Goal: Transaction & Acquisition: Book appointment/travel/reservation

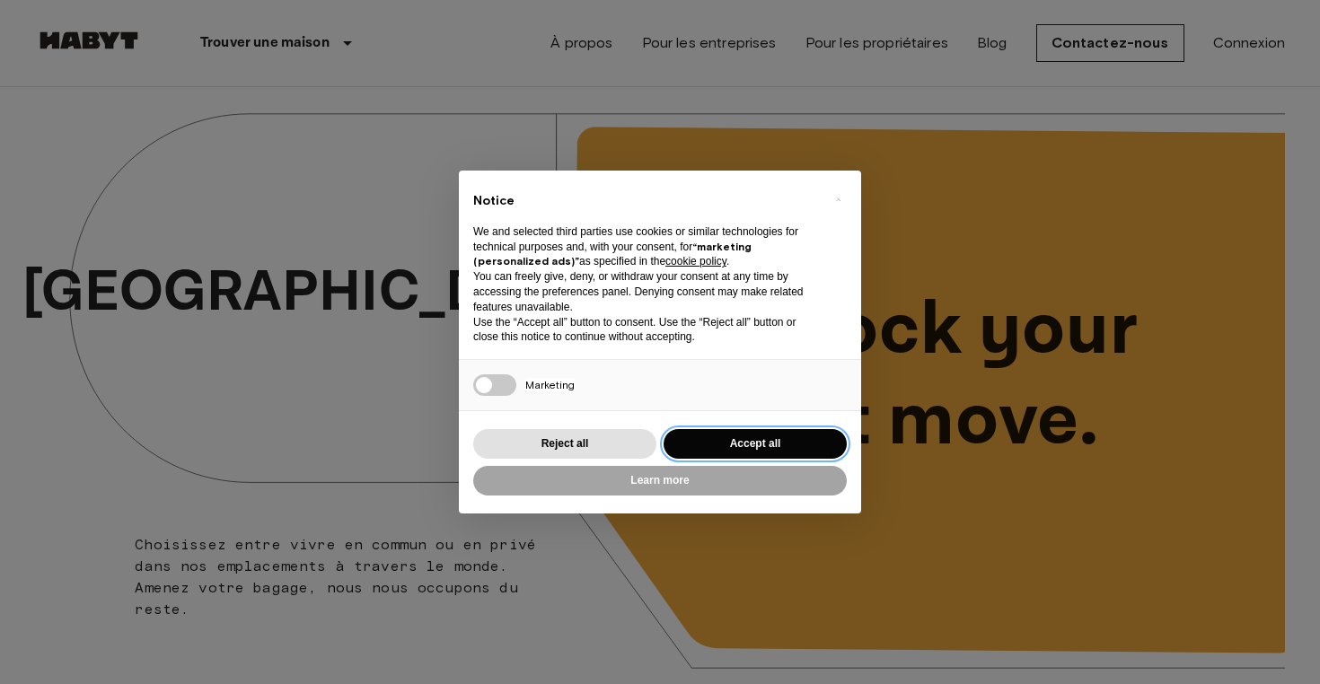
click at [751, 439] on button "Accept all" at bounding box center [755, 444] width 183 height 30
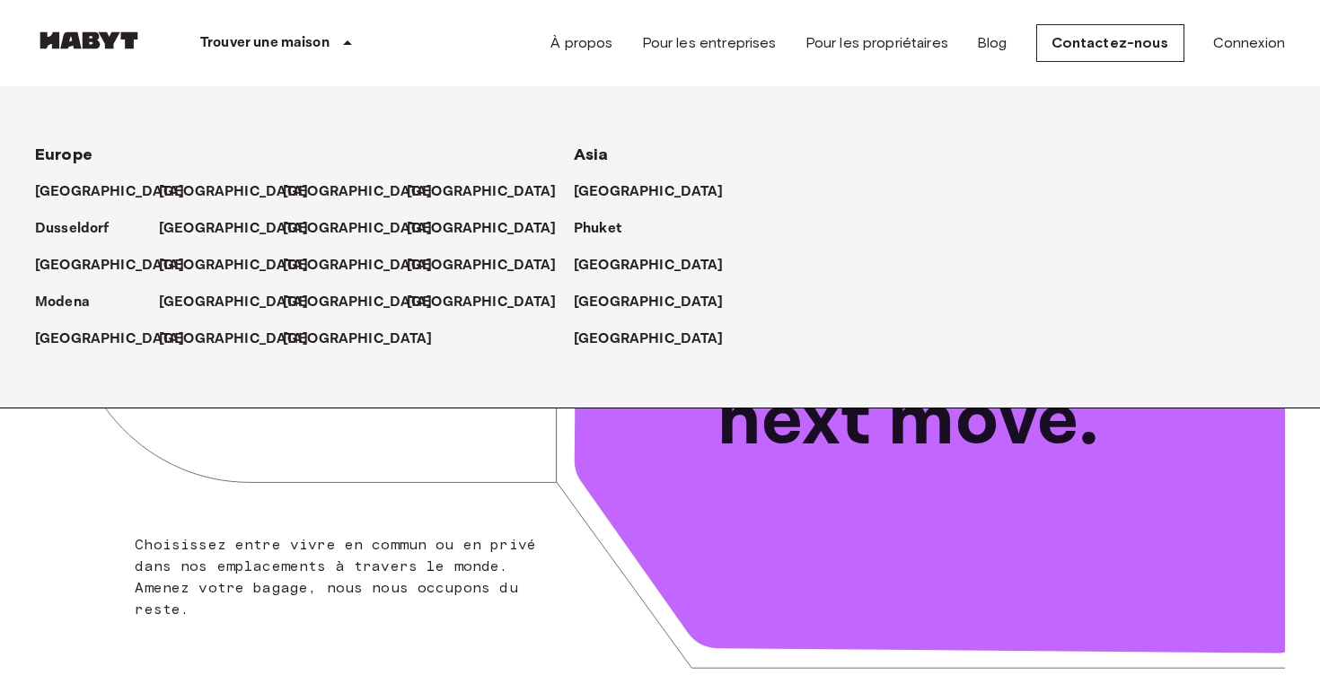
click at [313, 45] on p "Trouver une maison" at bounding box center [264, 43] width 129 height 22
click at [185, 297] on p "[GEOGRAPHIC_DATA]" at bounding box center [238, 303] width 150 height 22
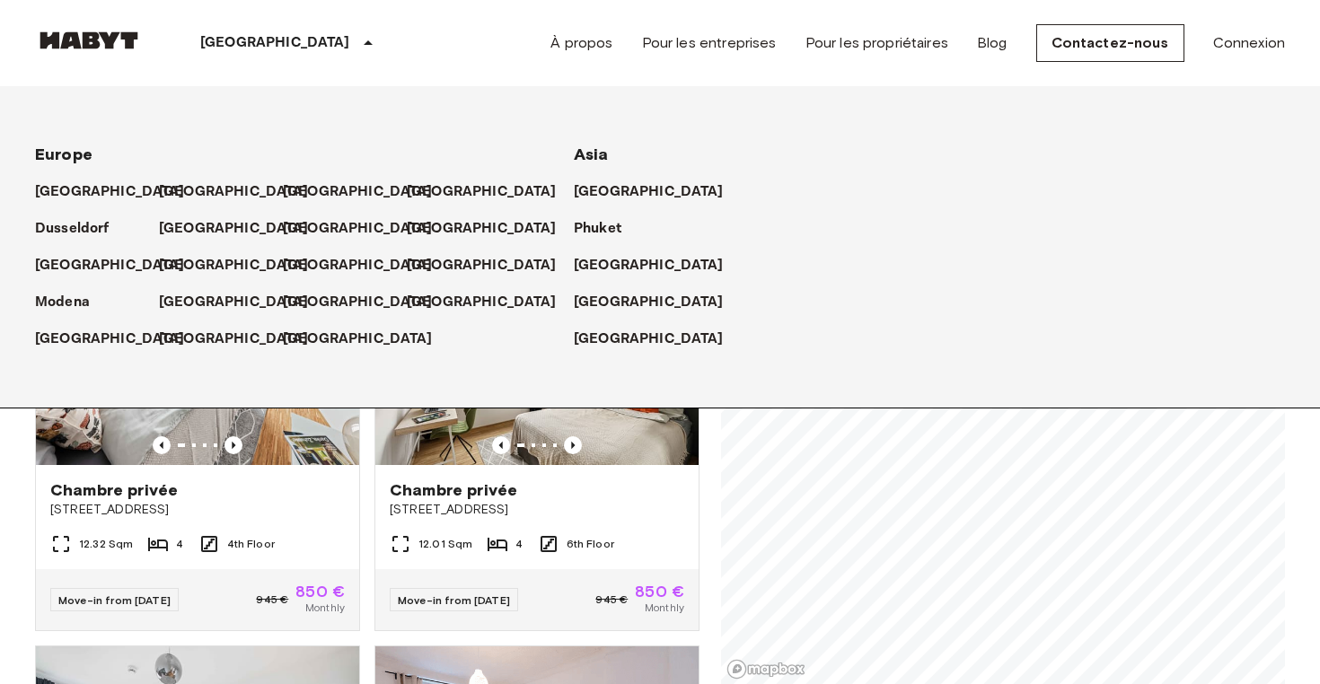
click at [357, 48] on icon at bounding box center [368, 43] width 22 height 22
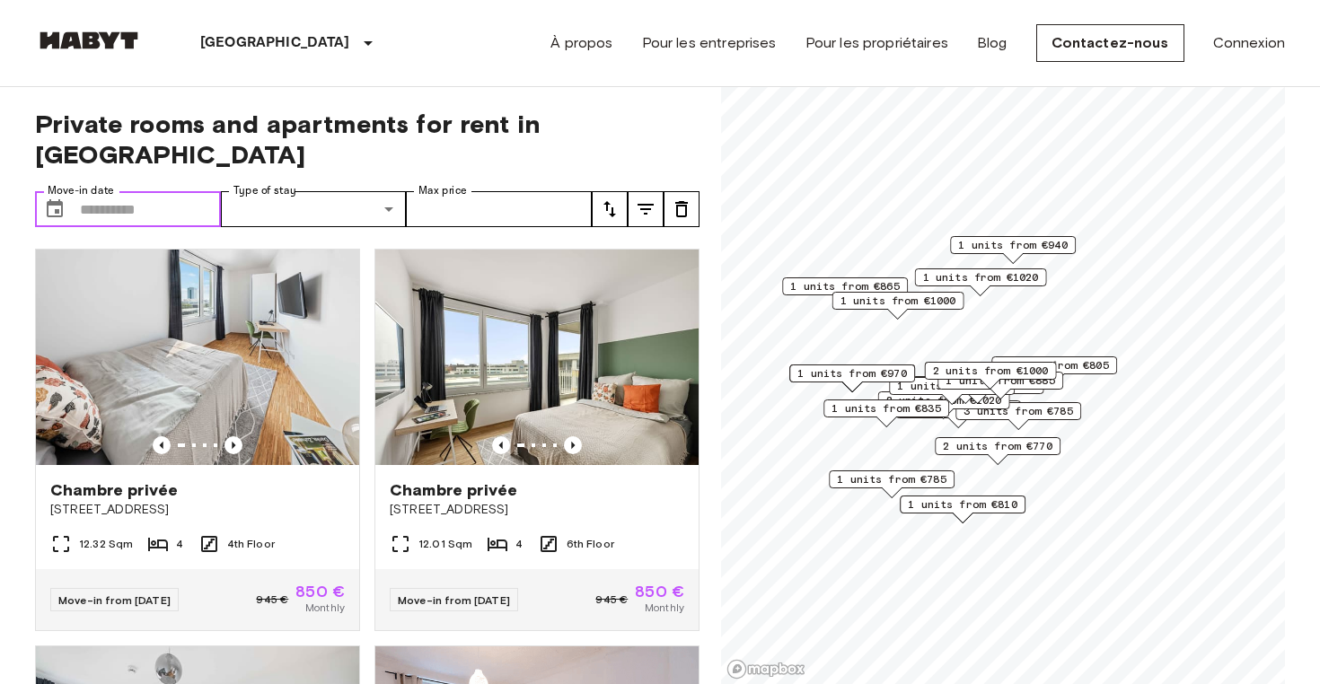
click at [146, 191] on input "Move-in date" at bounding box center [150, 209] width 141 height 36
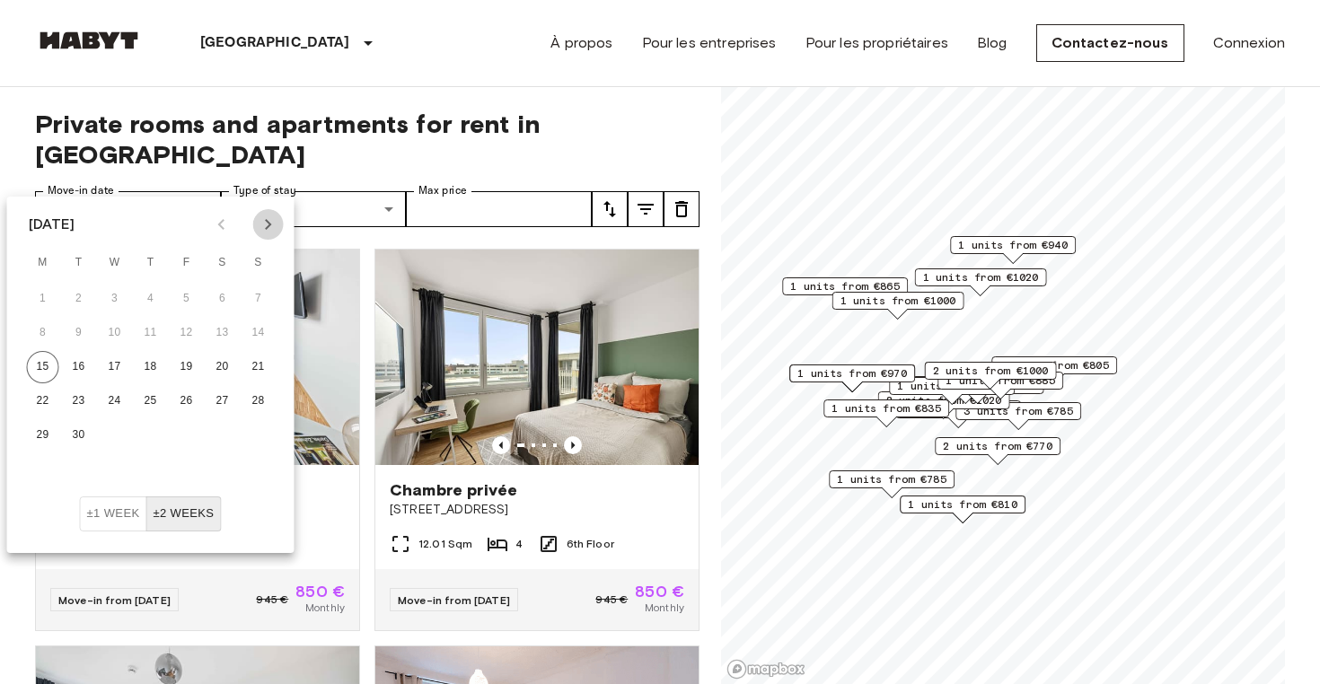
click at [269, 224] on icon "Next month" at bounding box center [268, 224] width 6 height 11
click at [262, 226] on icon "Next month" at bounding box center [269, 225] width 22 height 22
click at [43, 297] on button "1" at bounding box center [43, 299] width 32 height 32
type input "**********"
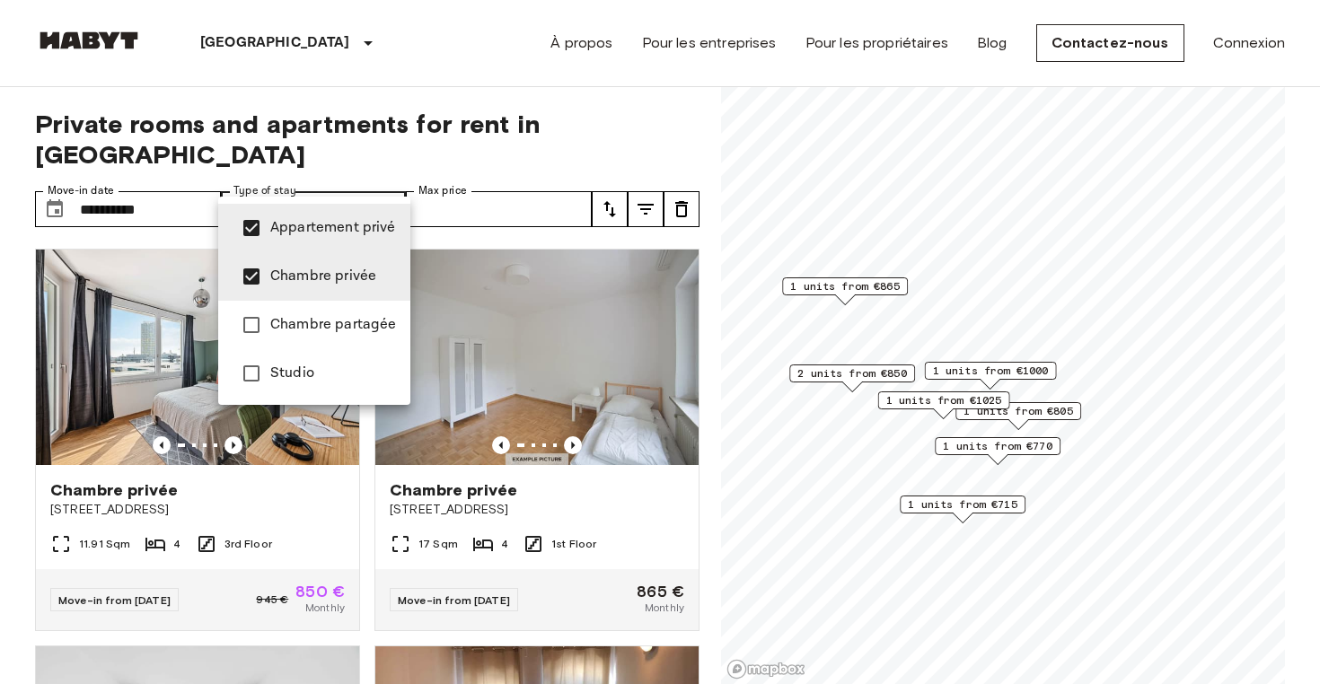
type input "**********"
click at [476, 188] on div at bounding box center [660, 342] width 1320 height 684
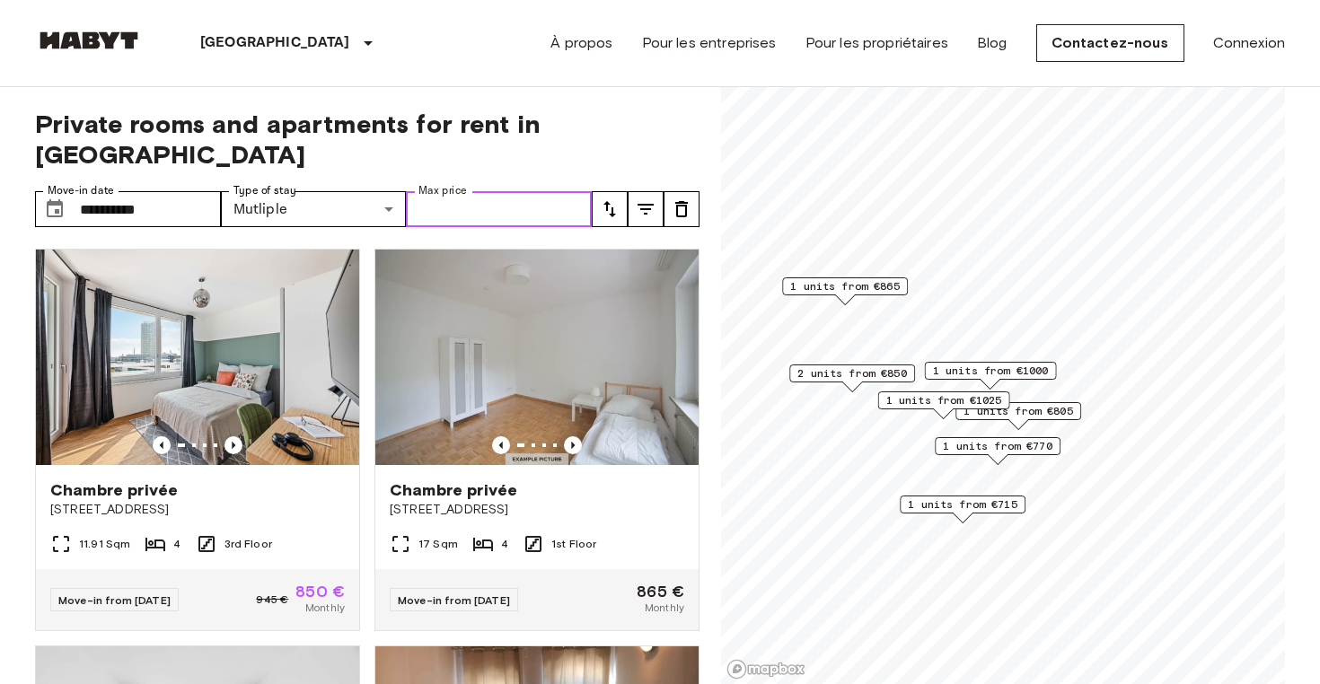
click at [462, 191] on input "Max price" at bounding box center [499, 209] width 186 height 36
type input "****"
click at [665, 120] on span "Private rooms and apartments for rent in Munich" at bounding box center [367, 139] width 665 height 61
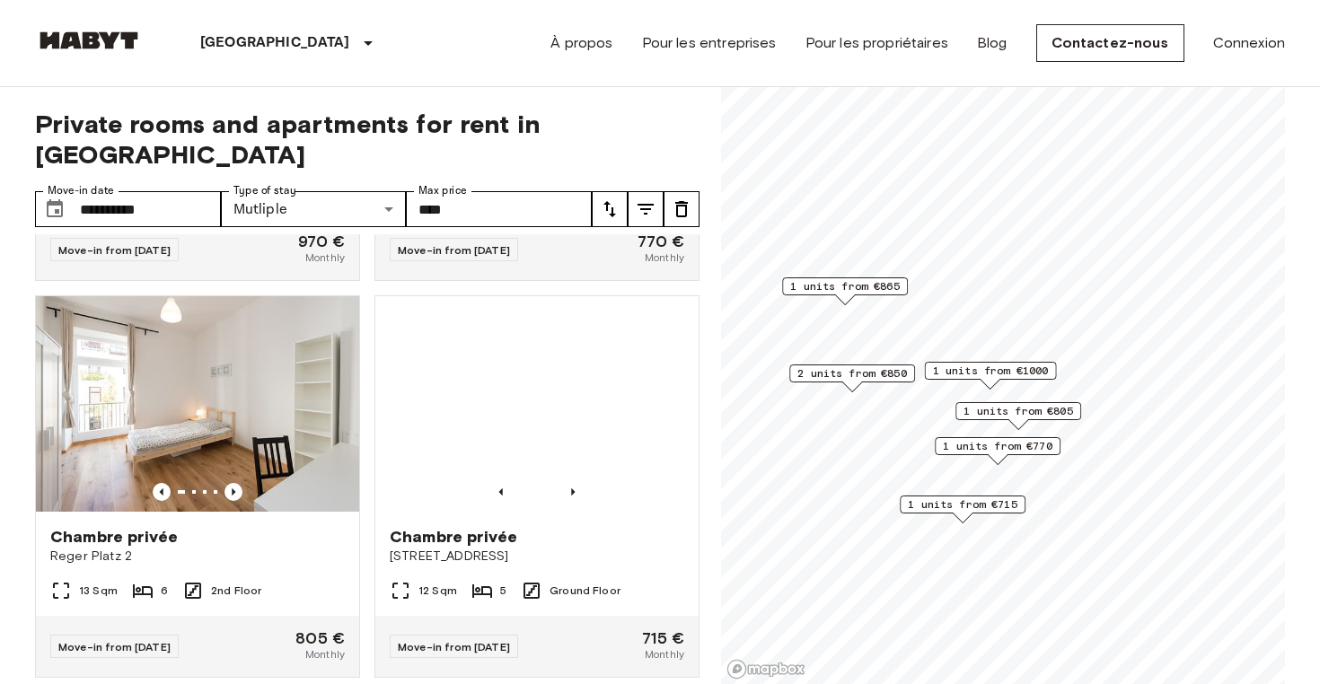
scroll to position [748, 0]
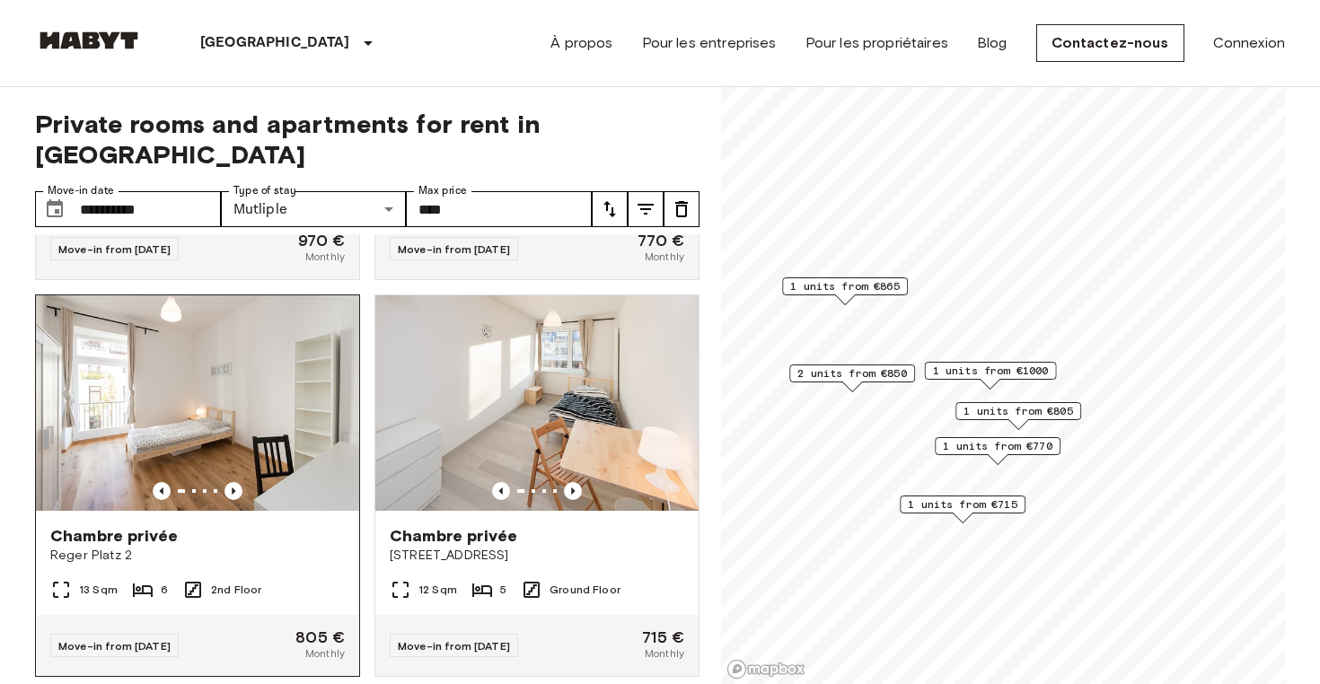
click at [223, 482] on div at bounding box center [197, 491] width 323 height 18
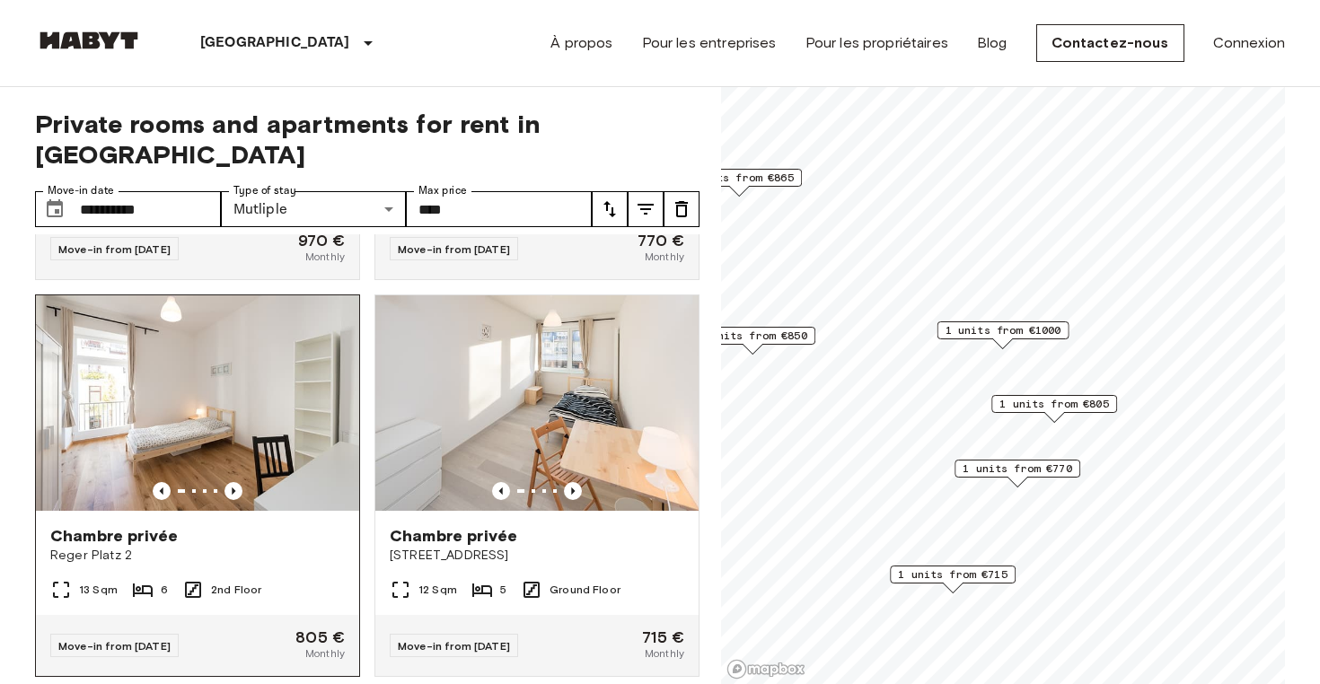
click at [256, 423] on img at bounding box center [197, 403] width 323 height 216
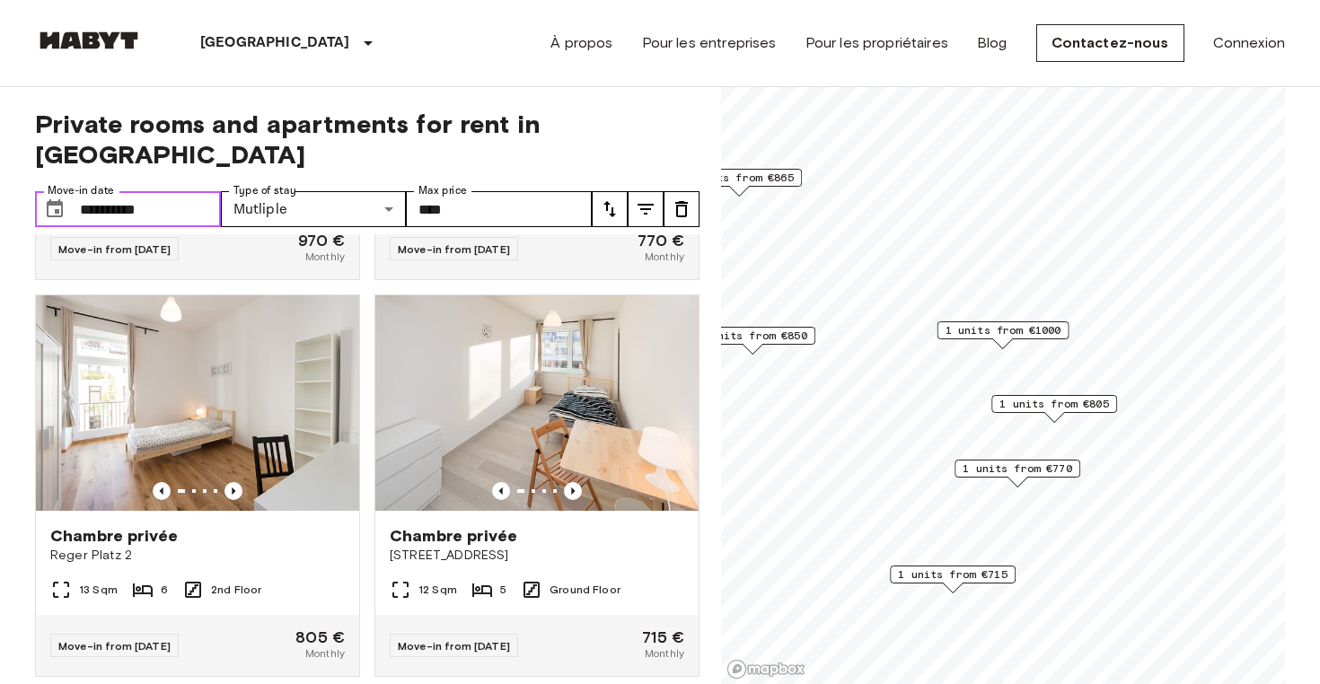
click at [161, 191] on input "**********" at bounding box center [150, 209] width 141 height 36
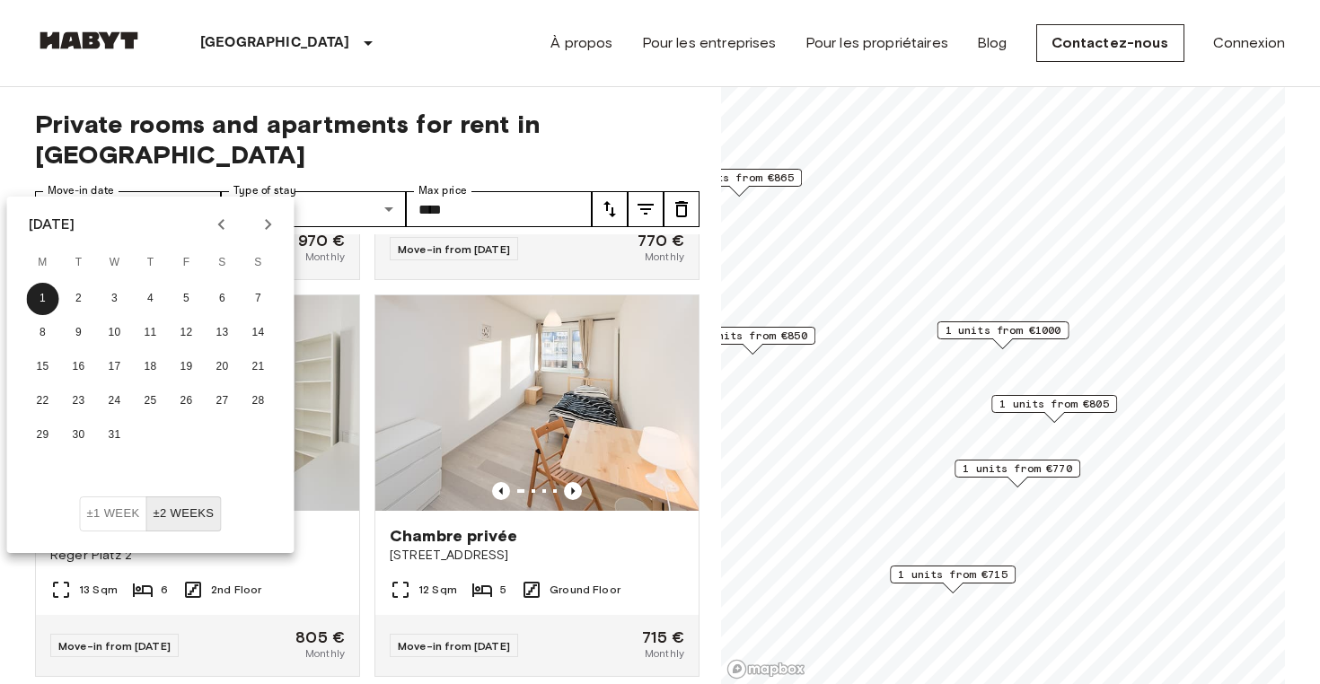
click at [209, 213] on div at bounding box center [245, 224] width 77 height 31
click at [348, 92] on div "**********" at bounding box center [367, 386] width 665 height 598
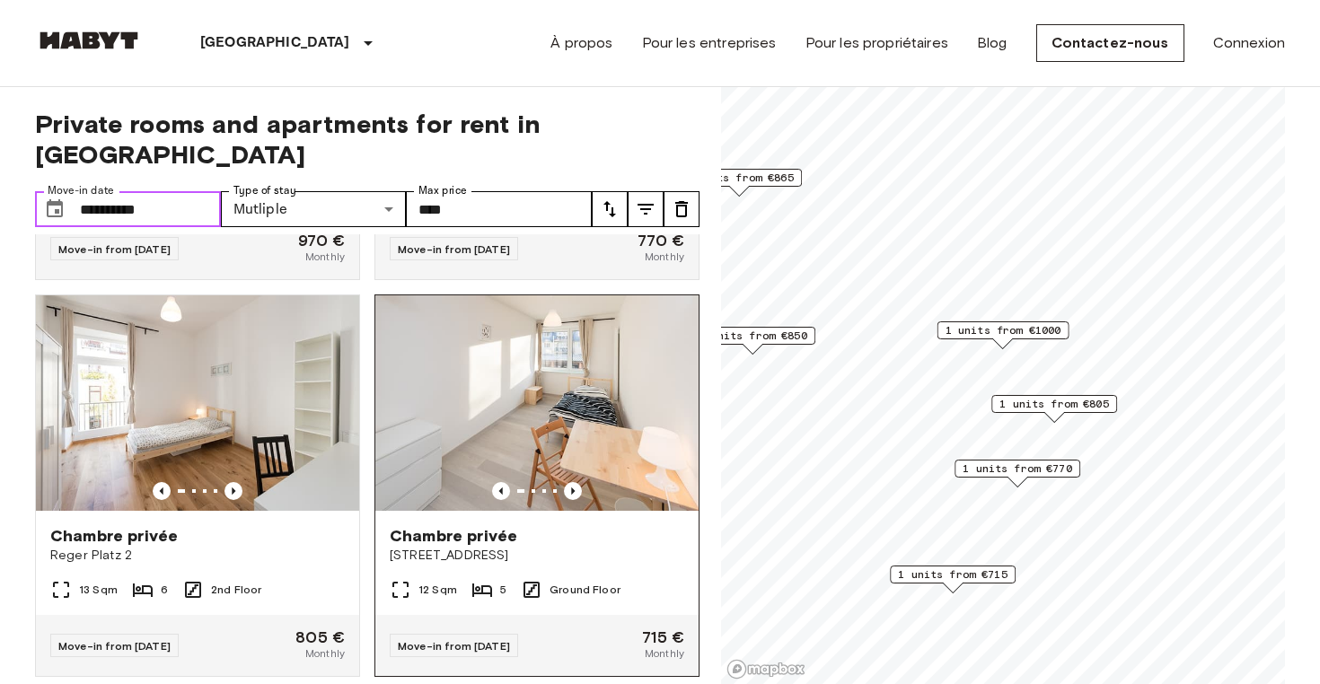
click at [640, 330] on img at bounding box center [536, 403] width 323 height 216
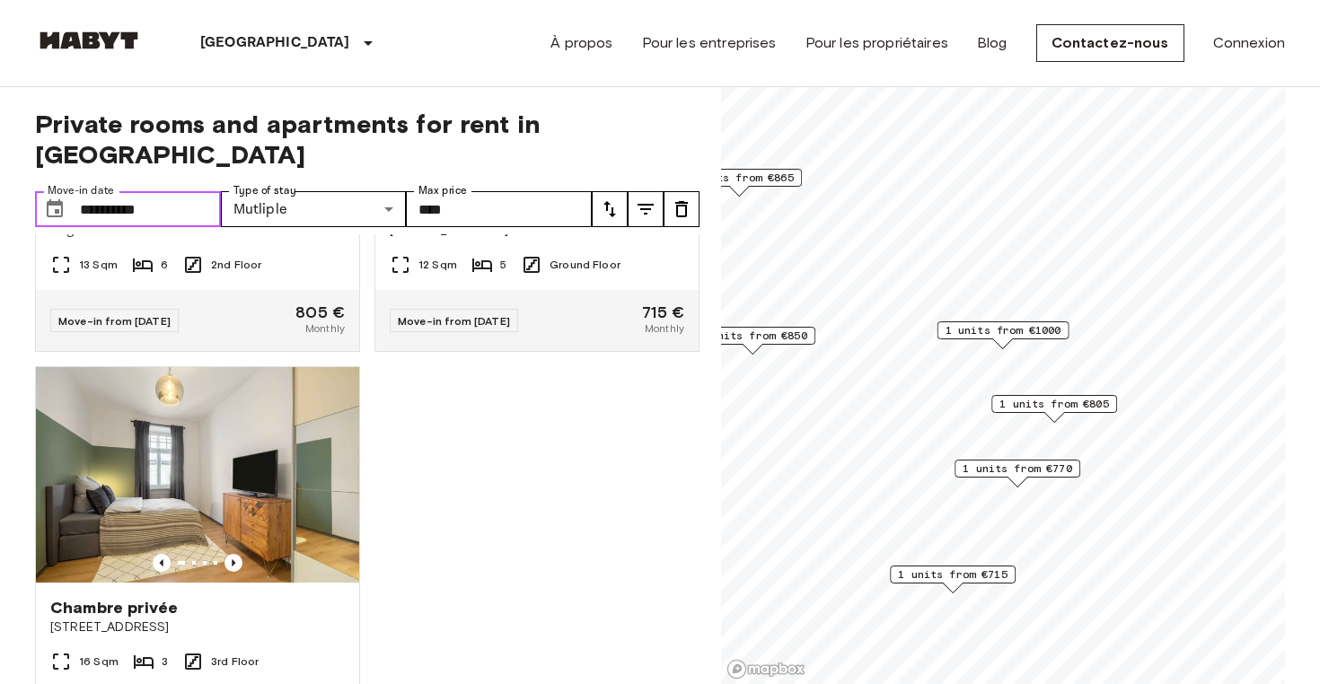
scroll to position [1074, 0]
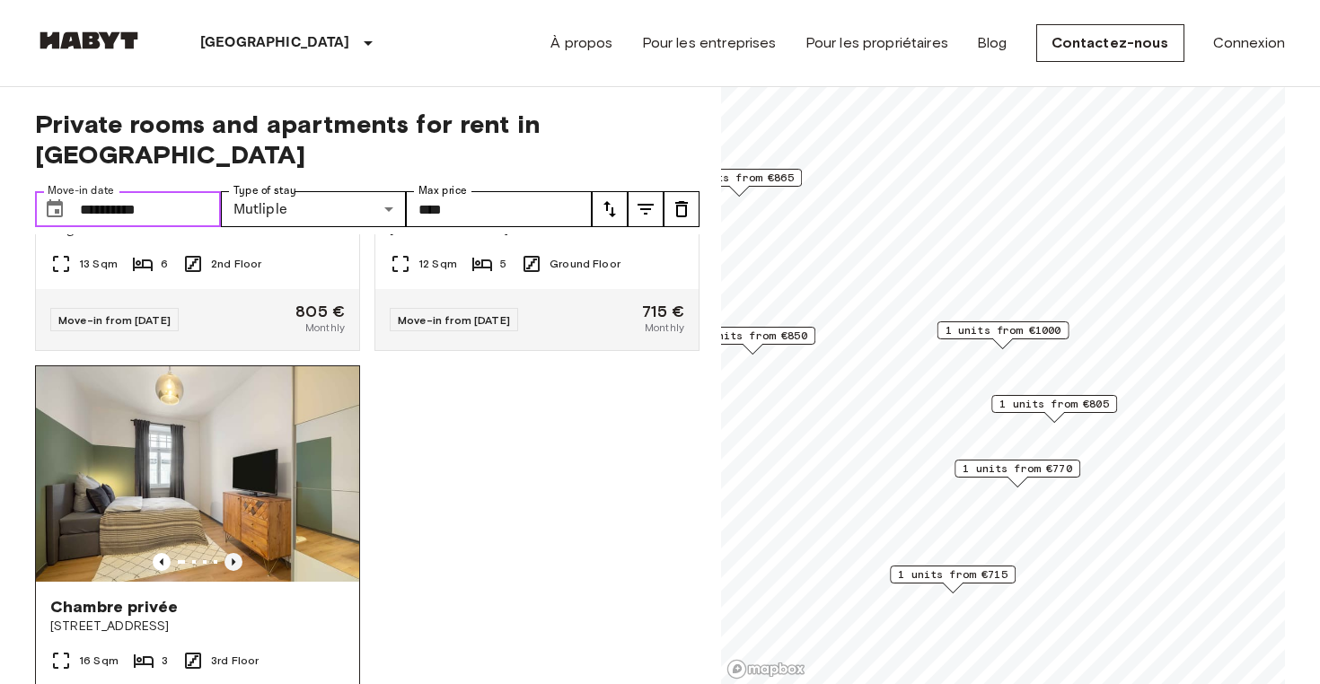
click at [236, 553] on icon "Previous image" at bounding box center [234, 562] width 18 height 18
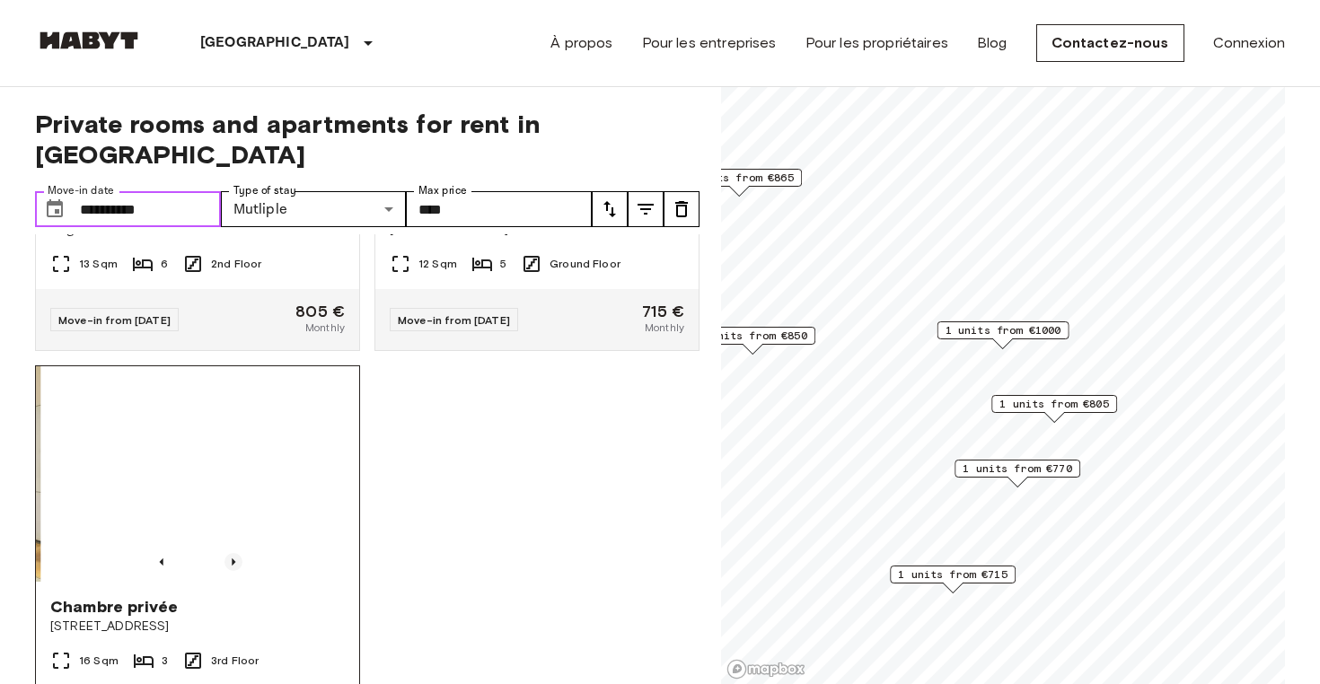
scroll to position [1111, 0]
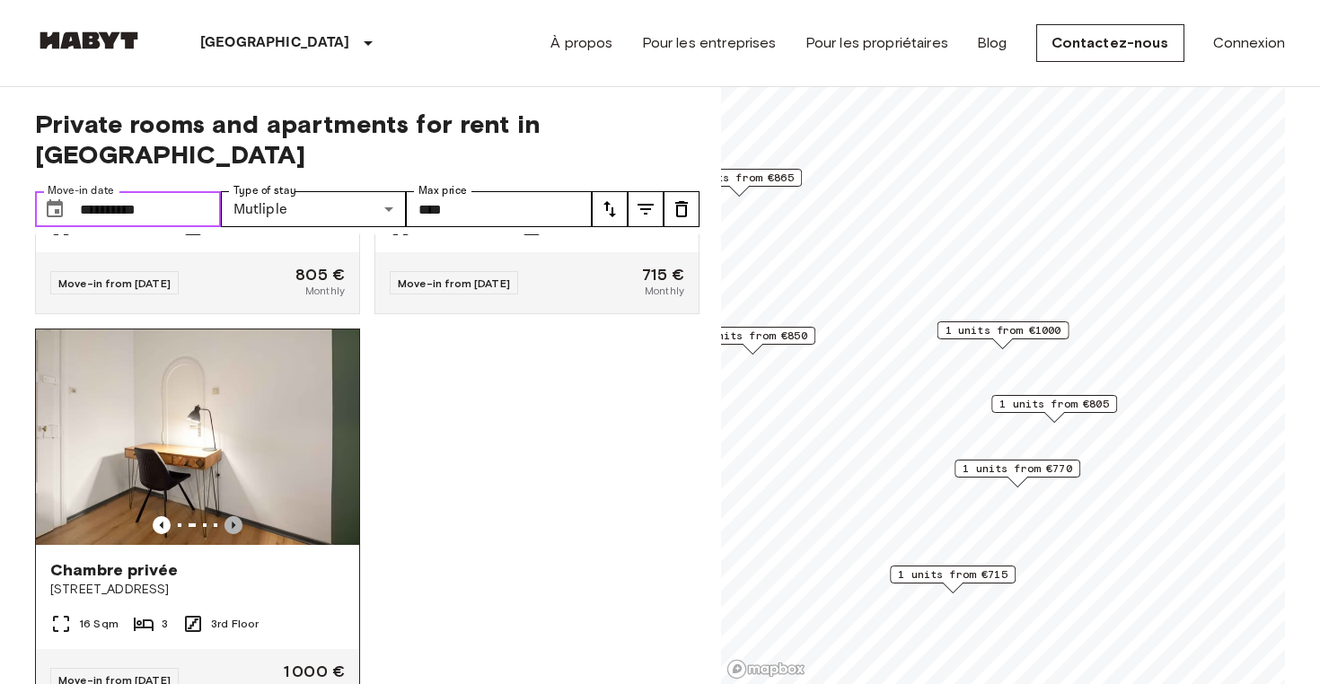
click at [225, 516] on icon "Previous image" at bounding box center [234, 525] width 18 height 18
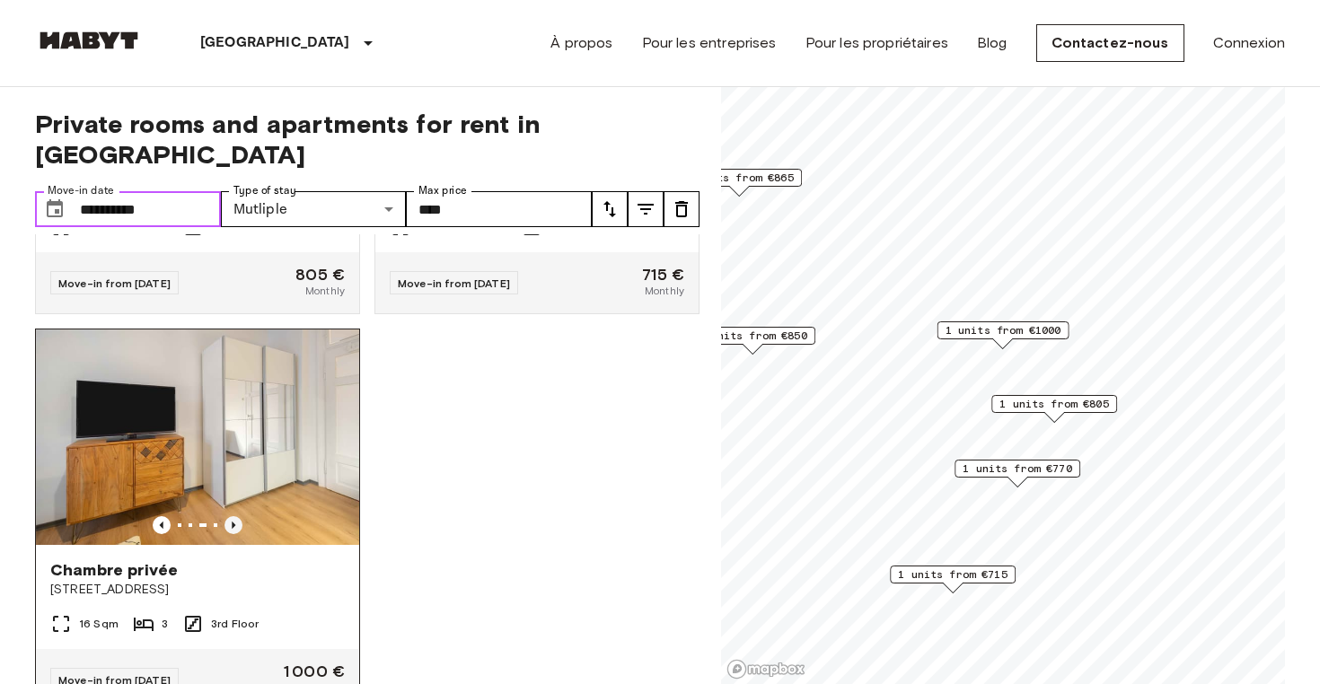
click at [225, 516] on icon "Previous image" at bounding box center [234, 525] width 18 height 18
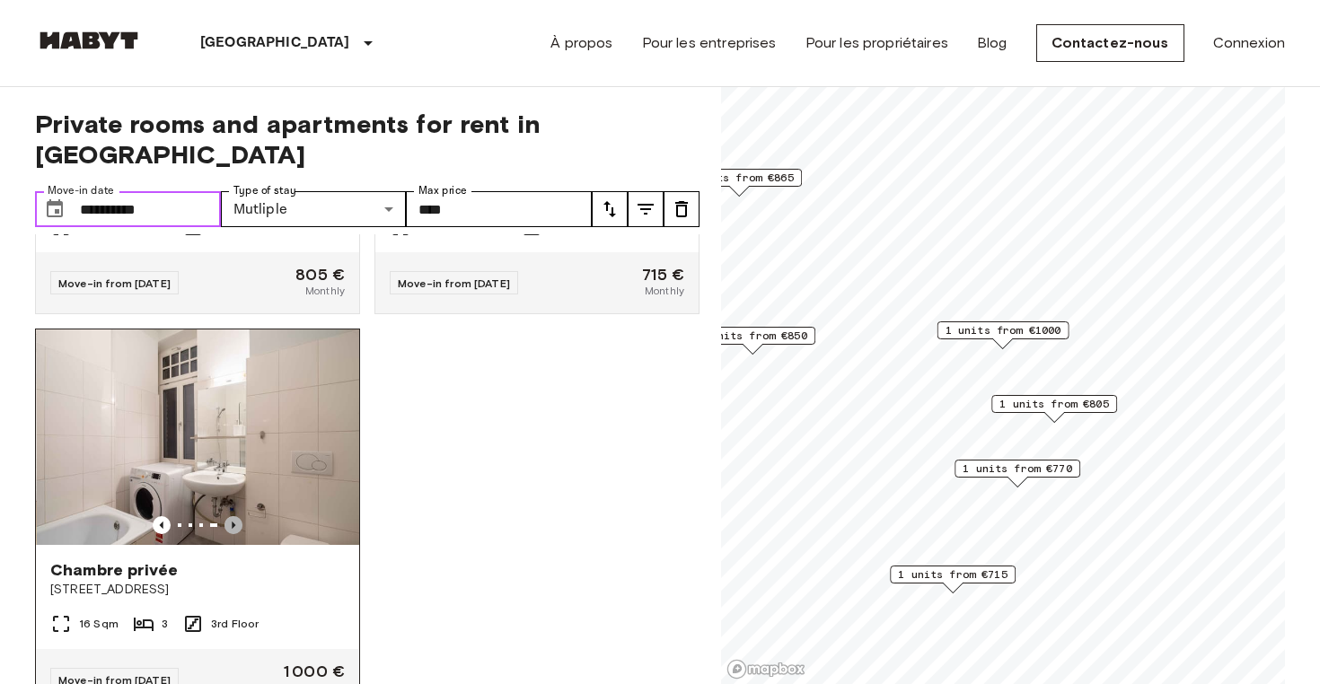
click at [226, 516] on icon "Previous image" at bounding box center [234, 525] width 18 height 18
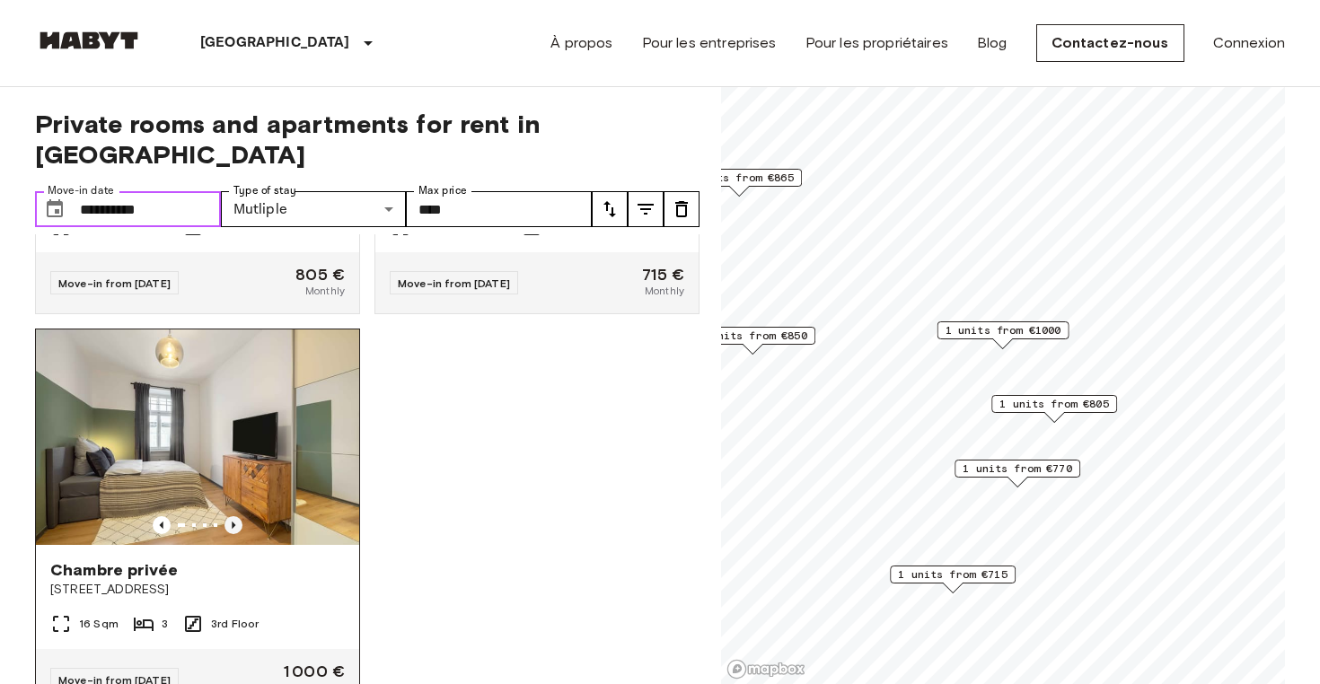
click at [240, 516] on icon "Previous image" at bounding box center [234, 525] width 18 height 18
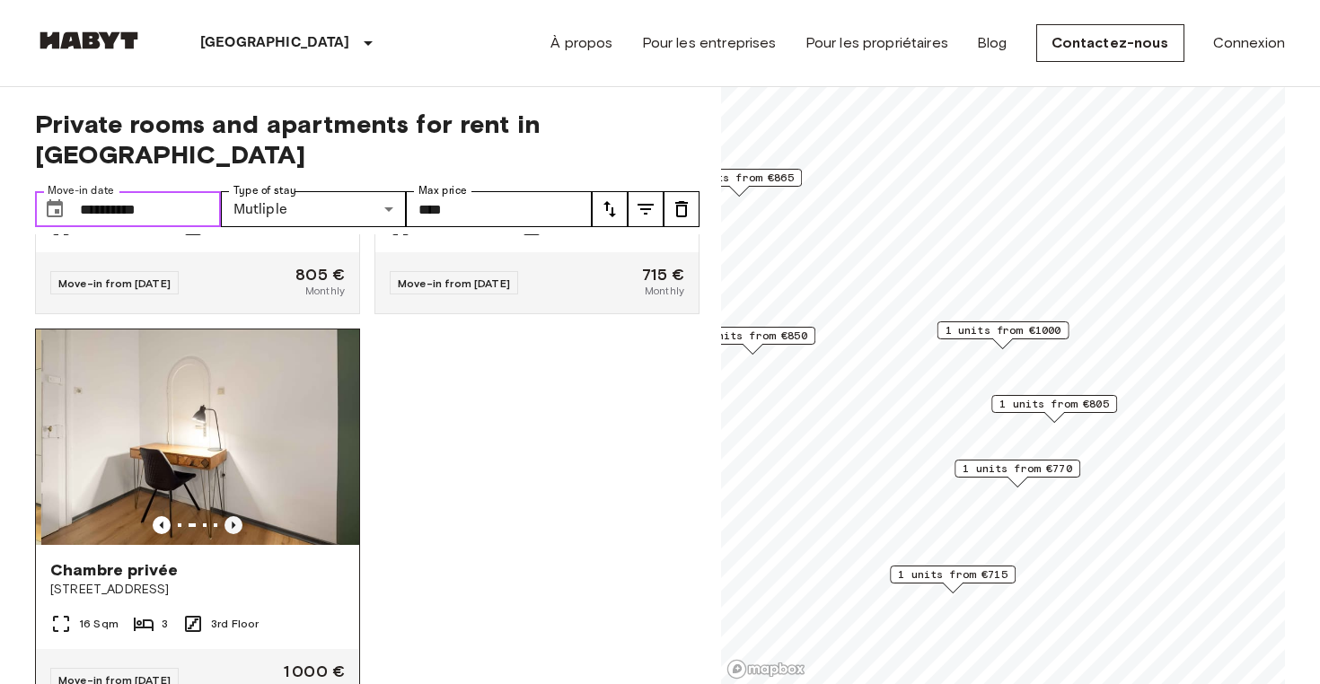
click at [240, 516] on icon "Previous image" at bounding box center [234, 525] width 18 height 18
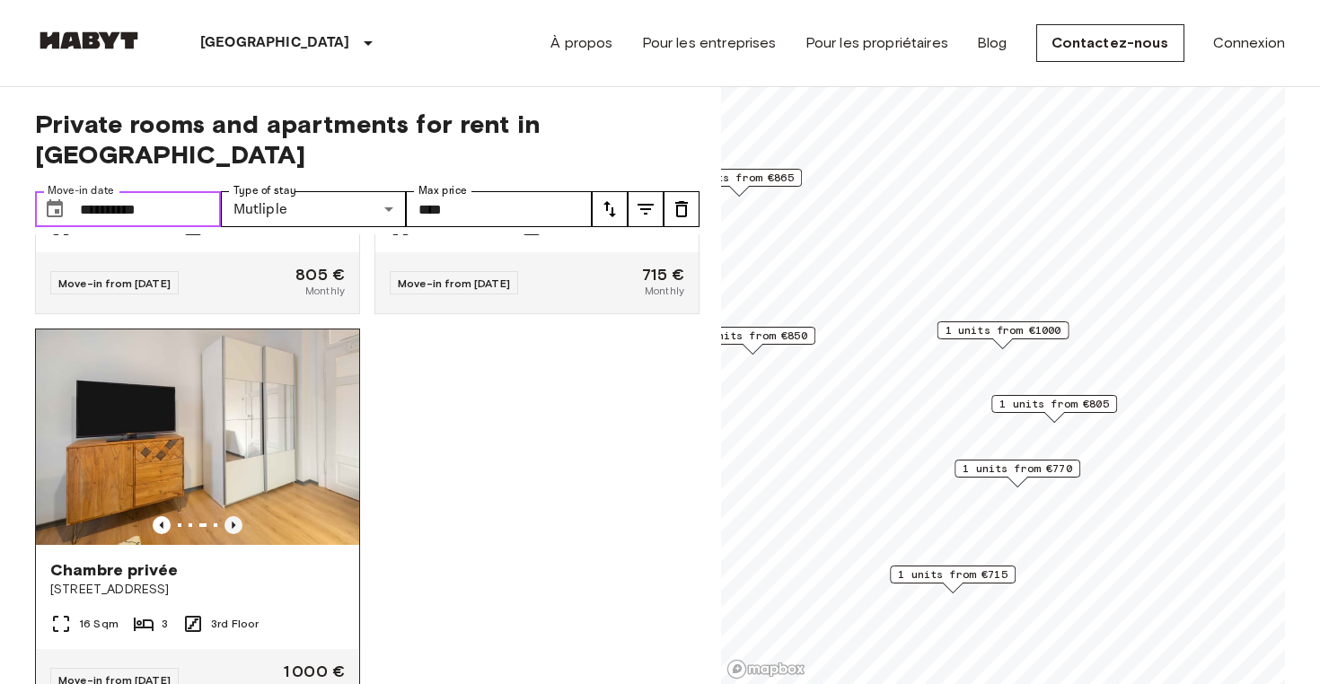
click at [232, 522] on icon "Previous image" at bounding box center [234, 525] width 4 height 7
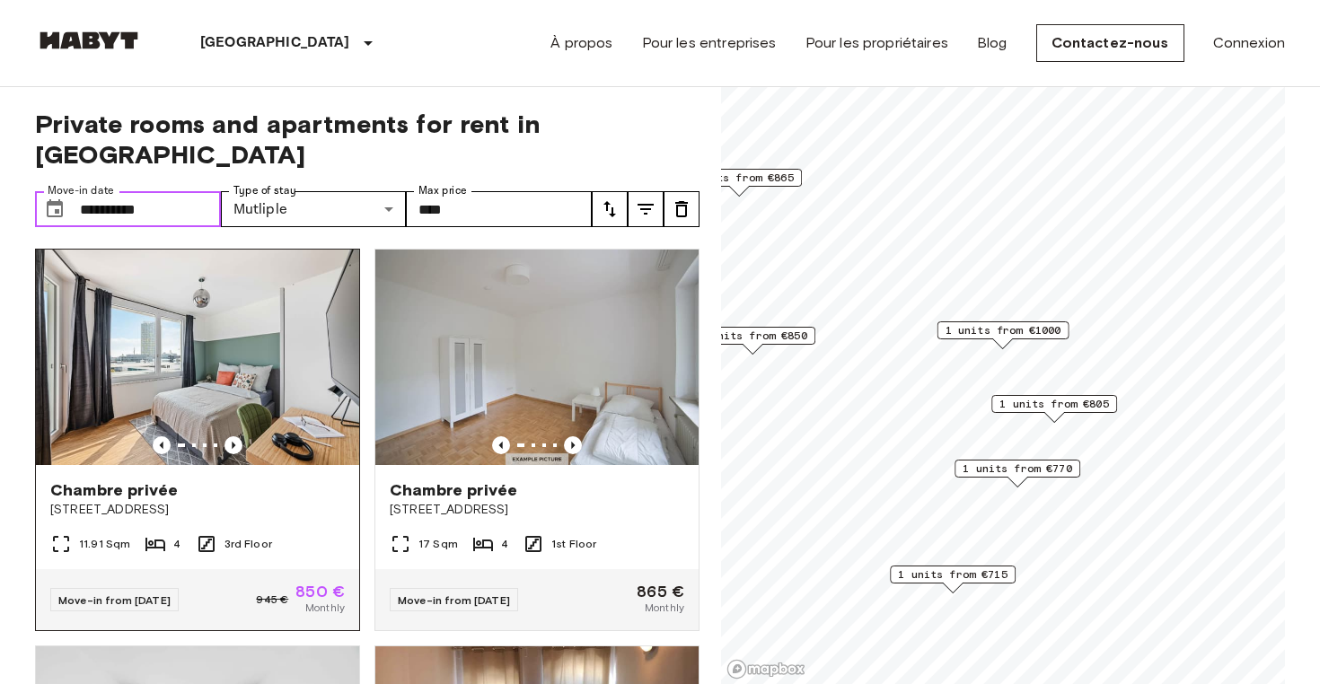
scroll to position [19, 0]
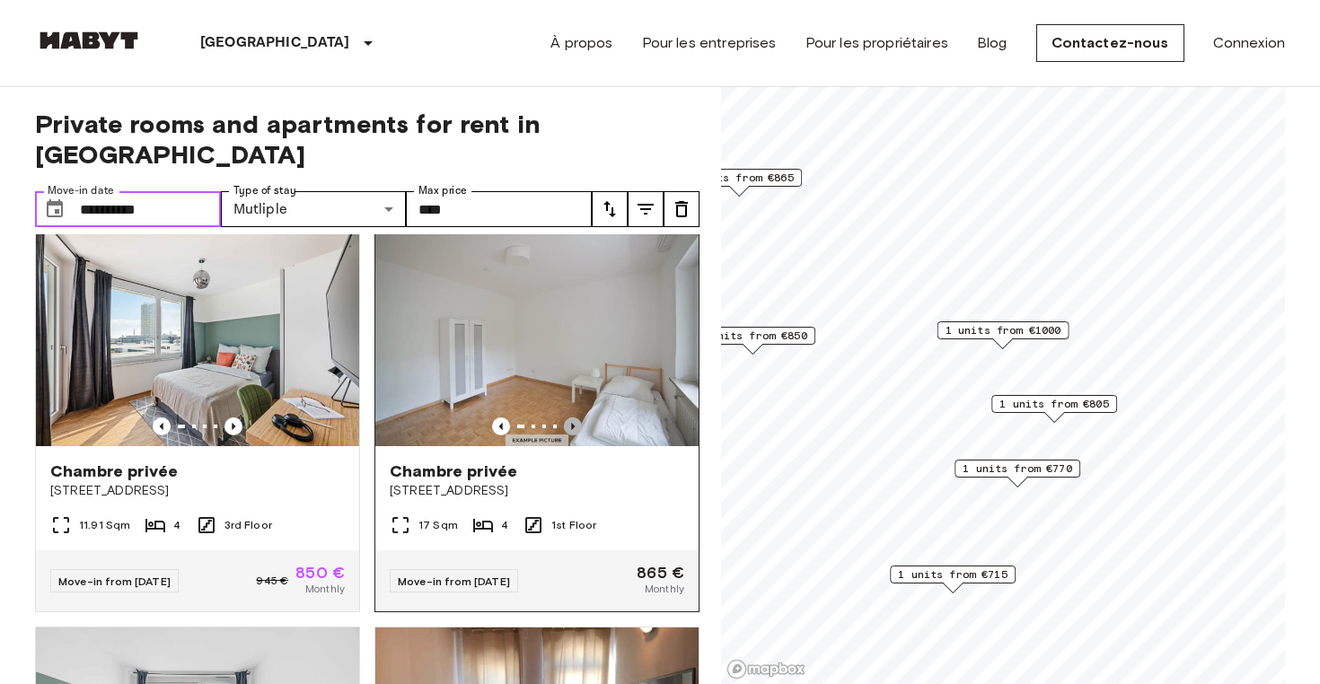
click at [570, 418] on icon "Previous image" at bounding box center [573, 427] width 18 height 18
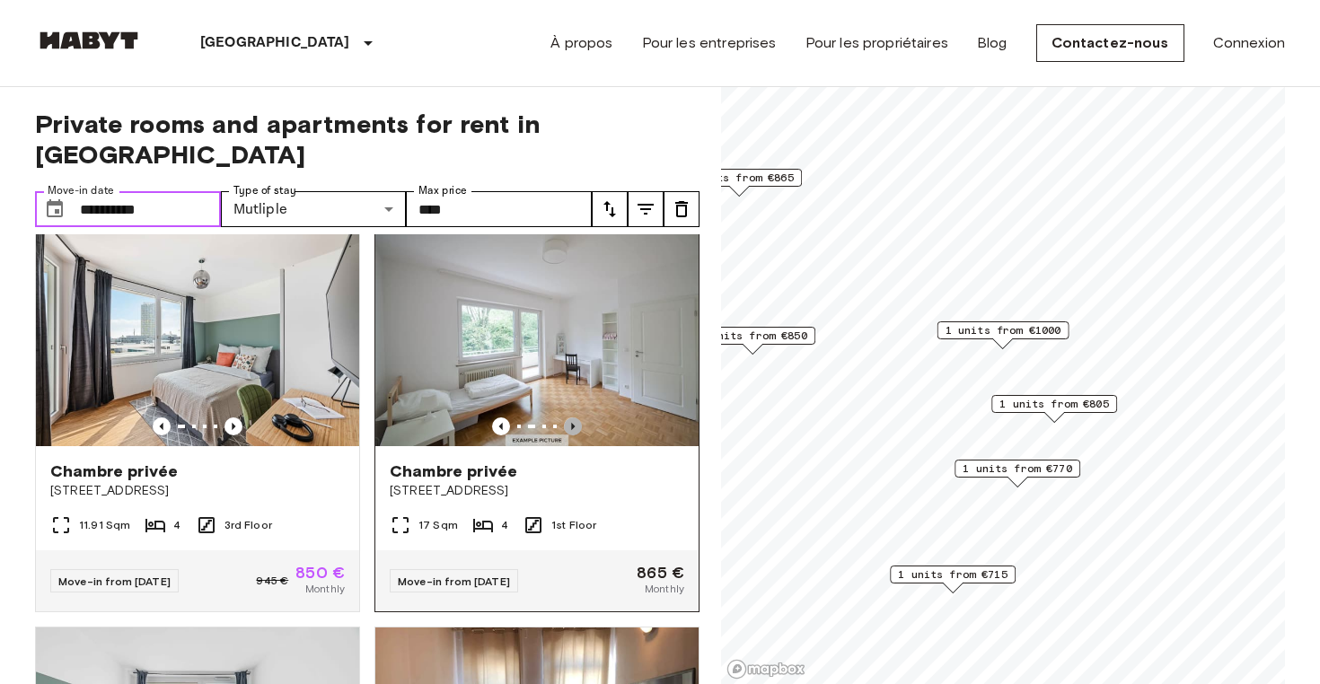
click at [570, 418] on icon "Previous image" at bounding box center [573, 427] width 18 height 18
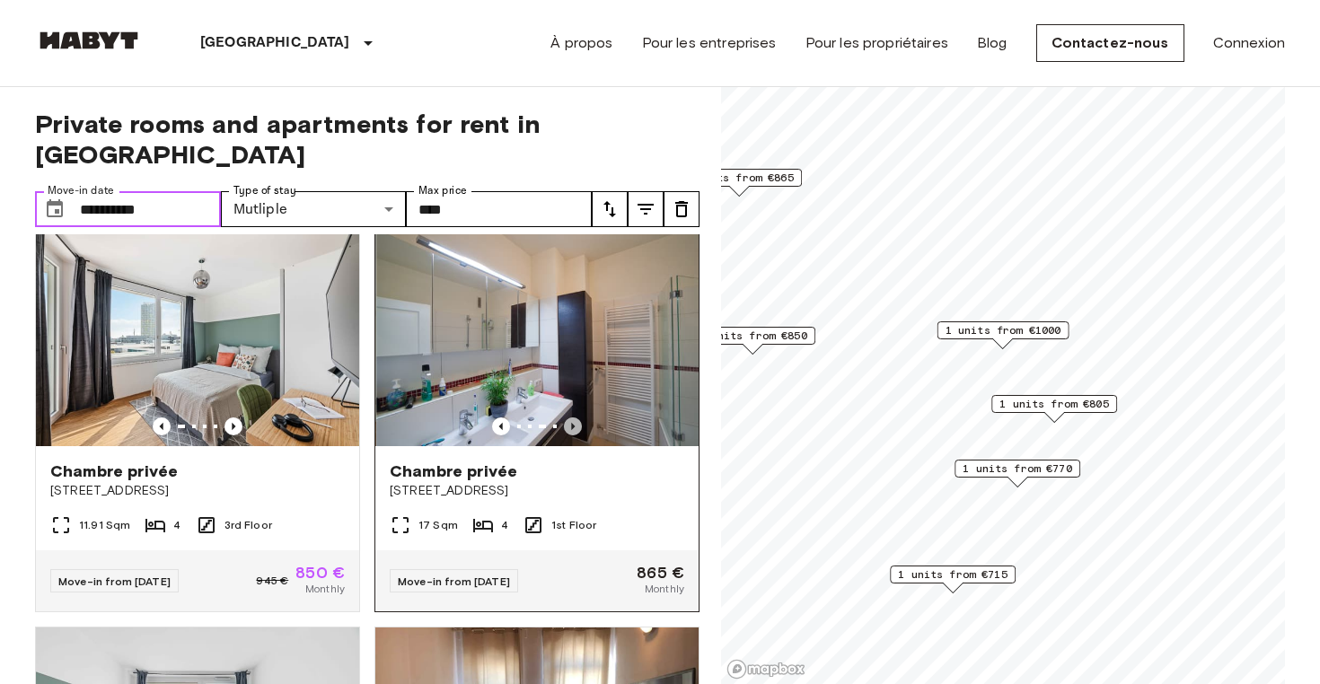
click at [570, 418] on icon "Previous image" at bounding box center [573, 427] width 18 height 18
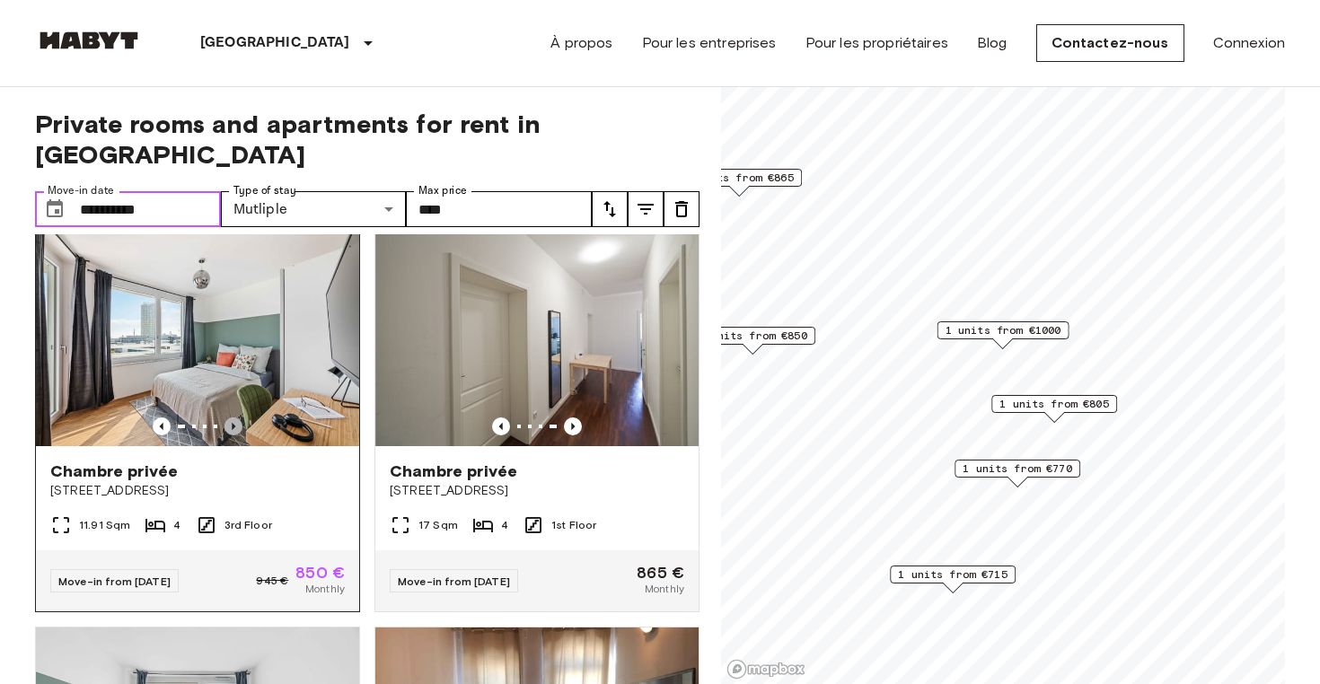
click at [229, 418] on icon "Previous image" at bounding box center [234, 427] width 18 height 18
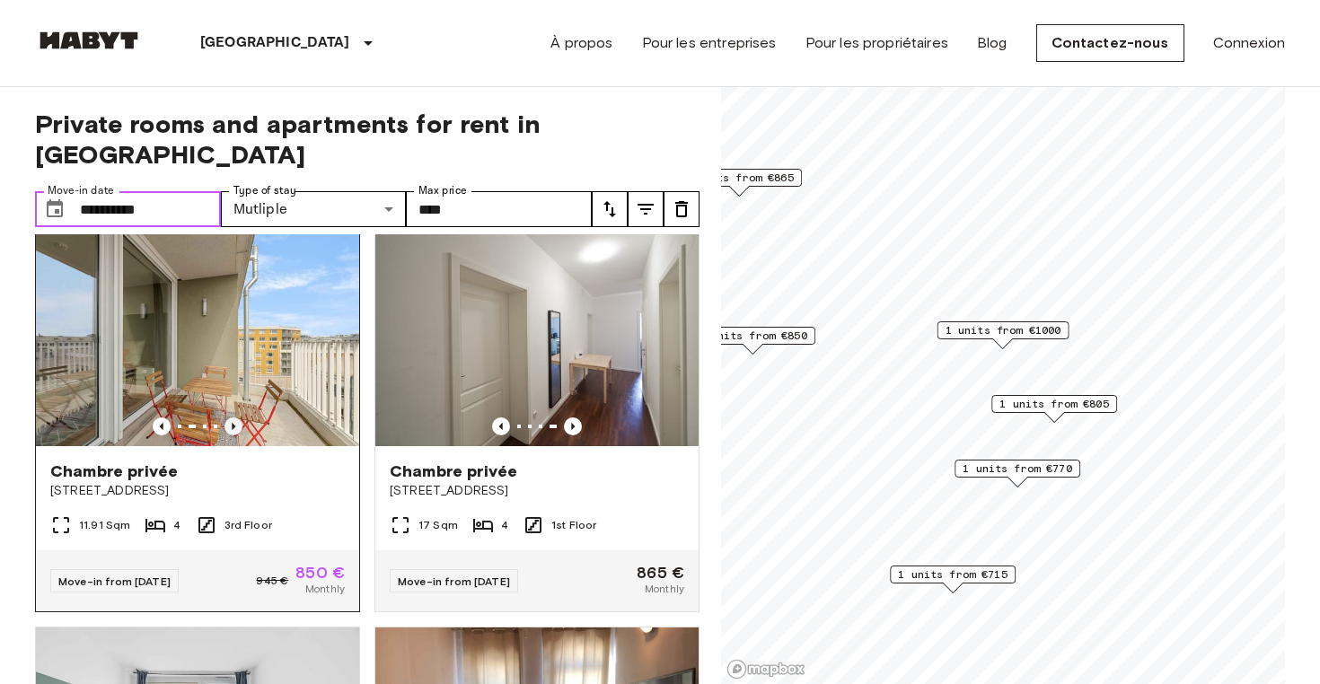
click at [229, 418] on icon "Previous image" at bounding box center [234, 427] width 18 height 18
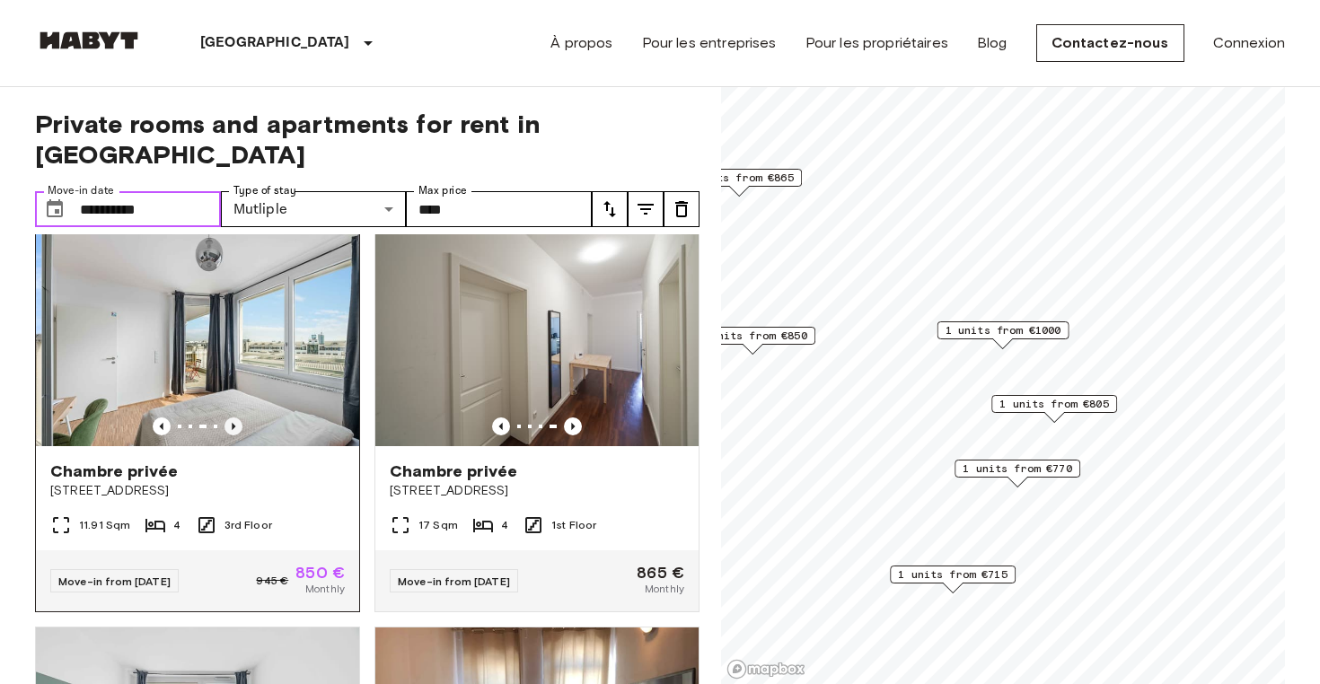
click at [229, 418] on icon "Previous image" at bounding box center [234, 427] width 18 height 18
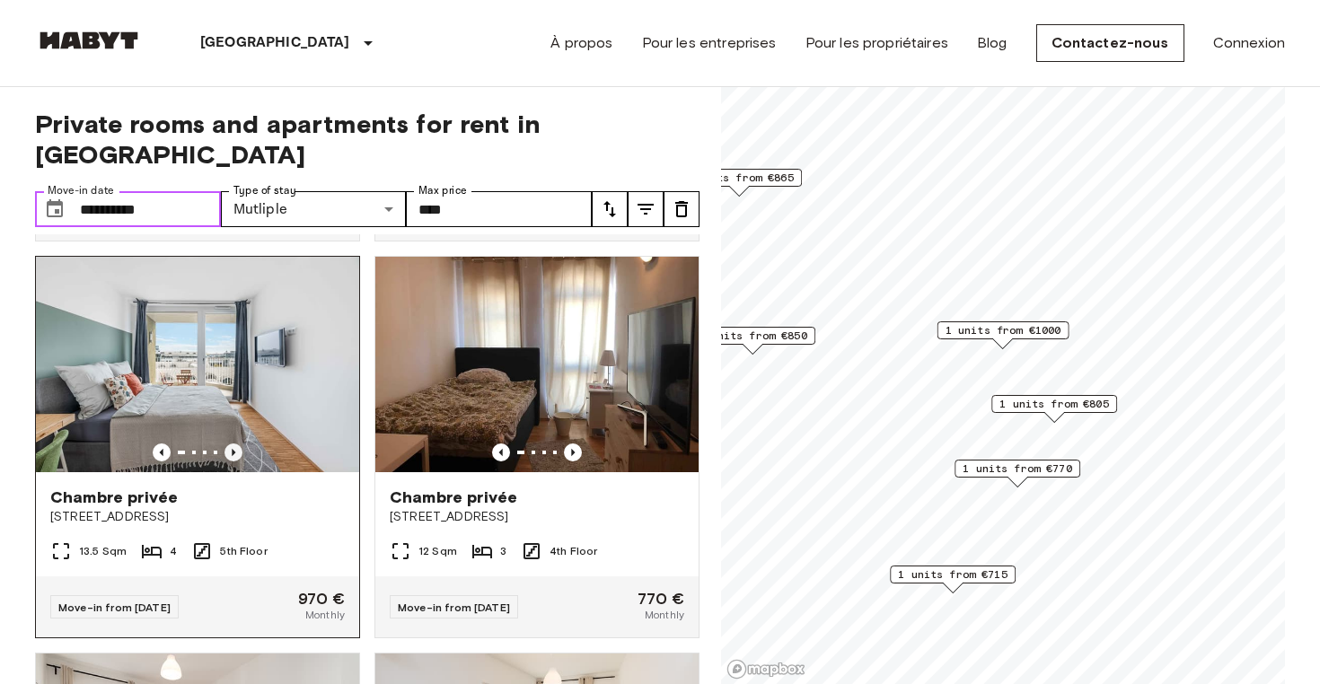
scroll to position [389, 0]
click at [233, 445] on icon "Previous image" at bounding box center [234, 454] width 18 height 18
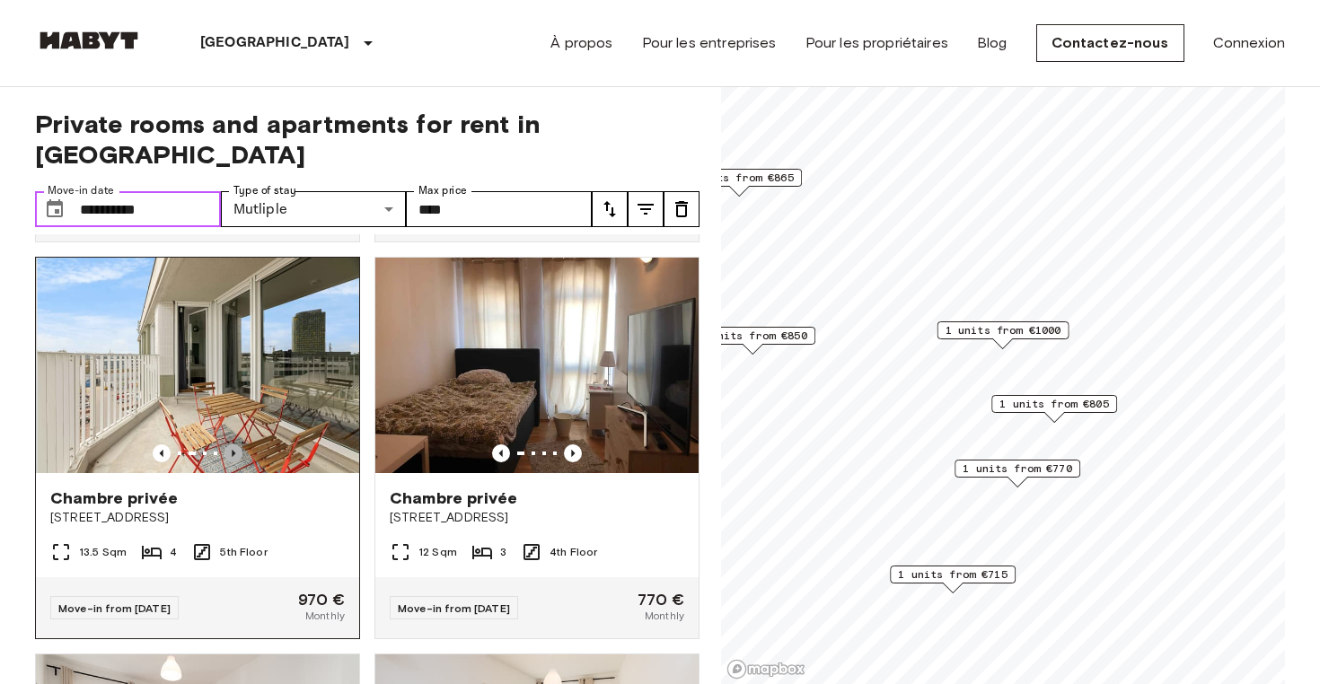
click at [233, 445] on icon "Previous image" at bounding box center [234, 454] width 18 height 18
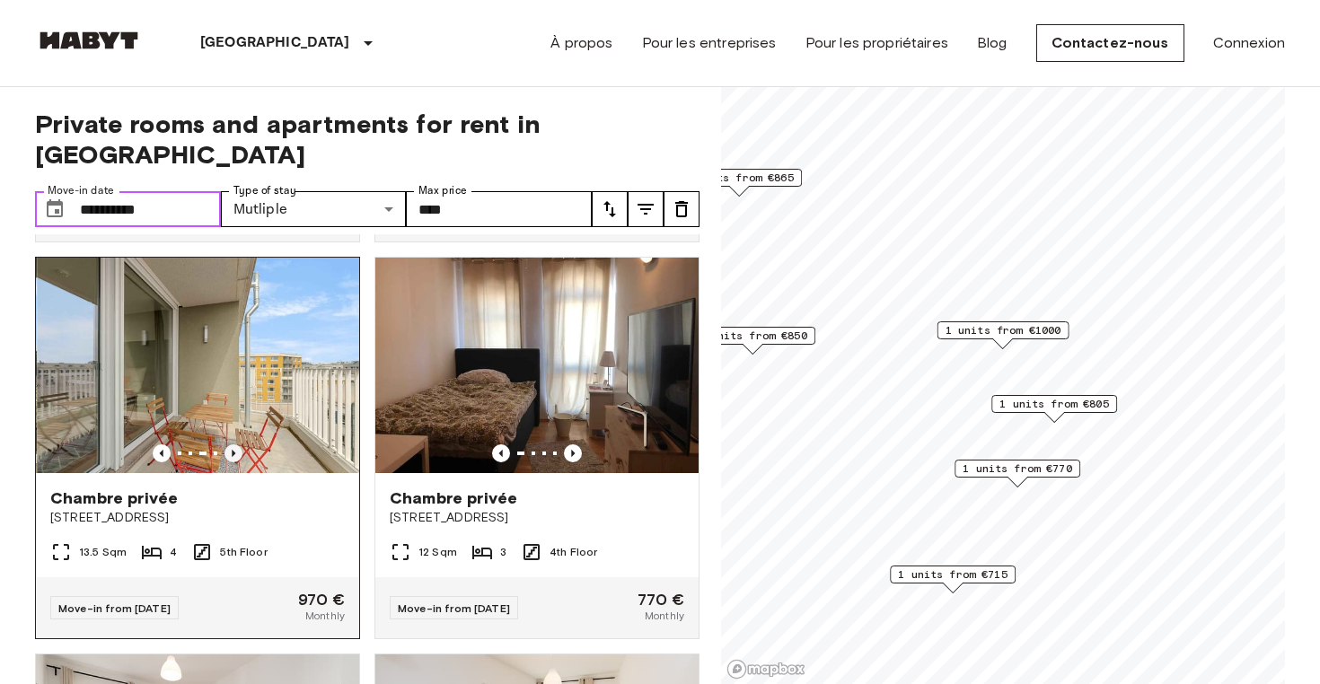
click at [233, 445] on icon "Previous image" at bounding box center [234, 454] width 18 height 18
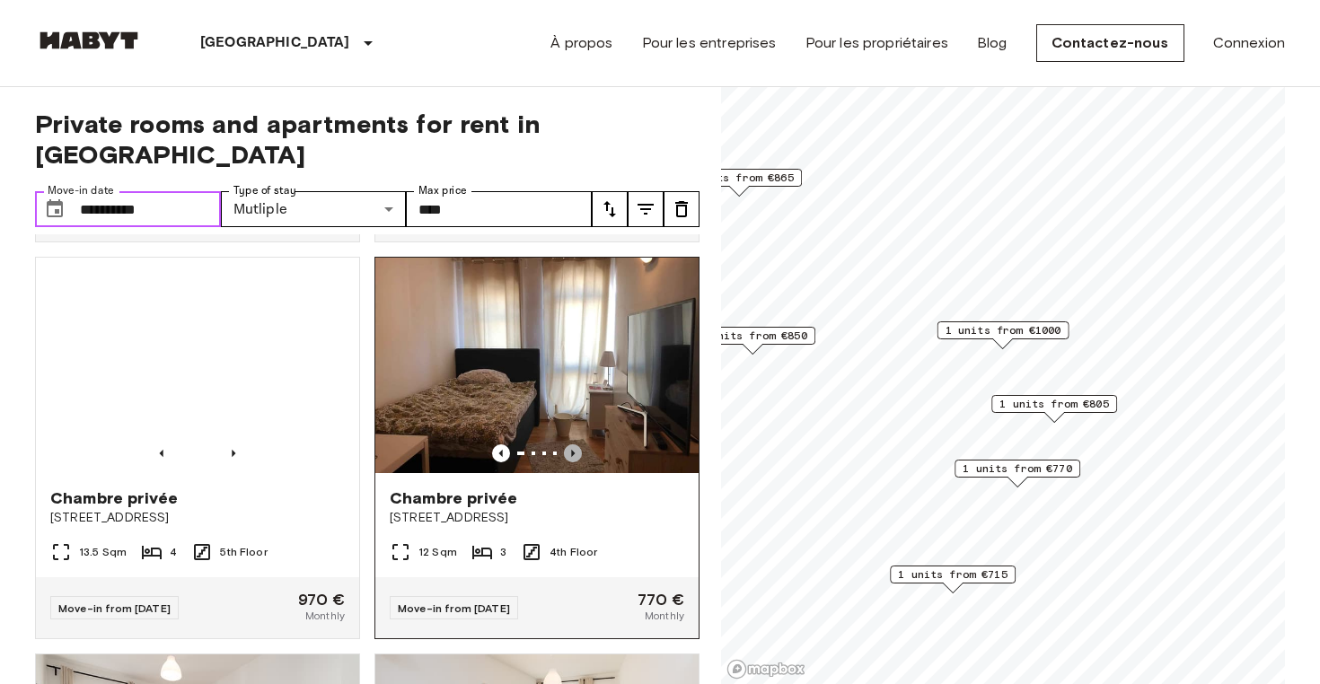
click at [574, 445] on icon "Previous image" at bounding box center [573, 454] width 18 height 18
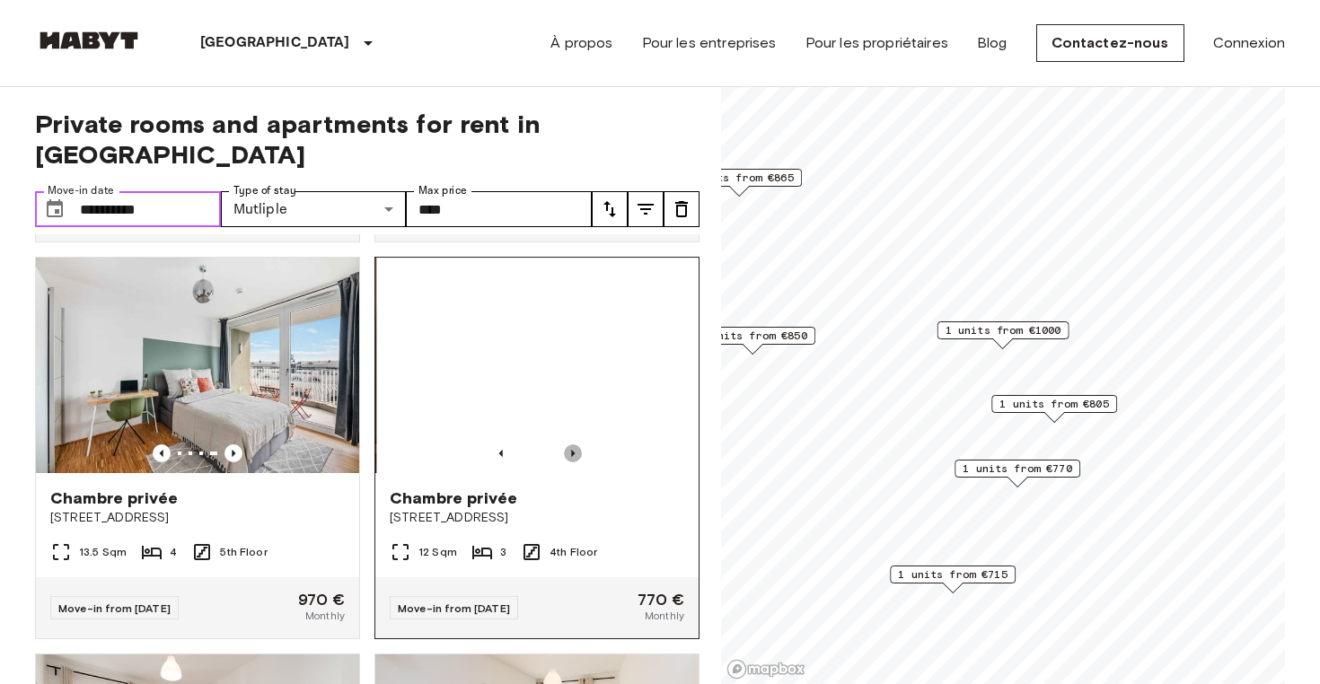
click at [574, 445] on icon "Previous image" at bounding box center [573, 454] width 18 height 18
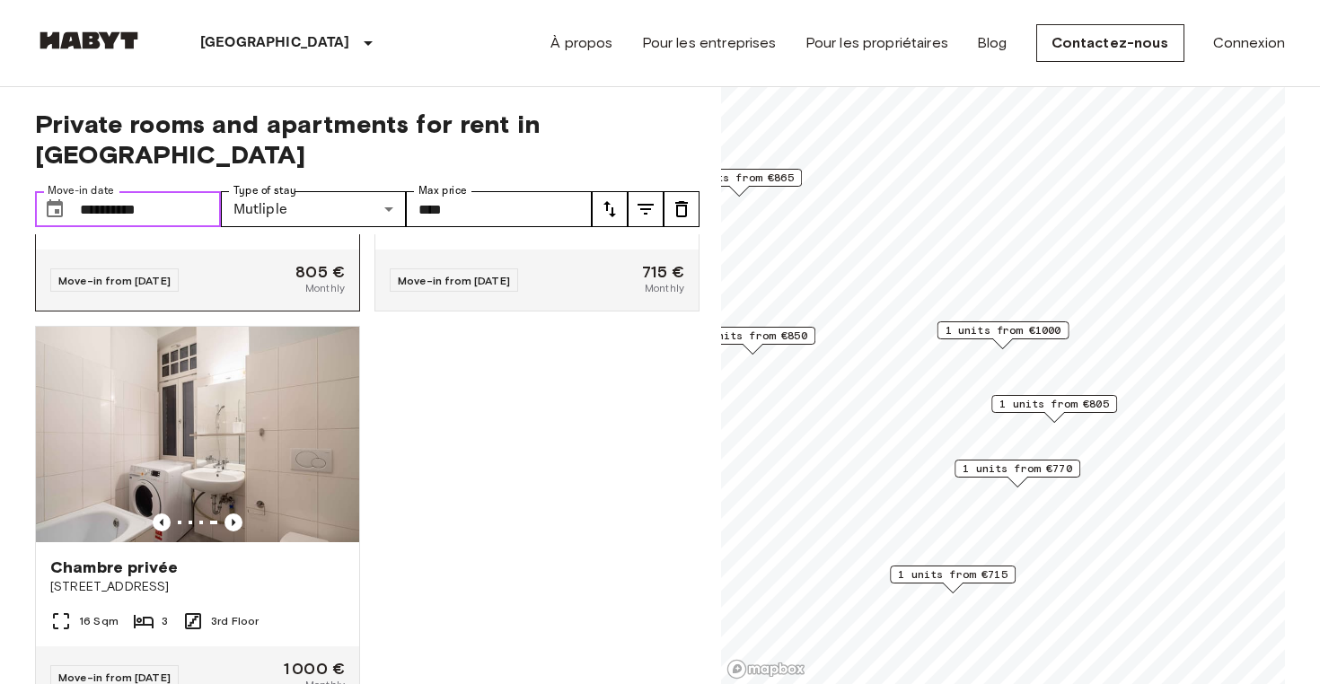
scroll to position [1120, 0]
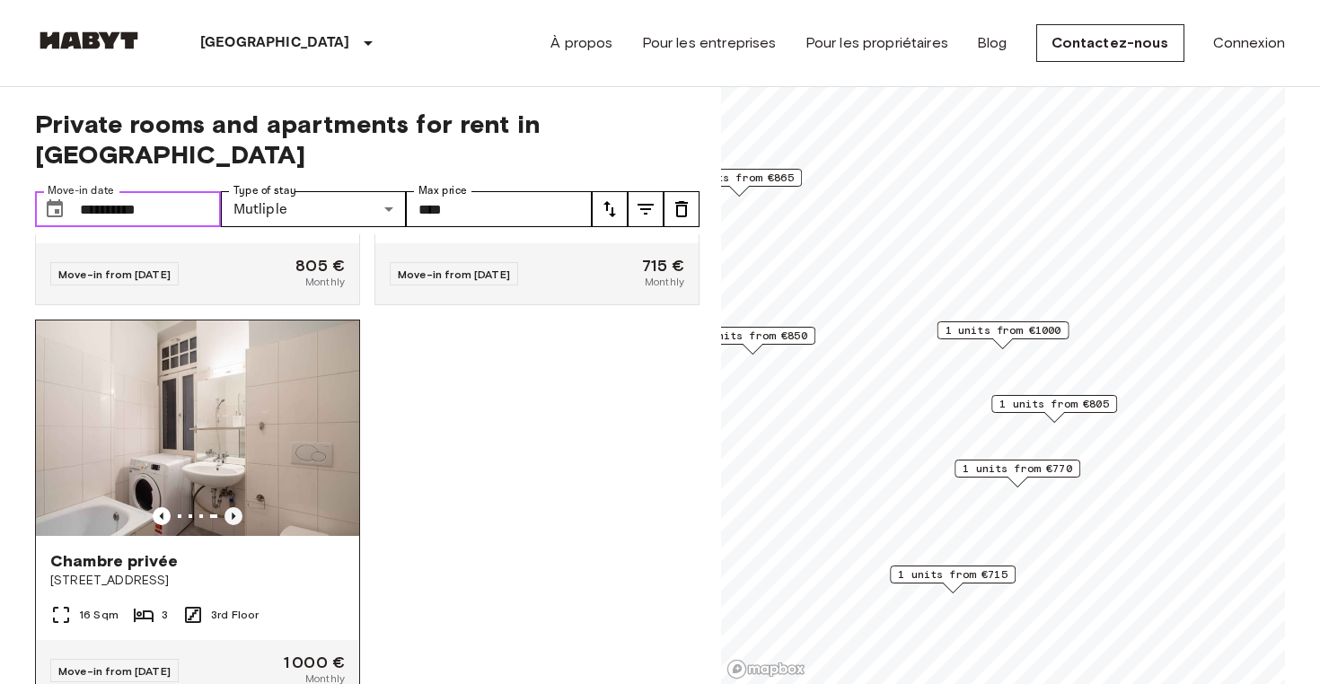
click at [235, 507] on icon "Previous image" at bounding box center [234, 516] width 18 height 18
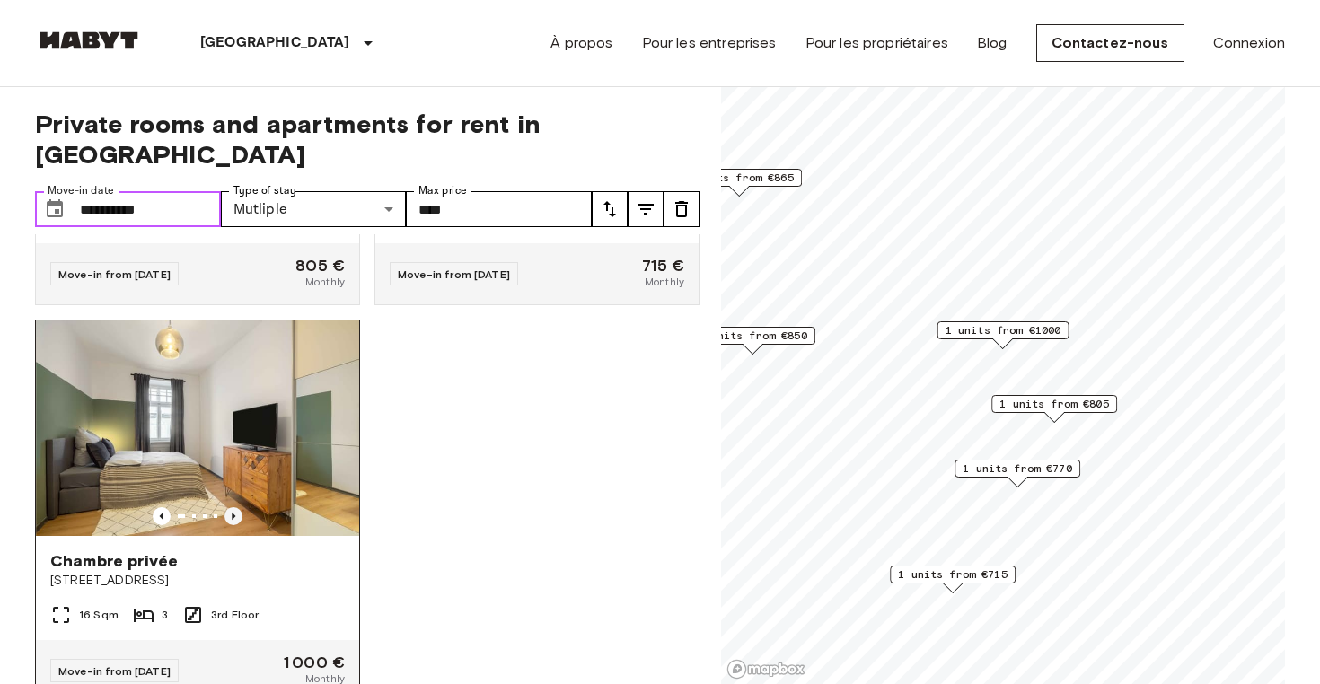
click at [235, 507] on icon "Previous image" at bounding box center [234, 516] width 18 height 18
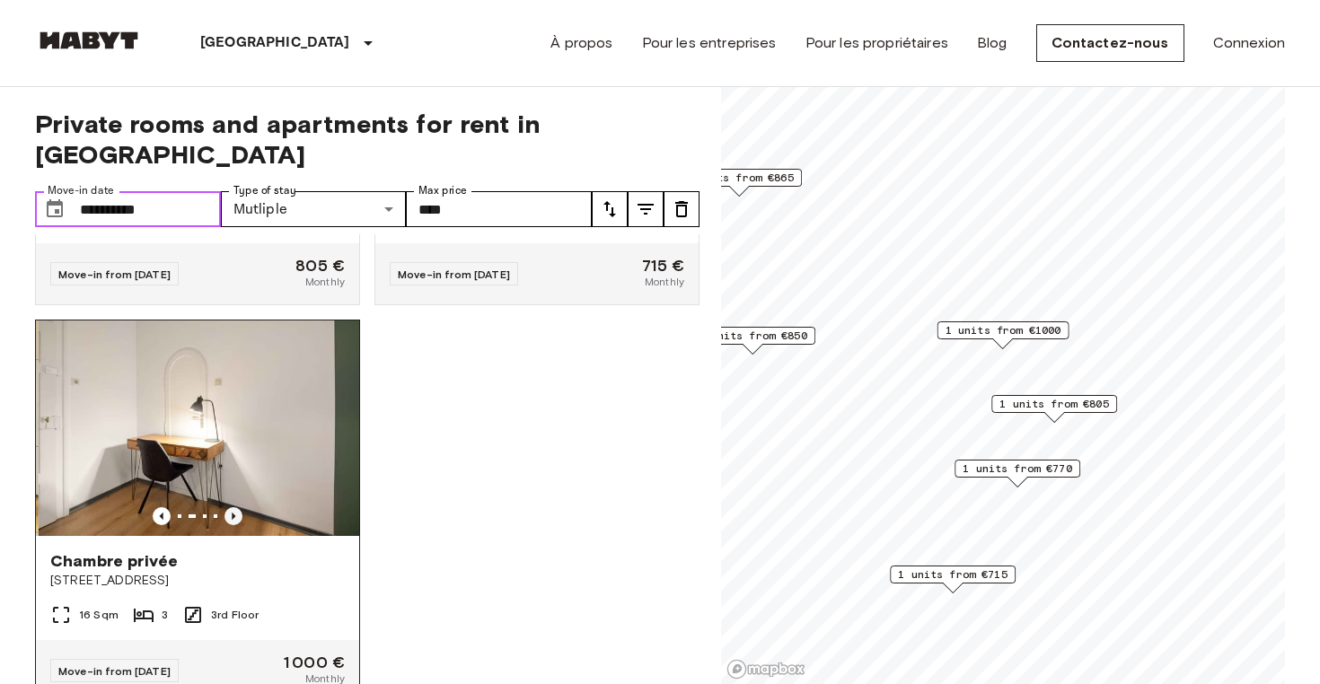
click at [235, 507] on icon "Previous image" at bounding box center [234, 516] width 18 height 18
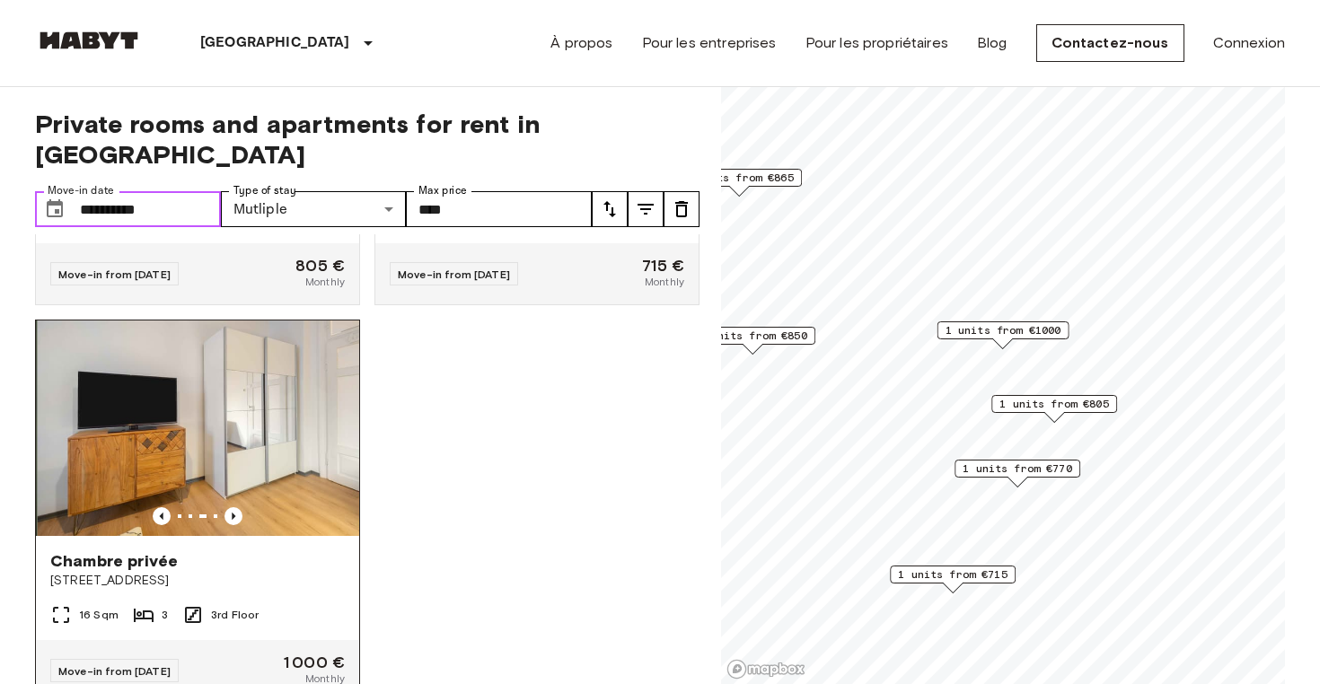
click at [260, 434] on img at bounding box center [199, 429] width 323 height 216
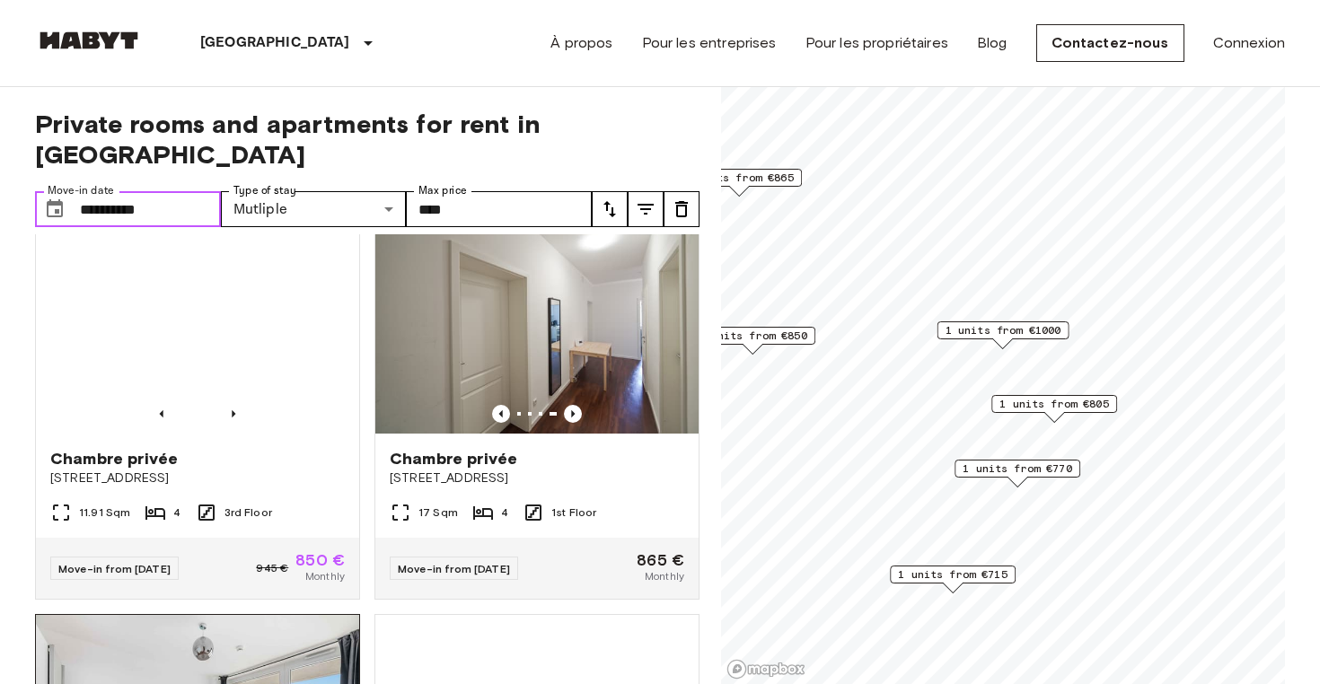
scroll to position [31, 0]
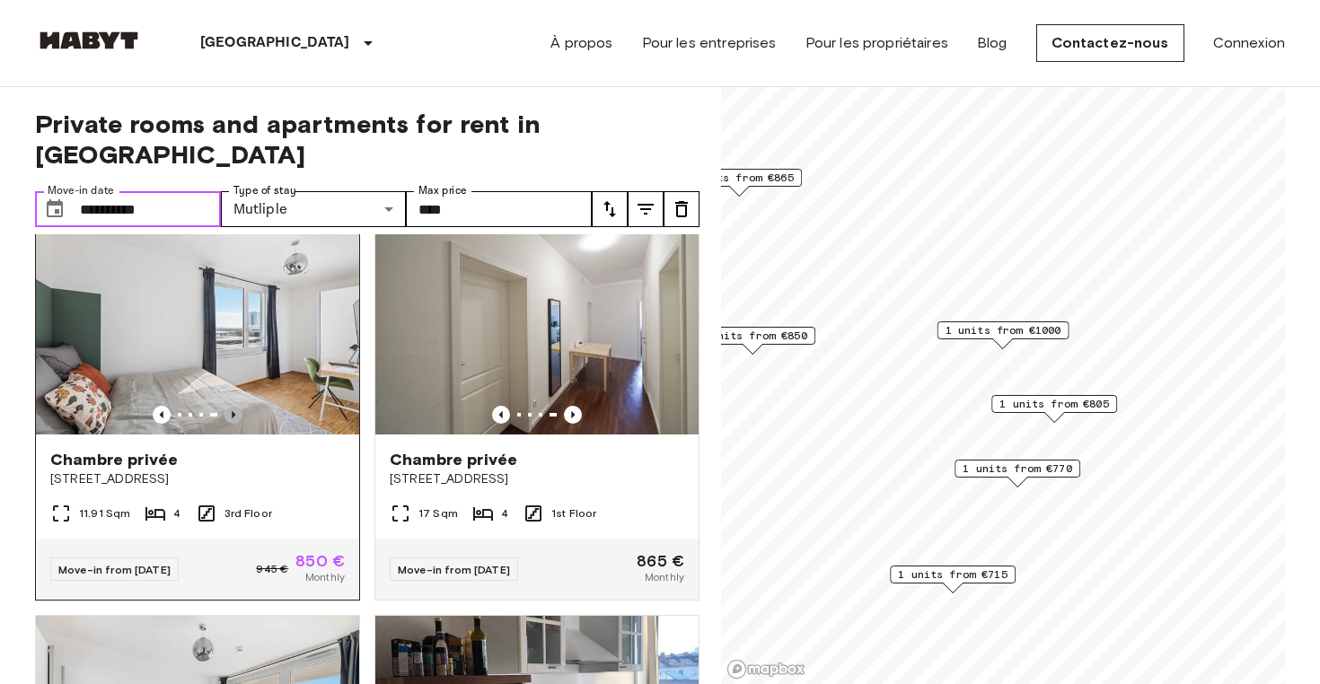
click at [235, 406] on icon "Previous image" at bounding box center [234, 415] width 18 height 18
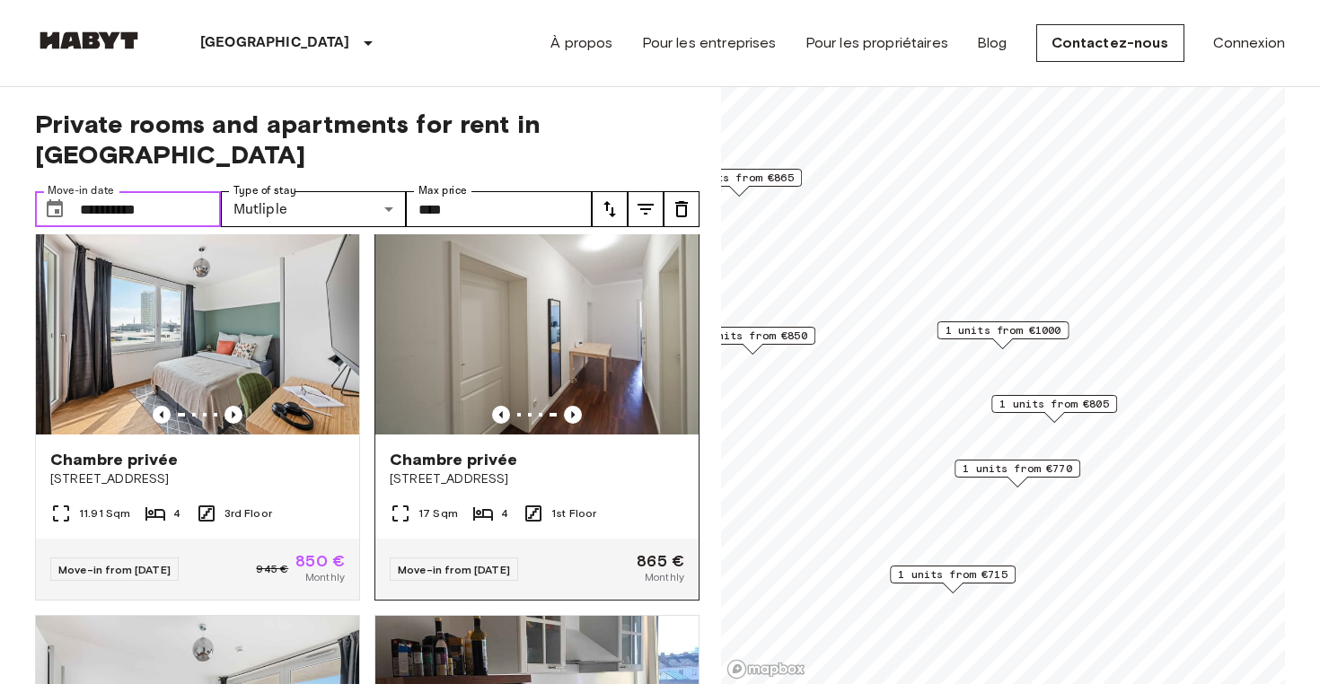
scroll to position [0, 0]
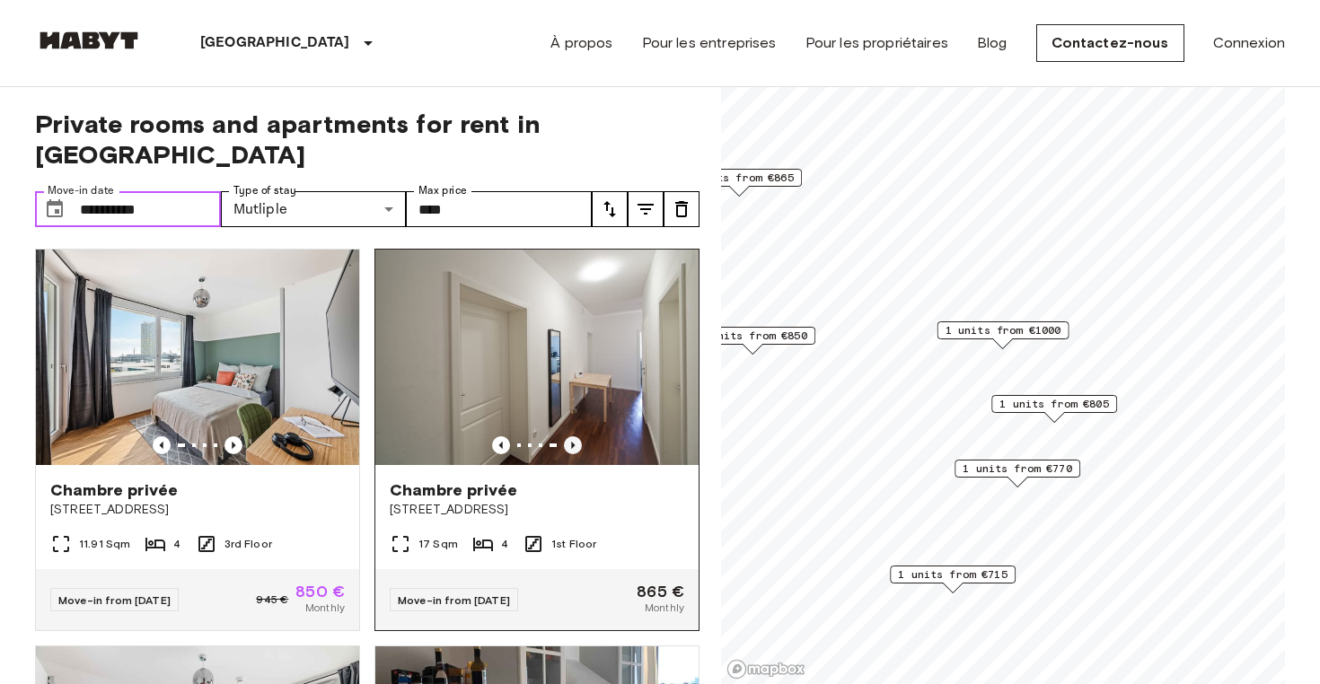
click at [574, 442] on icon "Previous image" at bounding box center [573, 445] width 4 height 7
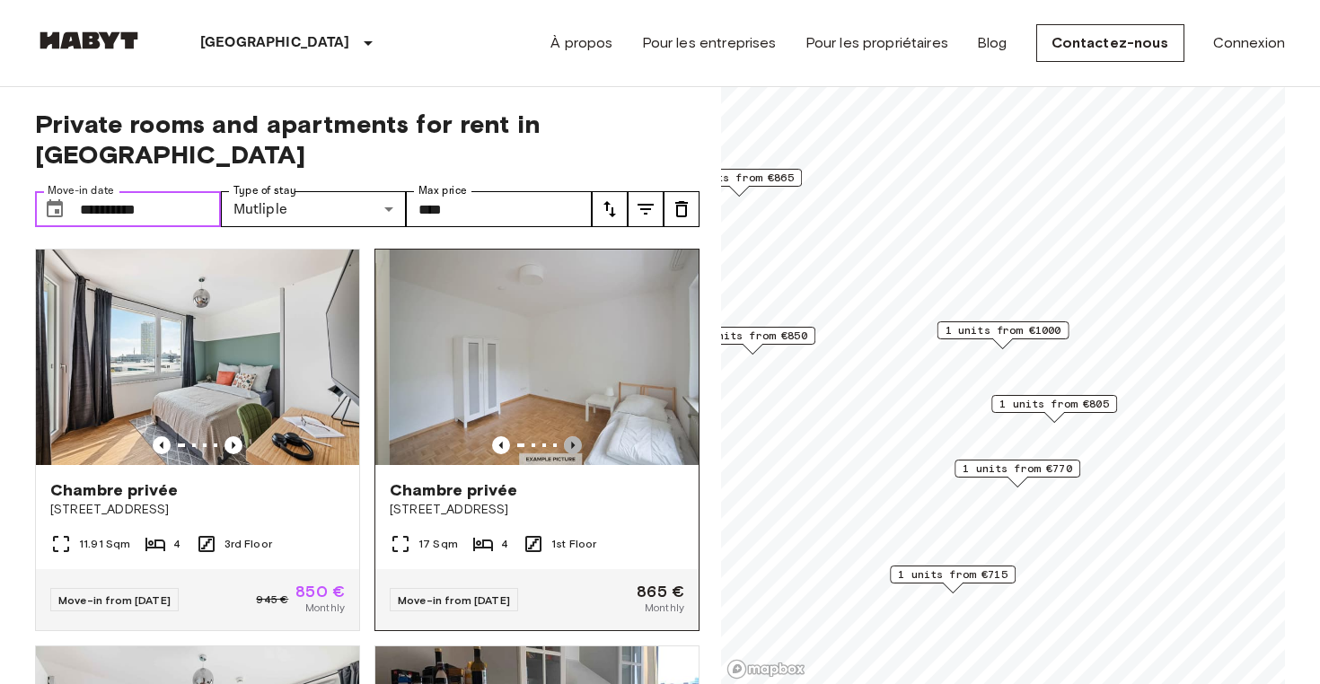
click at [574, 442] on icon "Previous image" at bounding box center [573, 445] width 4 height 7
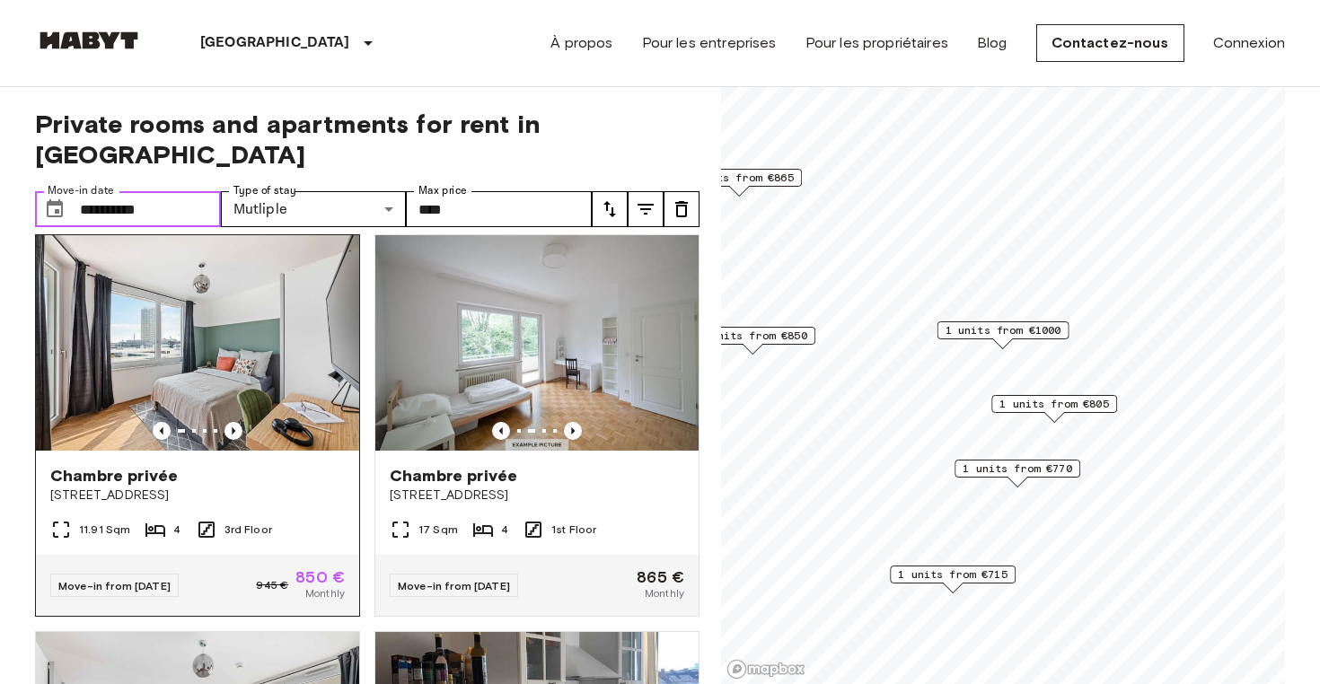
scroll to position [10, 0]
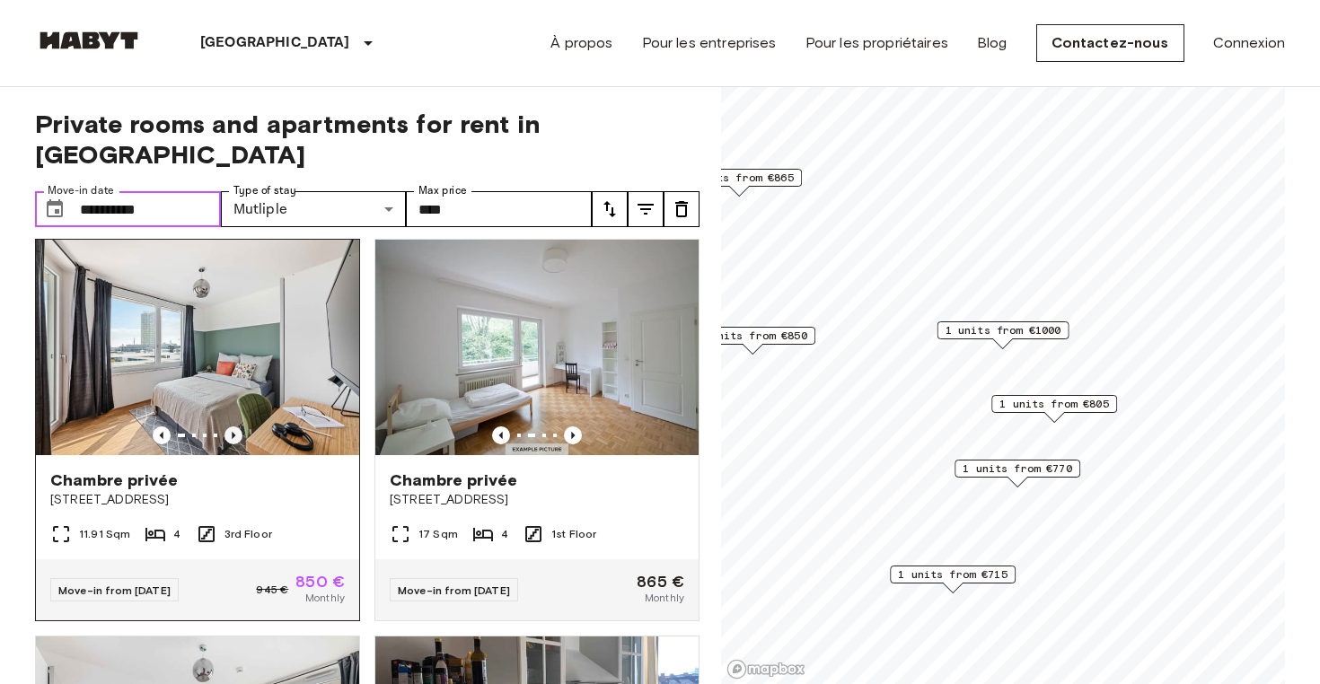
click at [229, 427] on icon "Previous image" at bounding box center [234, 436] width 18 height 18
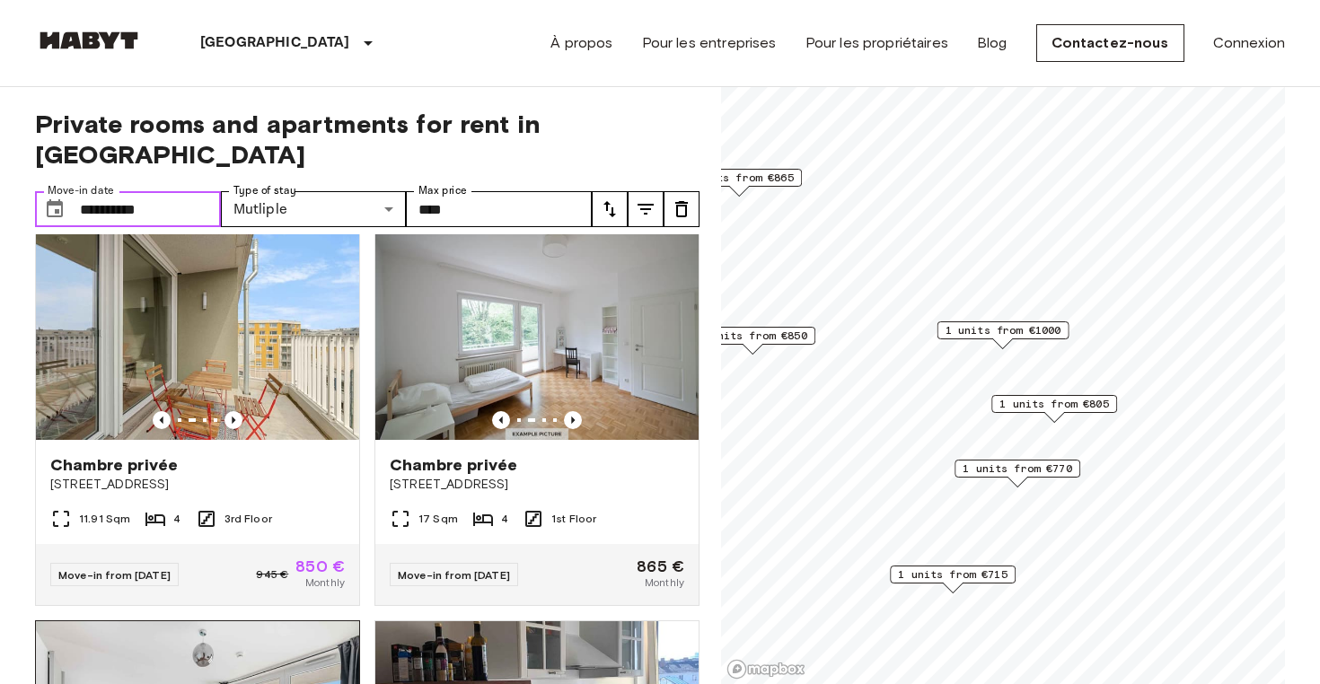
scroll to position [22, 0]
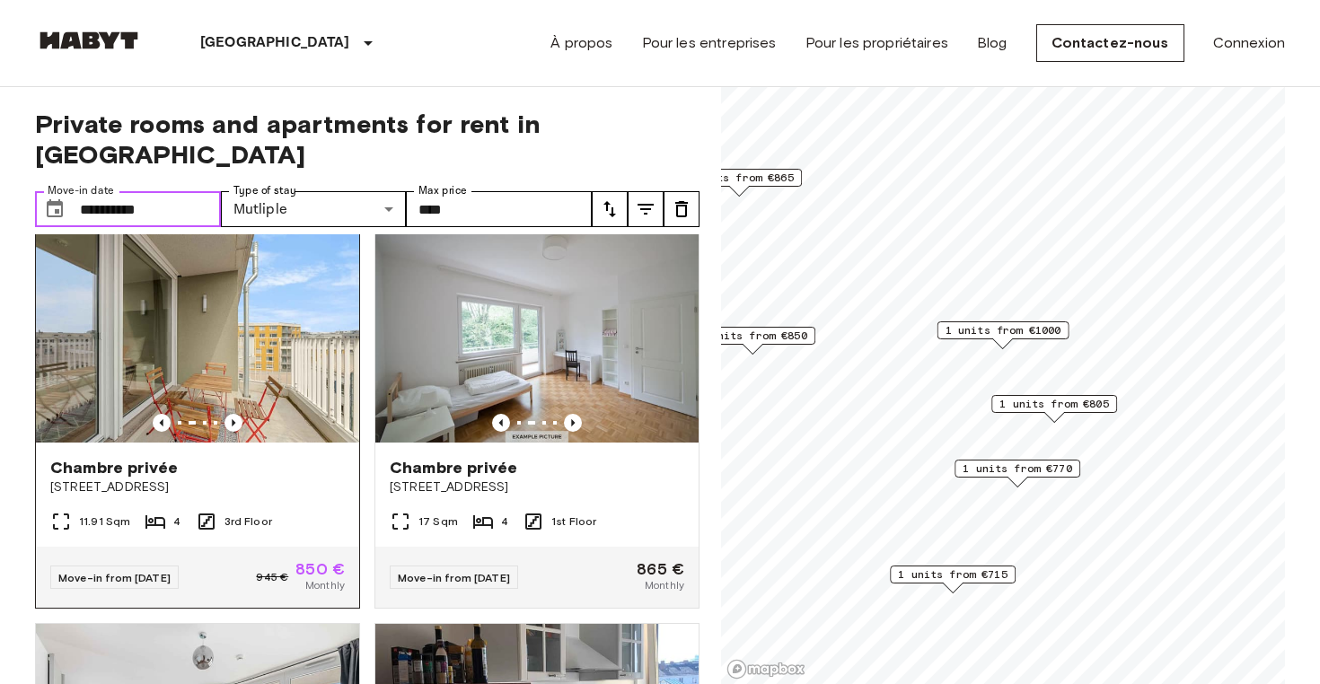
click at [277, 315] on img at bounding box center [197, 335] width 323 height 216
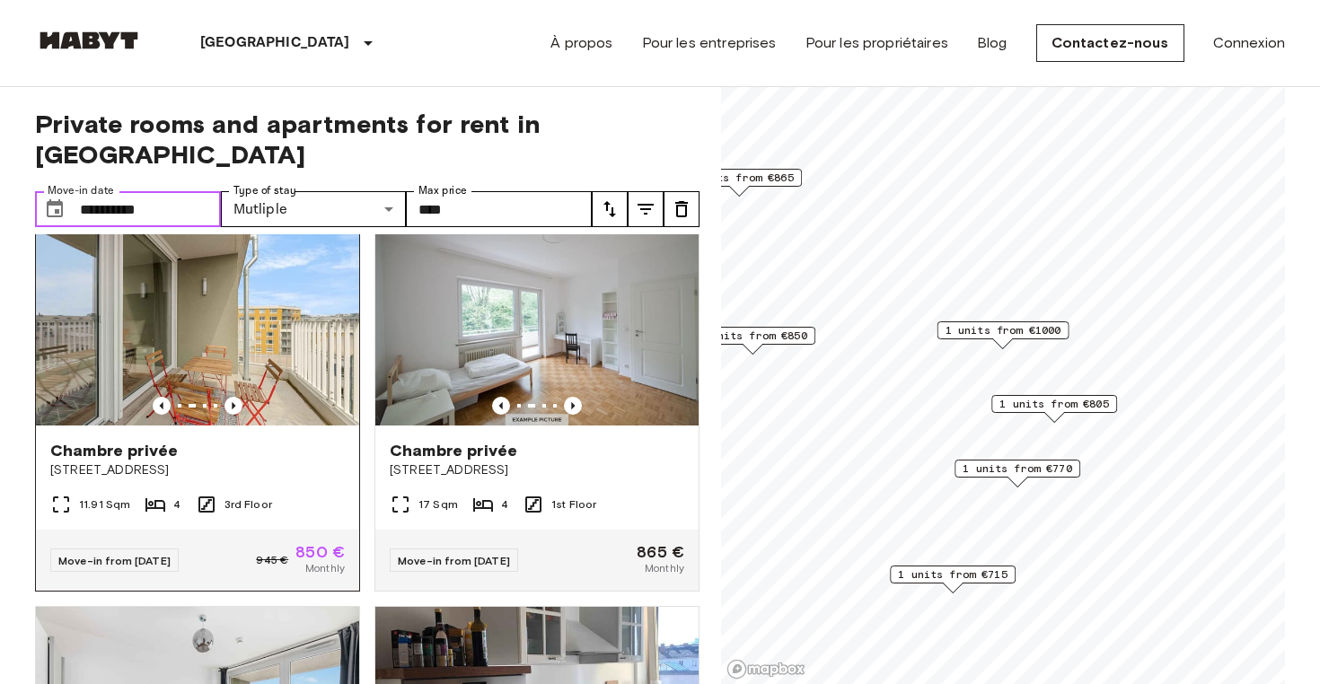
scroll to position [40, 0]
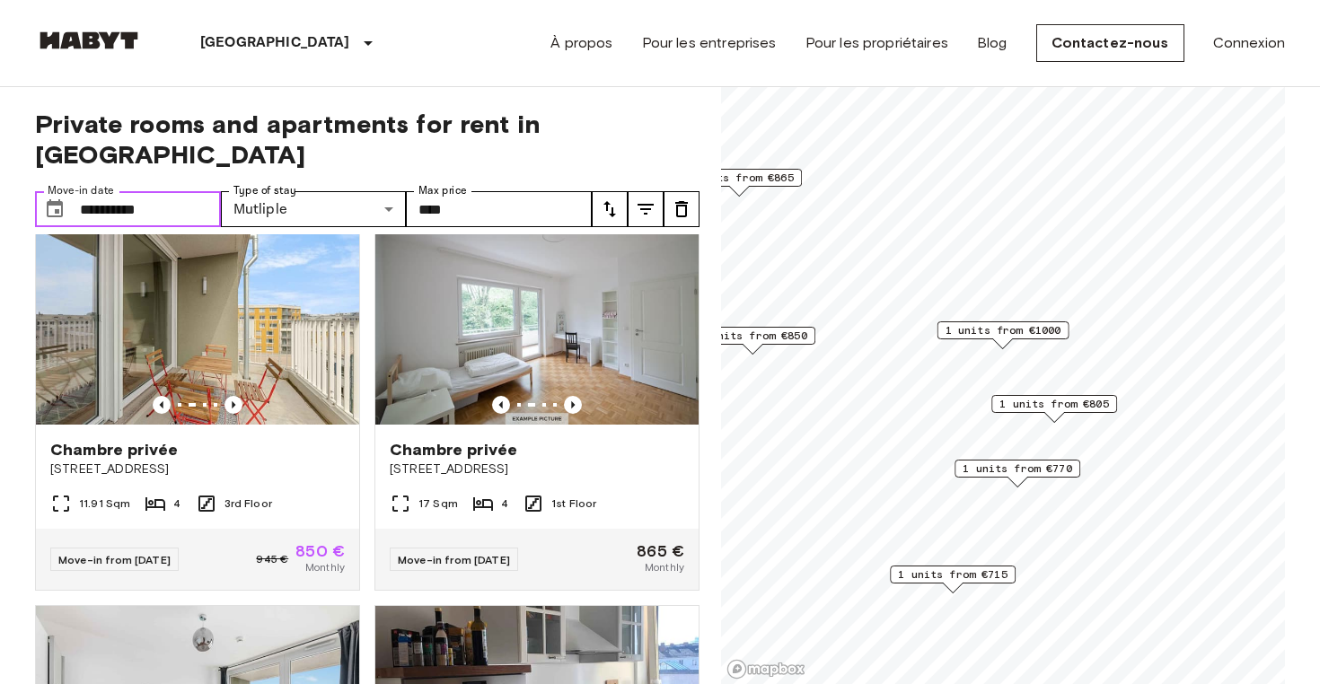
click at [181, 191] on input "**********" at bounding box center [150, 209] width 141 height 36
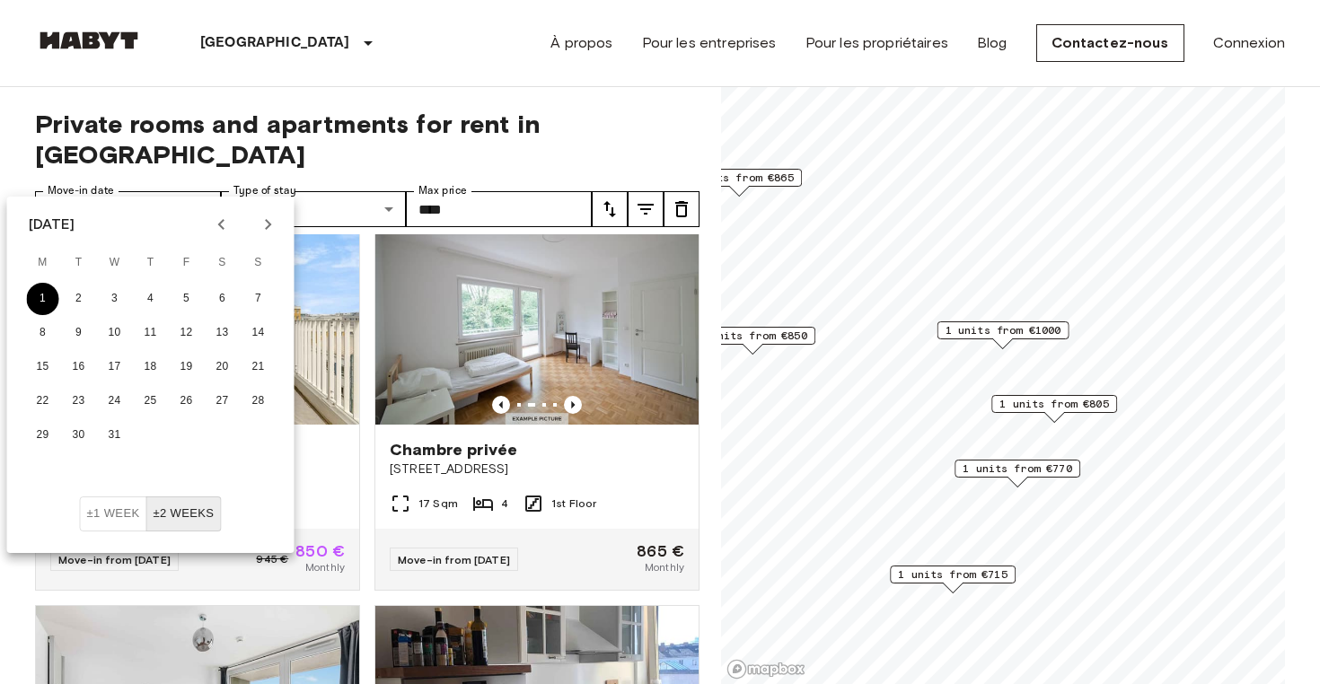
click at [39, 301] on button "1" at bounding box center [43, 299] width 32 height 32
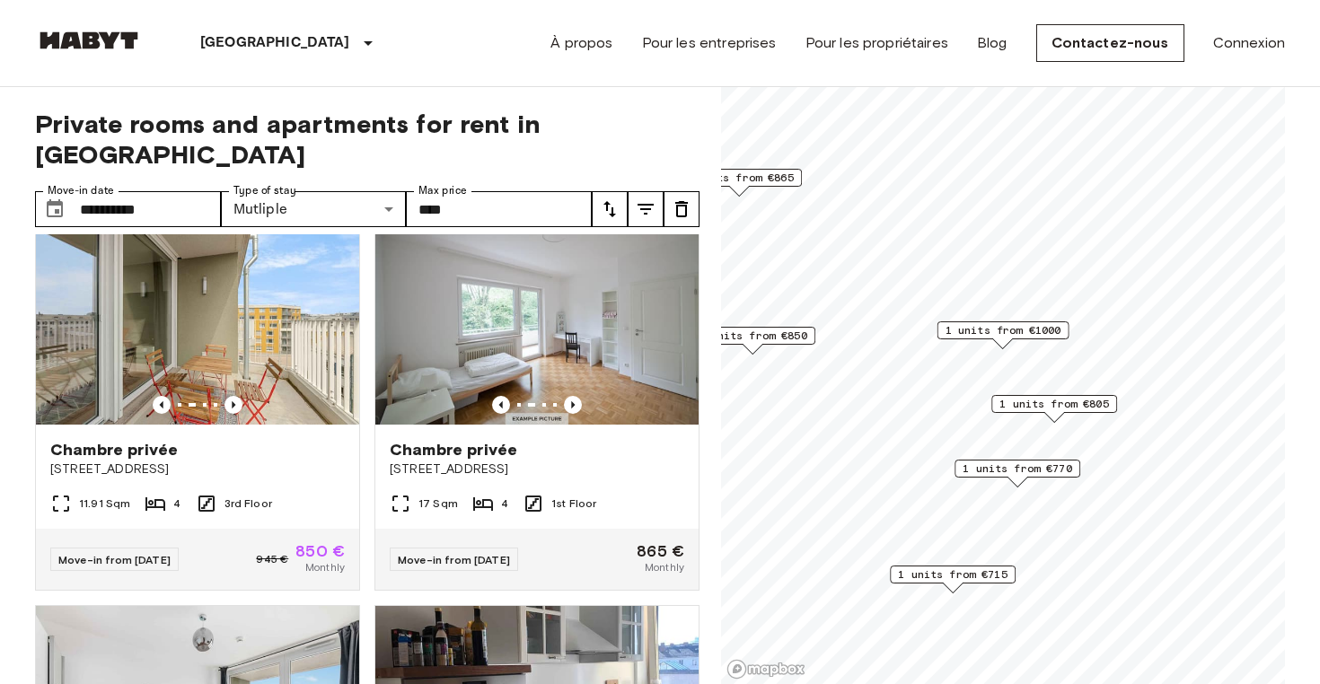
click at [659, 149] on div "**********" at bounding box center [367, 386] width 665 height 598
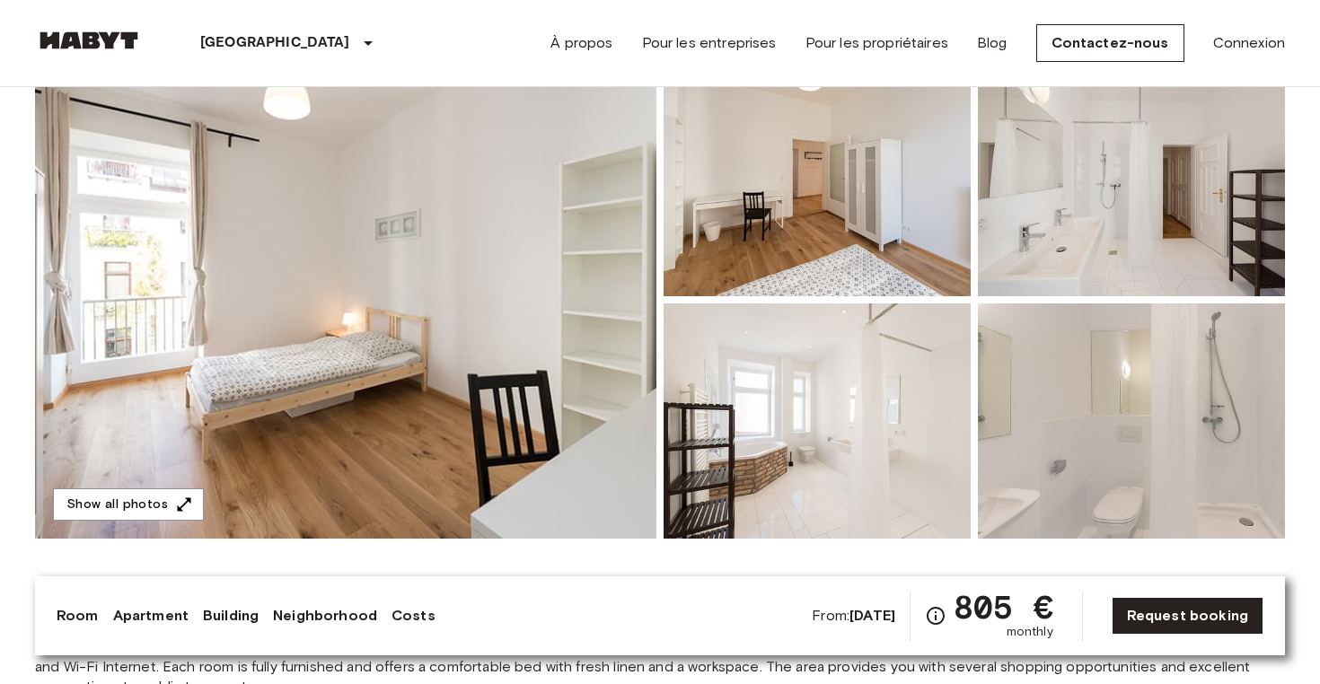
click at [571, 242] on img at bounding box center [345, 300] width 621 height 478
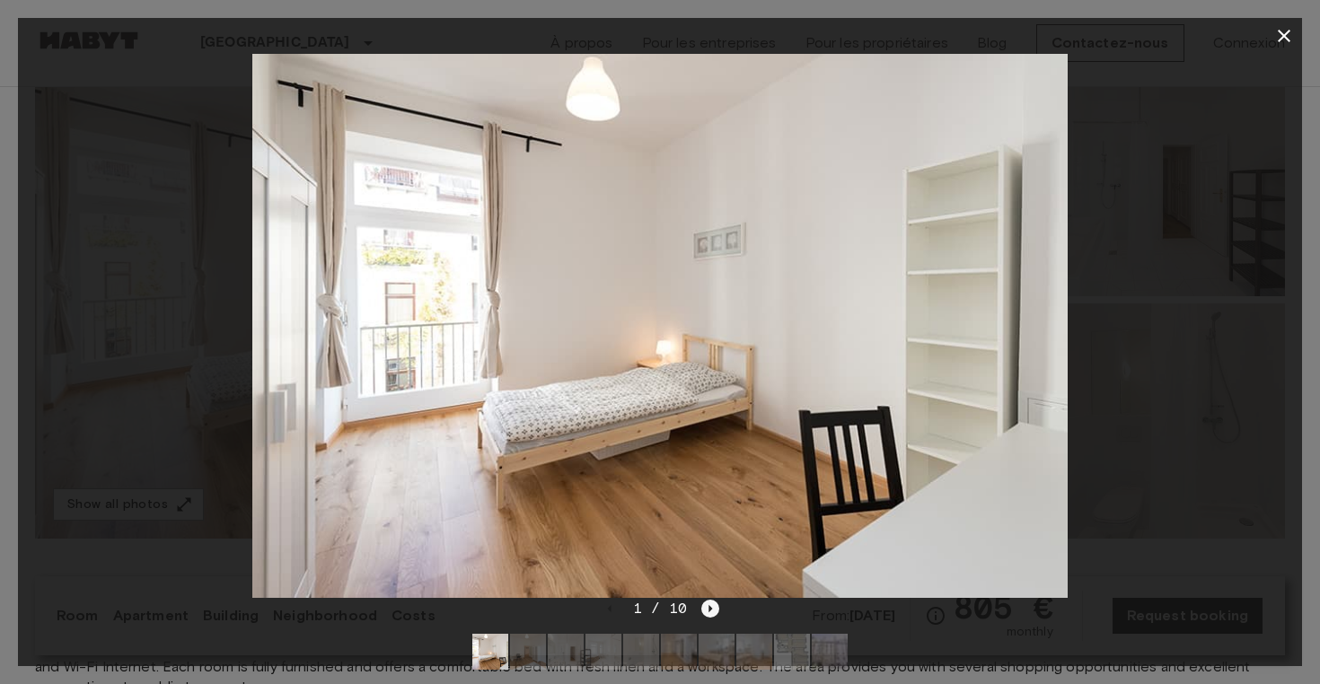
click at [711, 611] on icon "Next image" at bounding box center [710, 609] width 18 height 18
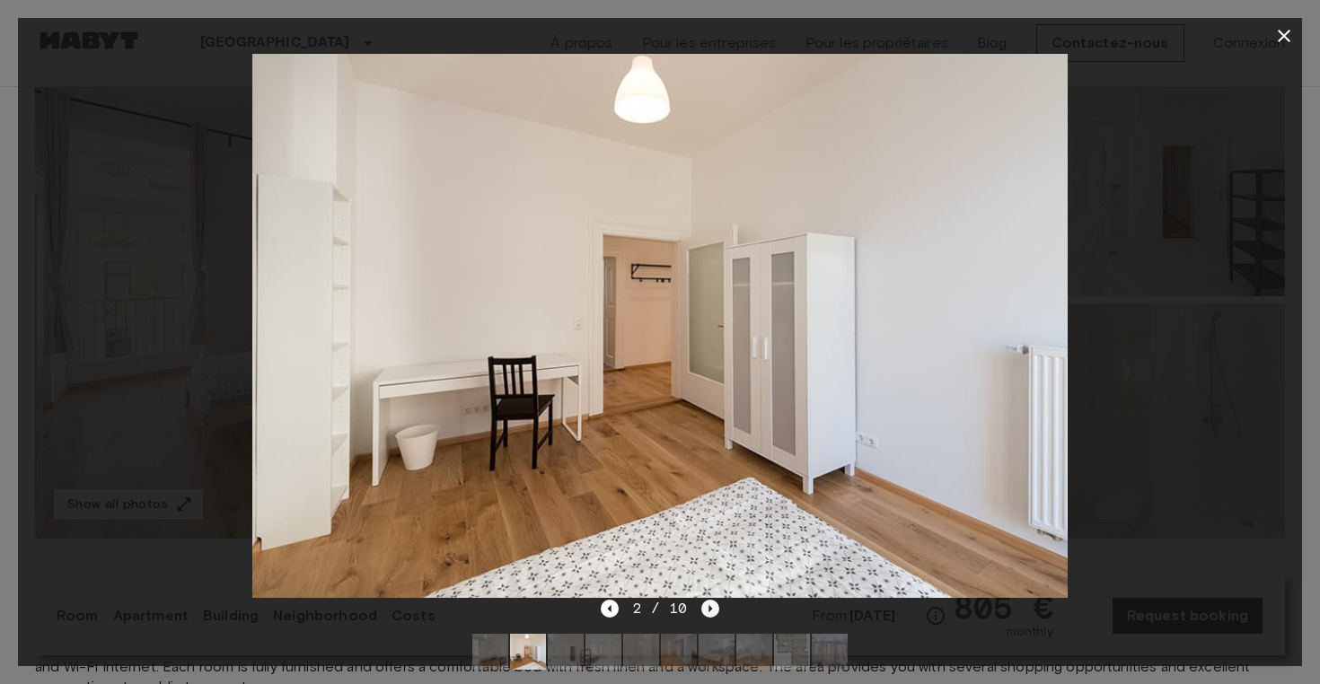
click at [711, 611] on icon "Next image" at bounding box center [710, 609] width 18 height 18
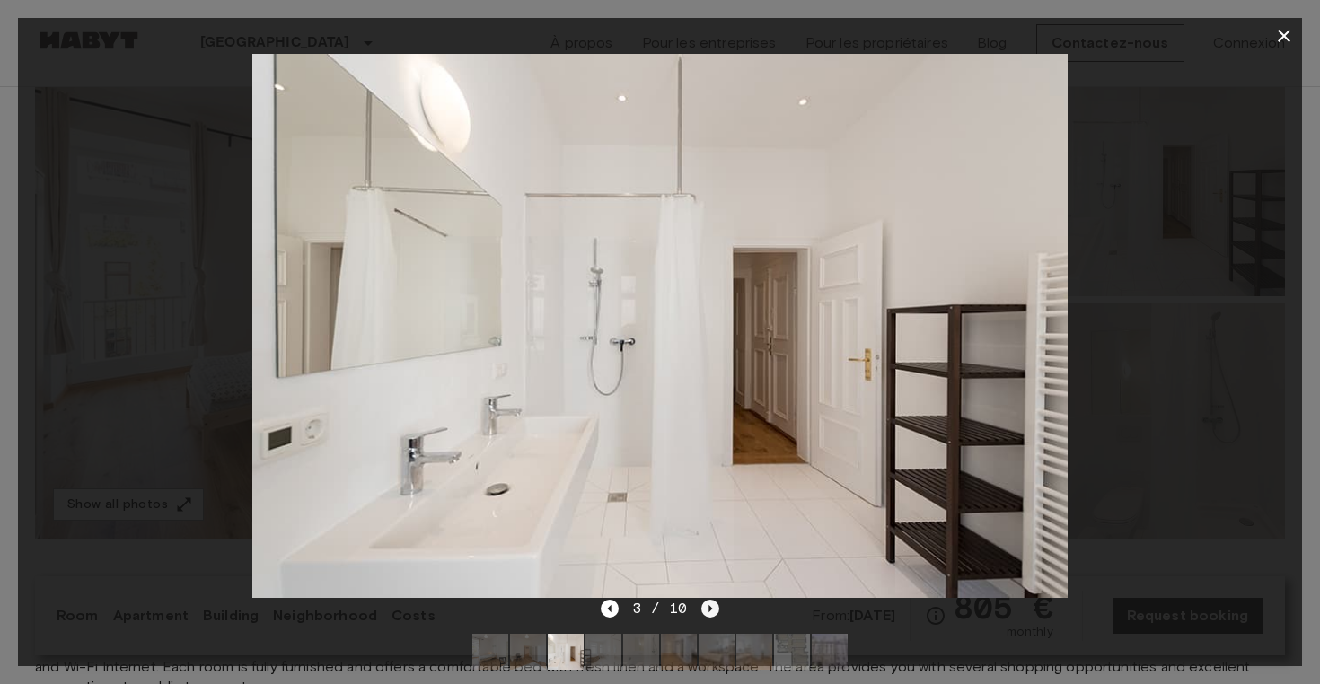
click at [711, 611] on icon "Next image" at bounding box center [710, 609] width 18 height 18
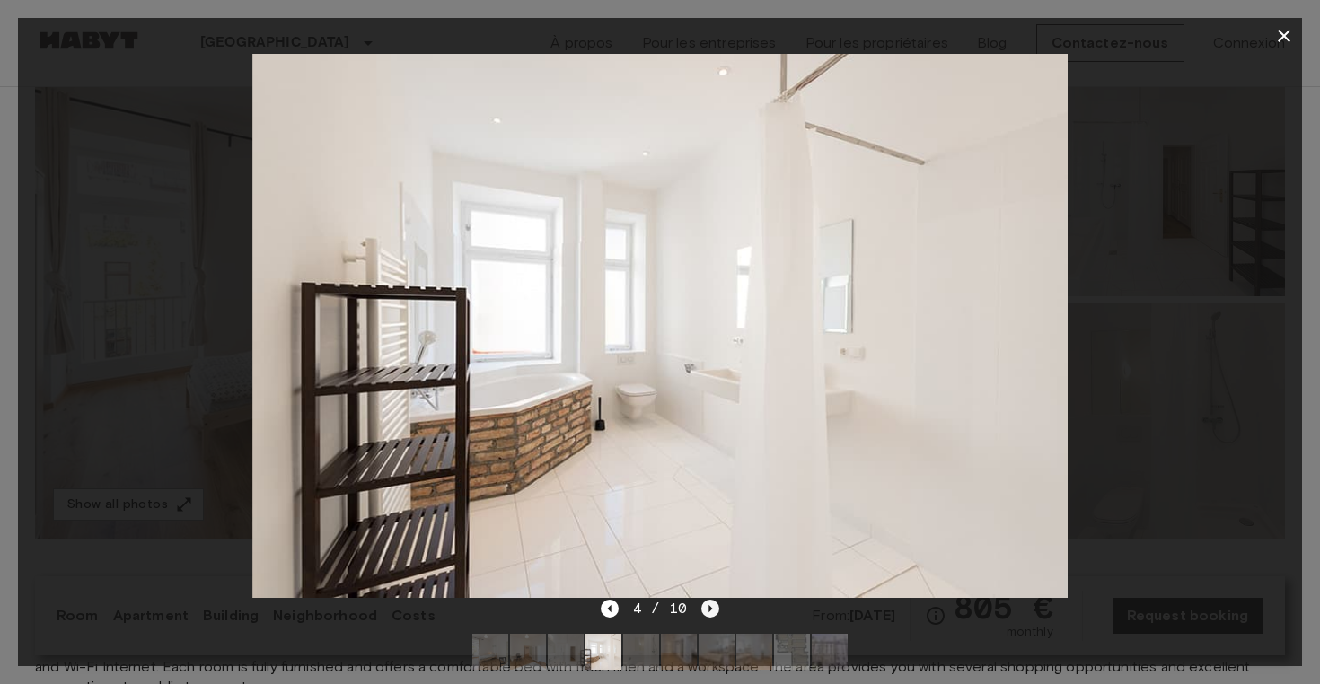
click at [711, 611] on icon "Next image" at bounding box center [710, 609] width 18 height 18
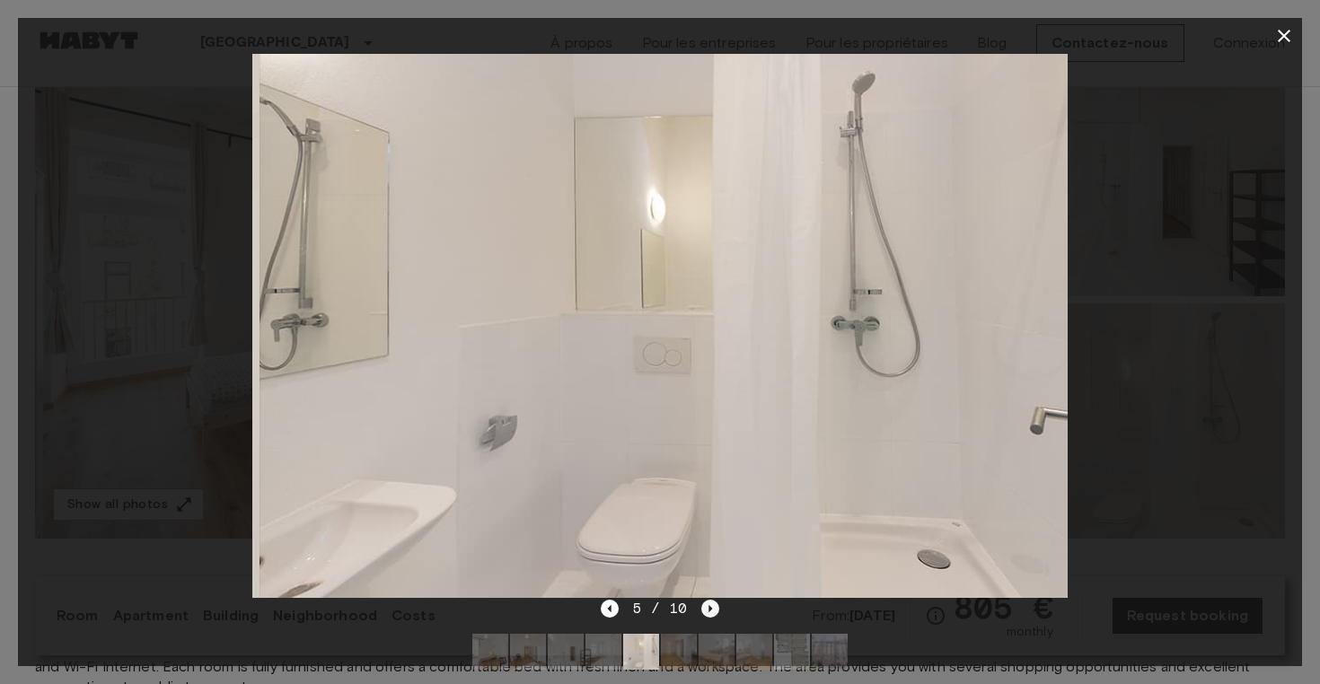
click at [711, 611] on icon "Next image" at bounding box center [710, 609] width 18 height 18
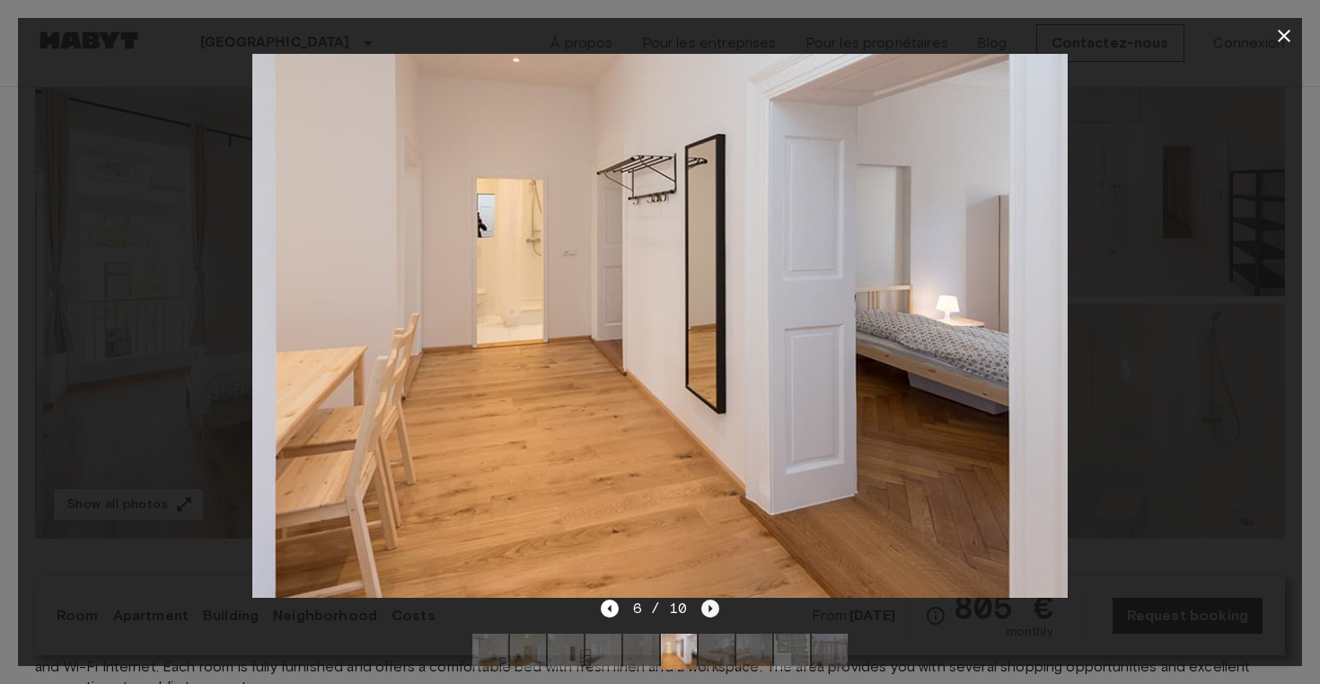
click at [711, 611] on icon "Next image" at bounding box center [710, 609] width 18 height 18
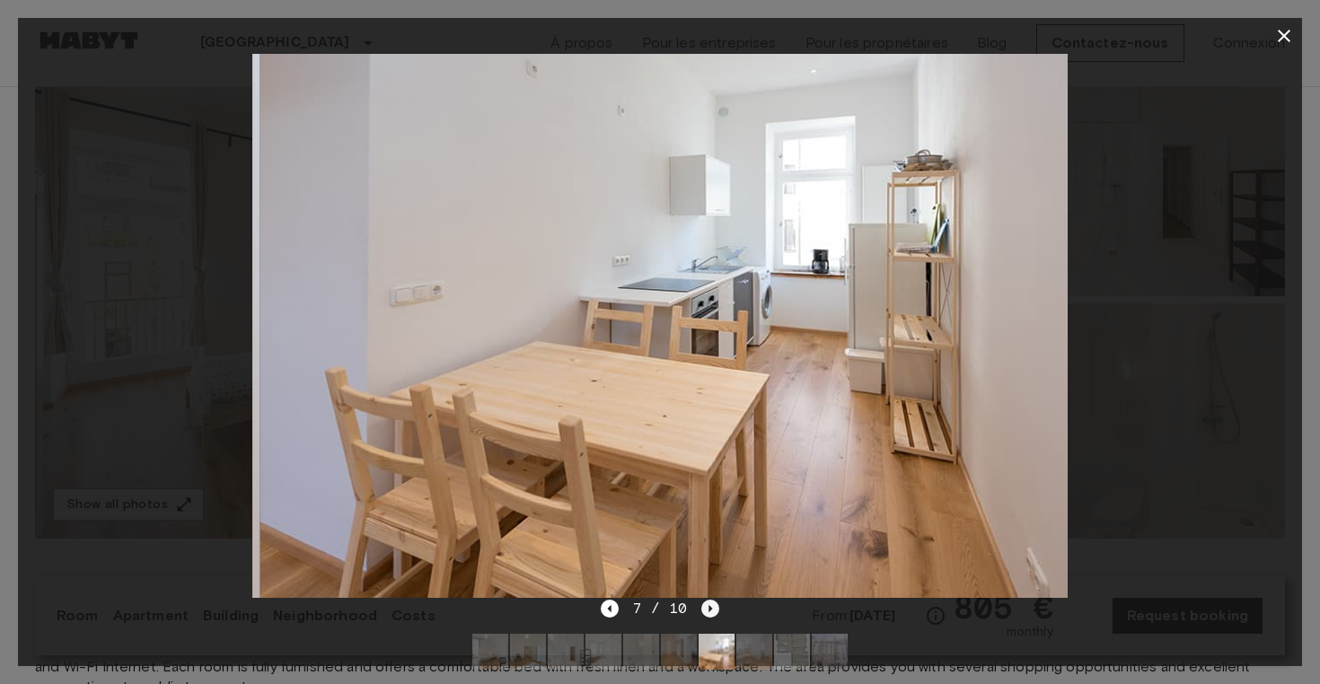
click at [711, 611] on icon "Next image" at bounding box center [710, 609] width 18 height 18
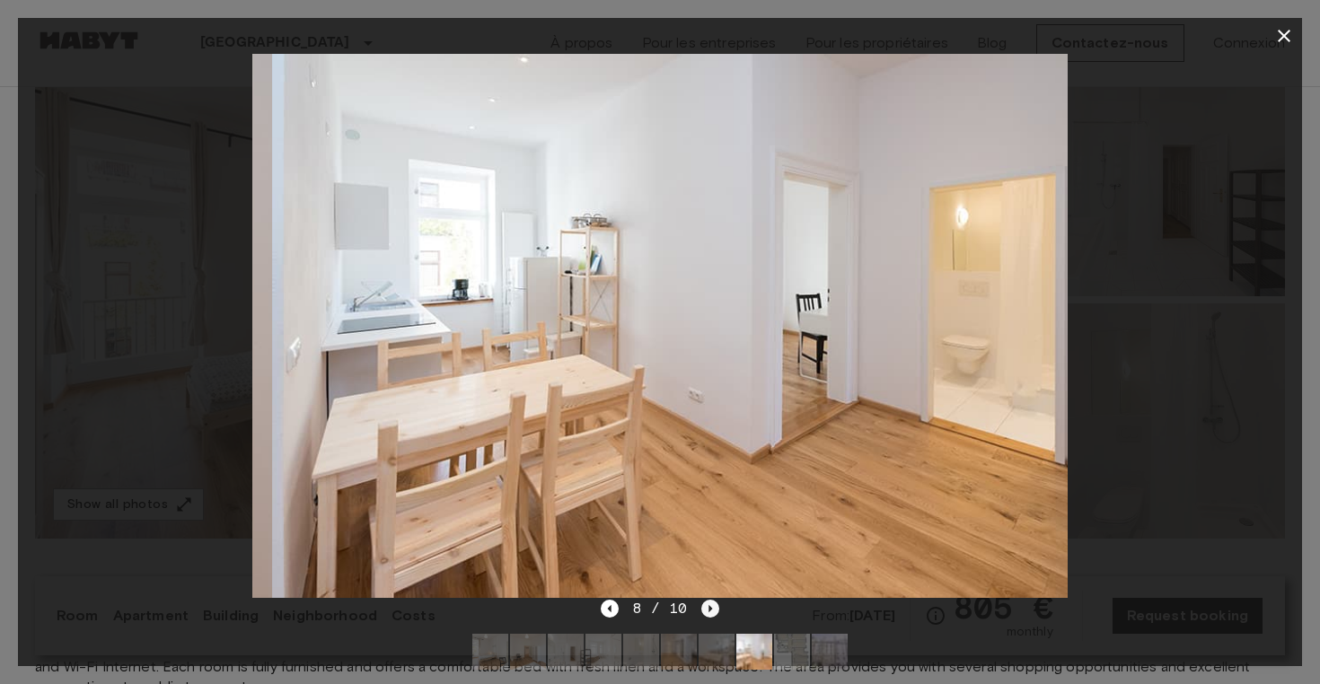
click at [711, 611] on icon "Next image" at bounding box center [710, 609] width 18 height 18
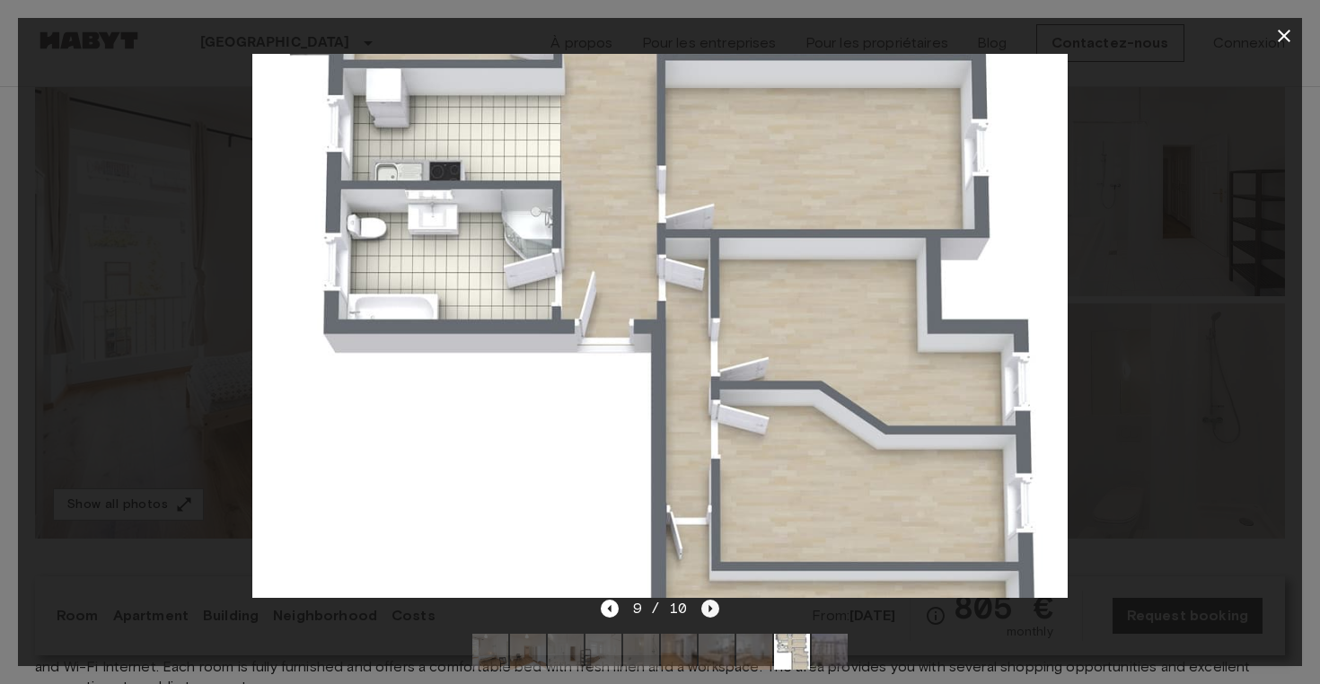
click at [715, 612] on icon "Next image" at bounding box center [710, 609] width 18 height 18
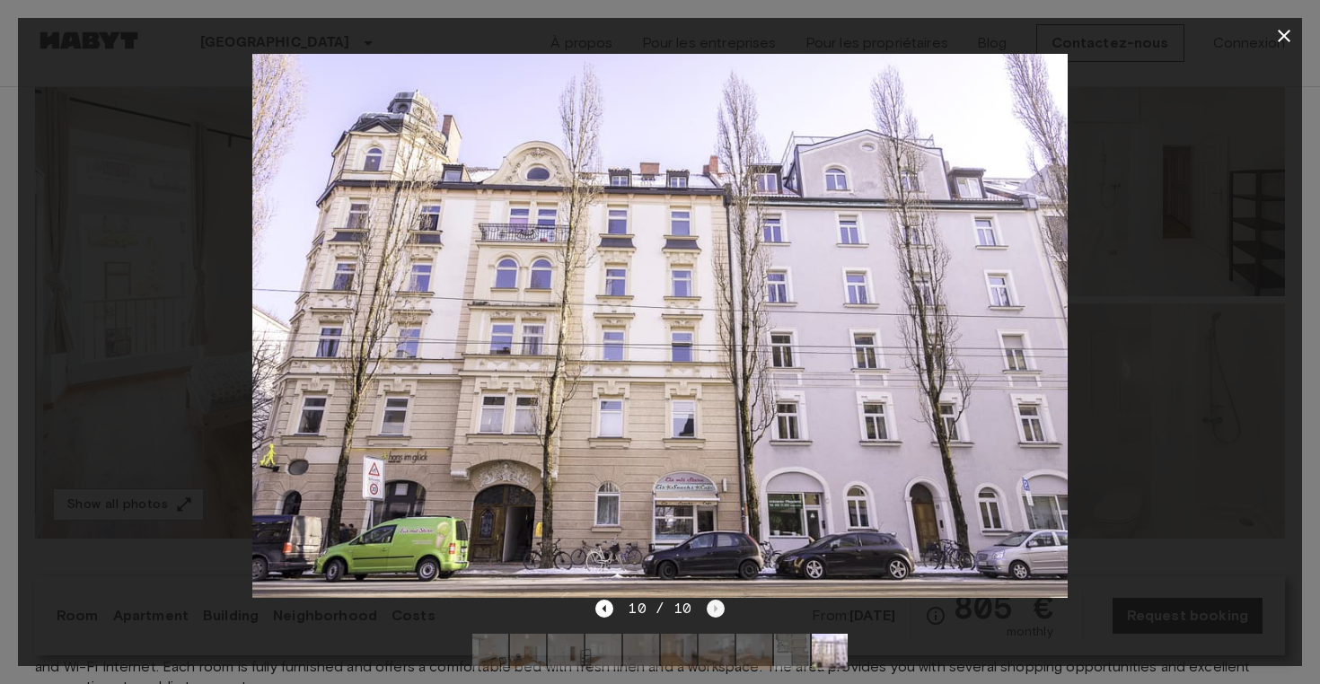
click at [715, 612] on div "10 / 10" at bounding box center [659, 609] width 128 height 22
click at [1290, 38] on icon "button" at bounding box center [1284, 36] width 22 height 22
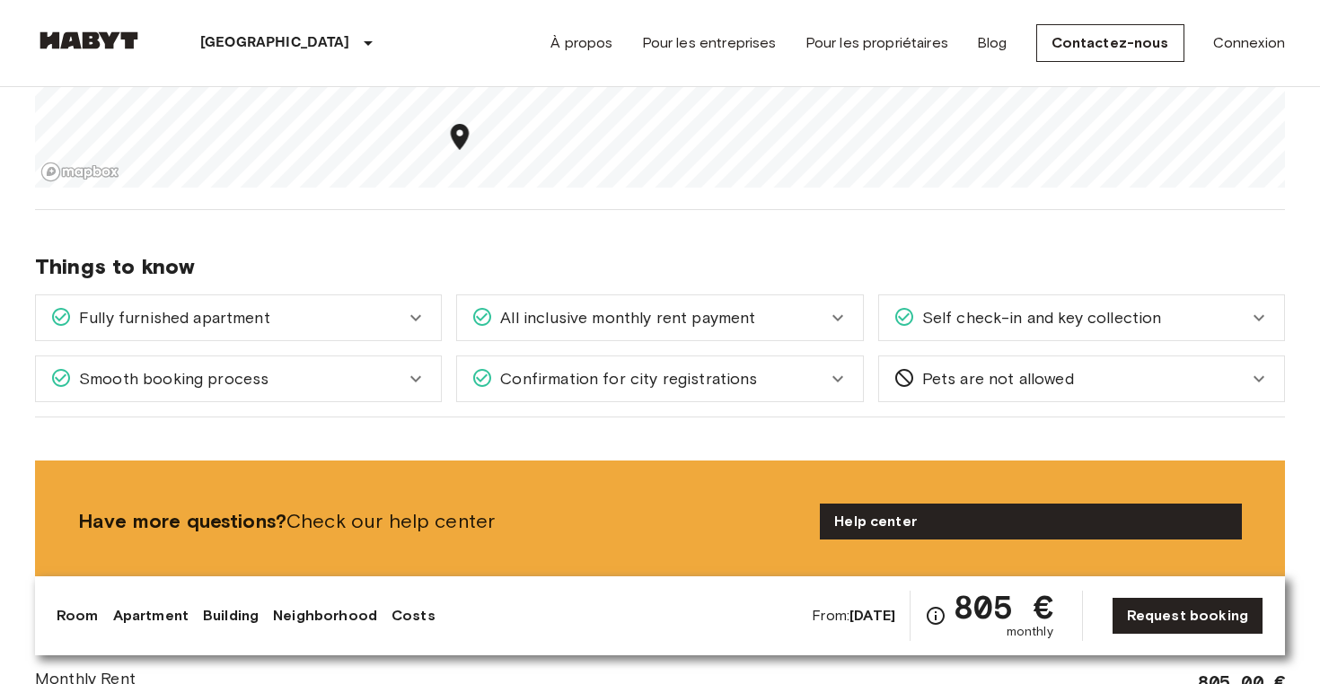
scroll to position [1515, 0]
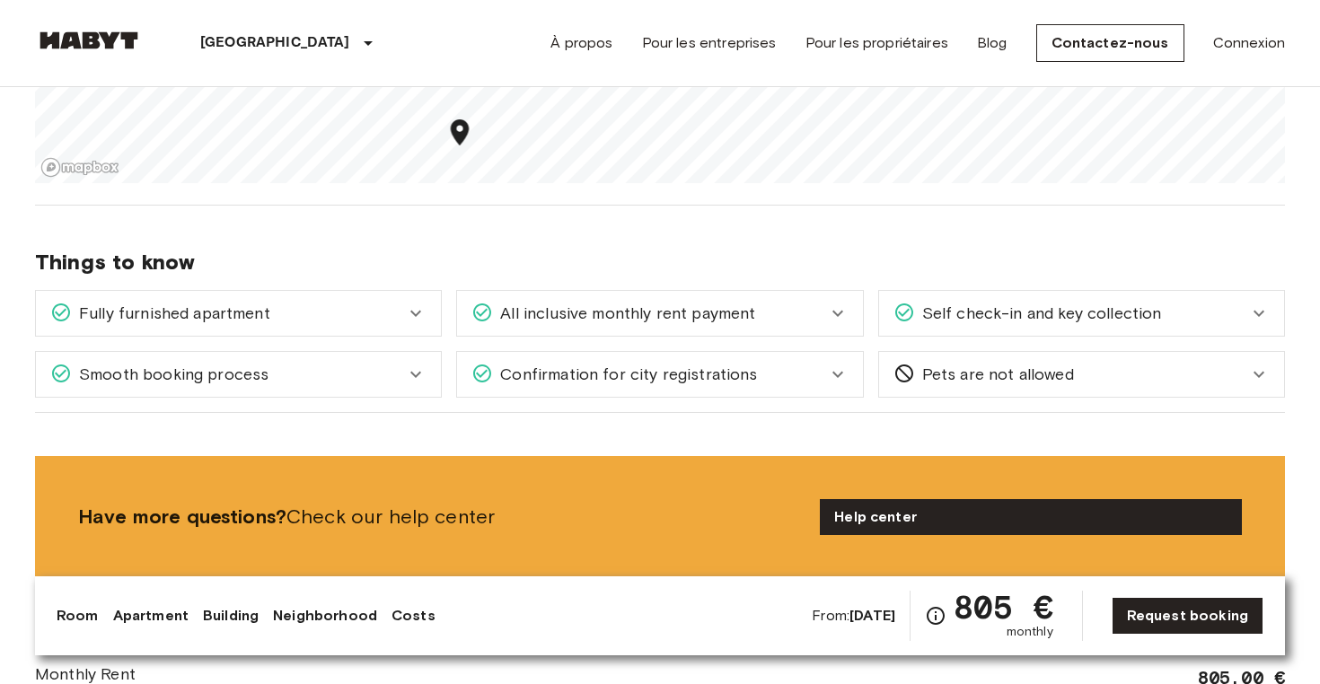
click at [544, 372] on span "Confirmation for city registrations" at bounding box center [625, 374] width 264 height 23
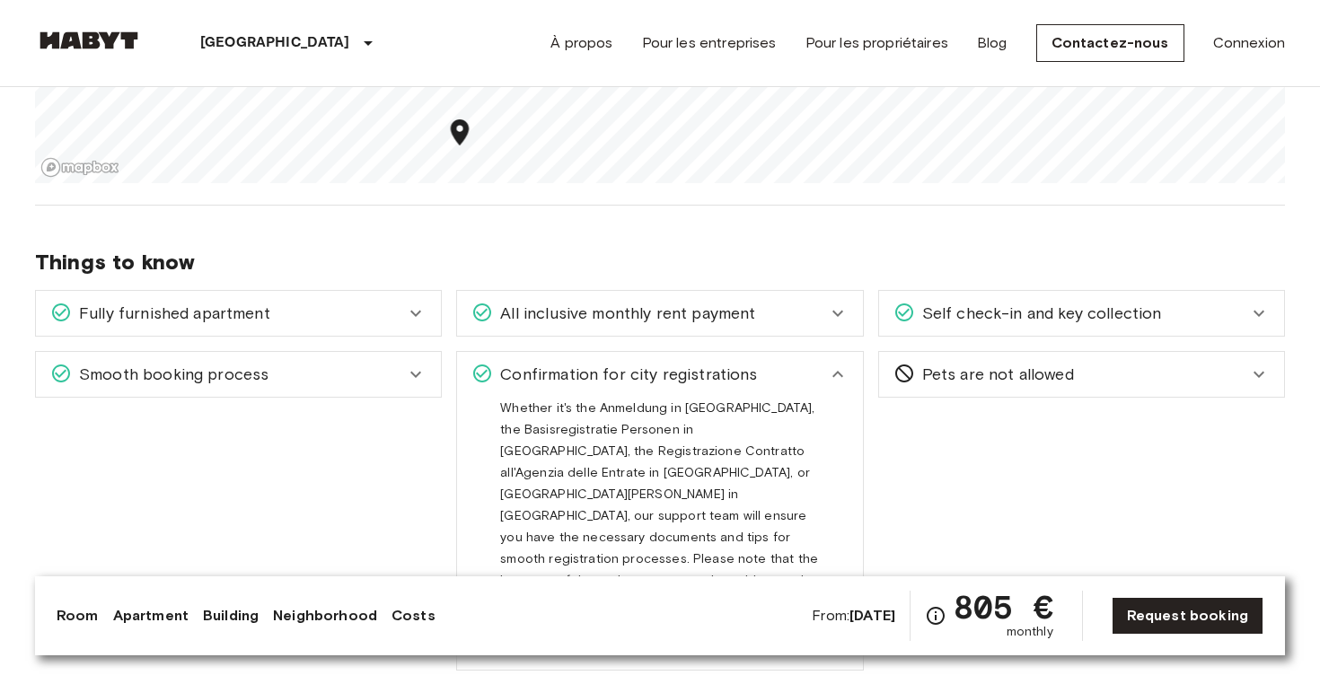
click at [544, 372] on span "Confirmation for city registrations" at bounding box center [625, 374] width 264 height 23
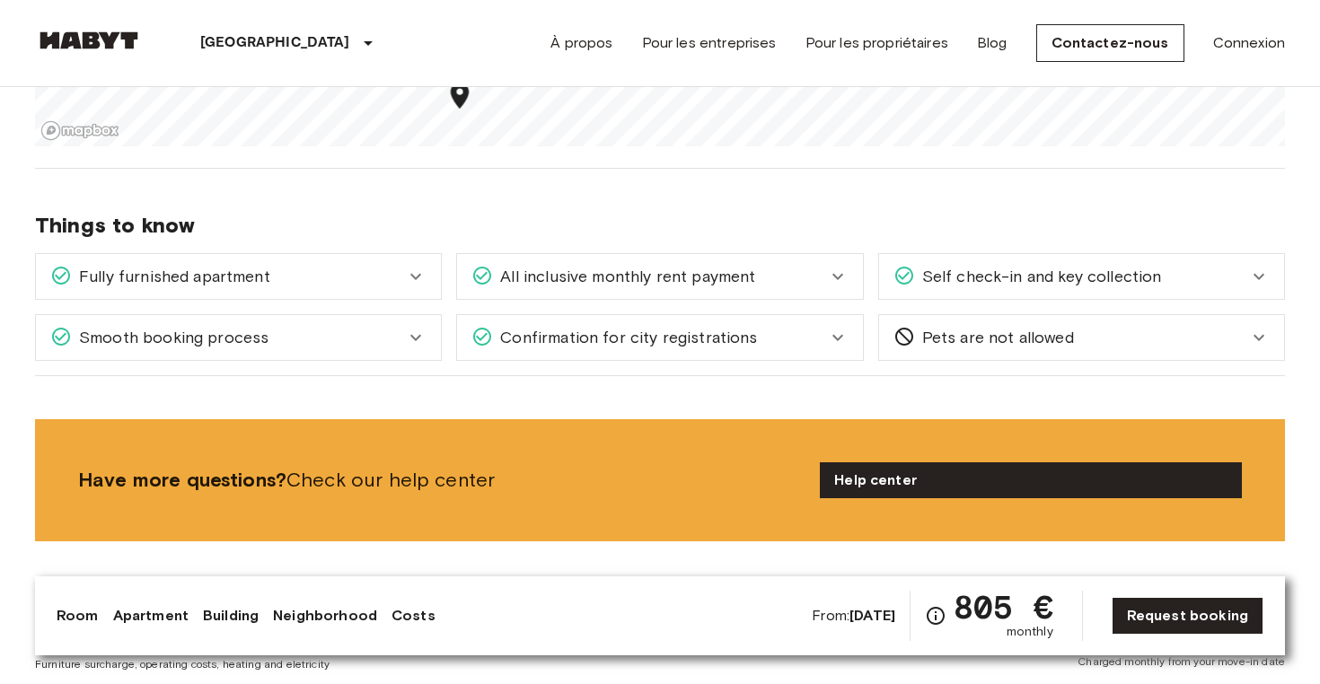
scroll to position [1555, 0]
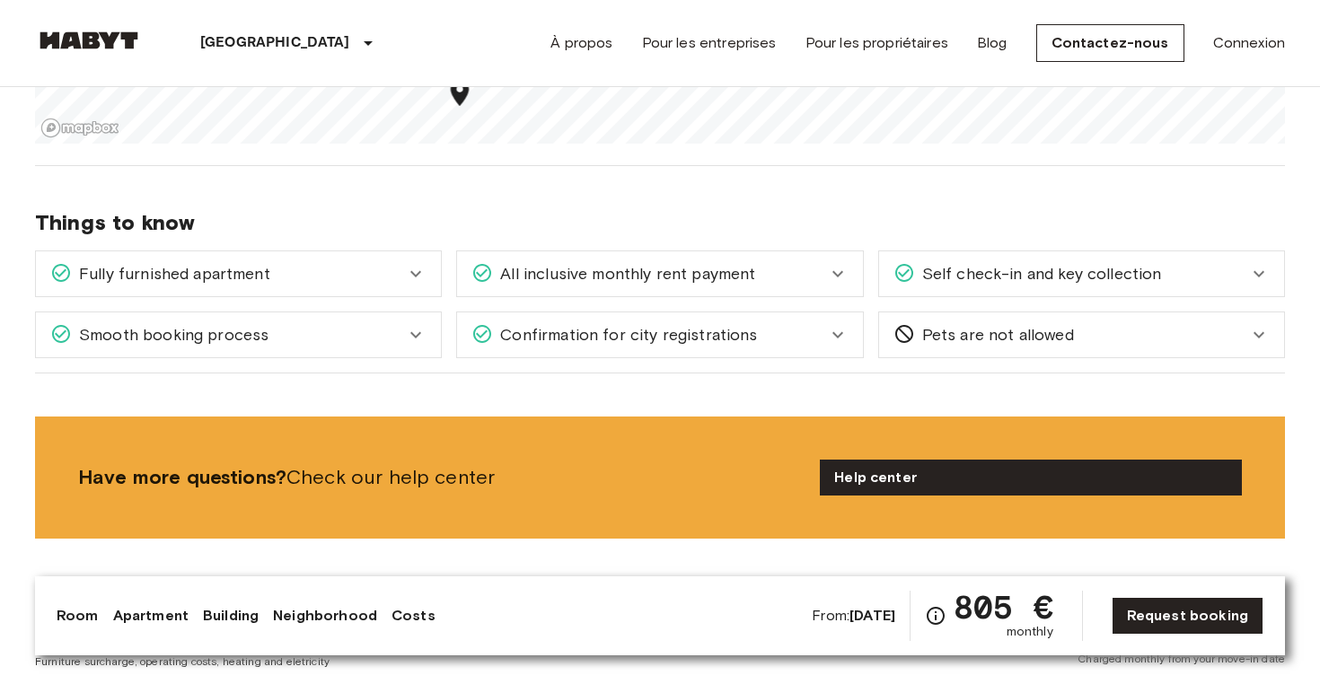
click at [977, 287] on div "Self check-in and key collection" at bounding box center [1081, 273] width 405 height 45
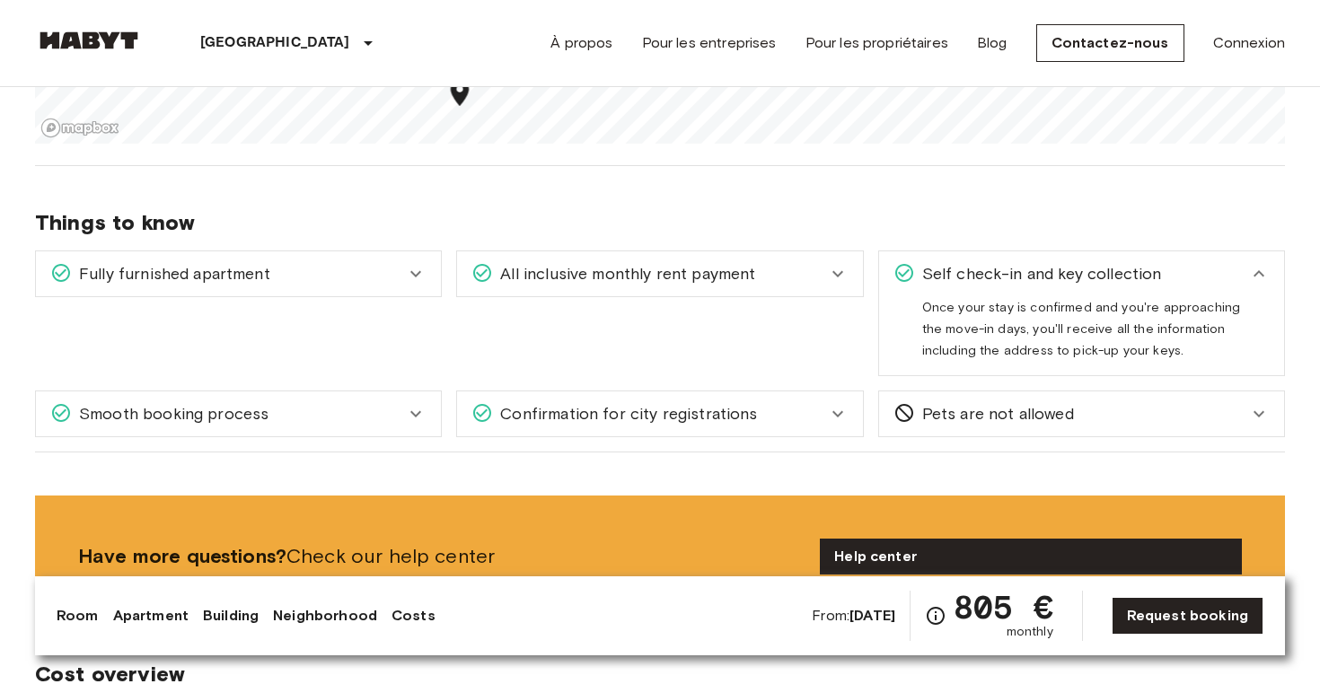
click at [965, 275] on span "Self check-in and key collection" at bounding box center [1038, 273] width 247 height 23
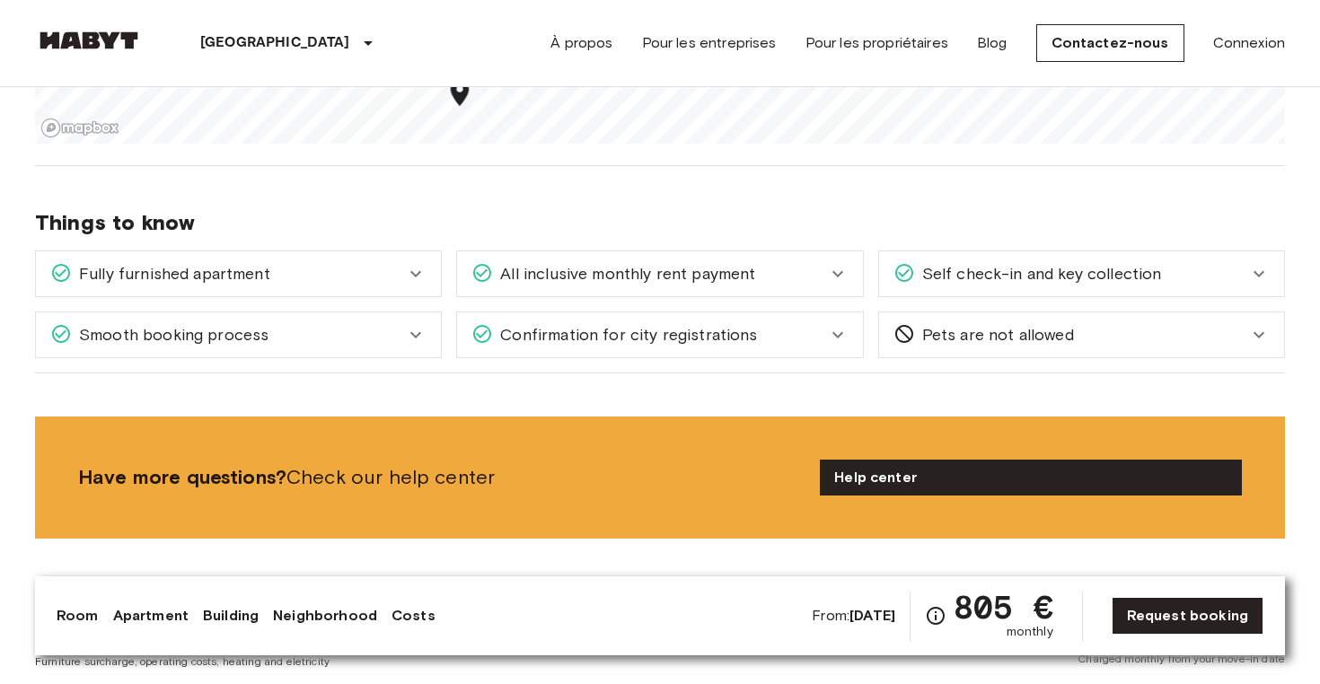
click at [363, 330] on div "Smooth booking process" at bounding box center [227, 334] width 355 height 23
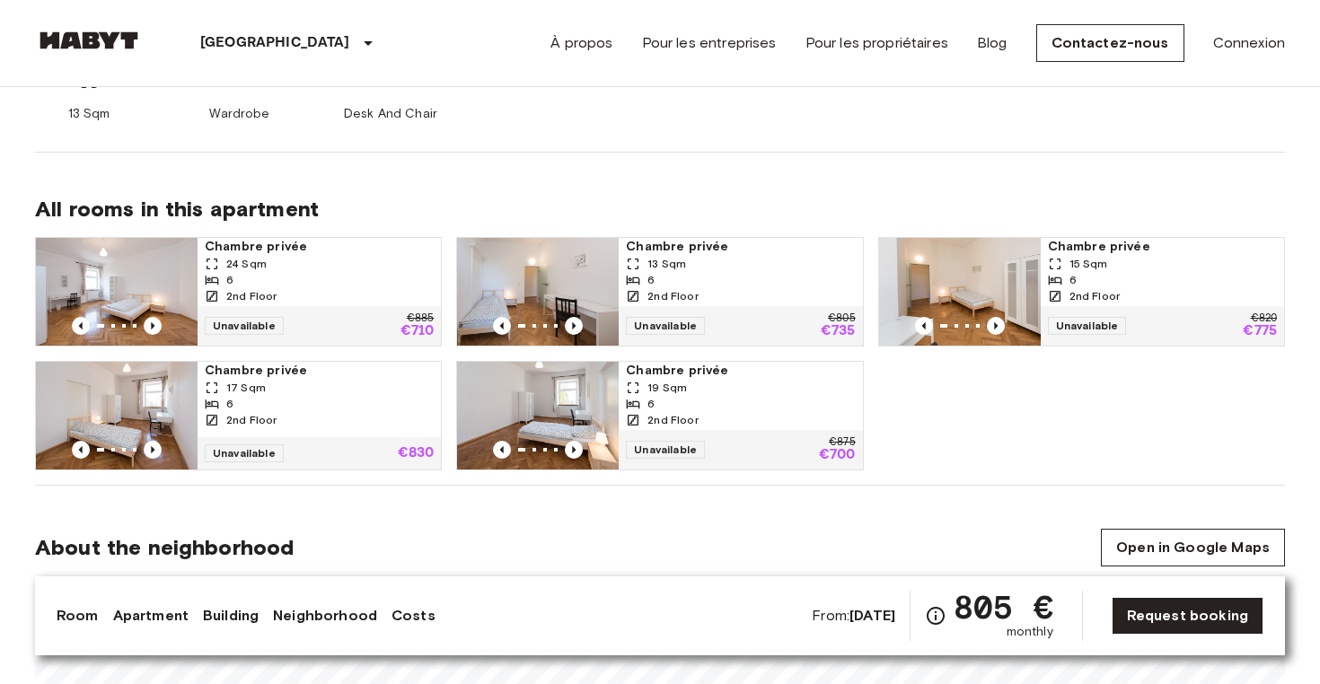
scroll to position [0, 0]
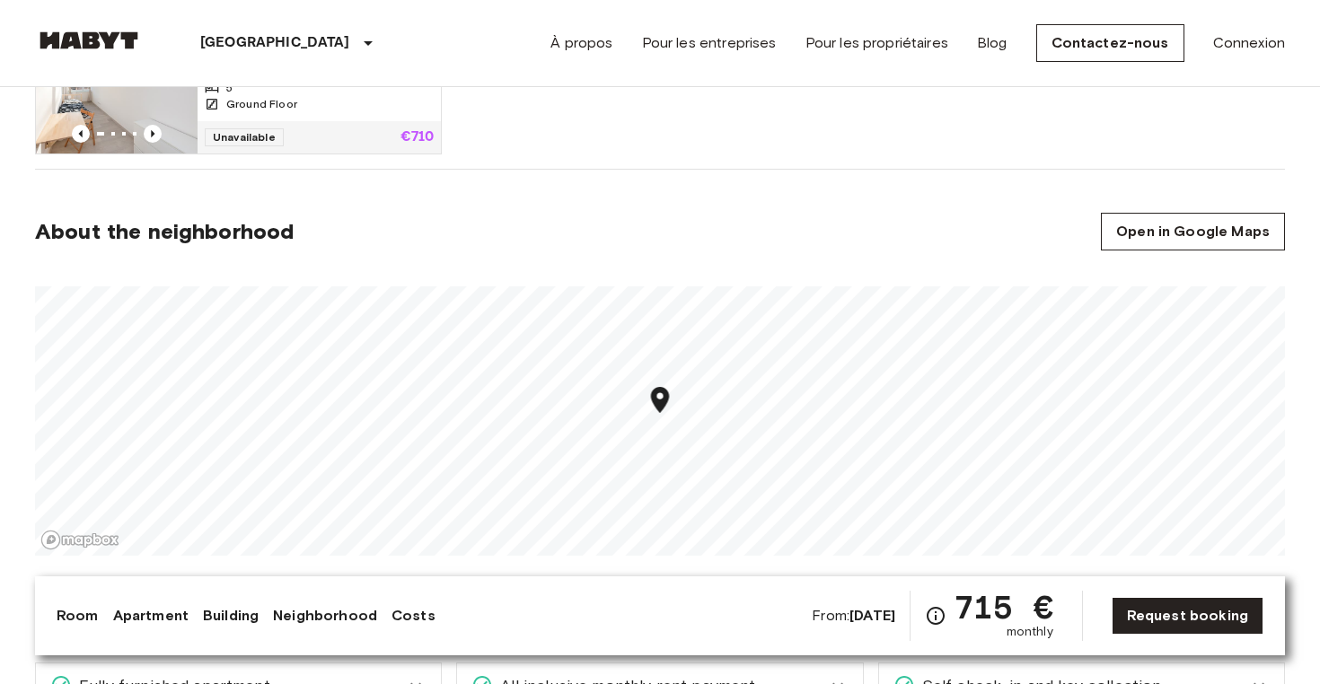
scroll to position [1288, 0]
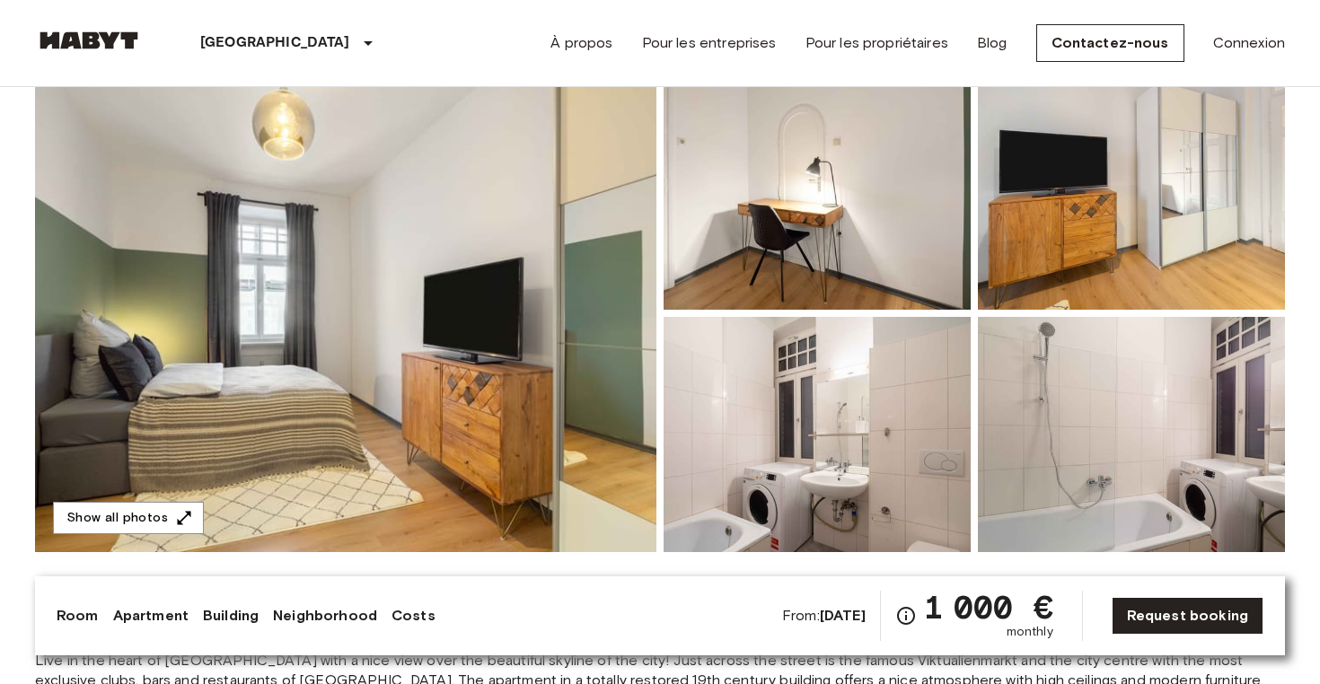
click at [478, 387] on img at bounding box center [345, 314] width 621 height 478
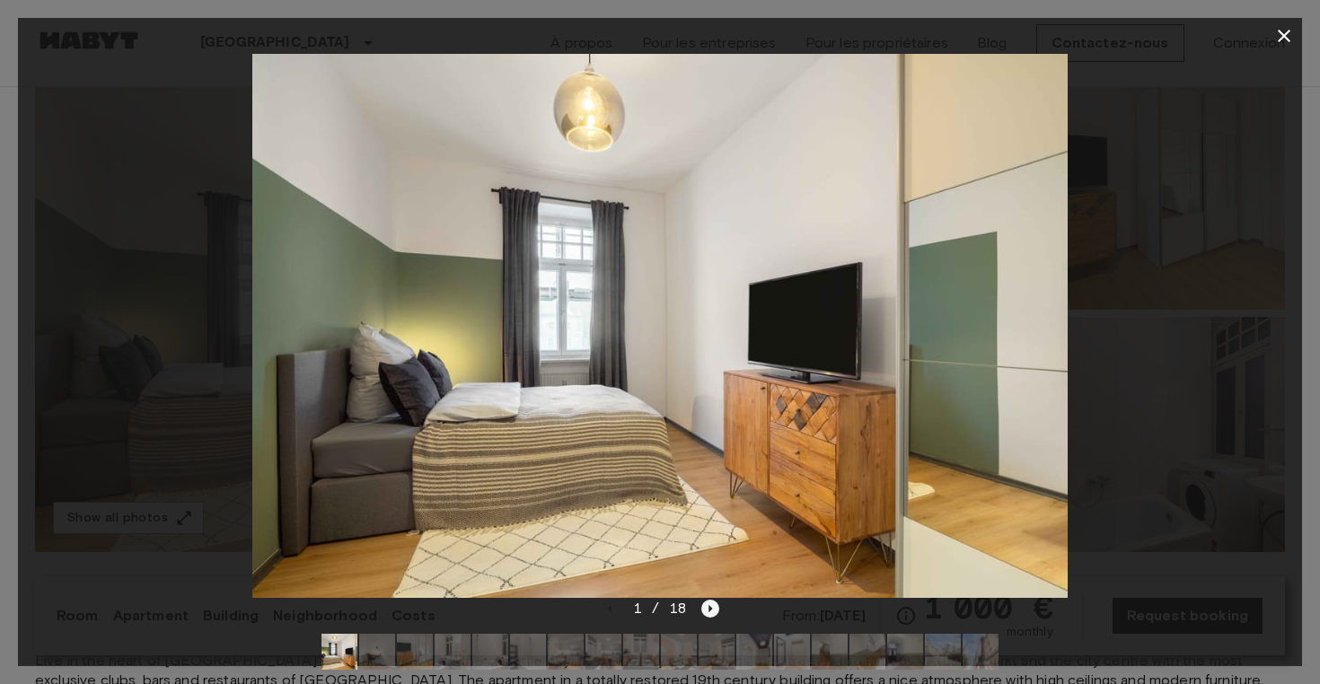
click at [713, 605] on icon "Next image" at bounding box center [710, 609] width 18 height 18
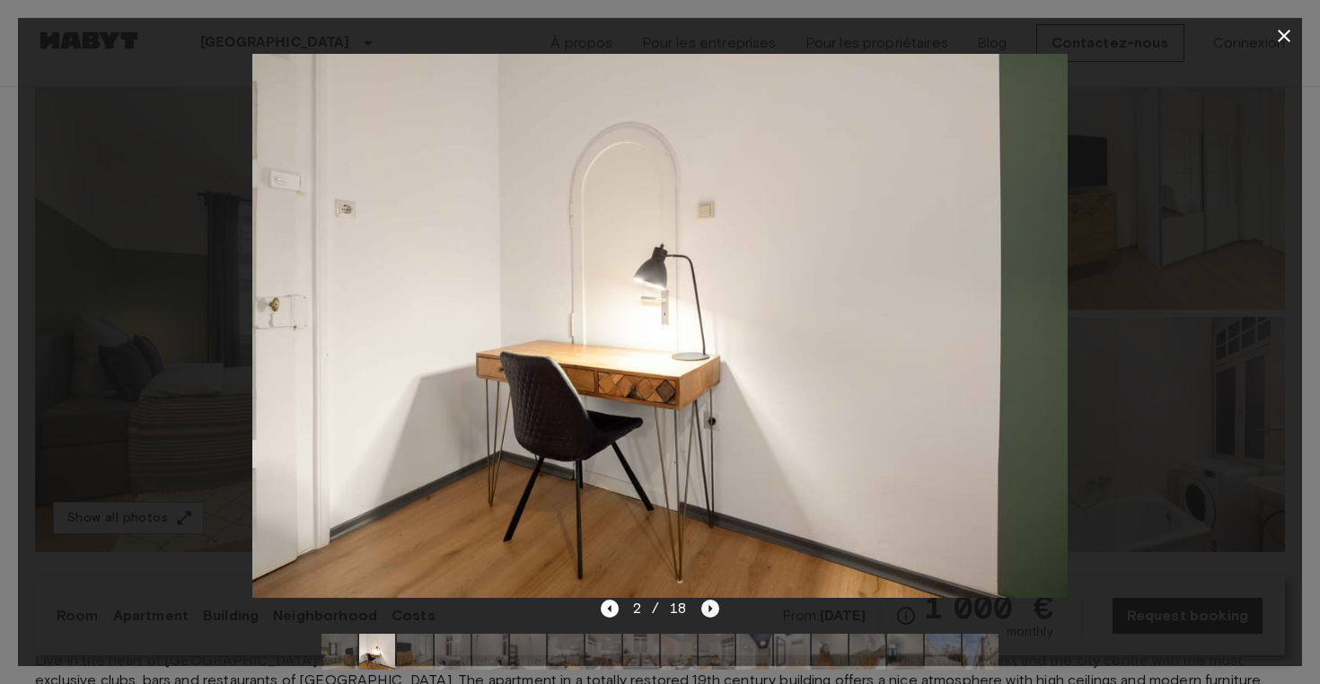
click at [713, 605] on icon "Next image" at bounding box center [710, 609] width 18 height 18
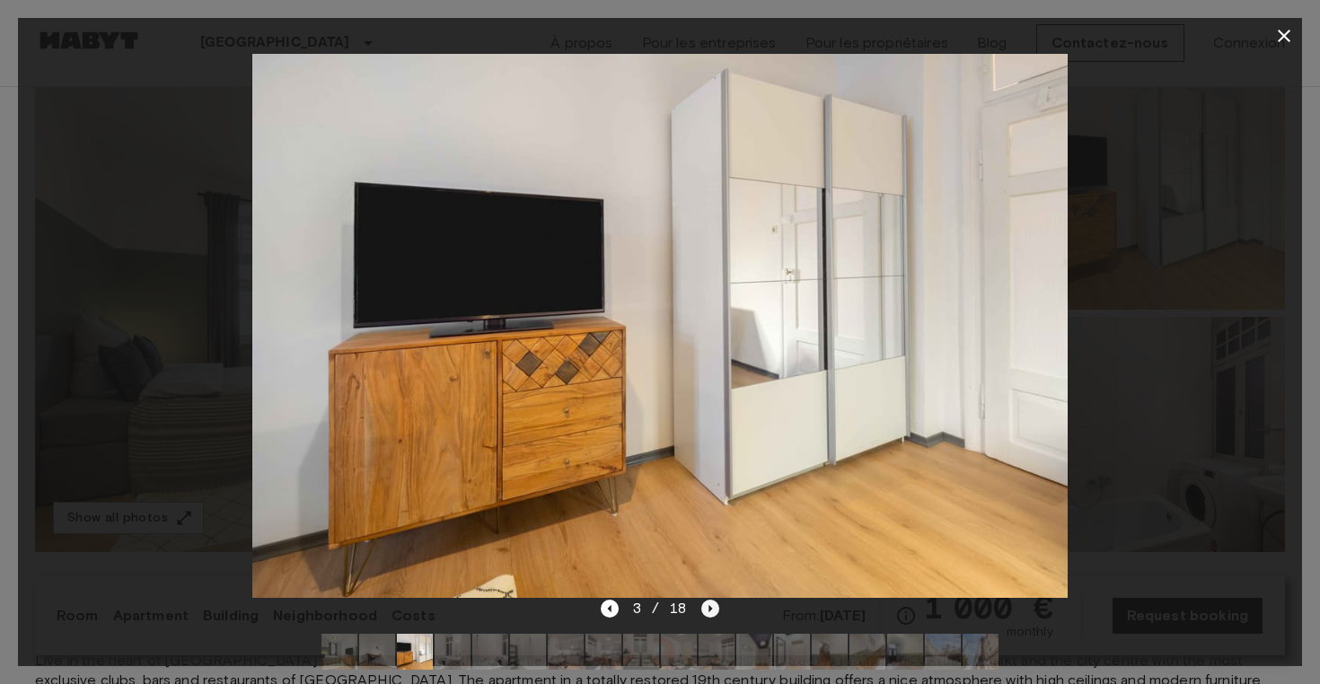
click at [713, 605] on icon "Next image" at bounding box center [710, 609] width 18 height 18
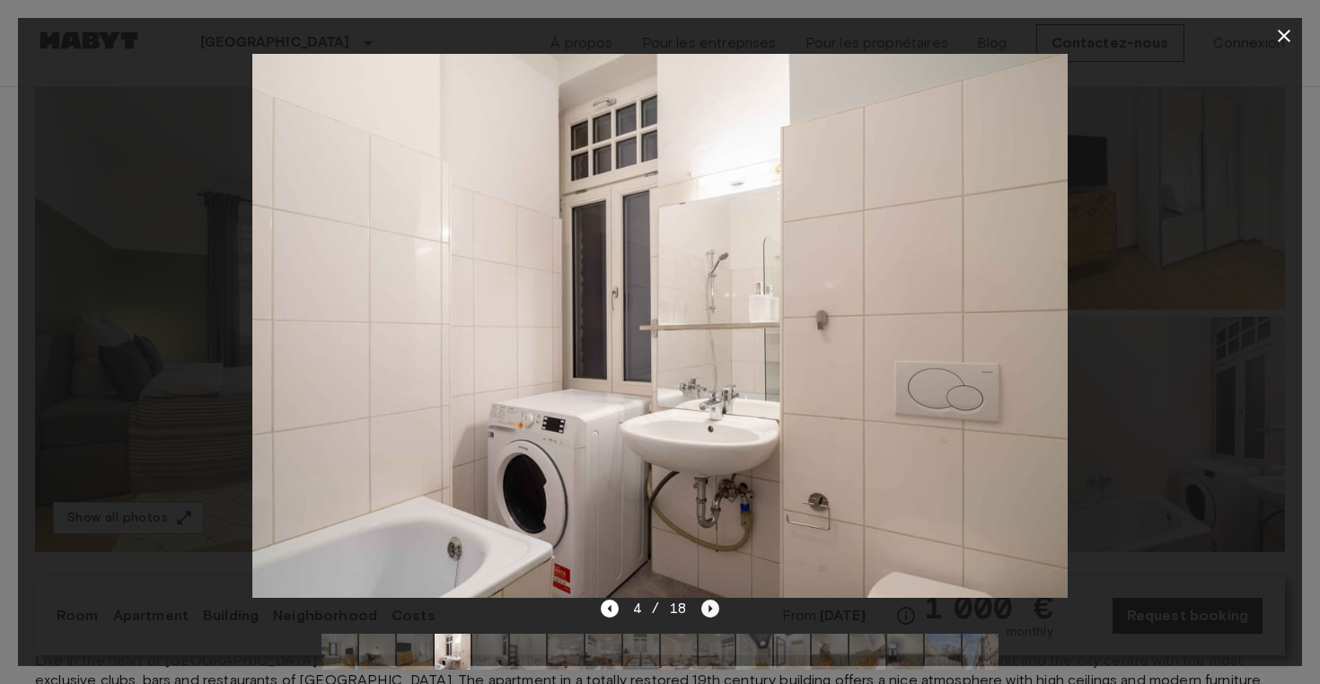
click at [713, 605] on icon "Next image" at bounding box center [710, 609] width 18 height 18
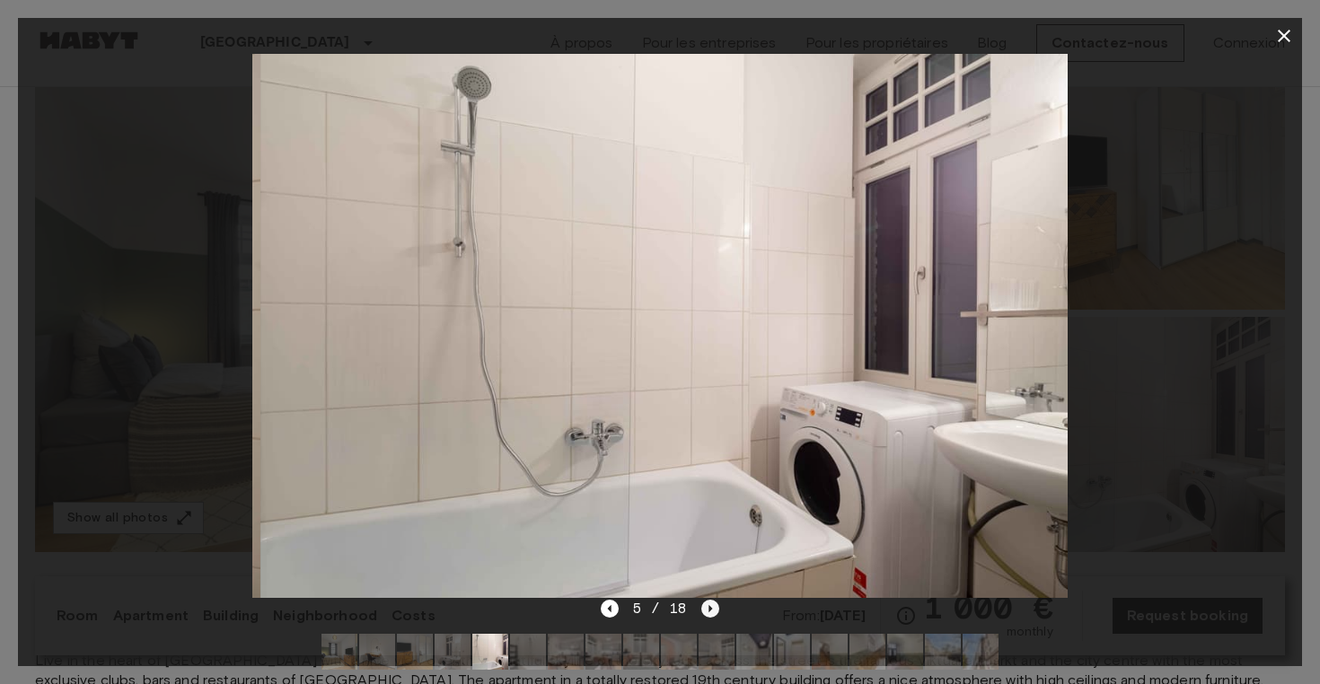
click at [713, 605] on icon "Next image" at bounding box center [710, 609] width 18 height 18
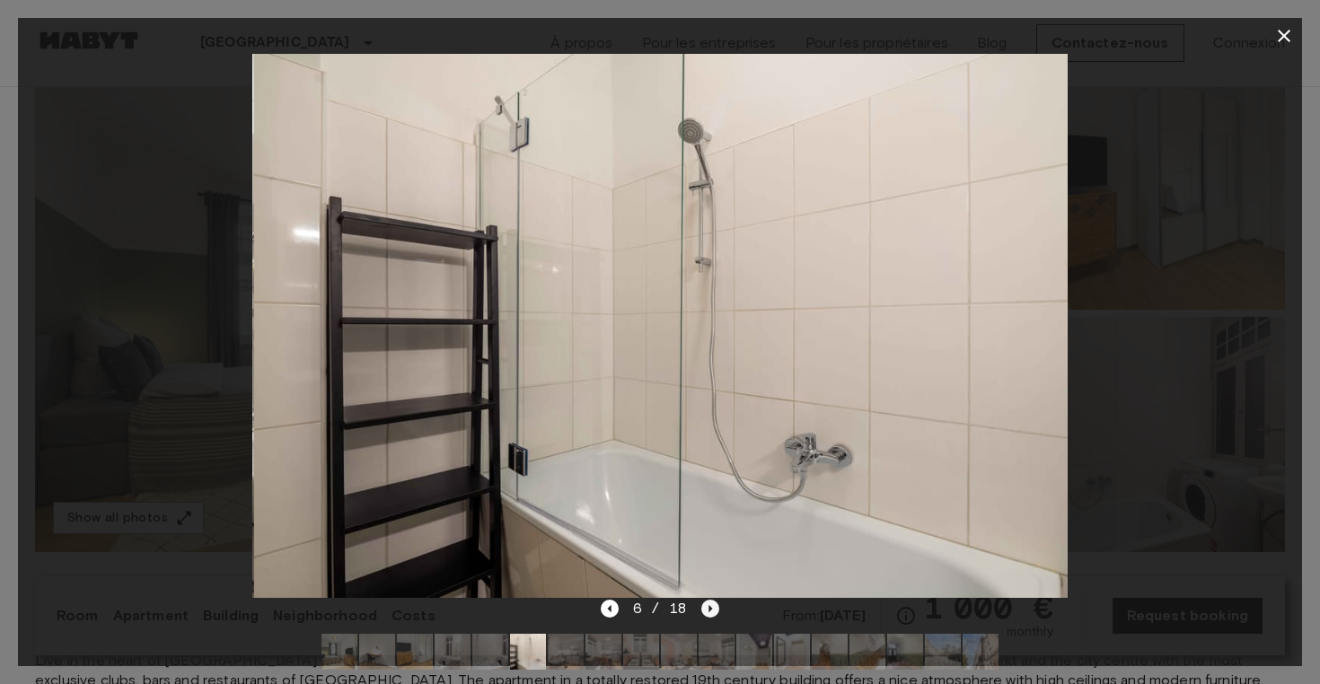
click at [713, 605] on icon "Next image" at bounding box center [710, 609] width 18 height 18
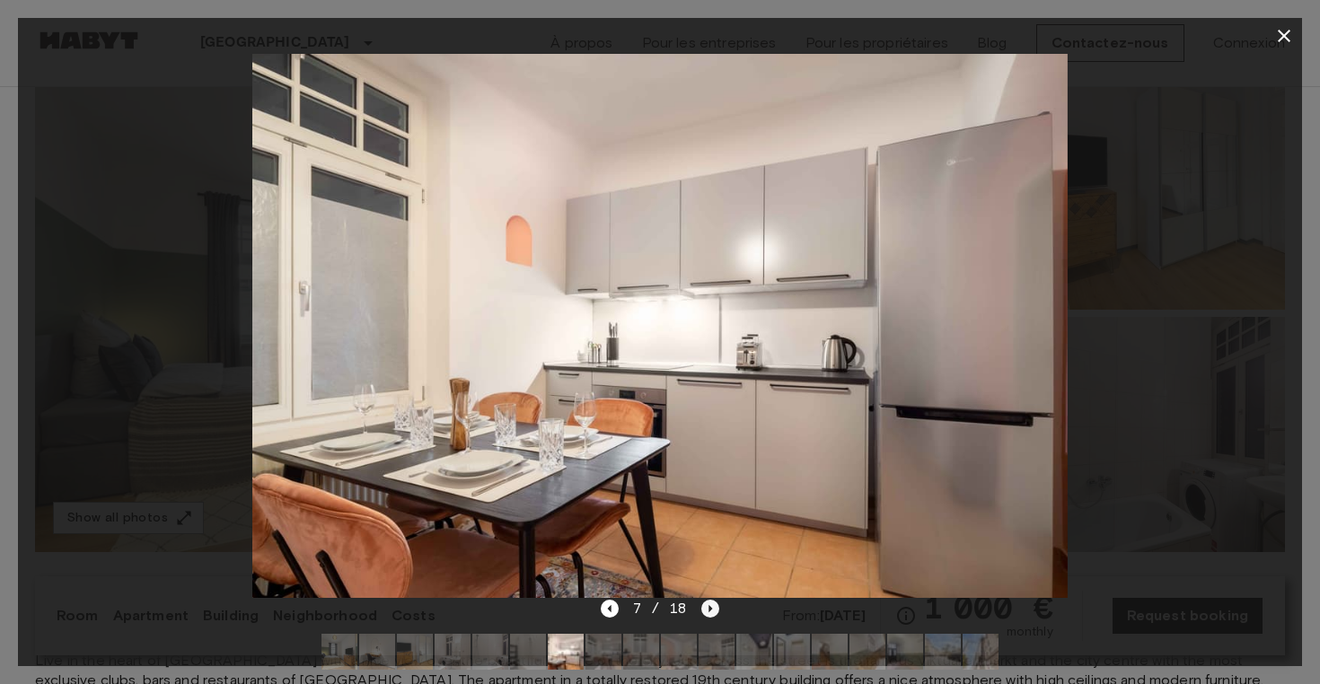
click at [713, 605] on icon "Next image" at bounding box center [710, 609] width 18 height 18
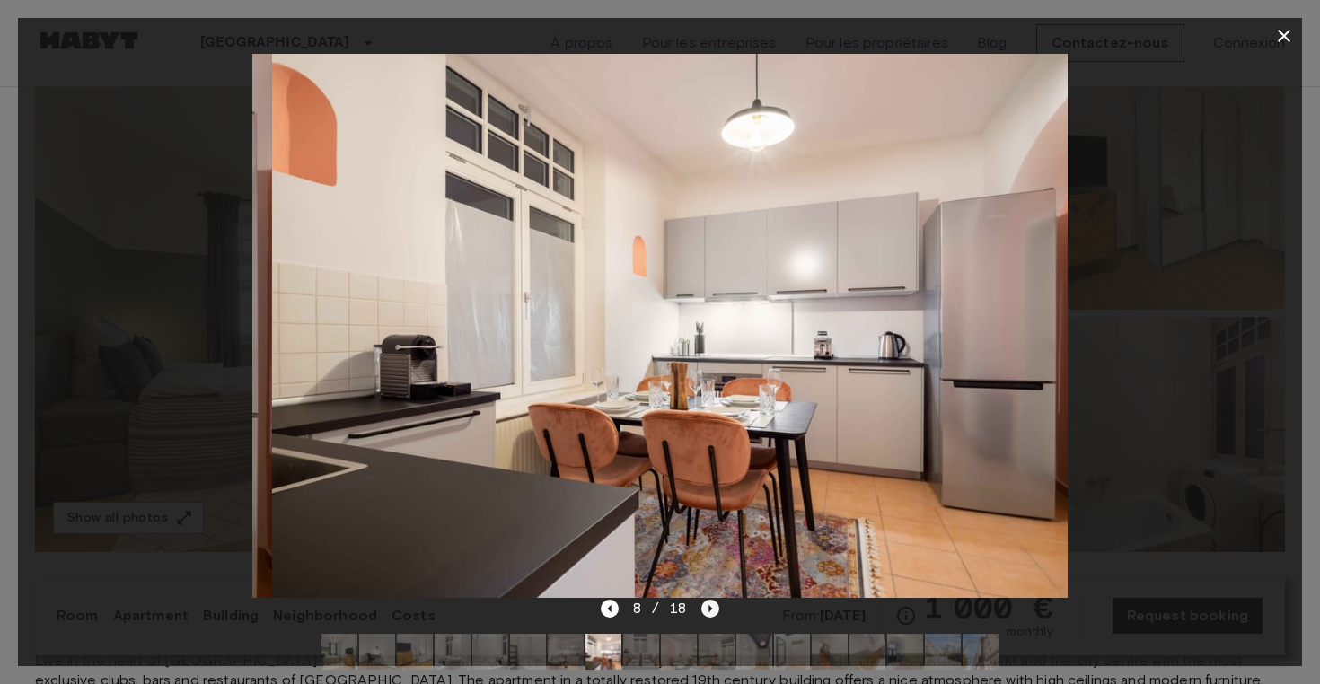
click at [713, 605] on icon "Next image" at bounding box center [710, 609] width 18 height 18
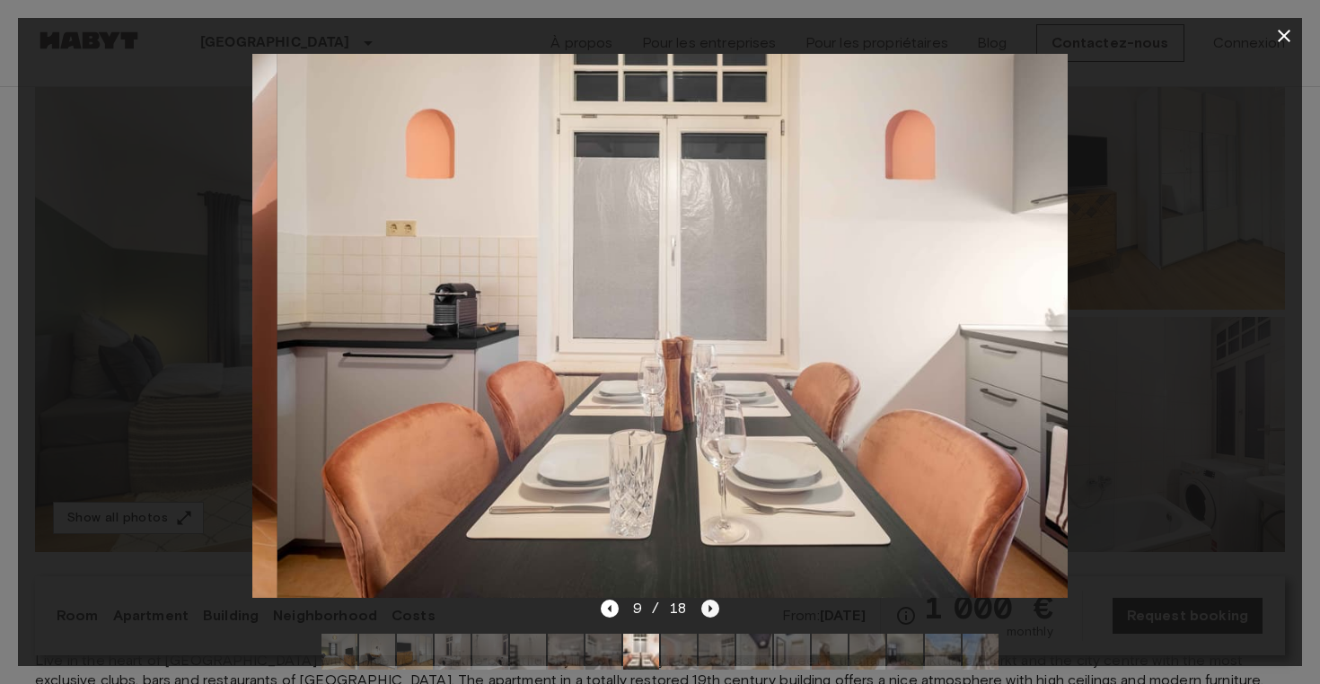
click at [713, 605] on icon "Next image" at bounding box center [710, 609] width 18 height 18
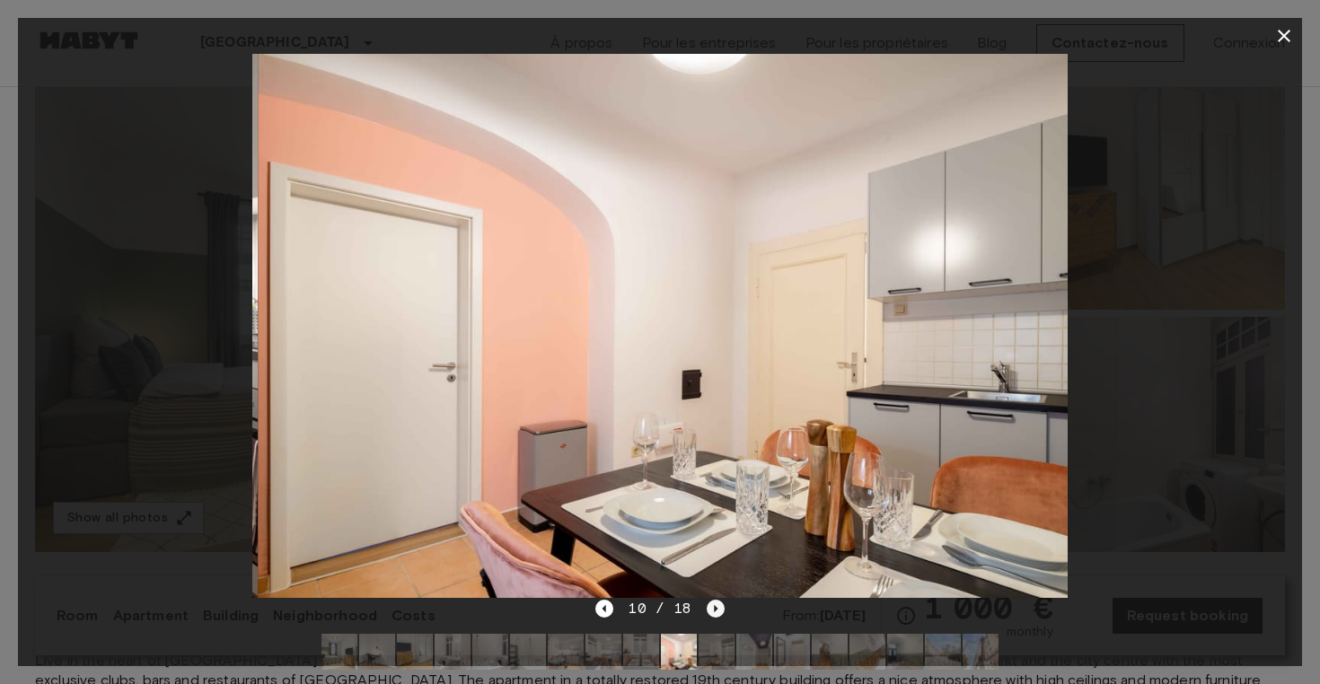
click at [714, 605] on icon "Next image" at bounding box center [716, 608] width 4 height 7
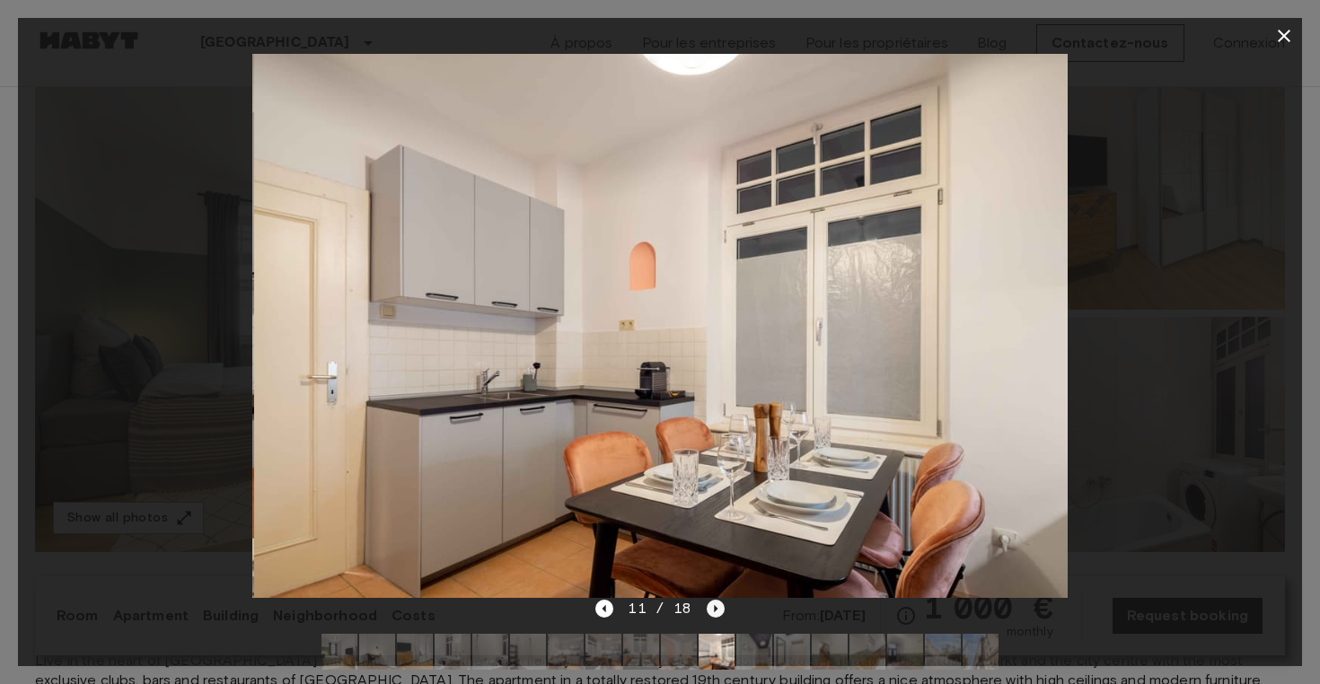
click at [714, 605] on icon "Next image" at bounding box center [716, 608] width 4 height 7
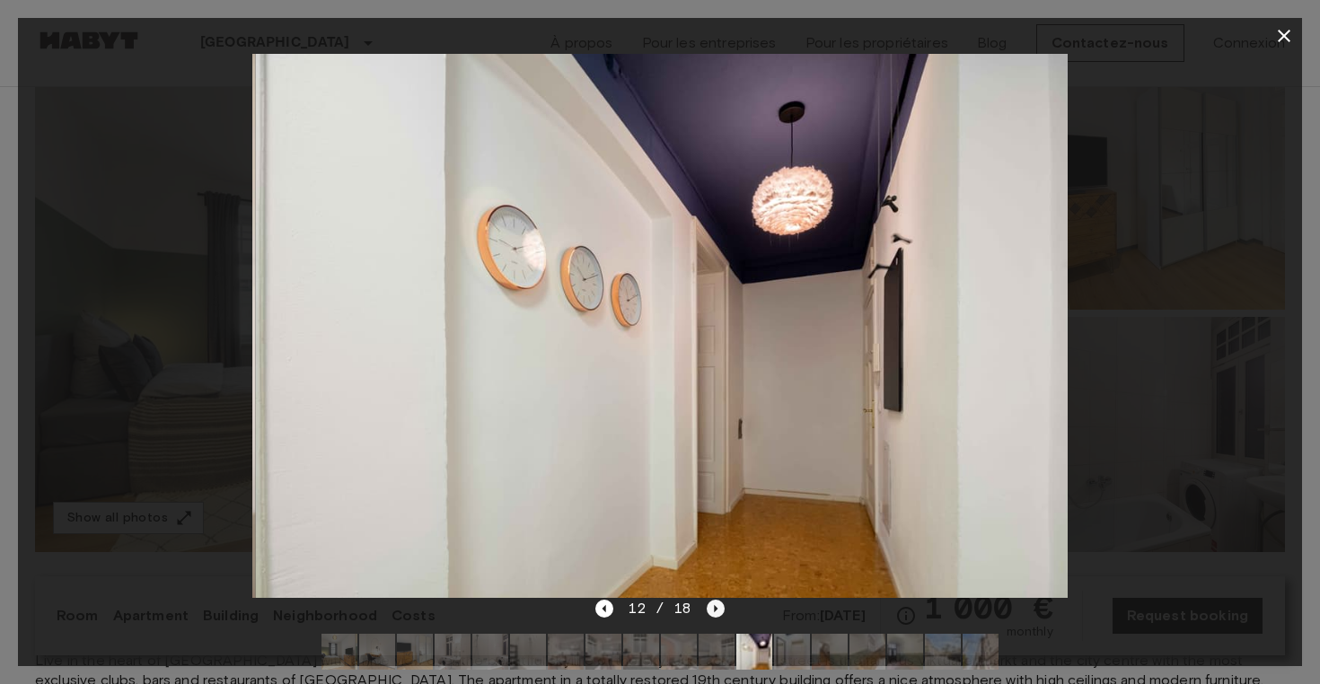
click at [714, 605] on icon "Next image" at bounding box center [716, 608] width 4 height 7
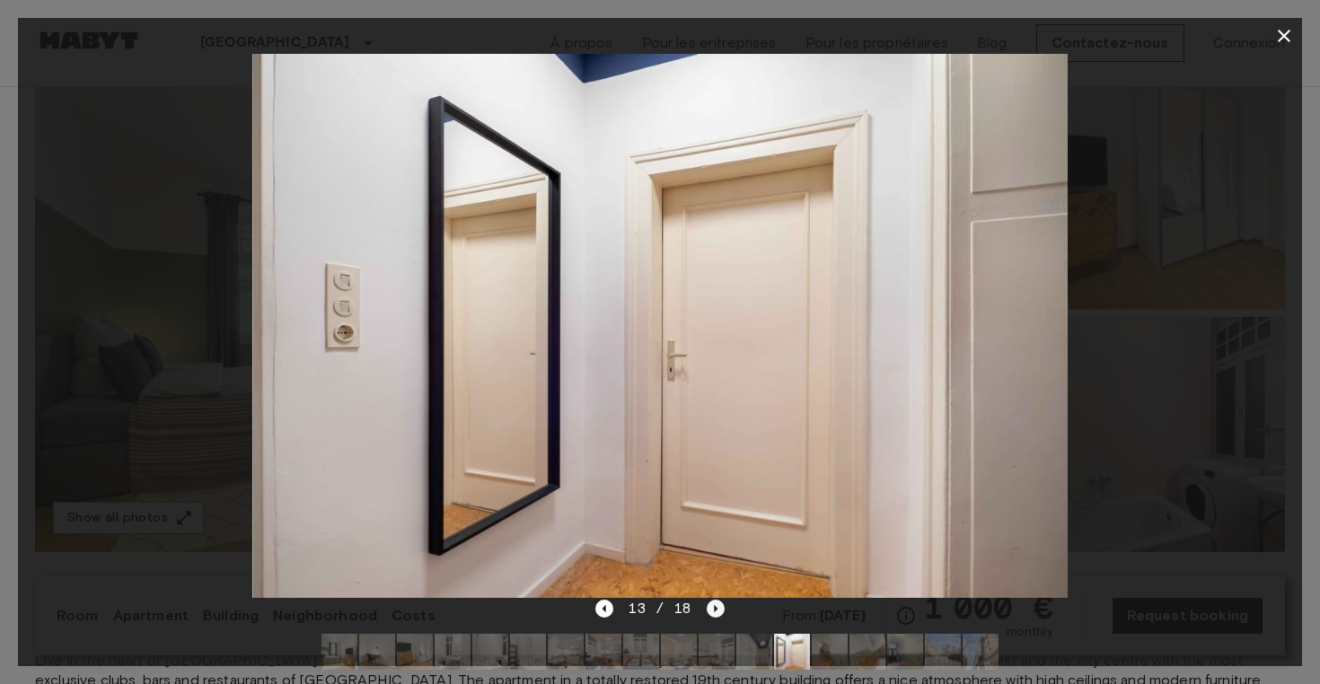
click at [714, 605] on icon "Next image" at bounding box center [716, 608] width 4 height 7
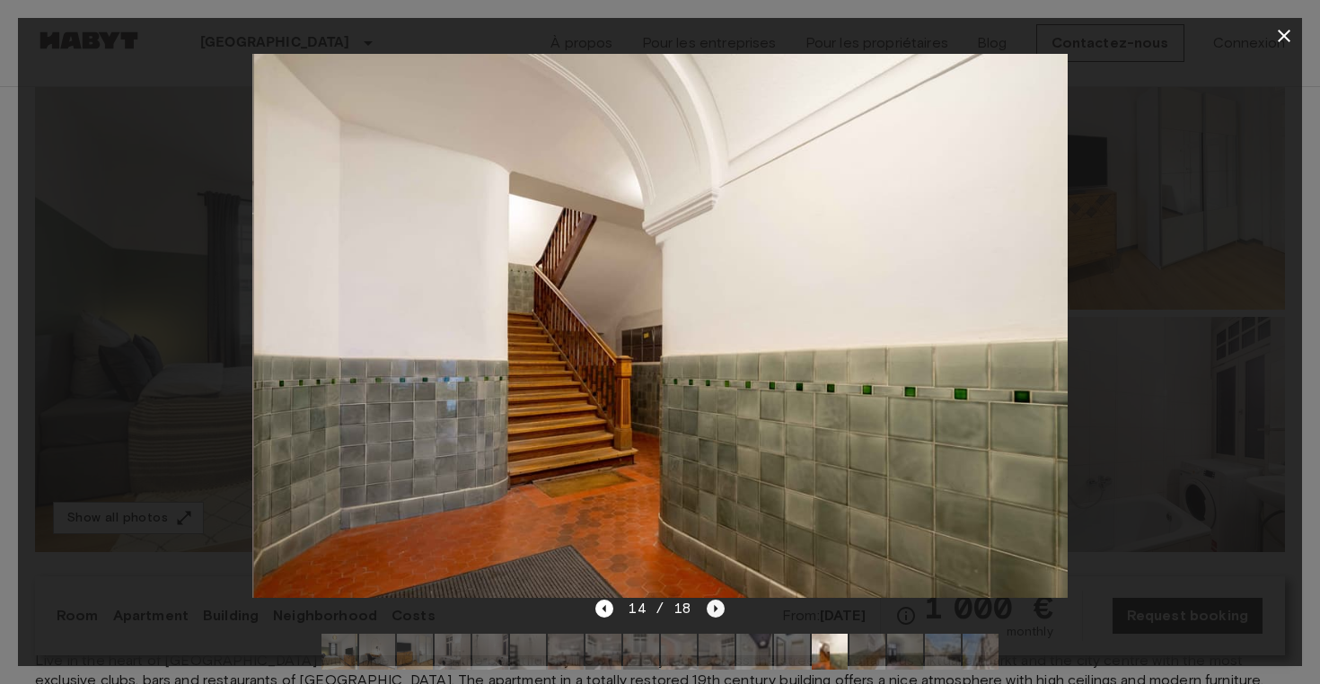
click at [714, 605] on icon "Next image" at bounding box center [716, 608] width 4 height 7
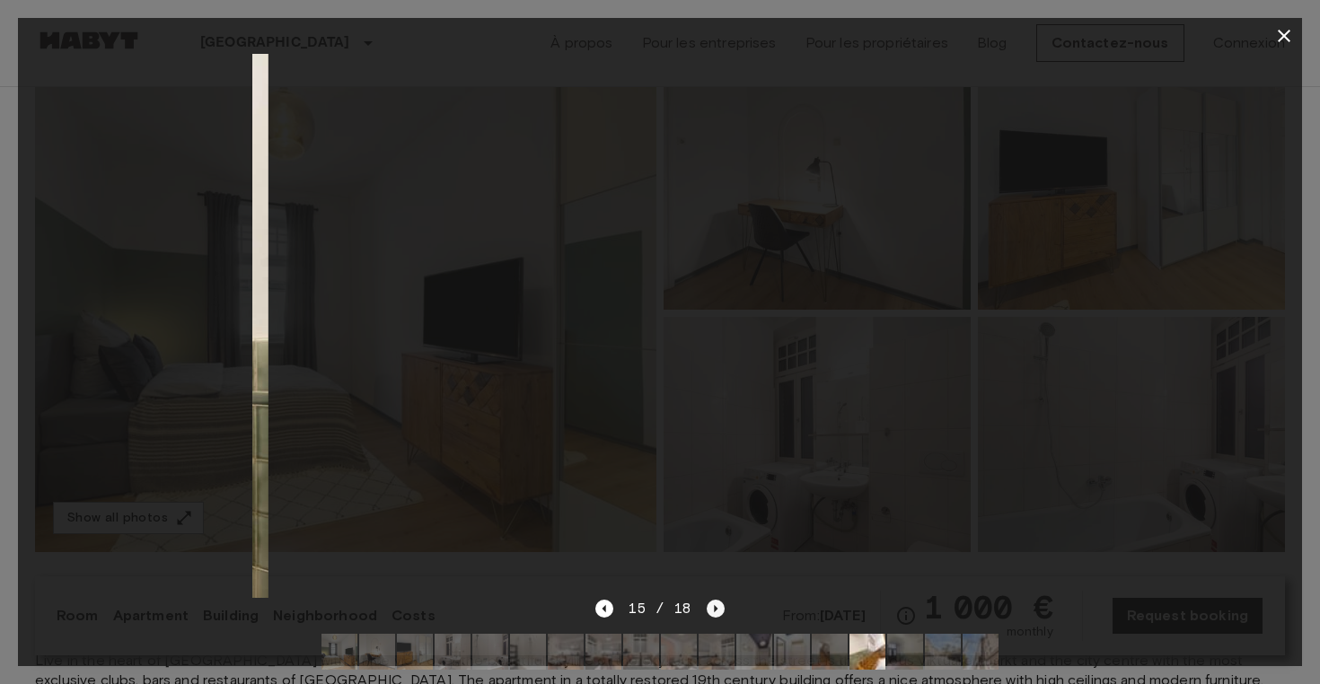
click at [714, 605] on icon "Next image" at bounding box center [716, 608] width 4 height 7
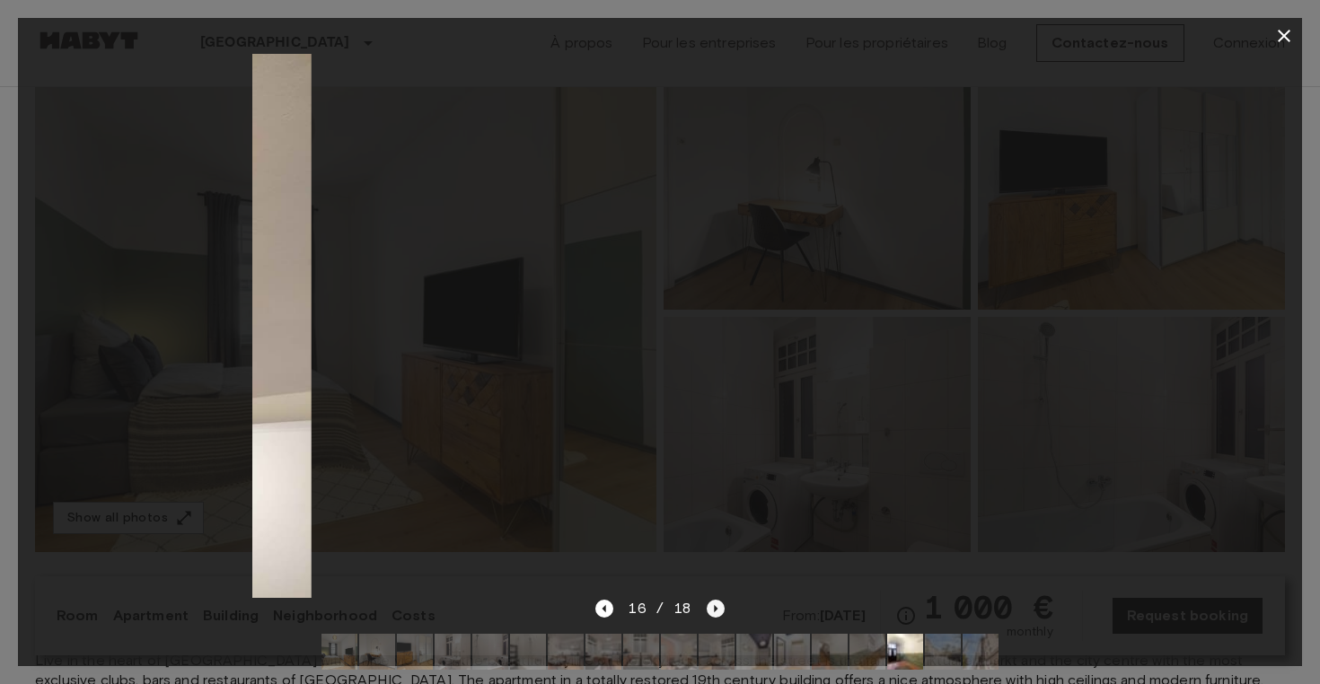
click at [714, 605] on icon "Next image" at bounding box center [716, 608] width 4 height 7
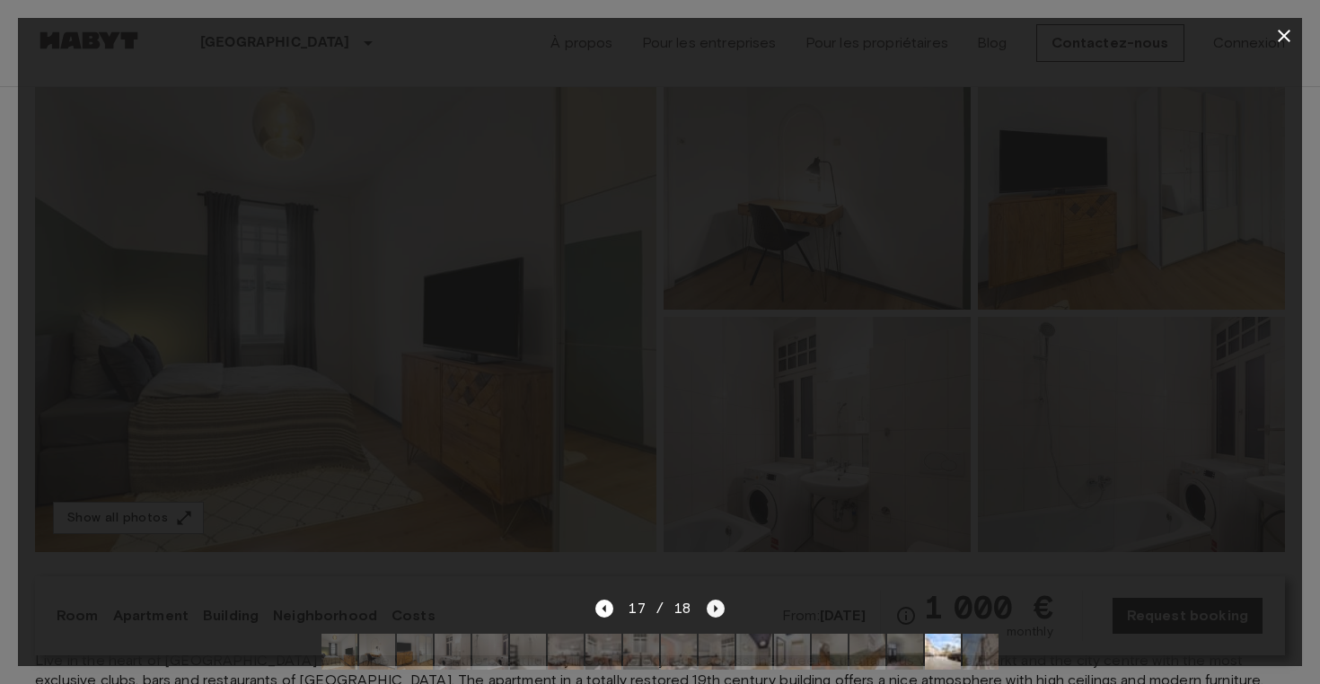
click at [714, 605] on icon "Next image" at bounding box center [716, 608] width 4 height 7
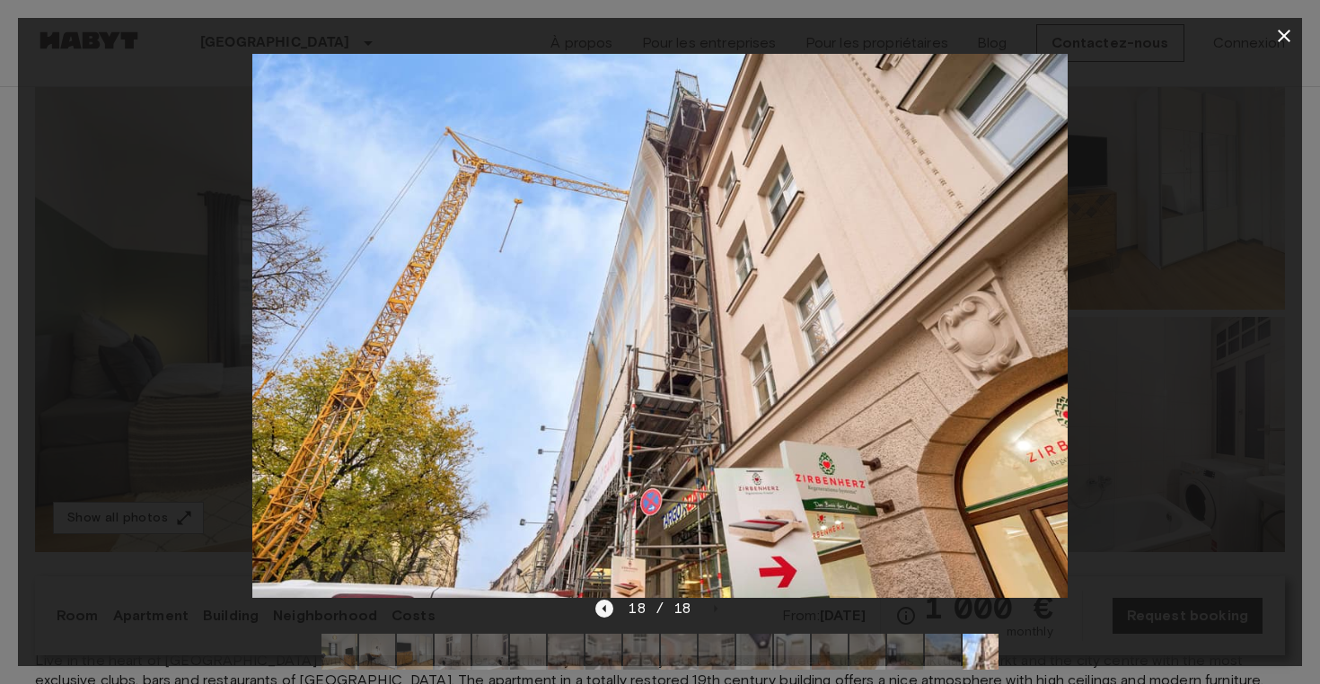
click at [612, 605] on icon "Previous image" at bounding box center [604, 609] width 18 height 18
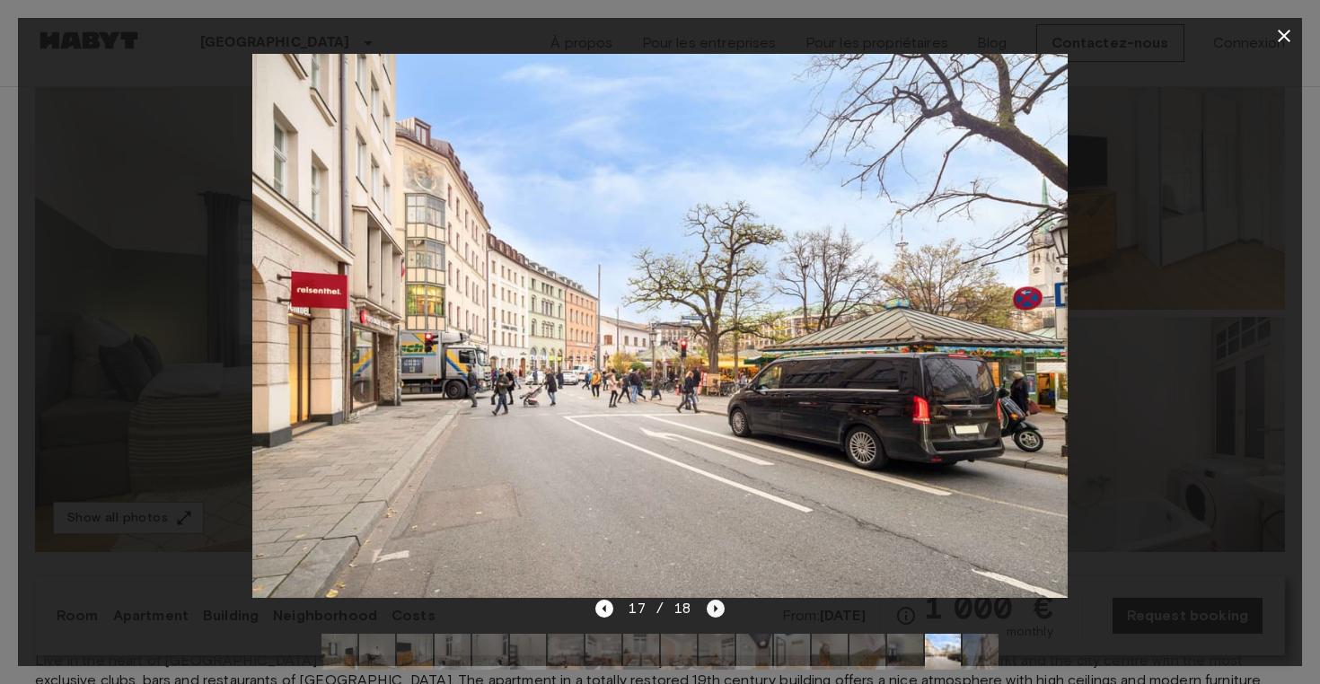
click at [711, 607] on icon "Next image" at bounding box center [716, 609] width 18 height 18
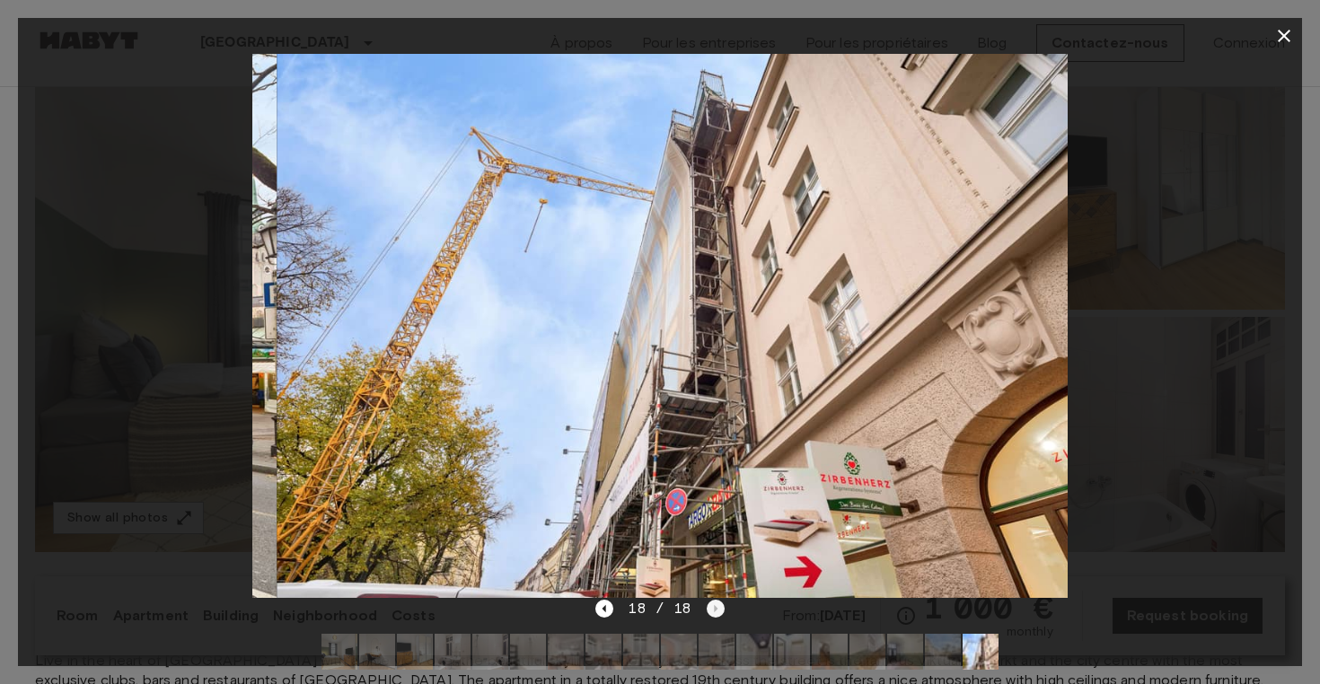
click at [711, 607] on div "18 / 18" at bounding box center [659, 609] width 128 height 22
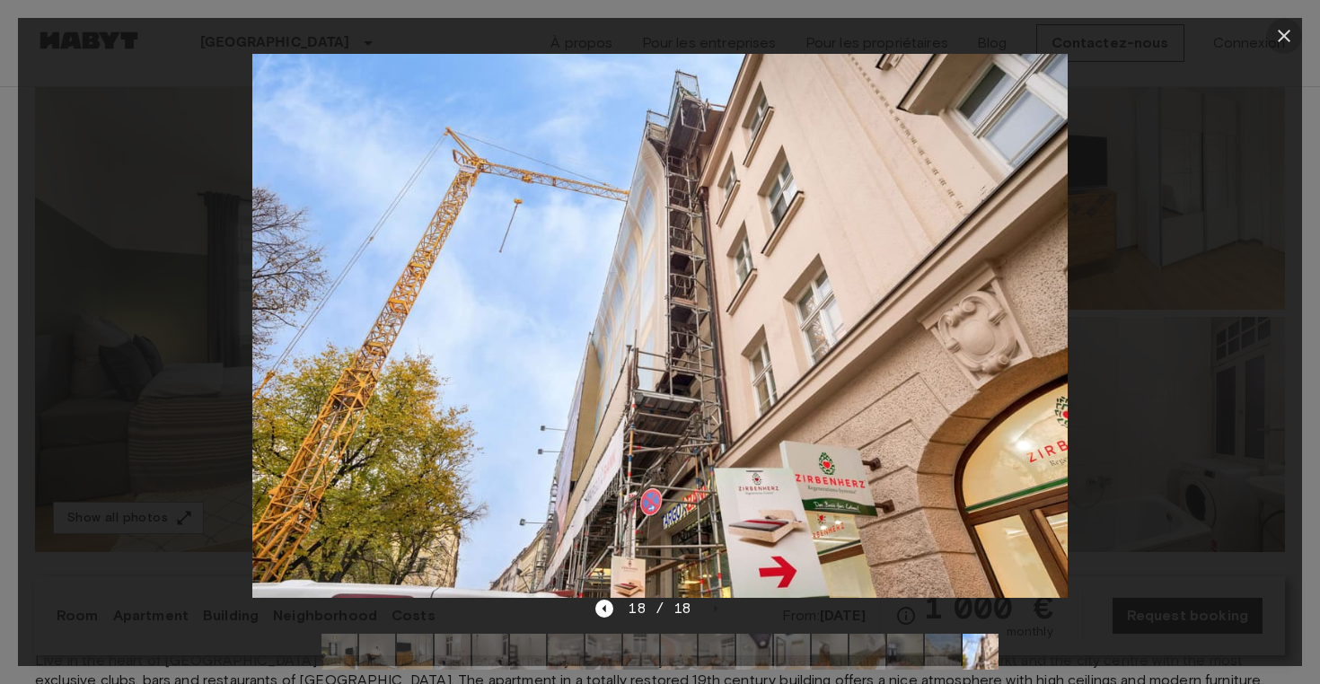
click at [1284, 33] on icon "button" at bounding box center [1284, 36] width 22 height 22
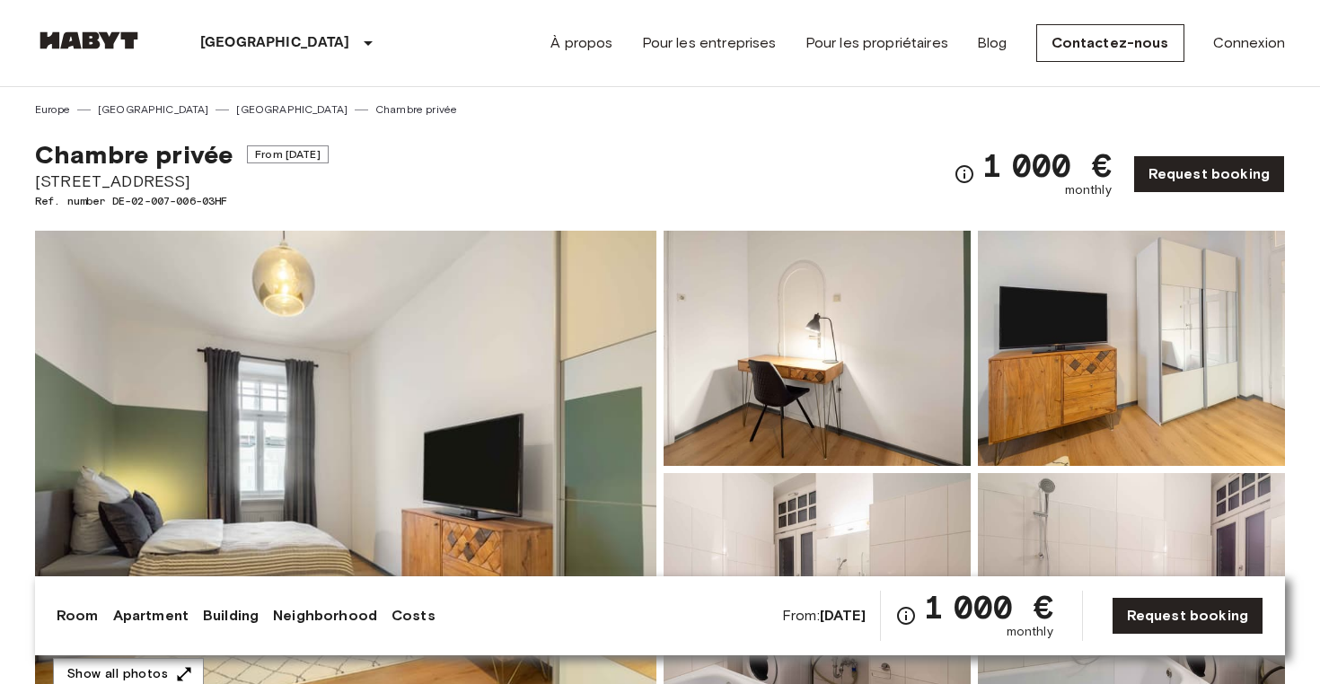
click at [328, 614] on link "Neighborhood" at bounding box center [325, 616] width 104 height 22
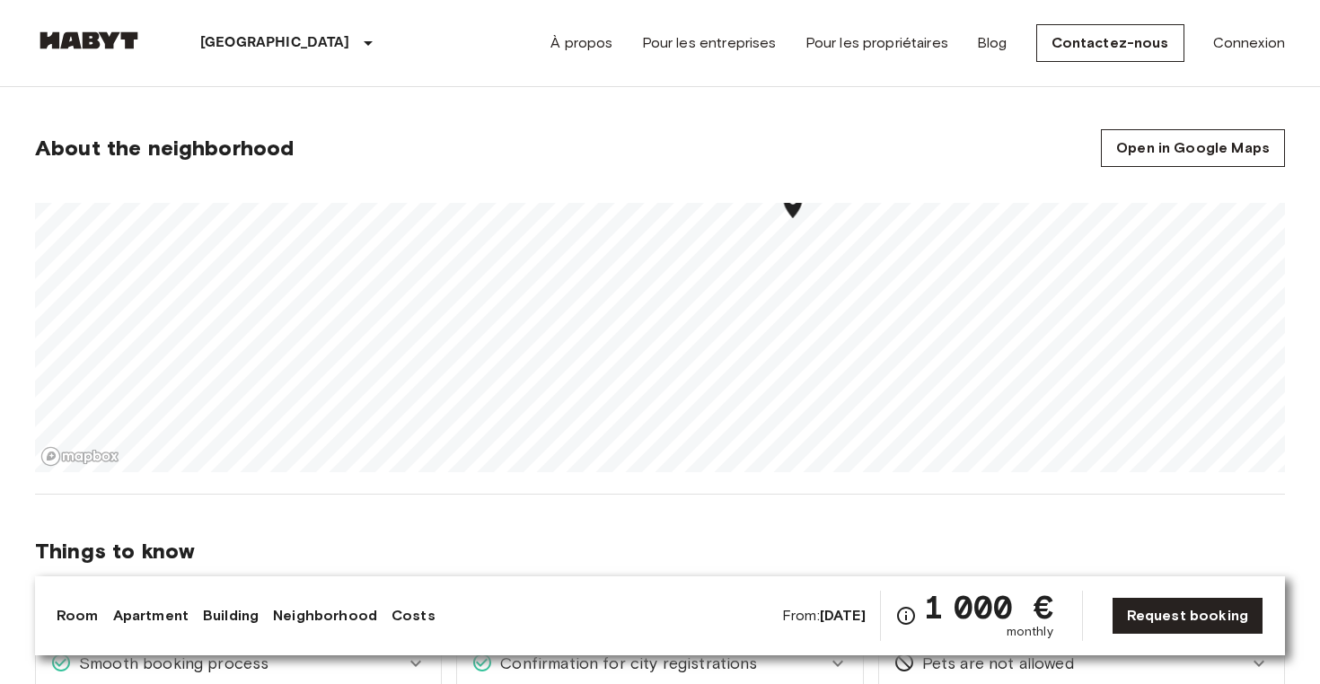
click at [235, 613] on link "Building" at bounding box center [231, 616] width 56 height 22
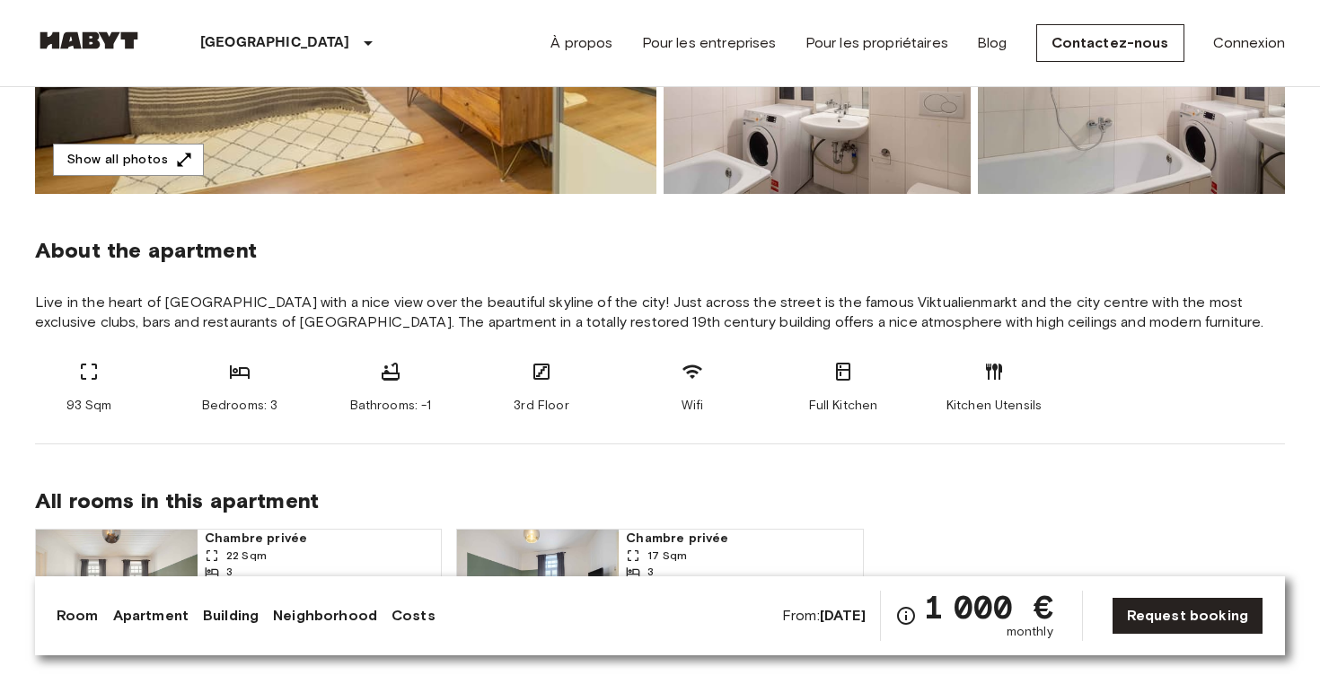
scroll to position [574, 0]
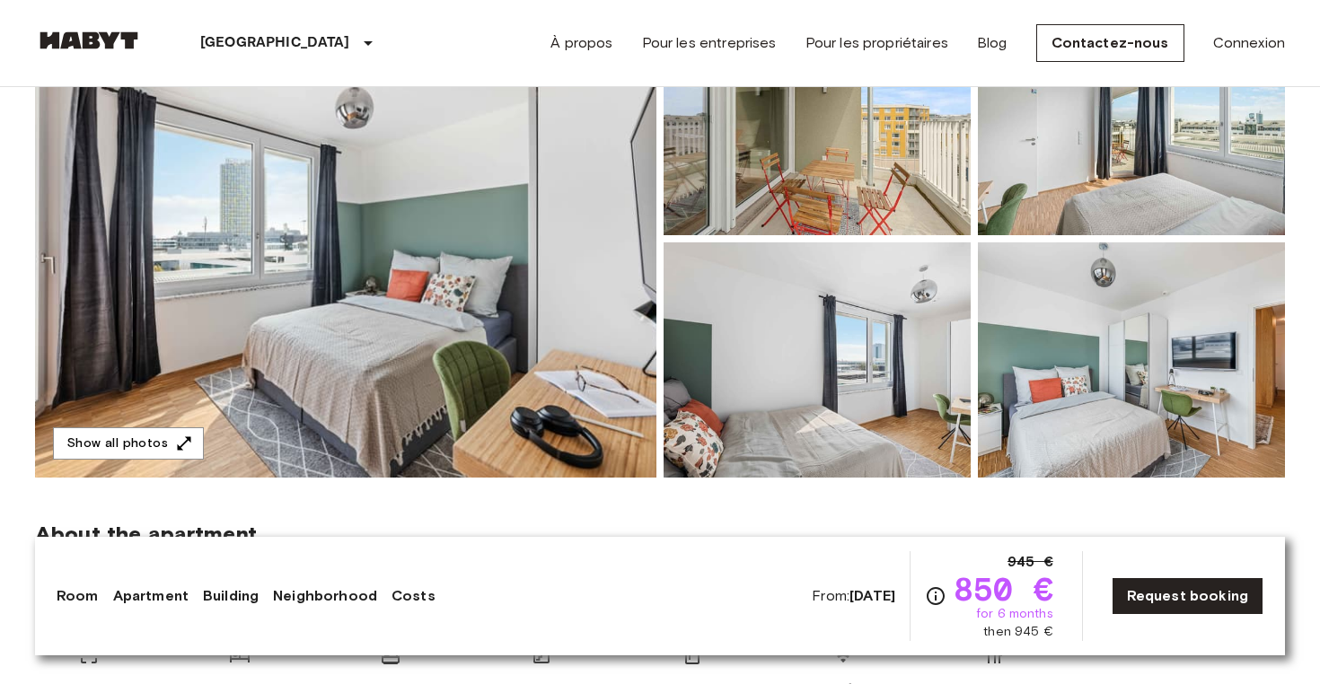
scroll to position [238, 0]
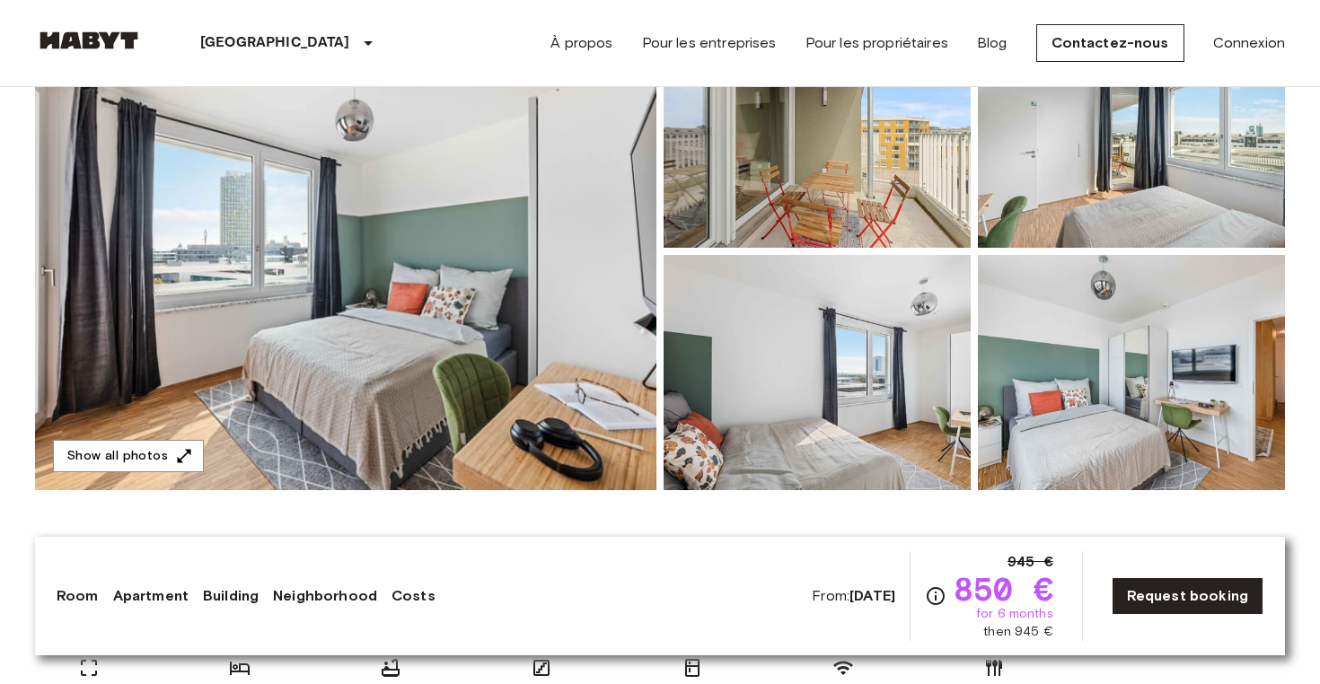
click at [584, 333] on img at bounding box center [345, 252] width 621 height 478
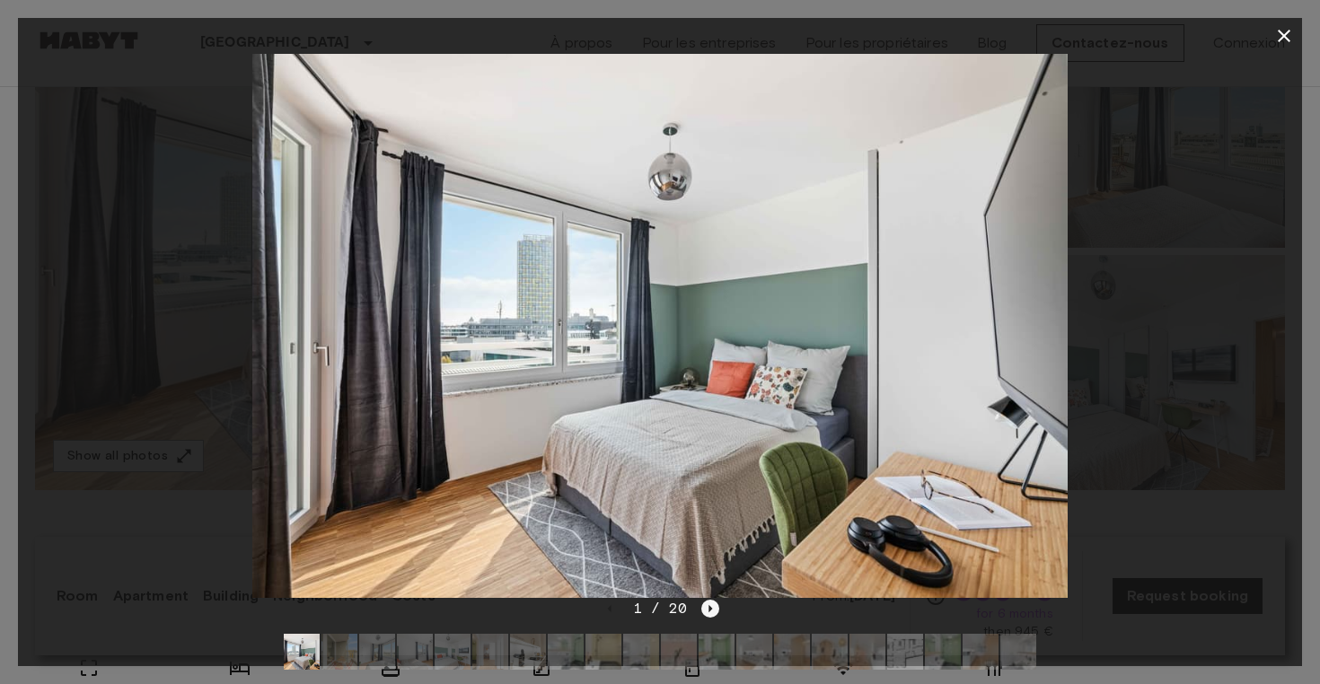
click at [715, 607] on icon "Next image" at bounding box center [710, 609] width 18 height 18
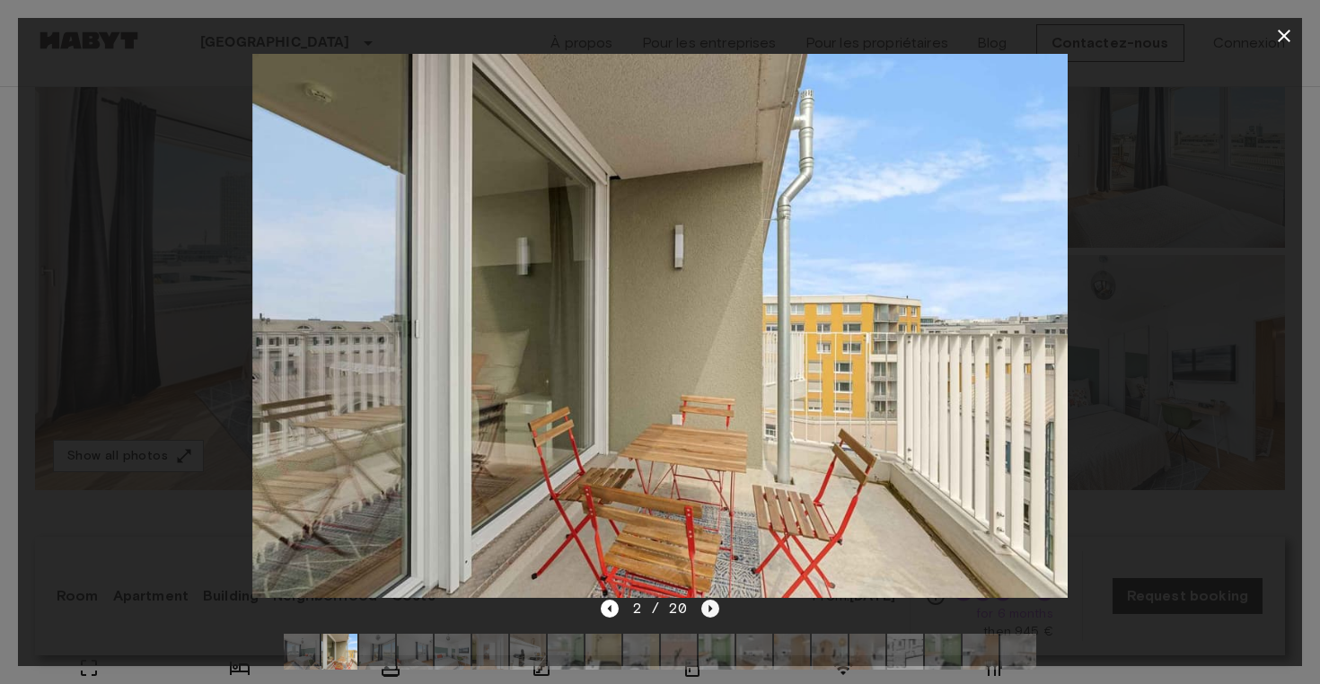
click at [715, 607] on icon "Next image" at bounding box center [710, 609] width 18 height 18
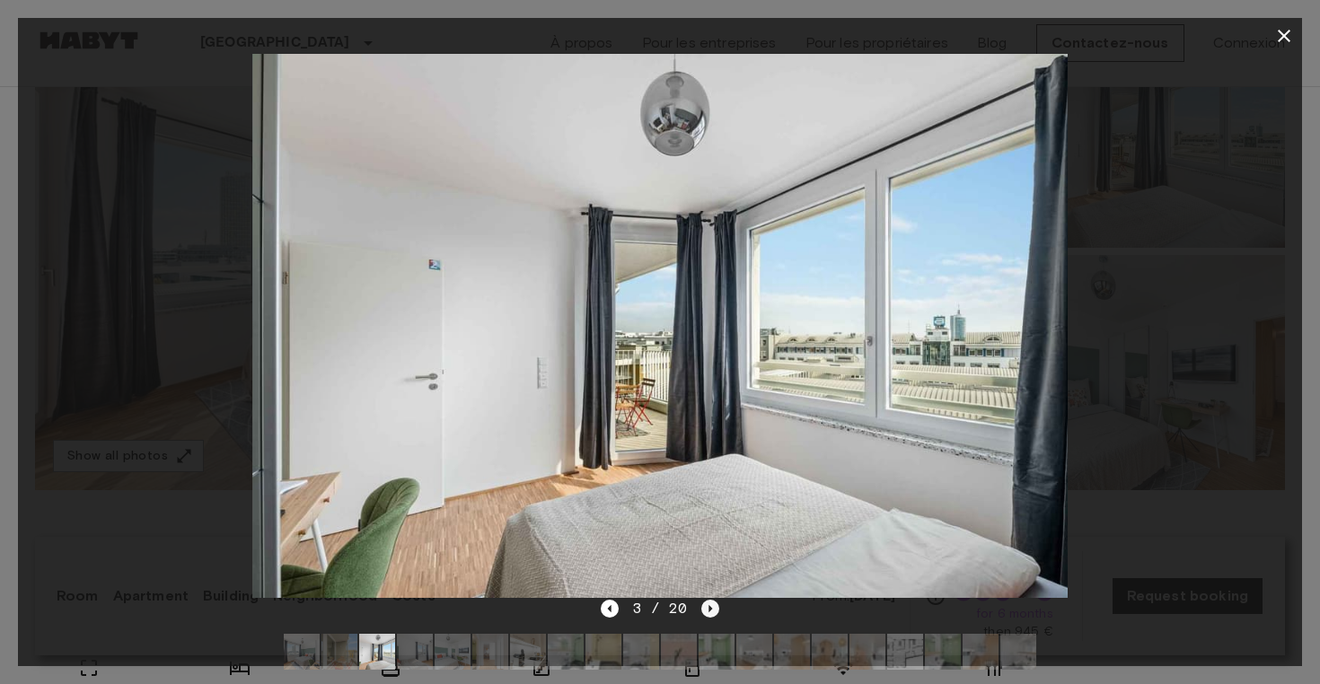
click at [715, 607] on icon "Next image" at bounding box center [710, 609] width 18 height 18
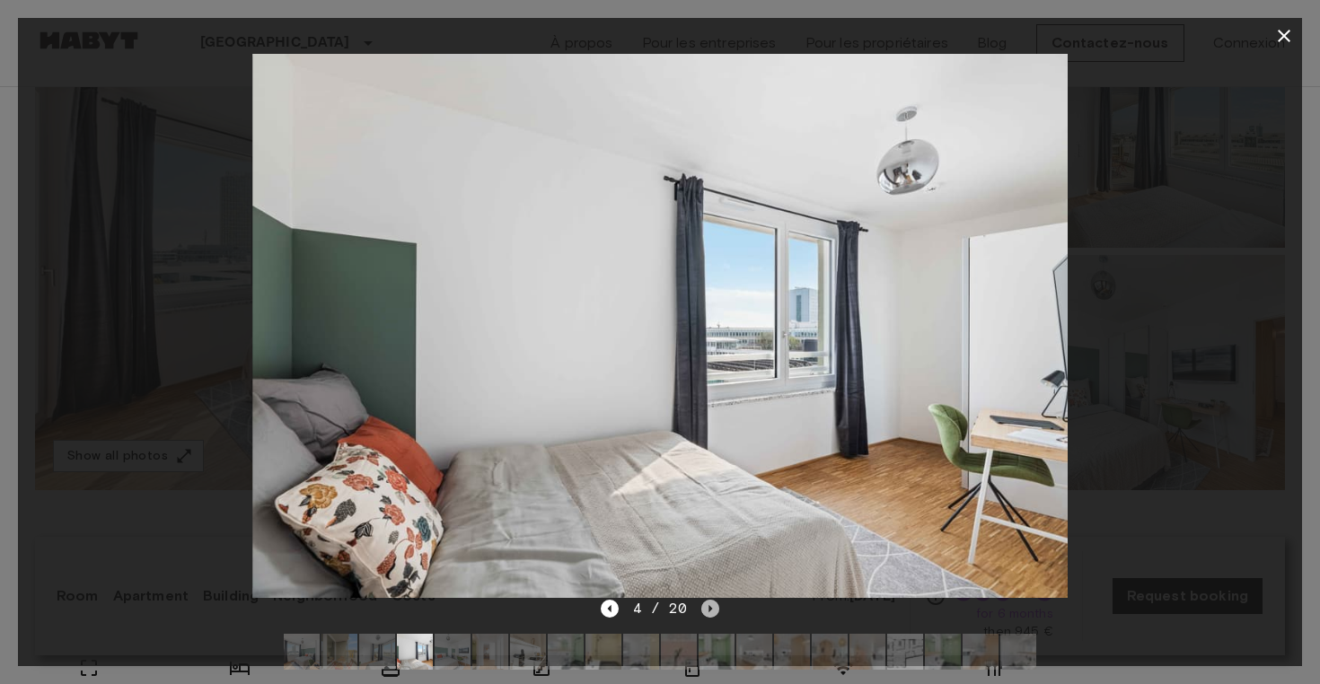
click at [715, 607] on icon "Next image" at bounding box center [710, 609] width 18 height 18
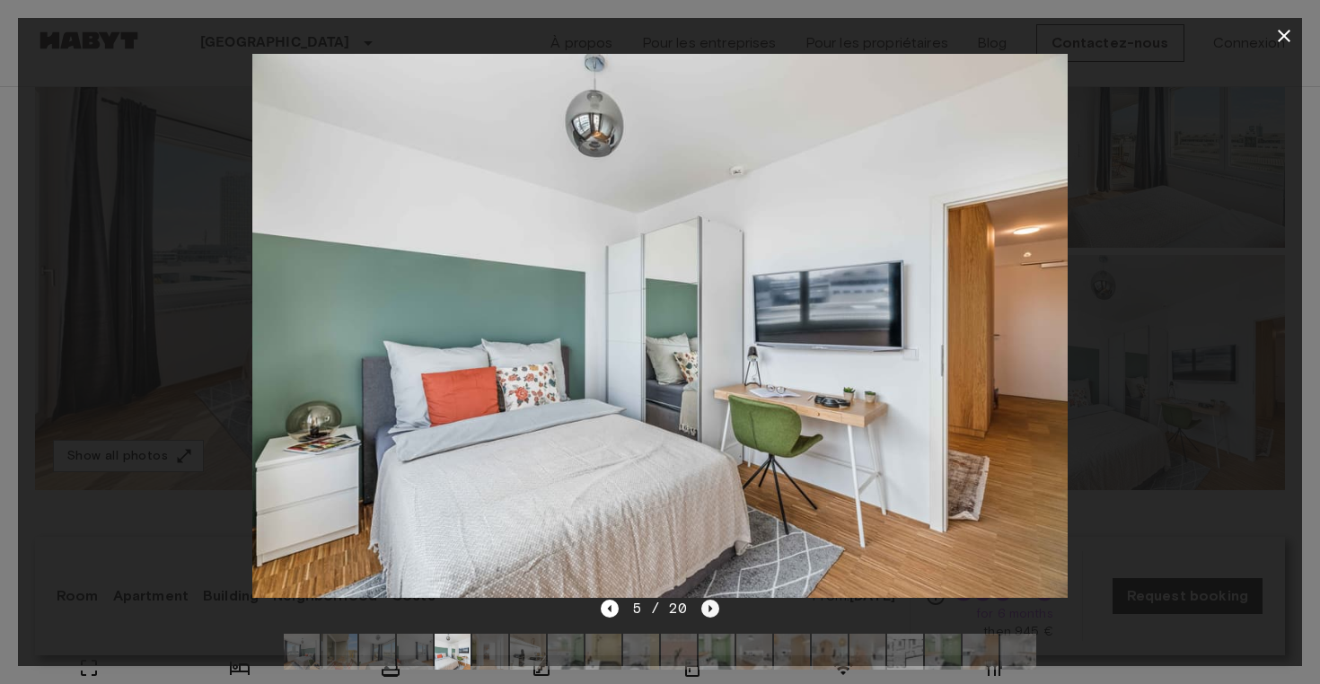
click at [715, 607] on icon "Next image" at bounding box center [710, 609] width 18 height 18
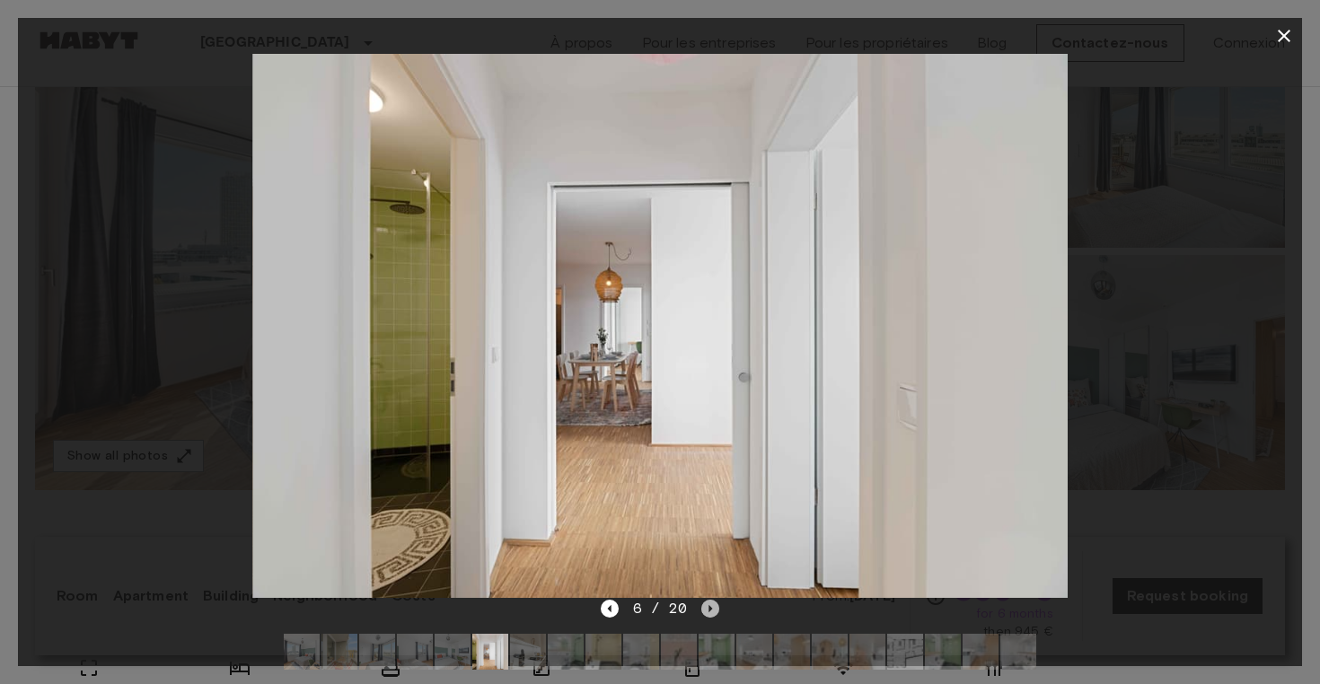
click at [715, 607] on icon "Next image" at bounding box center [710, 609] width 18 height 18
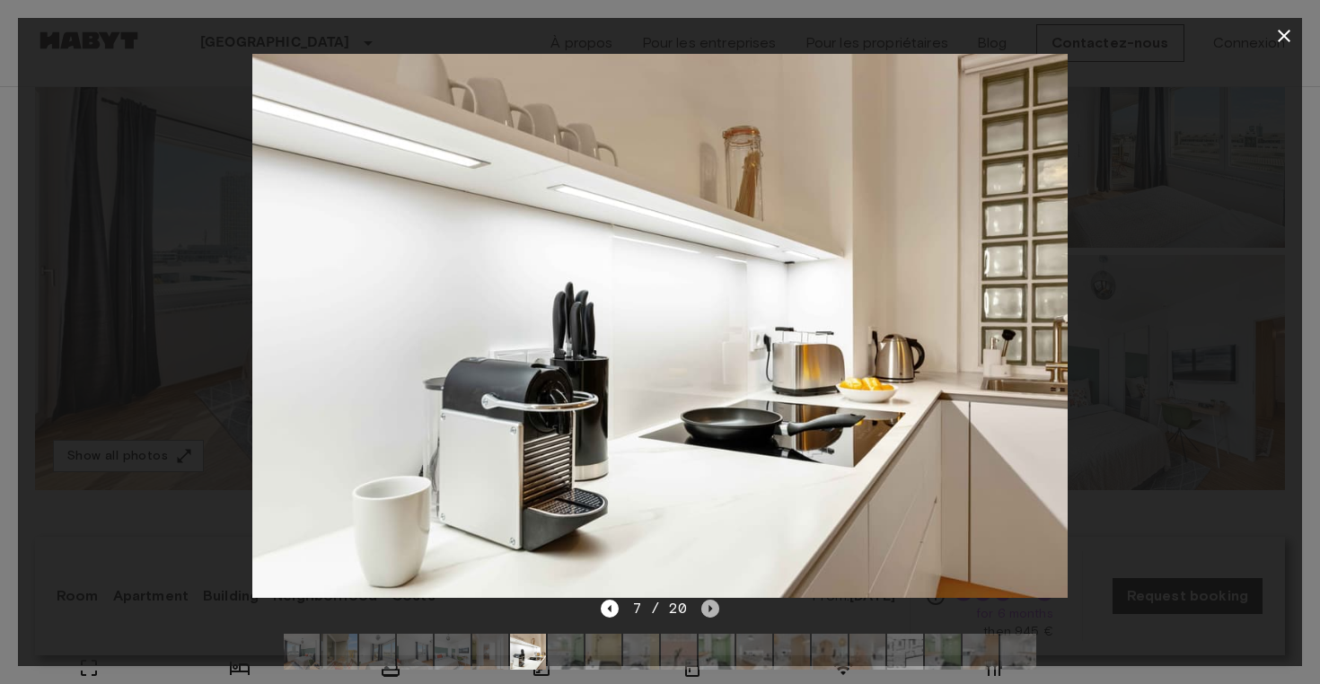
click at [715, 607] on icon "Next image" at bounding box center [710, 609] width 18 height 18
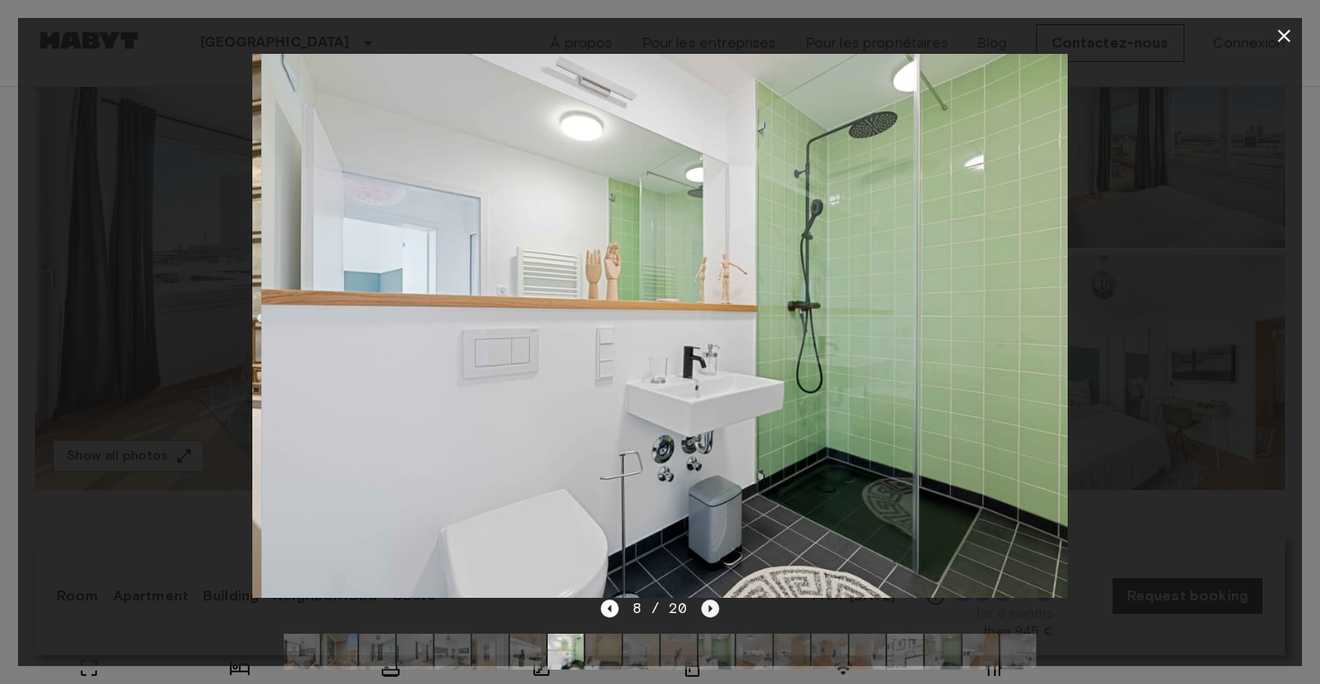
click at [715, 607] on icon "Next image" at bounding box center [710, 609] width 18 height 18
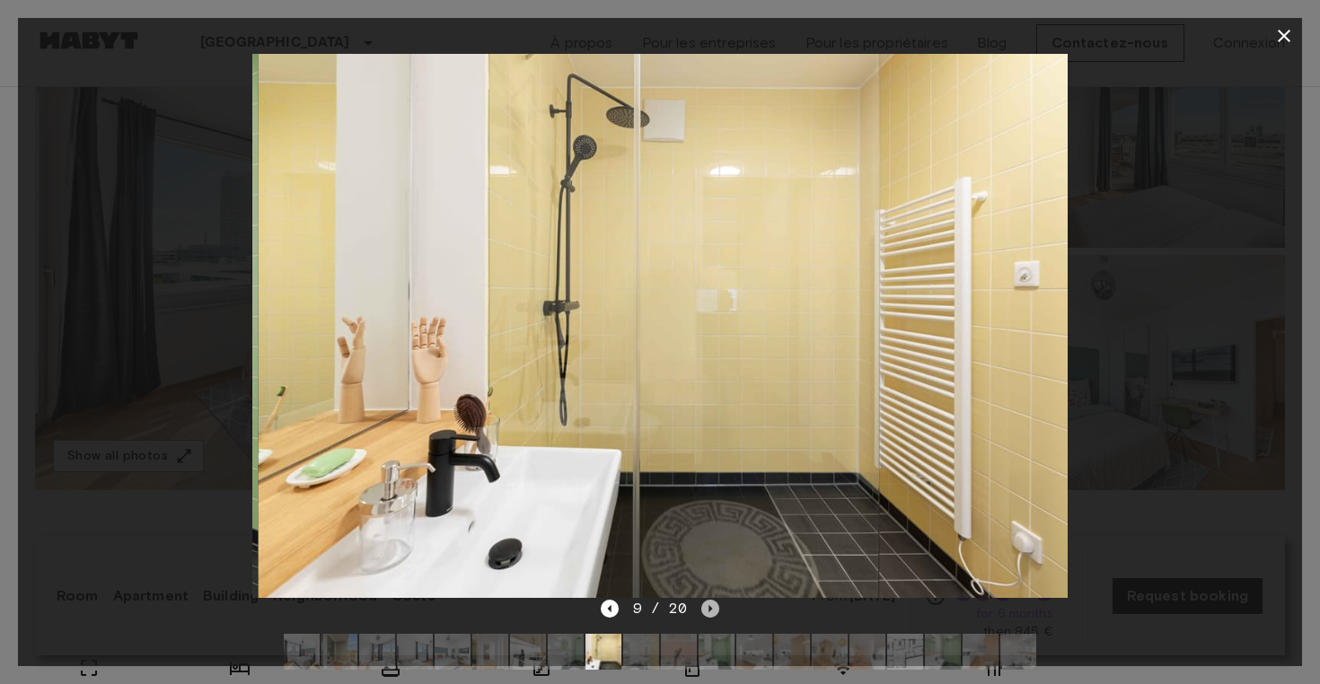
click at [715, 607] on icon "Next image" at bounding box center [710, 609] width 18 height 18
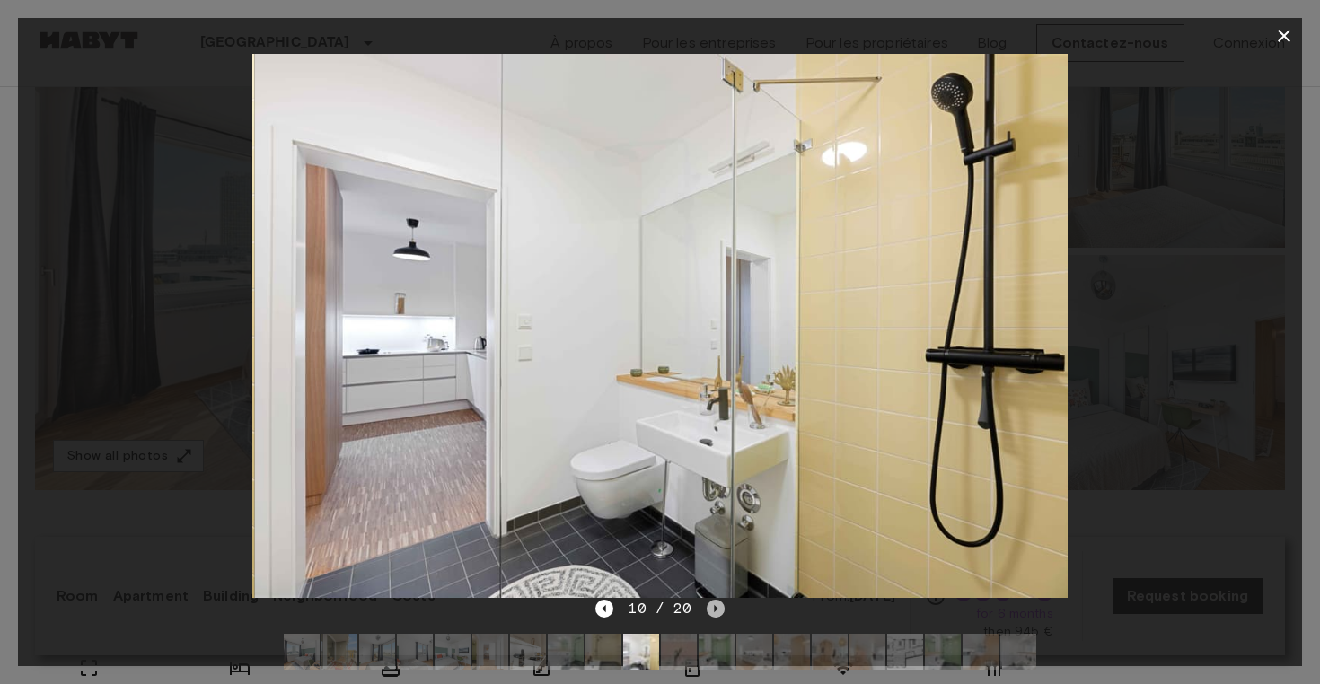
click at [715, 607] on icon "Next image" at bounding box center [716, 609] width 18 height 18
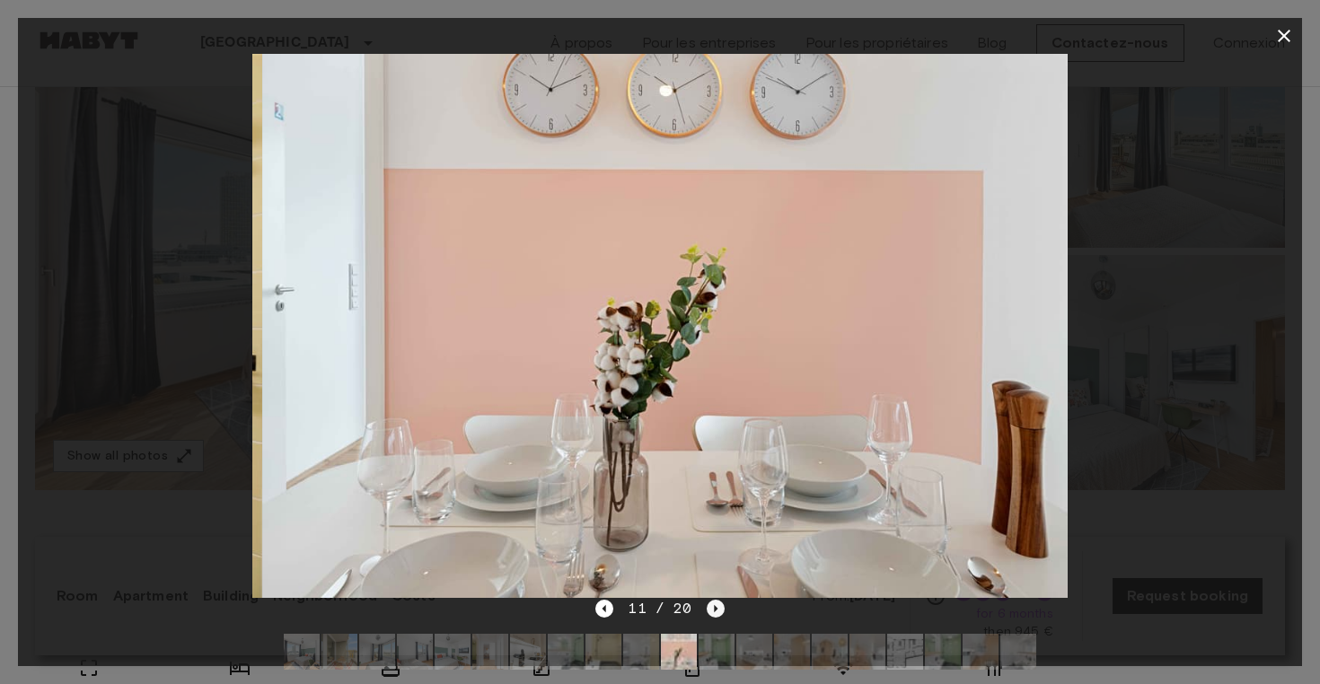
click at [715, 607] on icon "Next image" at bounding box center [716, 609] width 18 height 18
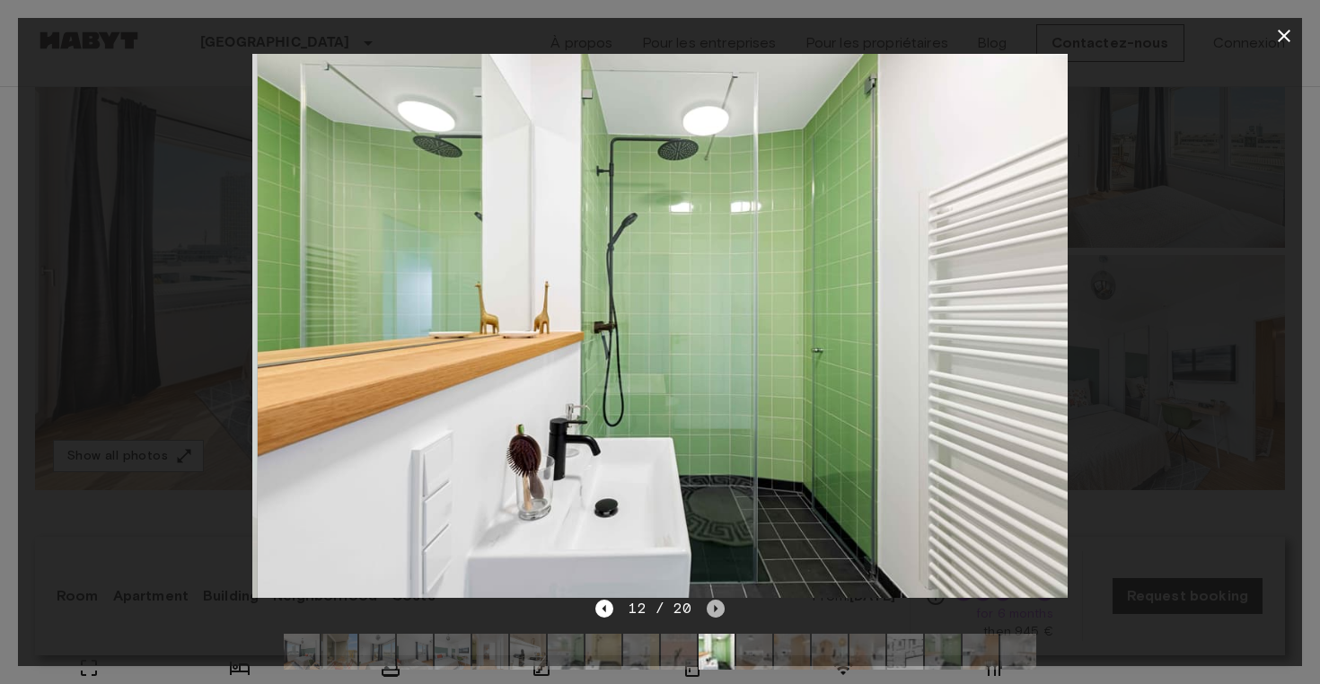
click at [715, 607] on icon "Next image" at bounding box center [716, 609] width 18 height 18
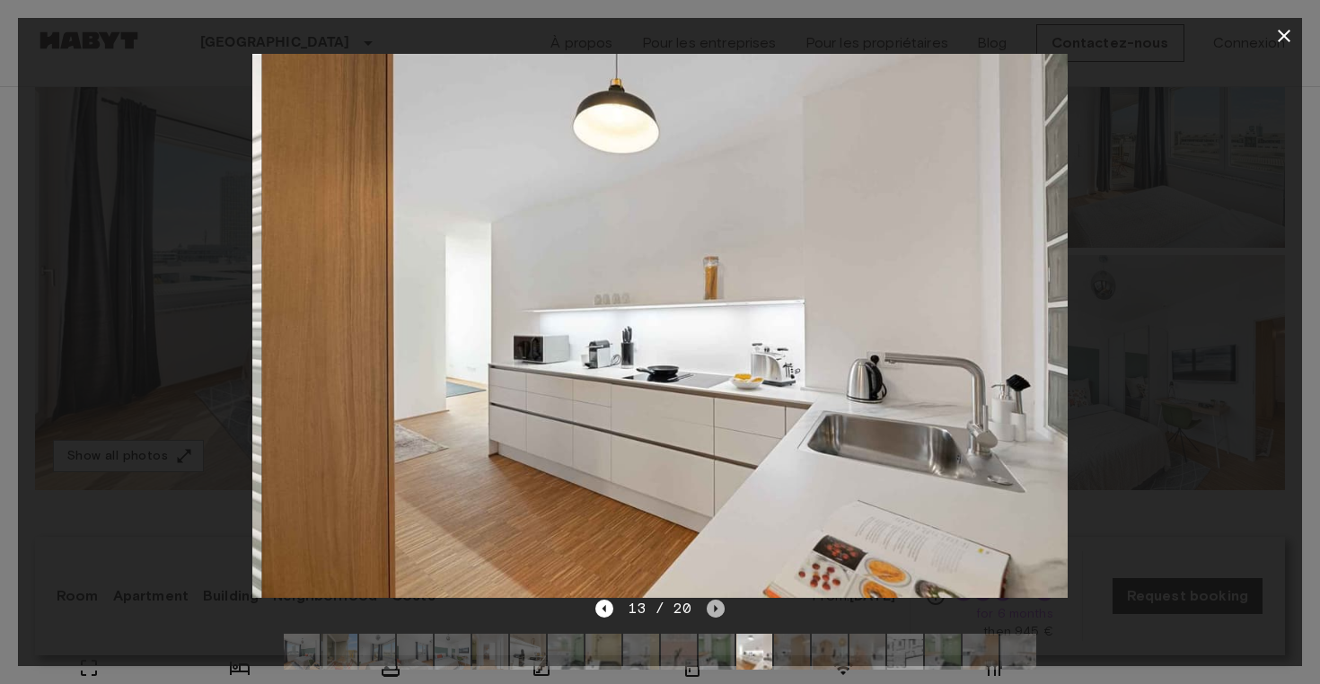
click at [715, 607] on icon "Next image" at bounding box center [716, 609] width 18 height 18
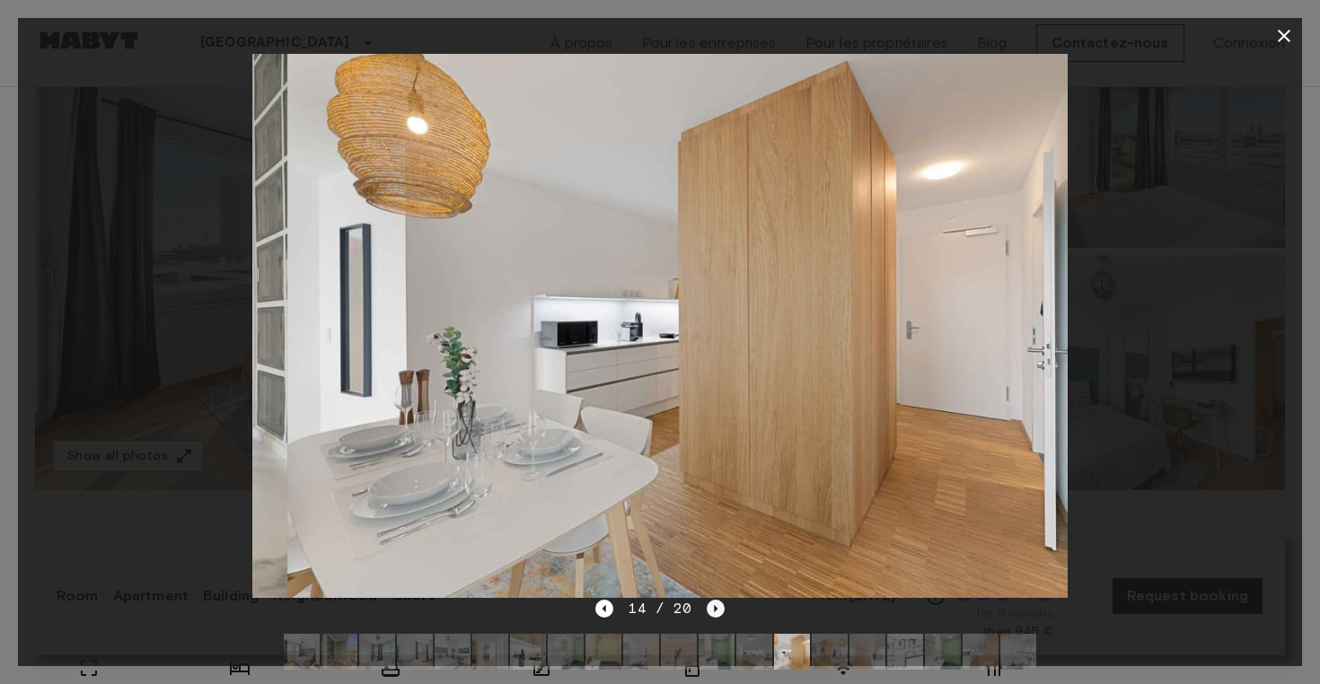
click at [715, 607] on icon "Next image" at bounding box center [716, 609] width 18 height 18
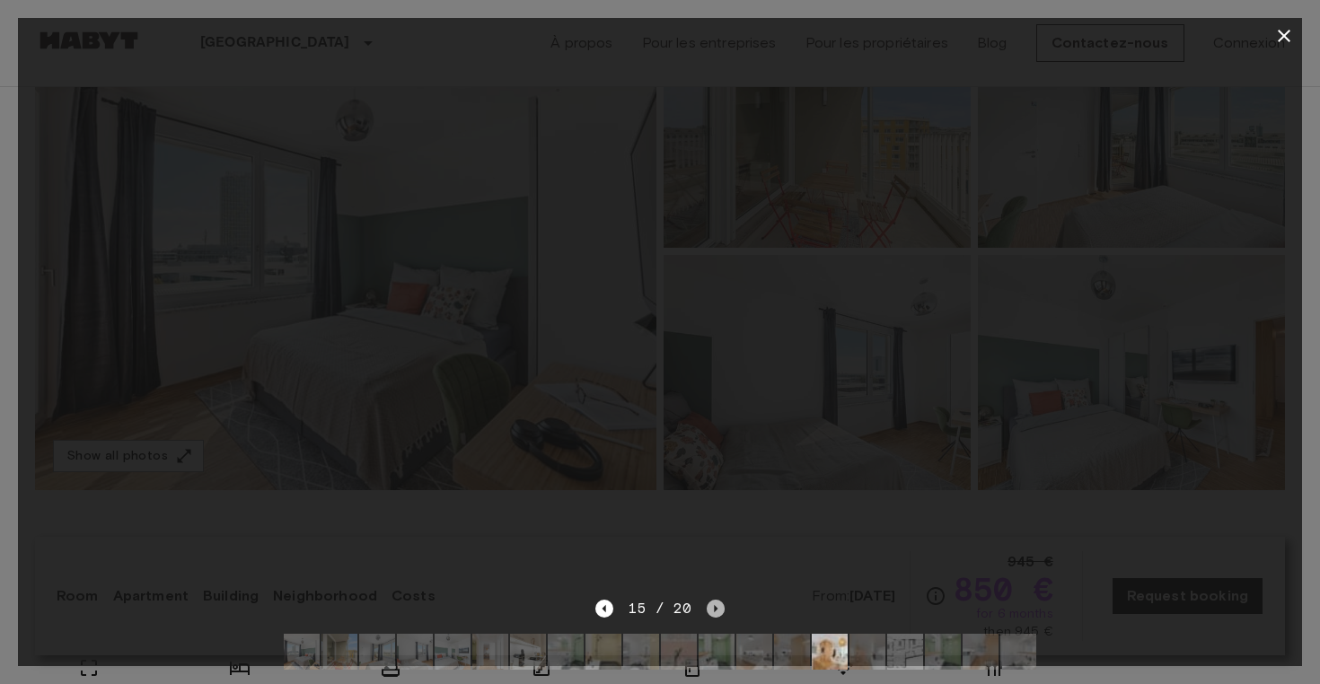
click at [715, 607] on icon "Next image" at bounding box center [716, 609] width 18 height 18
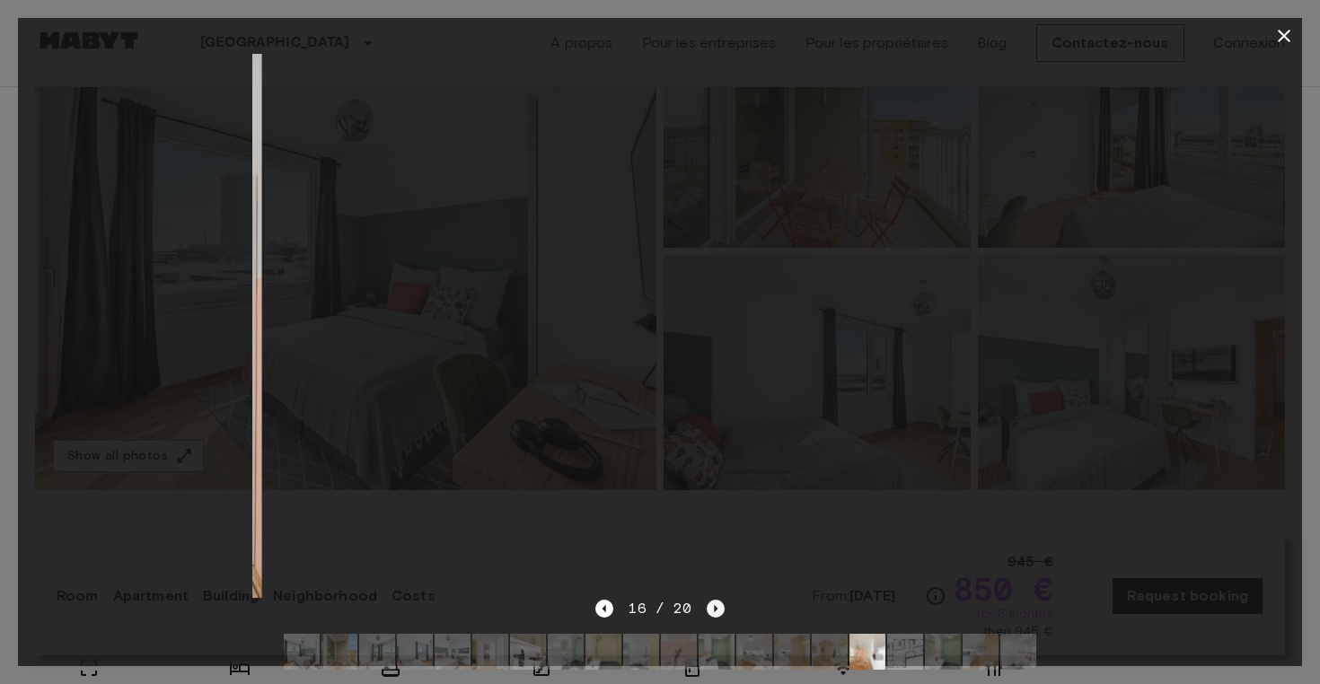
click at [715, 607] on icon "Next image" at bounding box center [716, 609] width 18 height 18
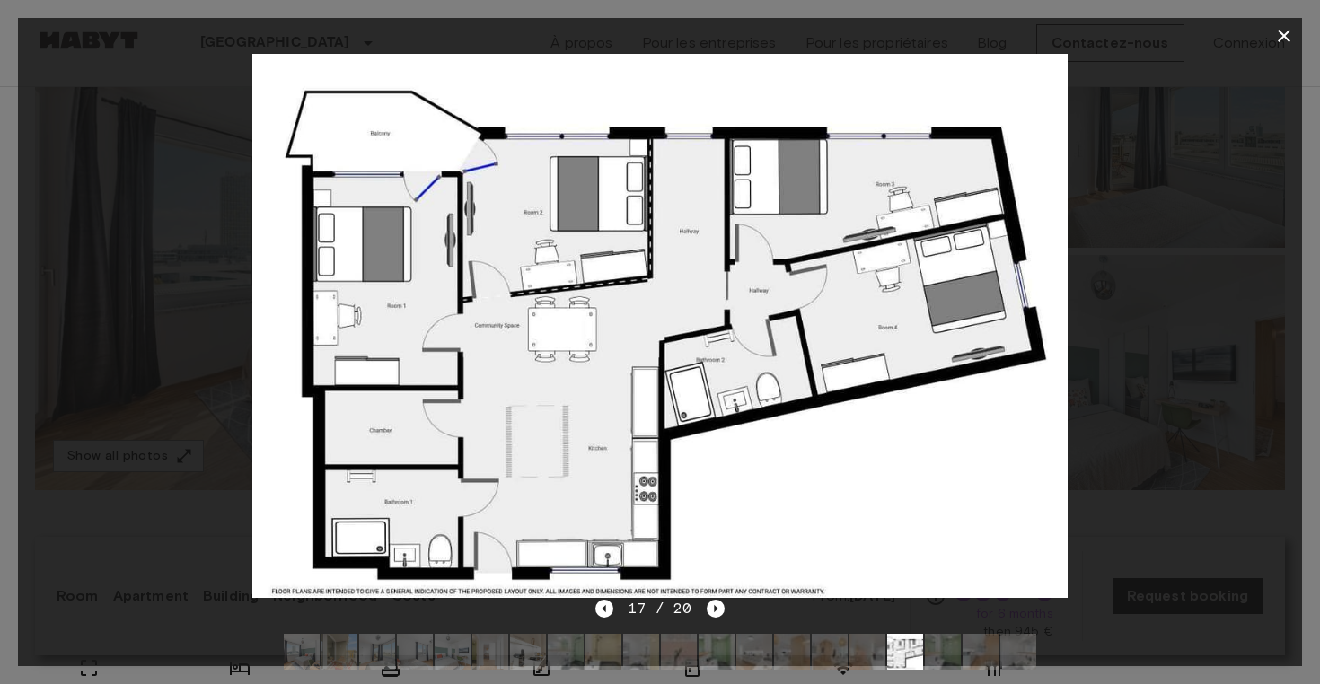
click at [1290, 43] on icon "button" at bounding box center [1284, 36] width 22 height 22
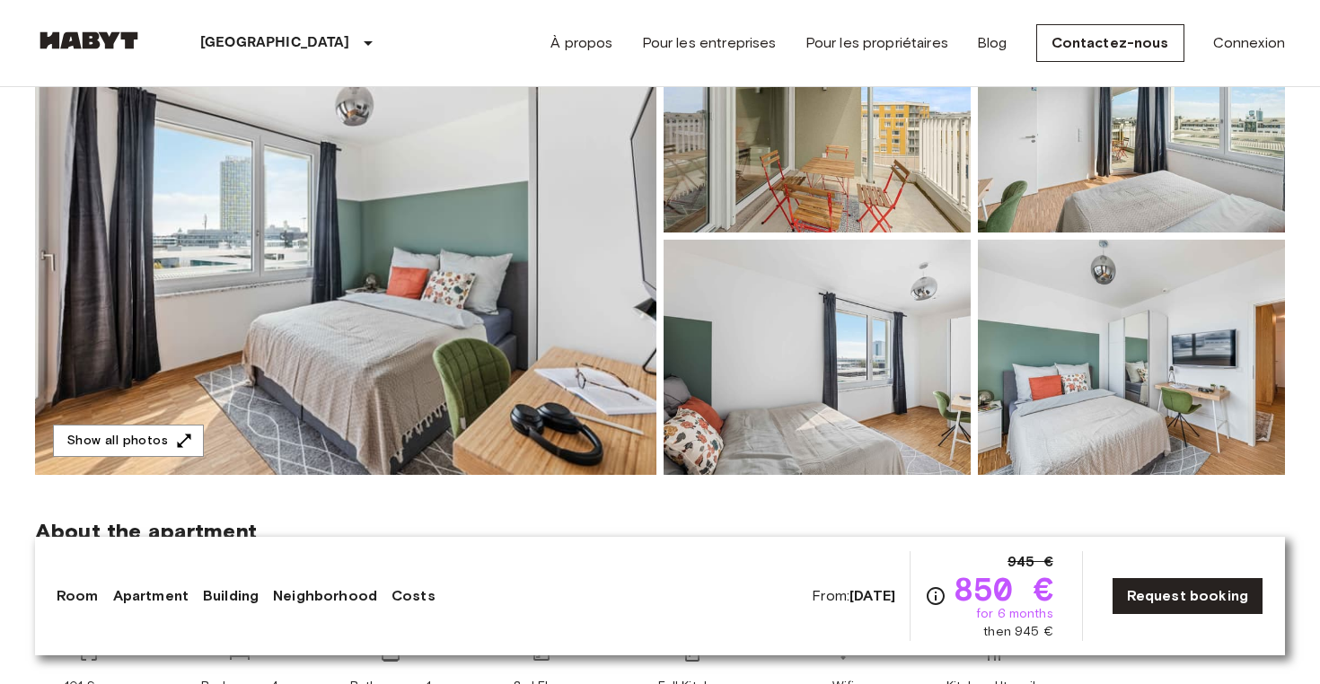
scroll to position [206, 0]
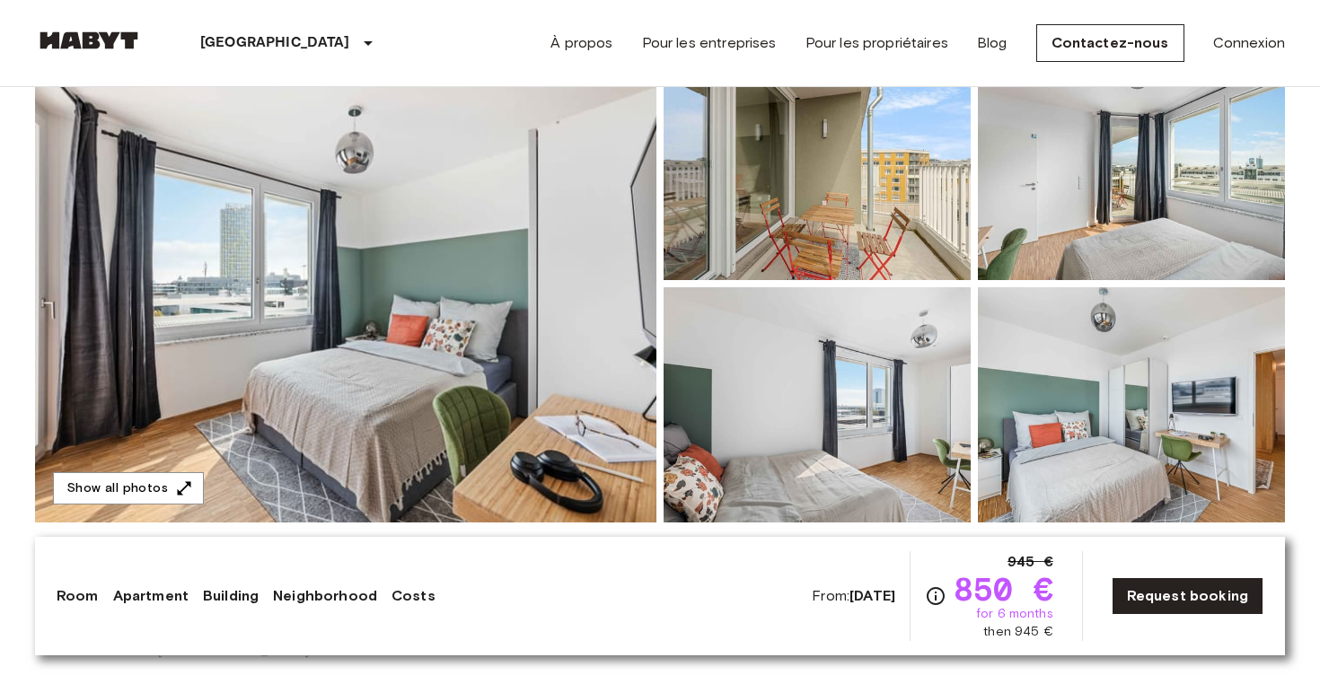
click at [646, 390] on img at bounding box center [345, 284] width 621 height 478
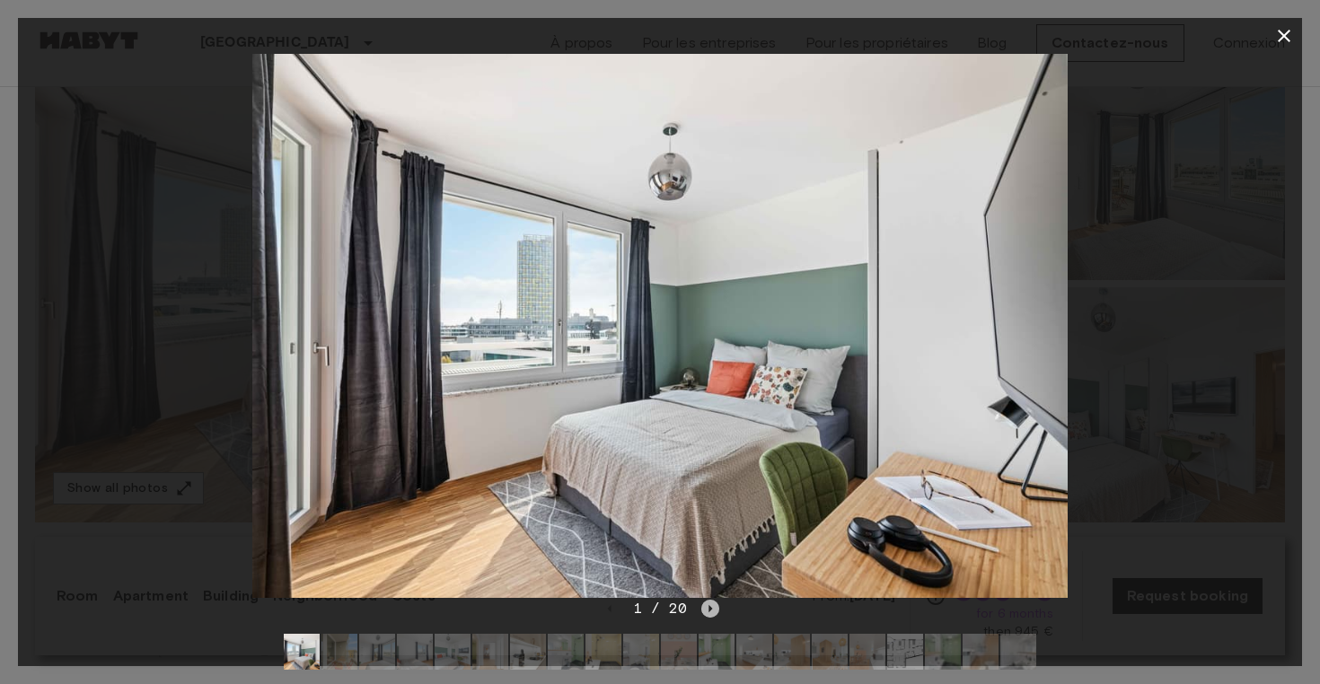
click at [709, 603] on icon "Next image" at bounding box center [710, 609] width 18 height 18
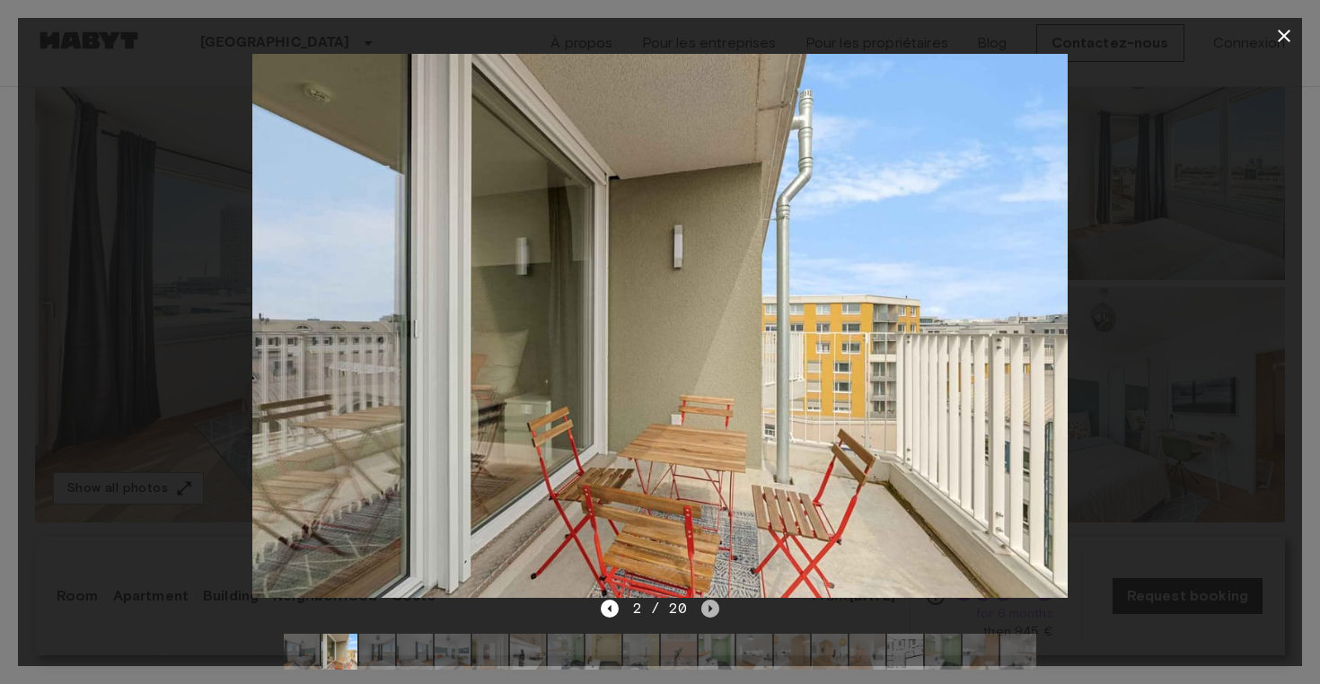
click at [709, 603] on icon "Next image" at bounding box center [710, 609] width 18 height 18
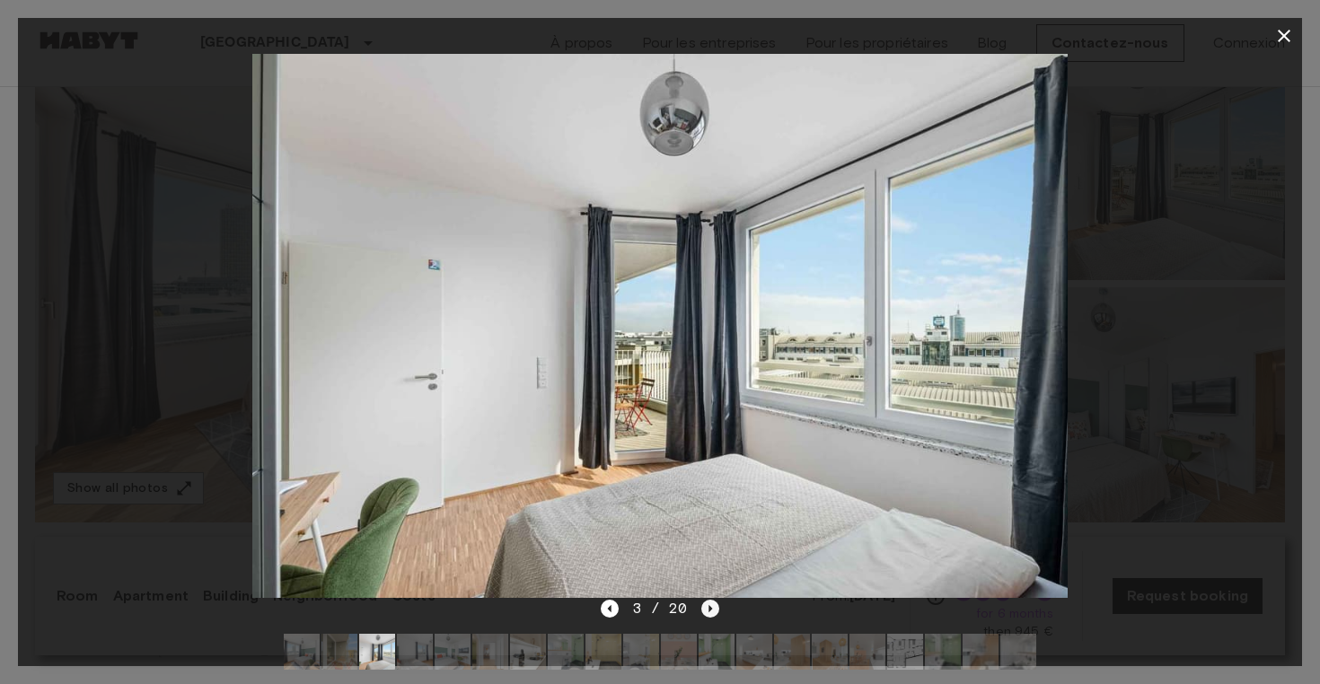
click at [709, 603] on icon "Next image" at bounding box center [710, 609] width 18 height 18
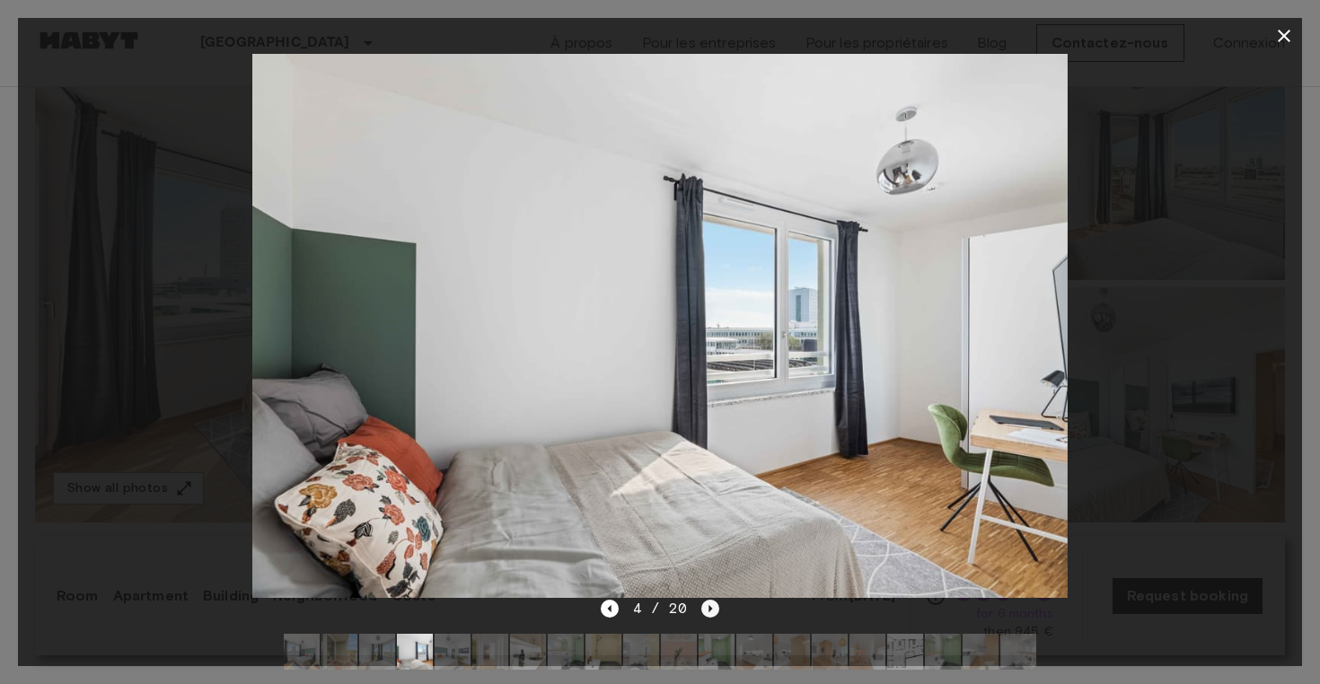
click at [709, 603] on icon "Next image" at bounding box center [710, 609] width 18 height 18
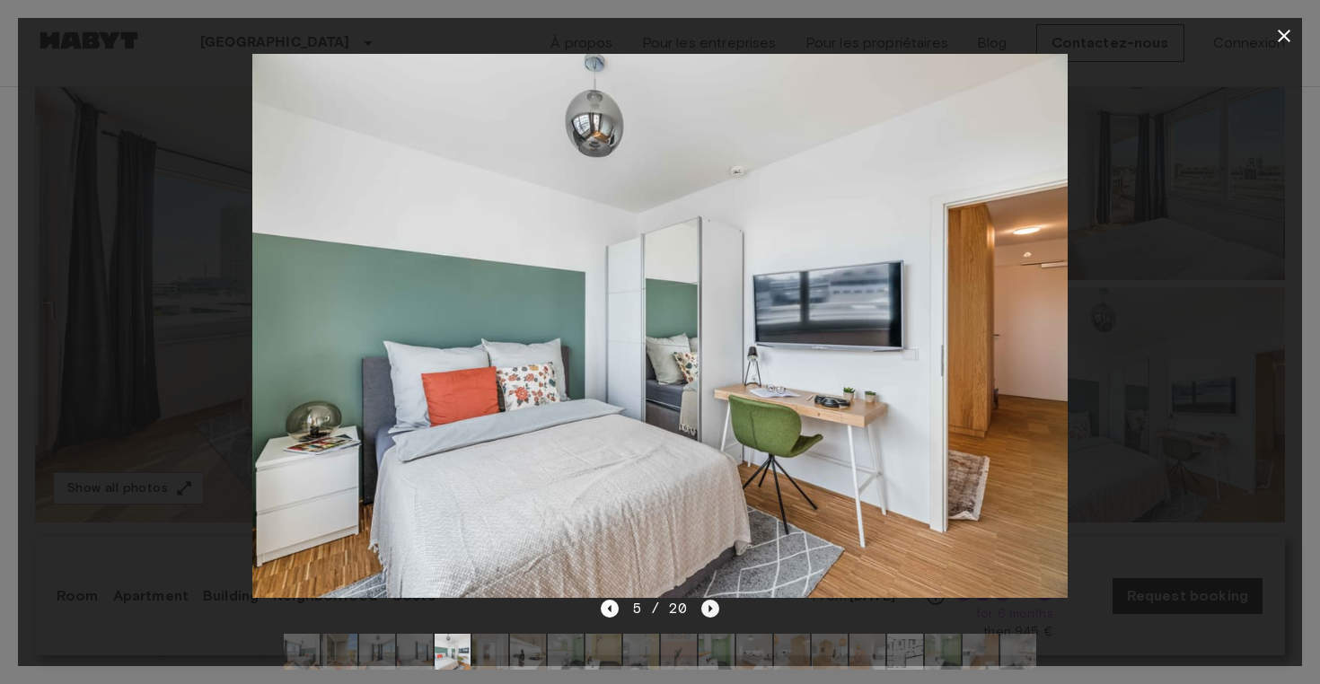
click at [709, 603] on icon "Next image" at bounding box center [710, 609] width 18 height 18
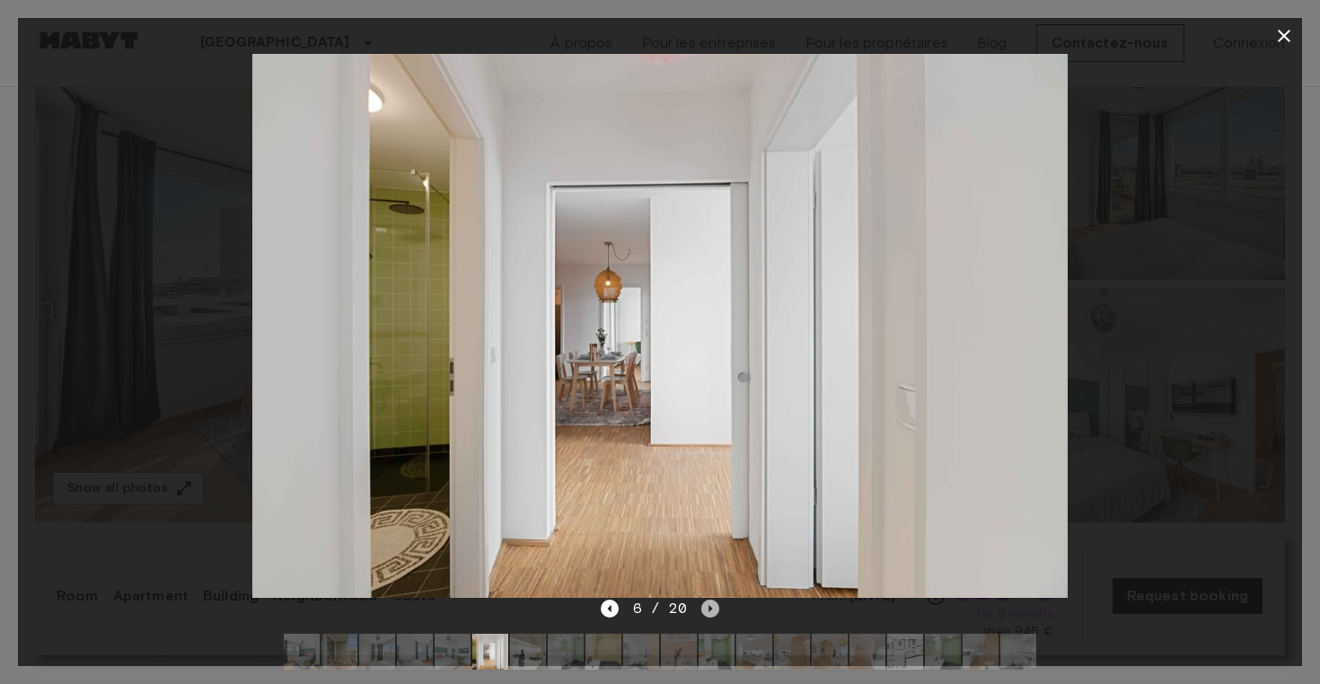
click at [709, 603] on icon "Next image" at bounding box center [710, 609] width 18 height 18
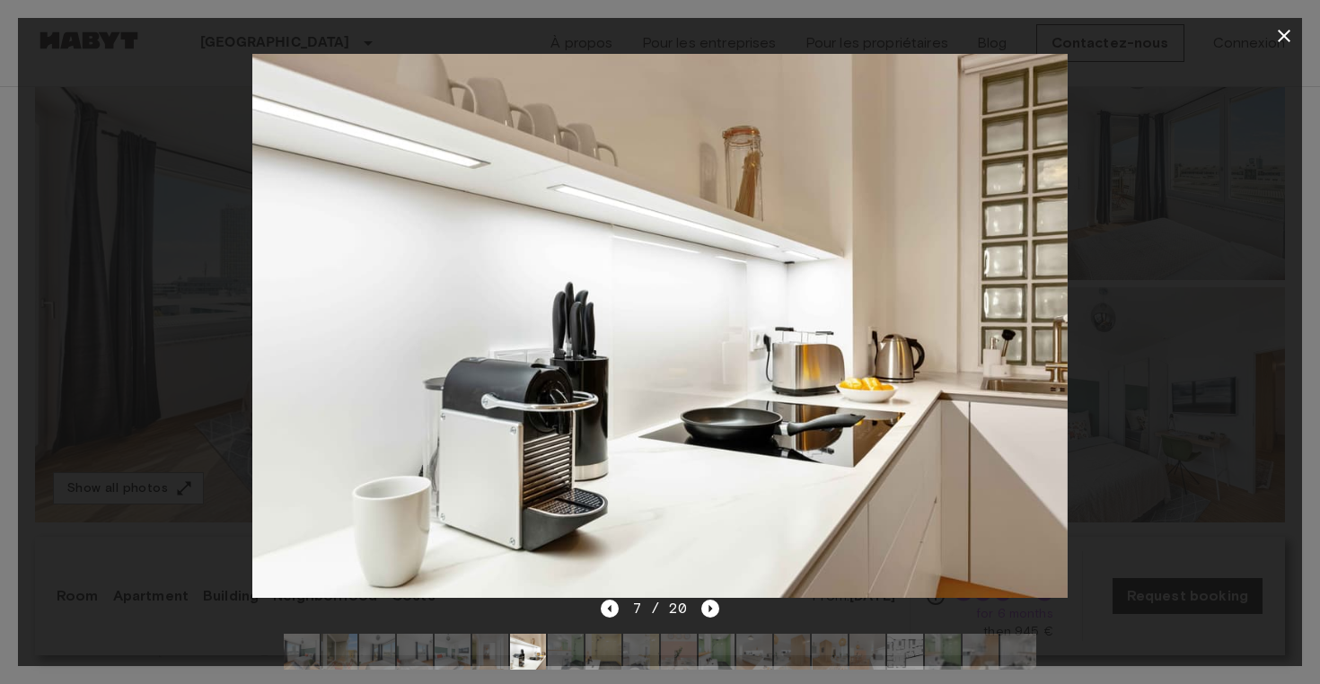
click at [1281, 26] on icon "button" at bounding box center [1284, 36] width 22 height 22
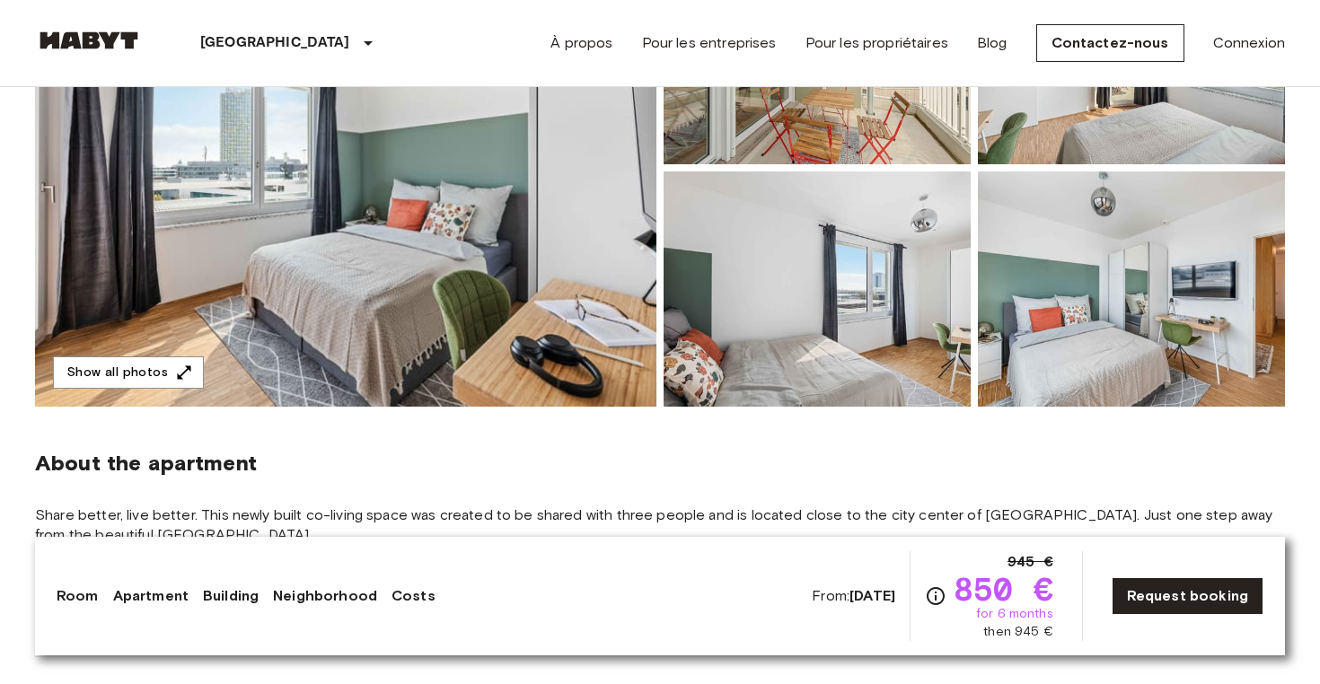
scroll to position [343, 0]
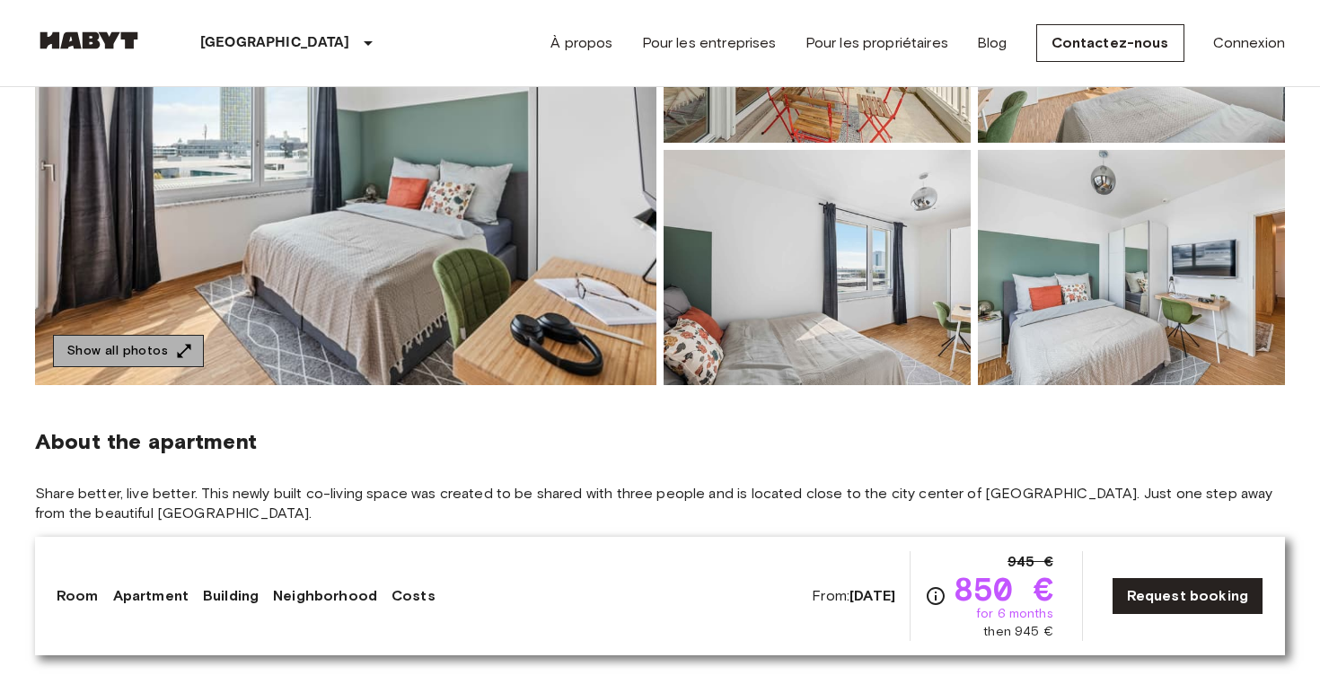
click at [137, 339] on button "Show all photos" at bounding box center [128, 351] width 151 height 33
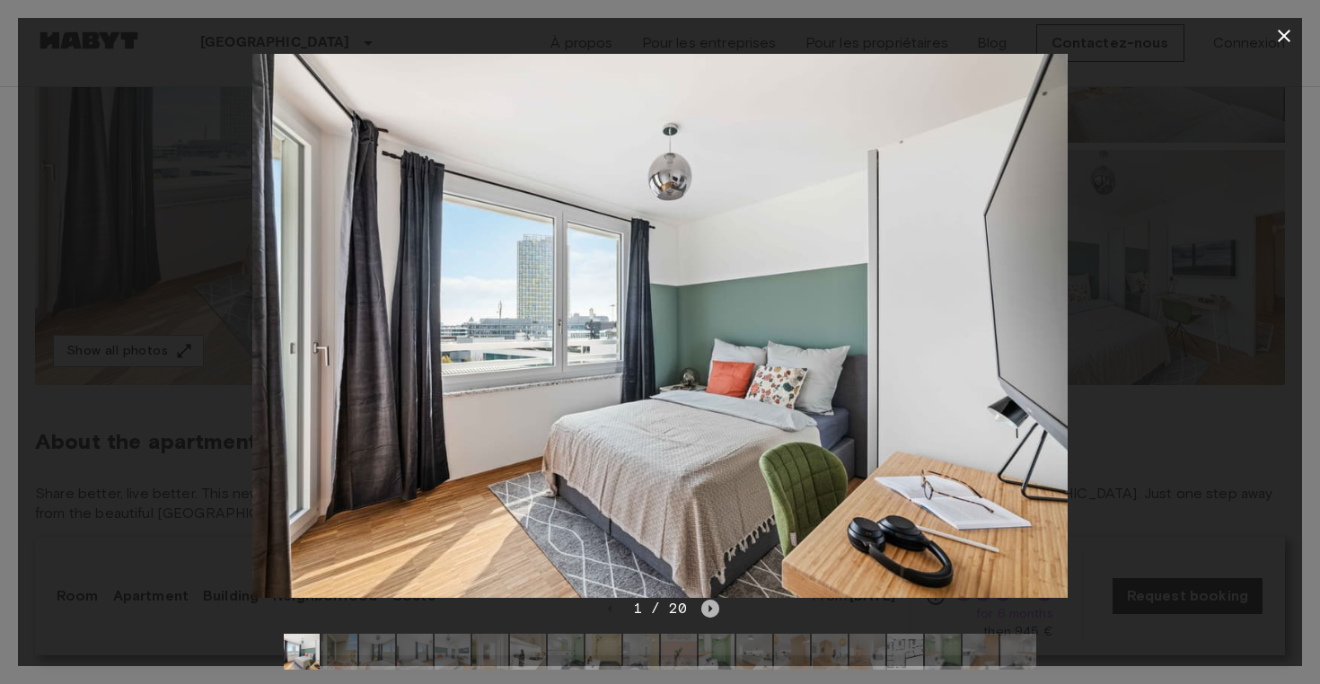
click at [705, 611] on icon "Next image" at bounding box center [710, 609] width 18 height 18
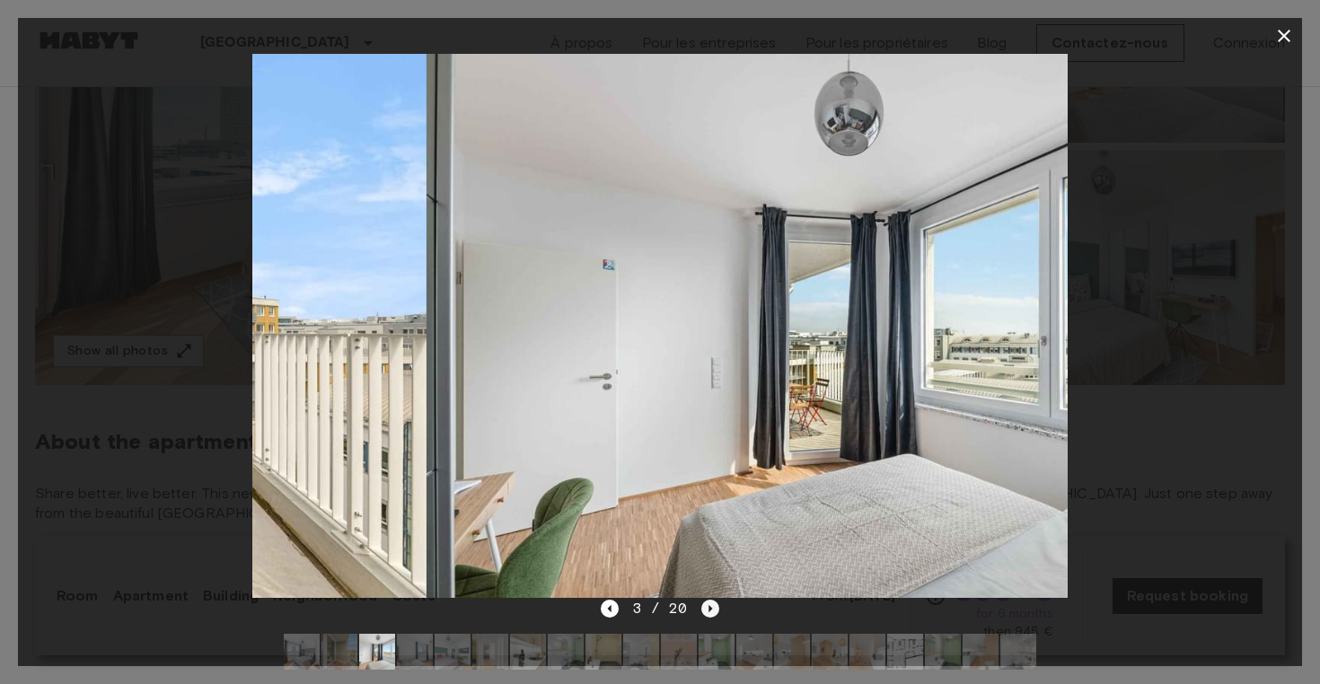
click at [705, 611] on icon "Next image" at bounding box center [710, 609] width 18 height 18
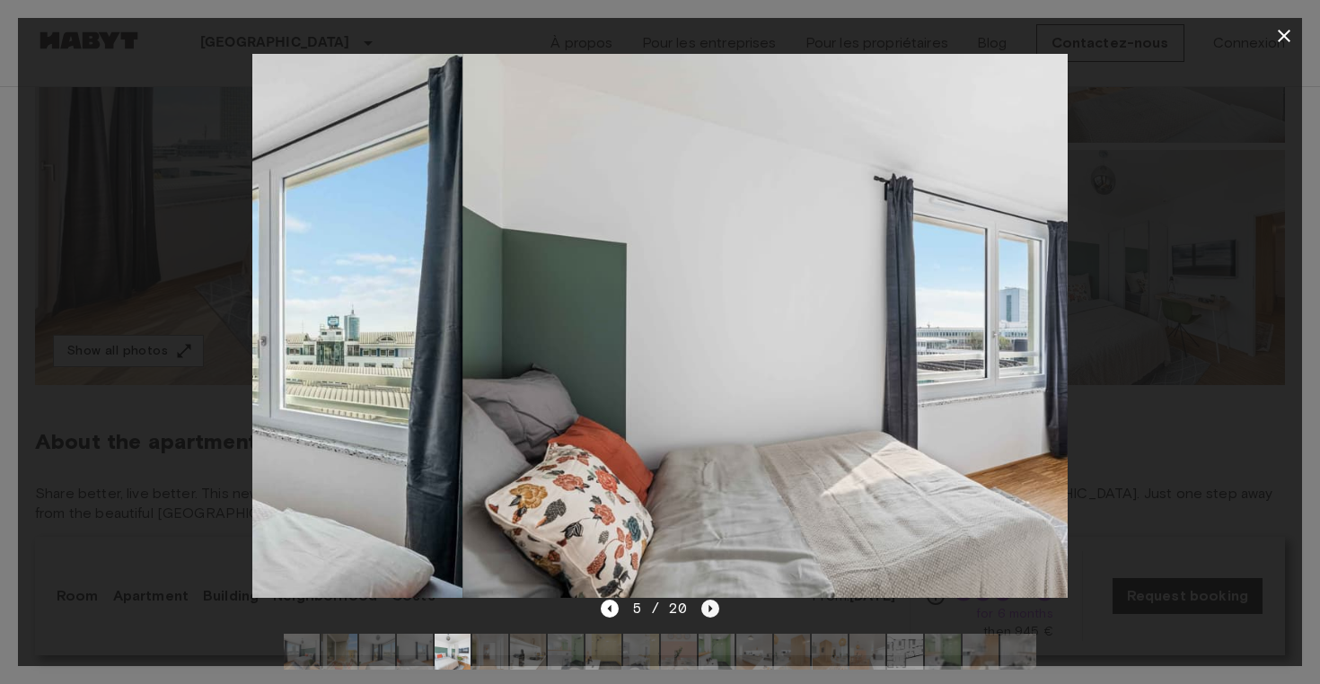
click at [705, 611] on icon "Next image" at bounding box center [710, 609] width 18 height 18
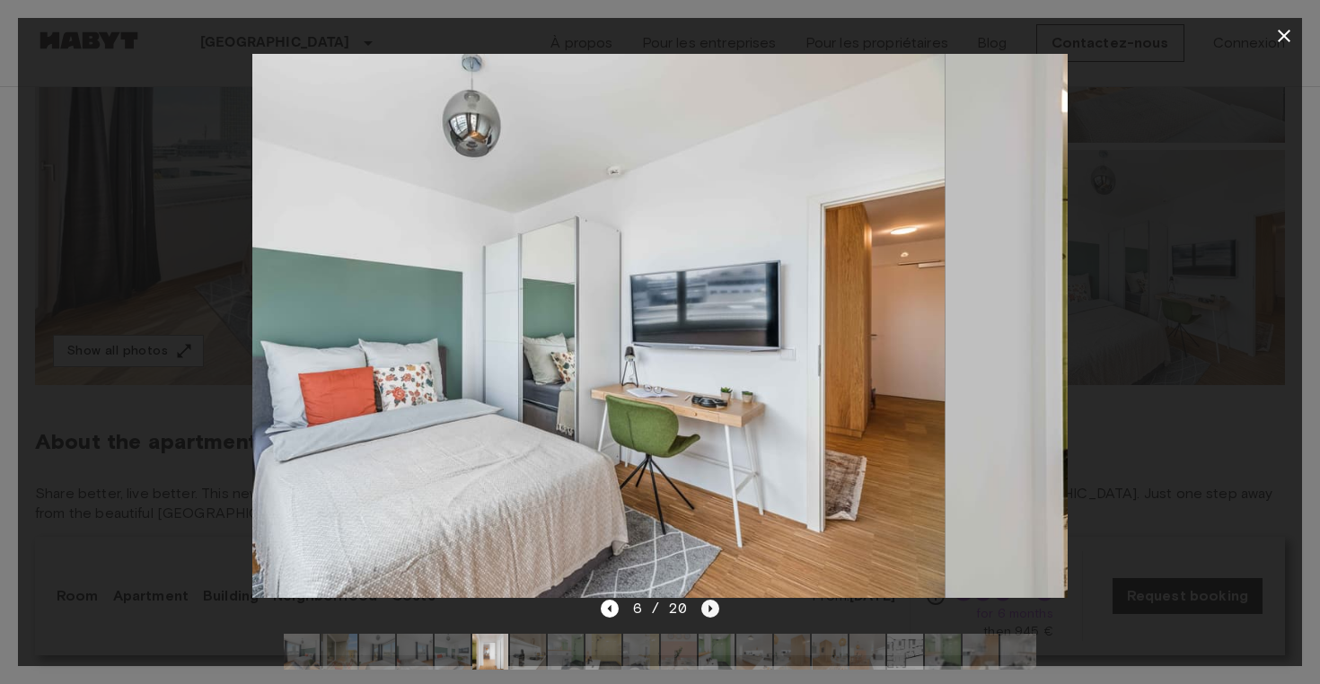
click at [705, 611] on icon "Next image" at bounding box center [710, 609] width 18 height 18
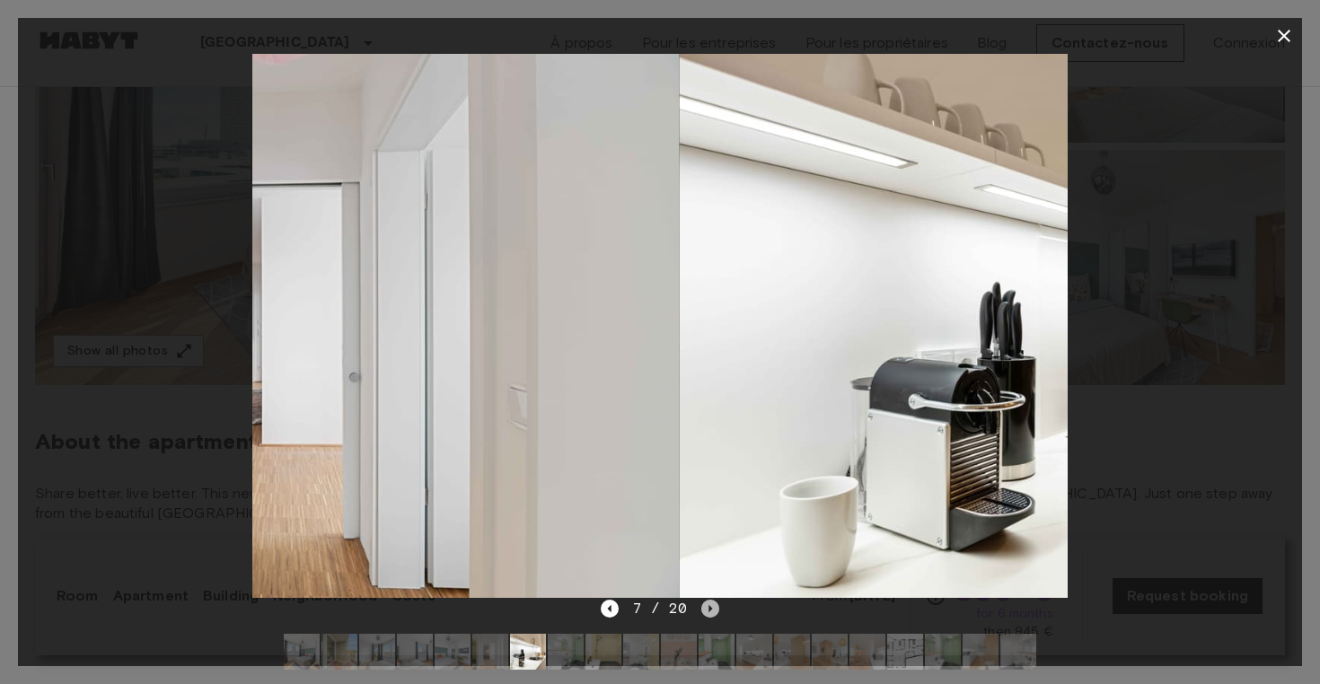
click at [705, 611] on icon "Next image" at bounding box center [710, 609] width 18 height 18
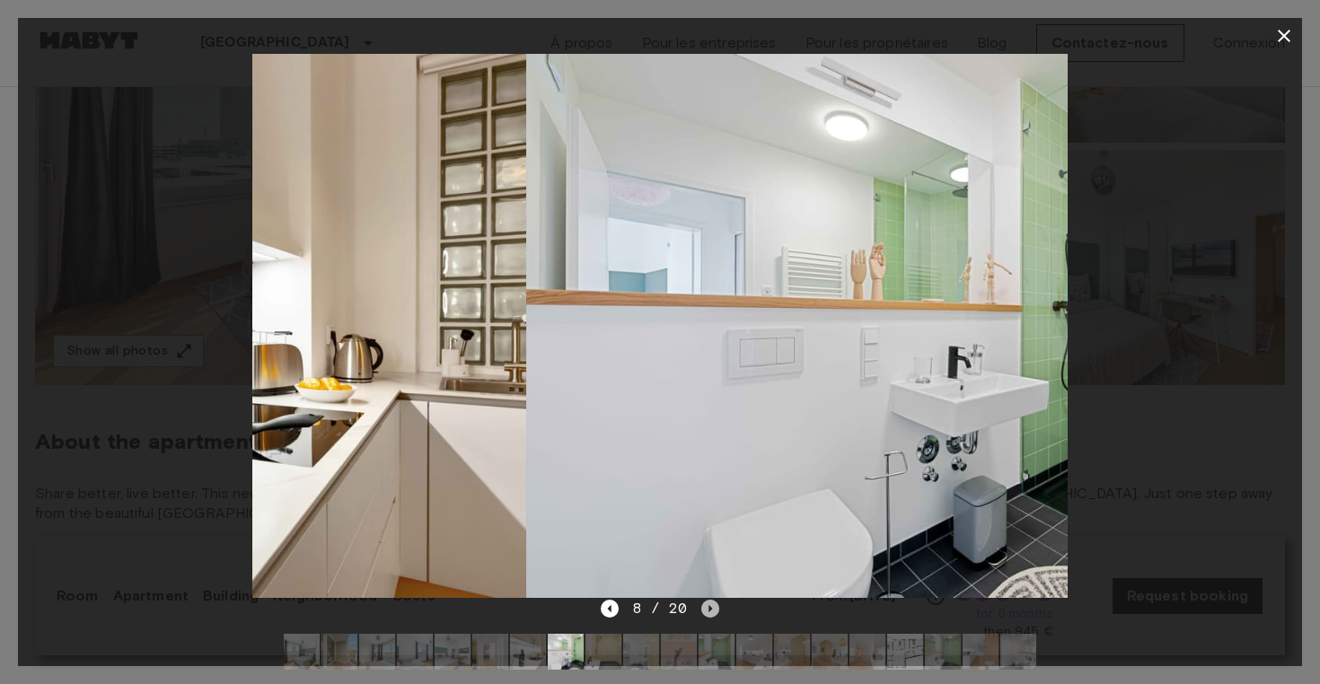
click at [705, 611] on icon "Next image" at bounding box center [710, 609] width 18 height 18
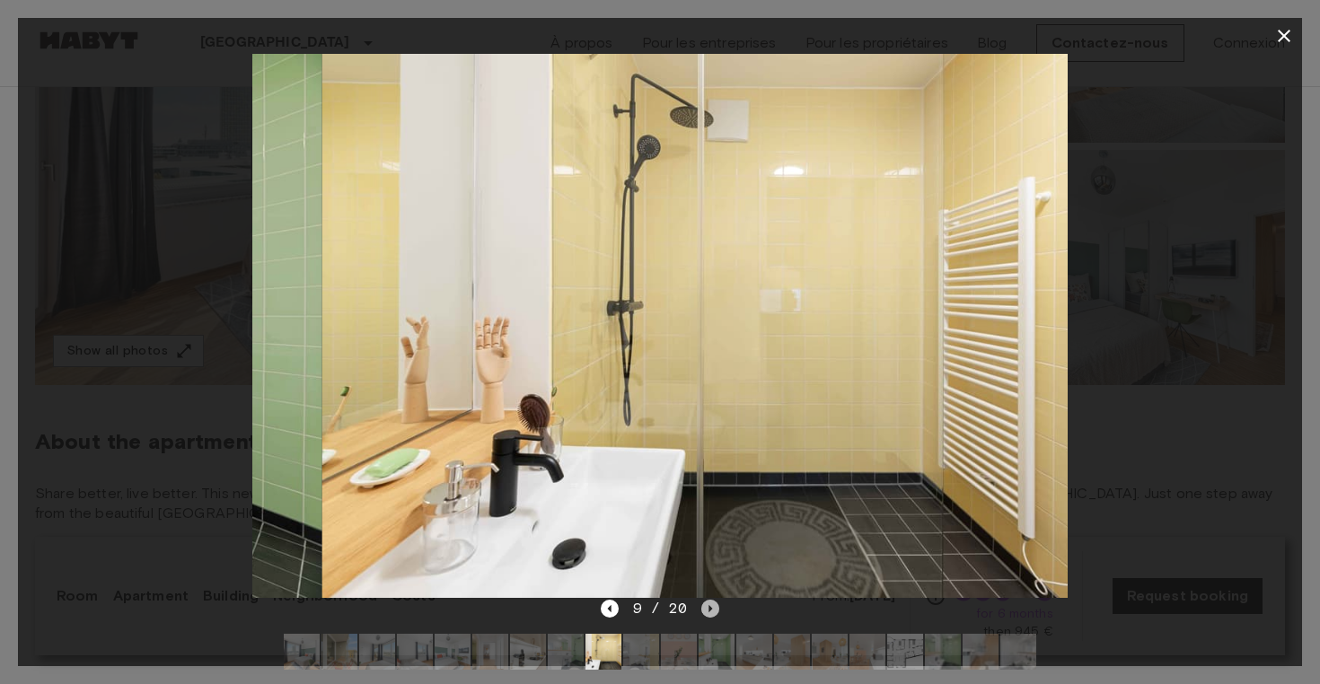
click at [705, 611] on icon "Next image" at bounding box center [710, 609] width 18 height 18
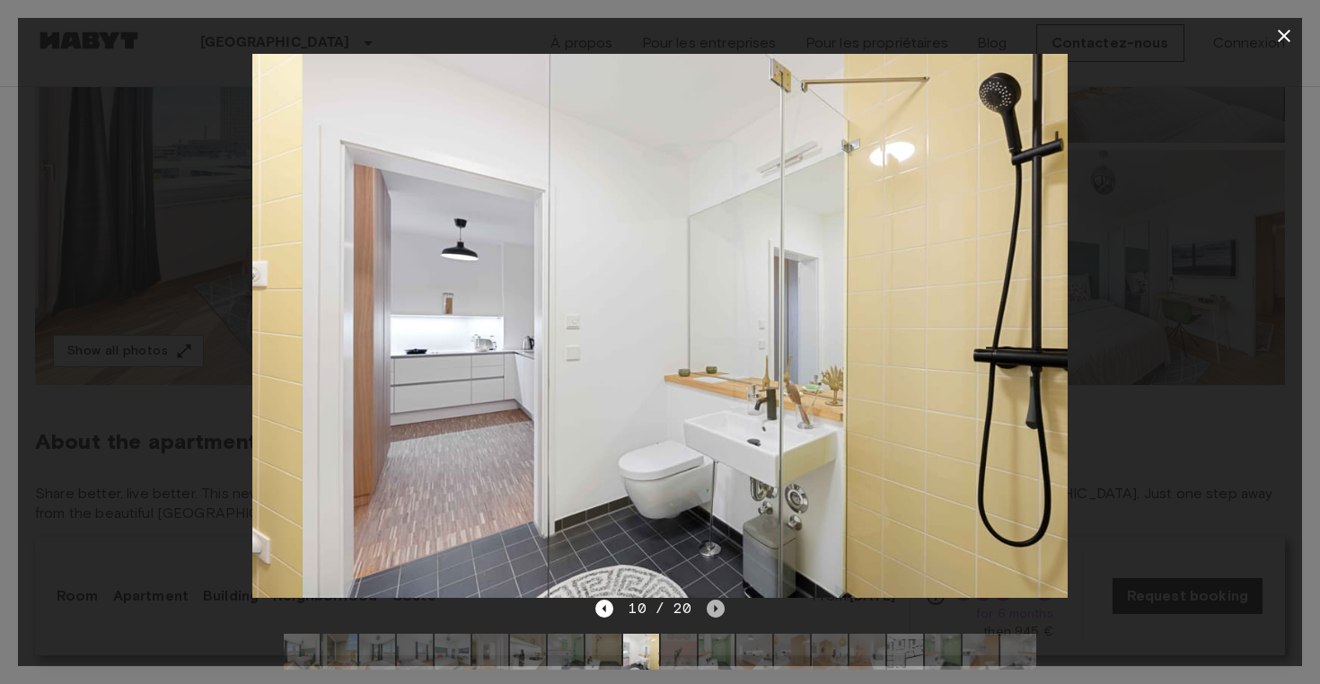
click at [707, 611] on icon "Next image" at bounding box center [716, 609] width 18 height 18
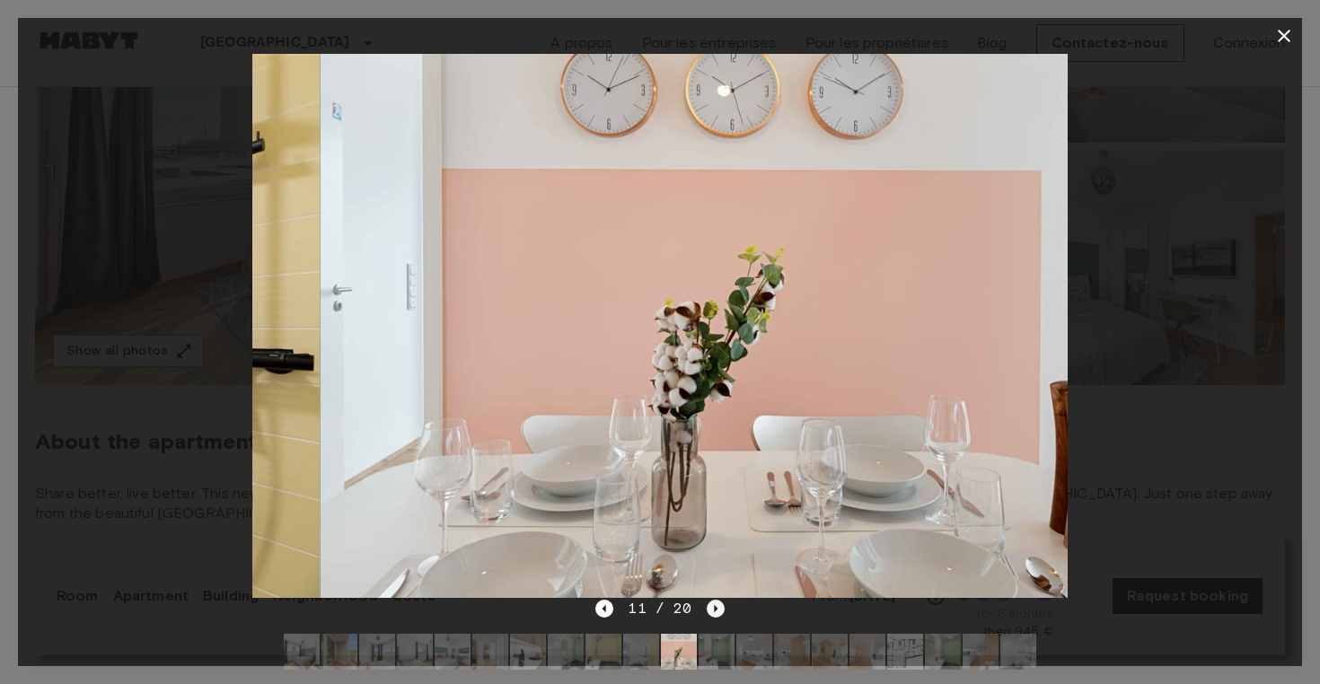
click at [707, 611] on icon "Next image" at bounding box center [716, 609] width 18 height 18
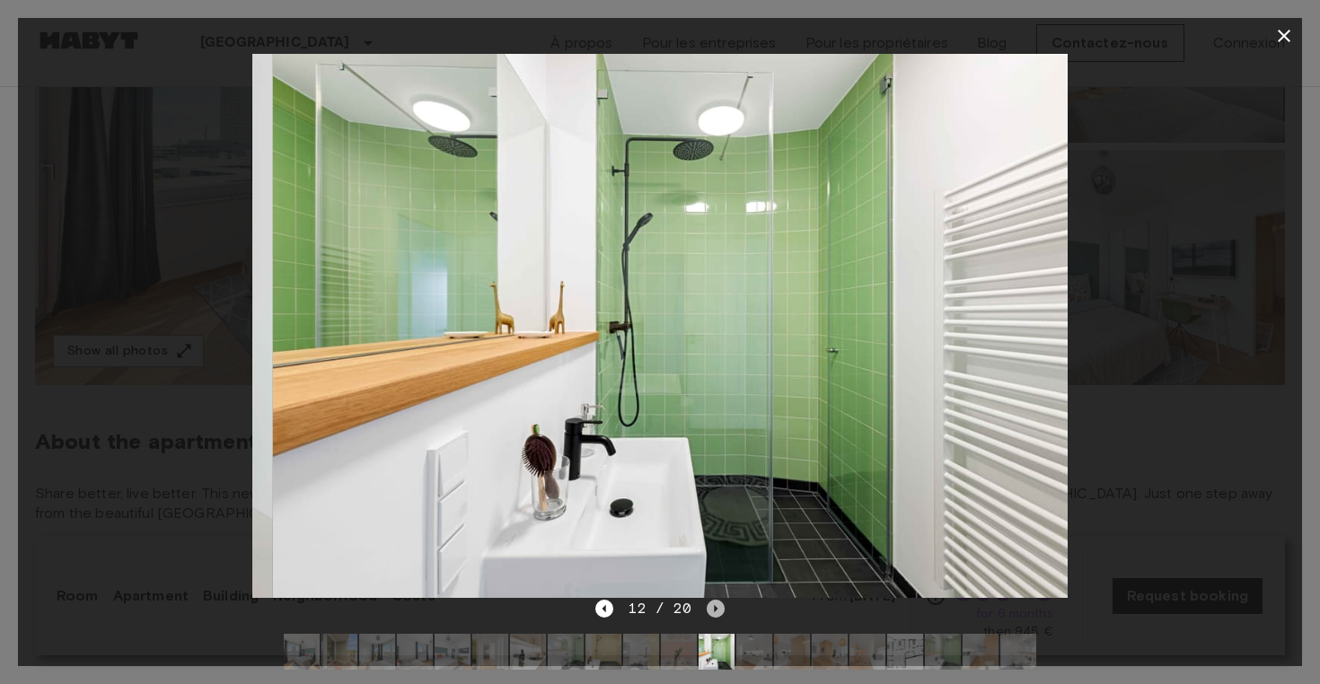
click at [707, 611] on icon "Next image" at bounding box center [716, 609] width 18 height 18
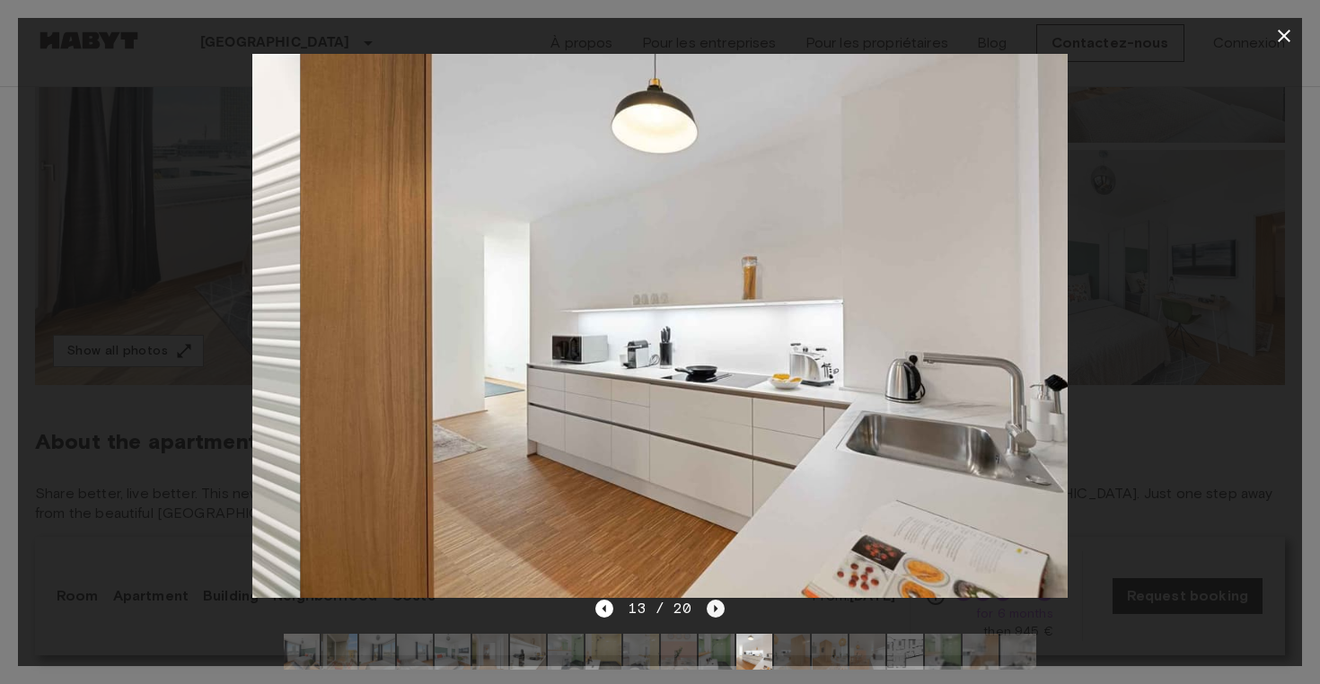
click at [707, 611] on icon "Next image" at bounding box center [716, 609] width 18 height 18
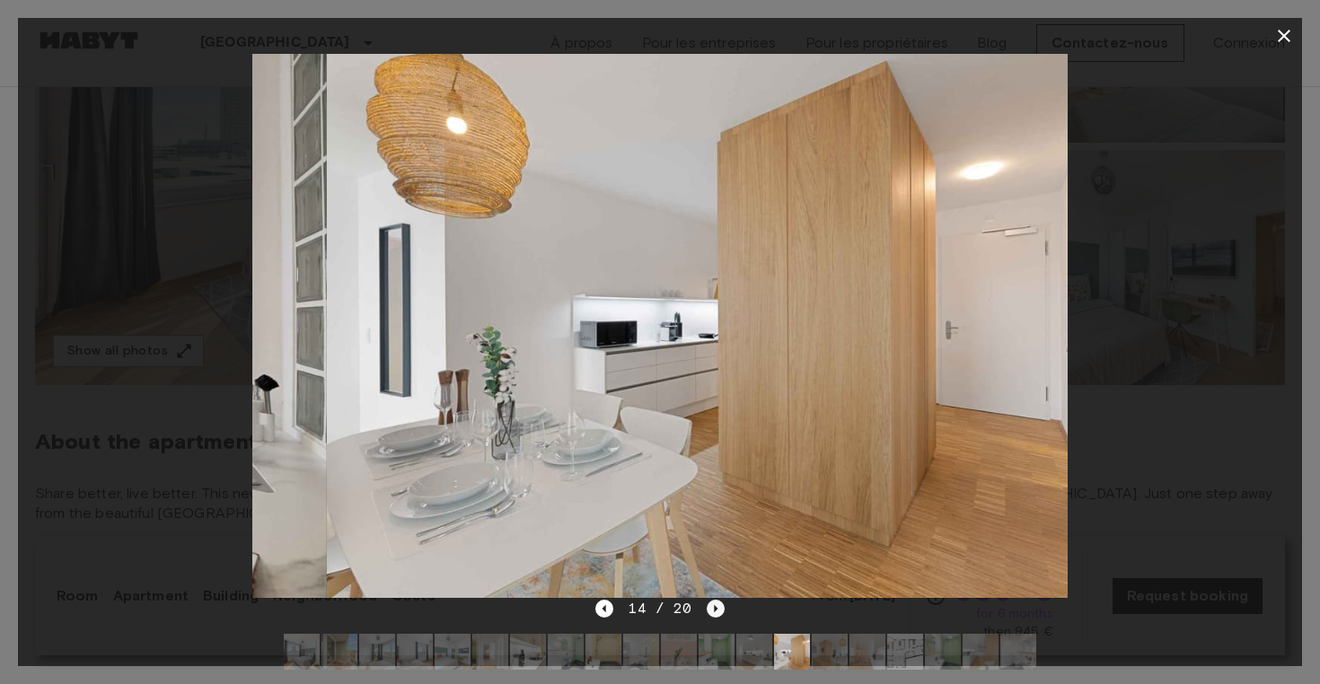
click at [707, 611] on icon "Next image" at bounding box center [716, 609] width 18 height 18
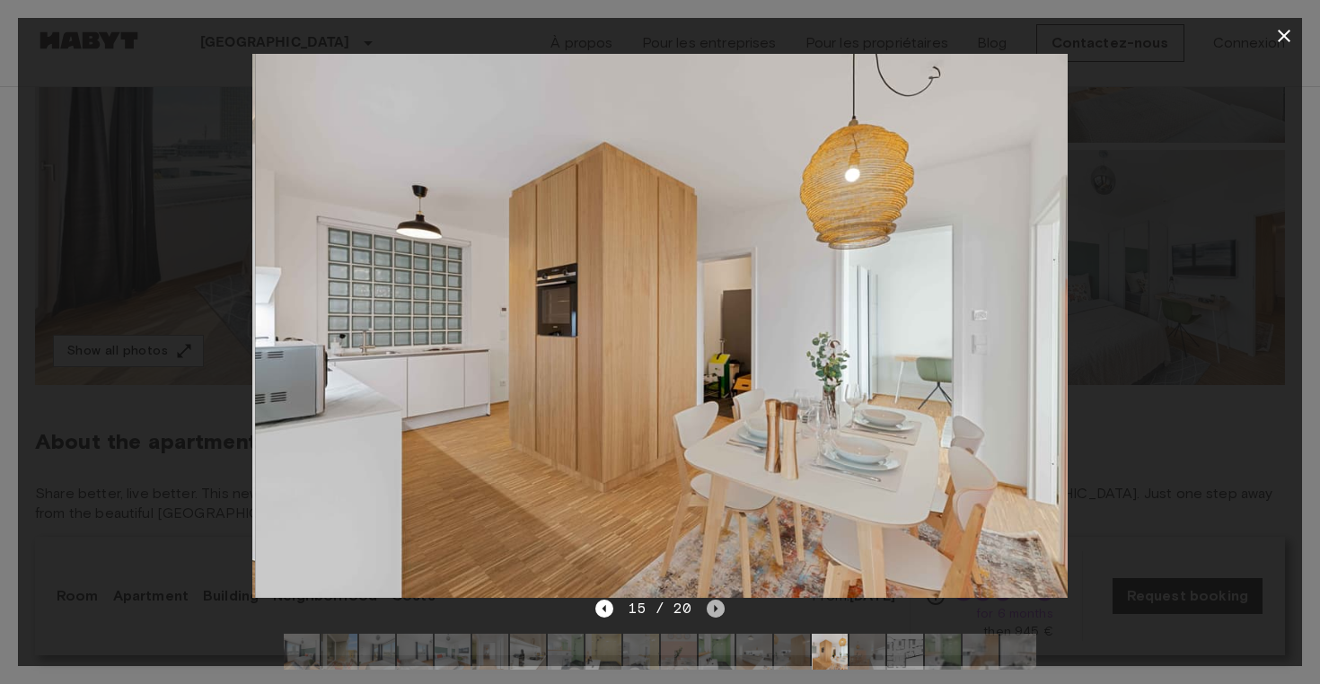
click at [707, 612] on icon "Next image" at bounding box center [716, 609] width 18 height 18
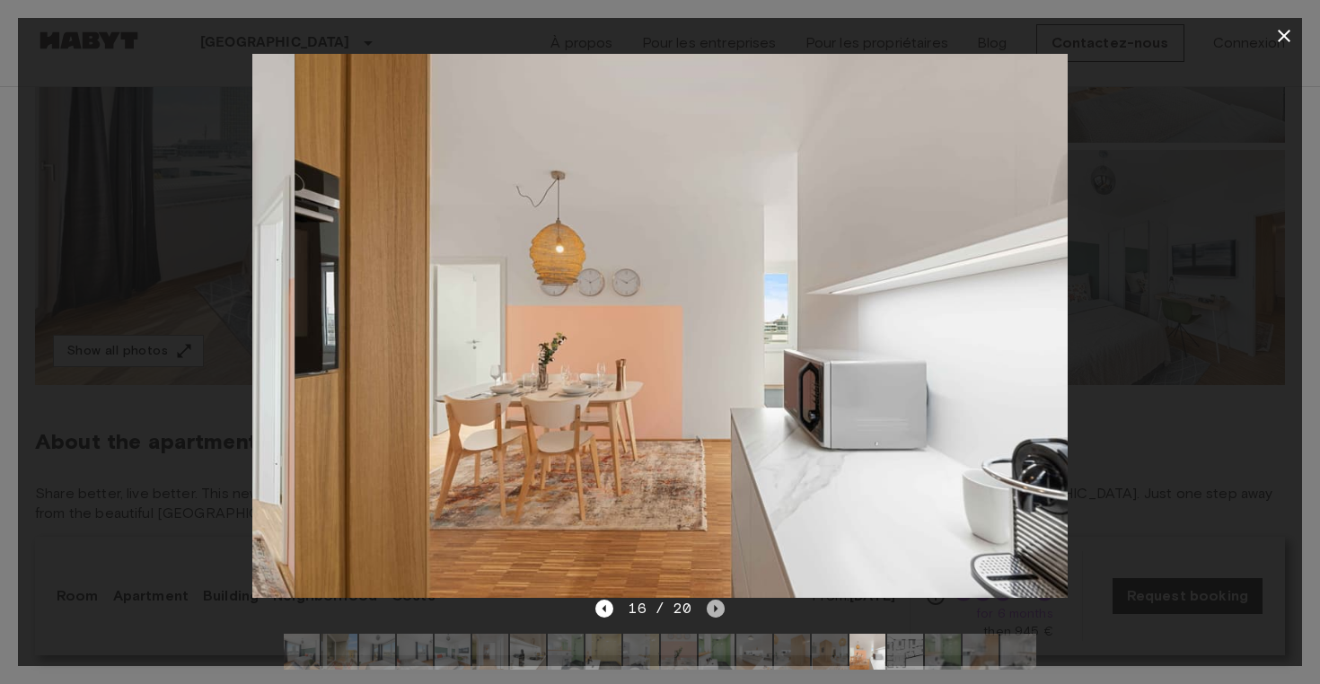
click at [707, 612] on icon "Next image" at bounding box center [716, 609] width 18 height 18
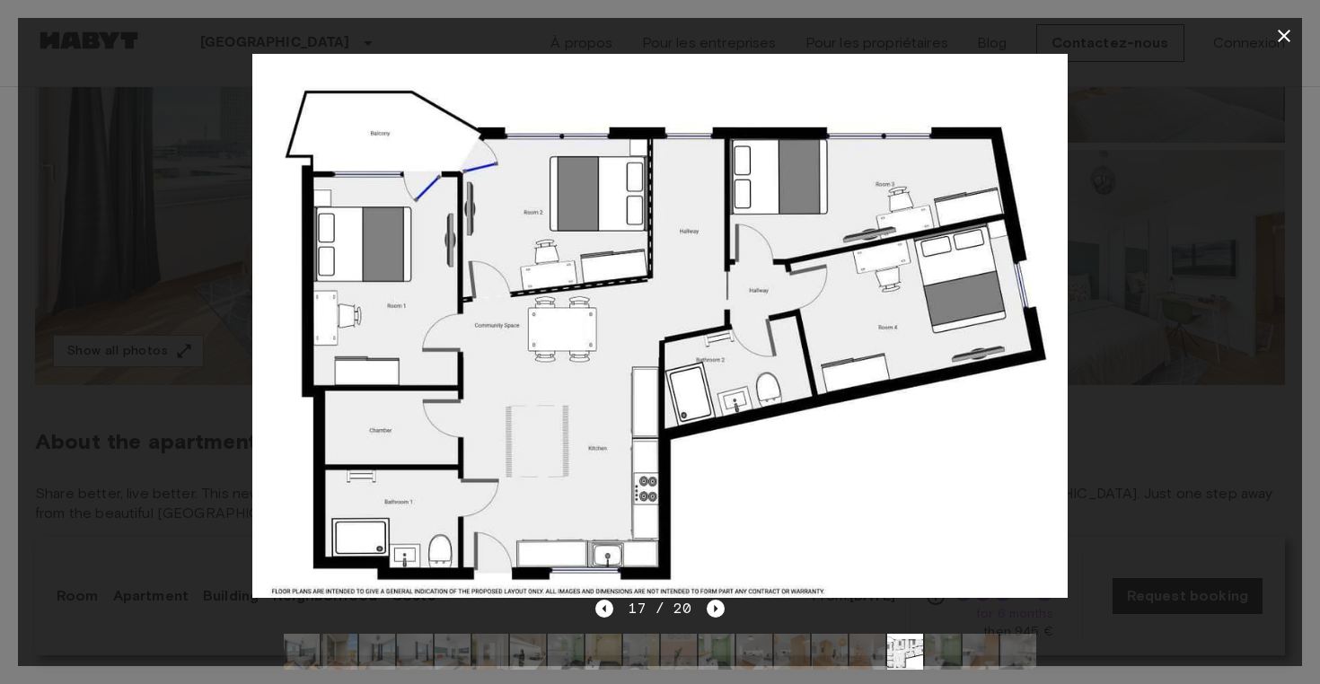
click at [1286, 38] on icon "button" at bounding box center [1284, 36] width 13 height 13
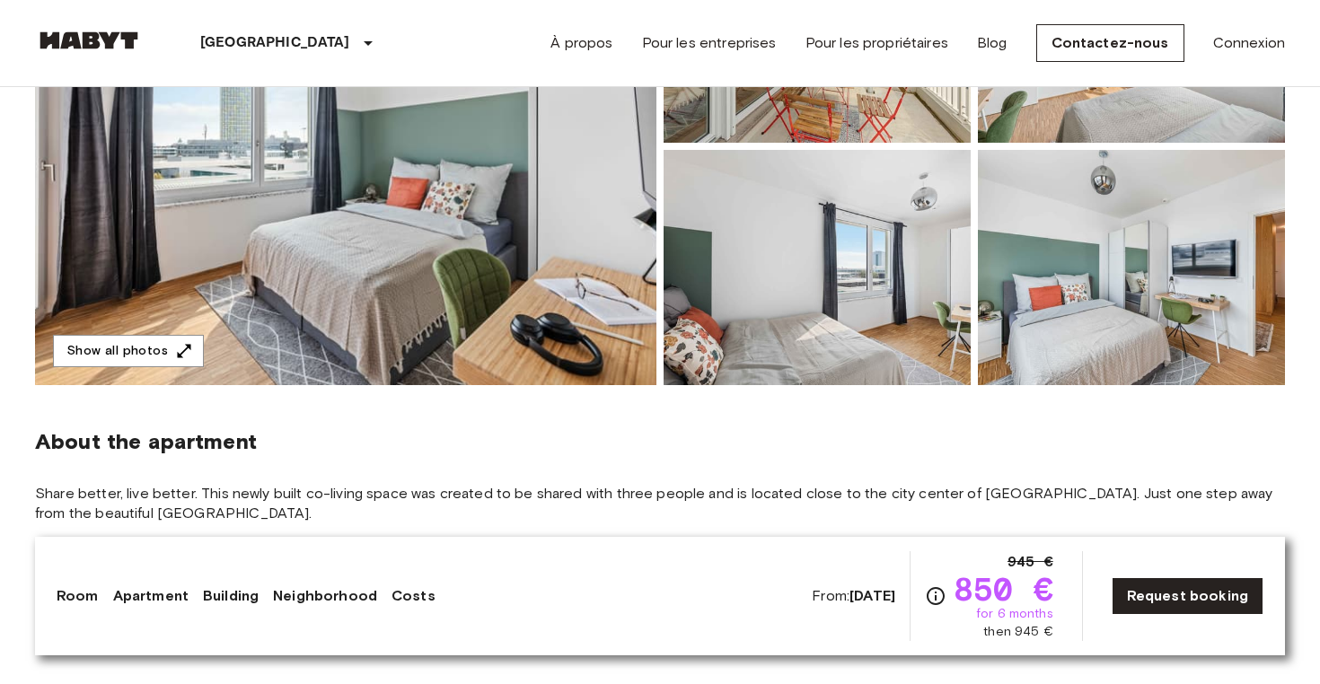
click at [1286, 38] on nav "Munich Europe Amsterdam Berlin Brussels Cologne Dusseldorf Frankfurt Graz Hambu…" at bounding box center [659, 43] width 1293 height 86
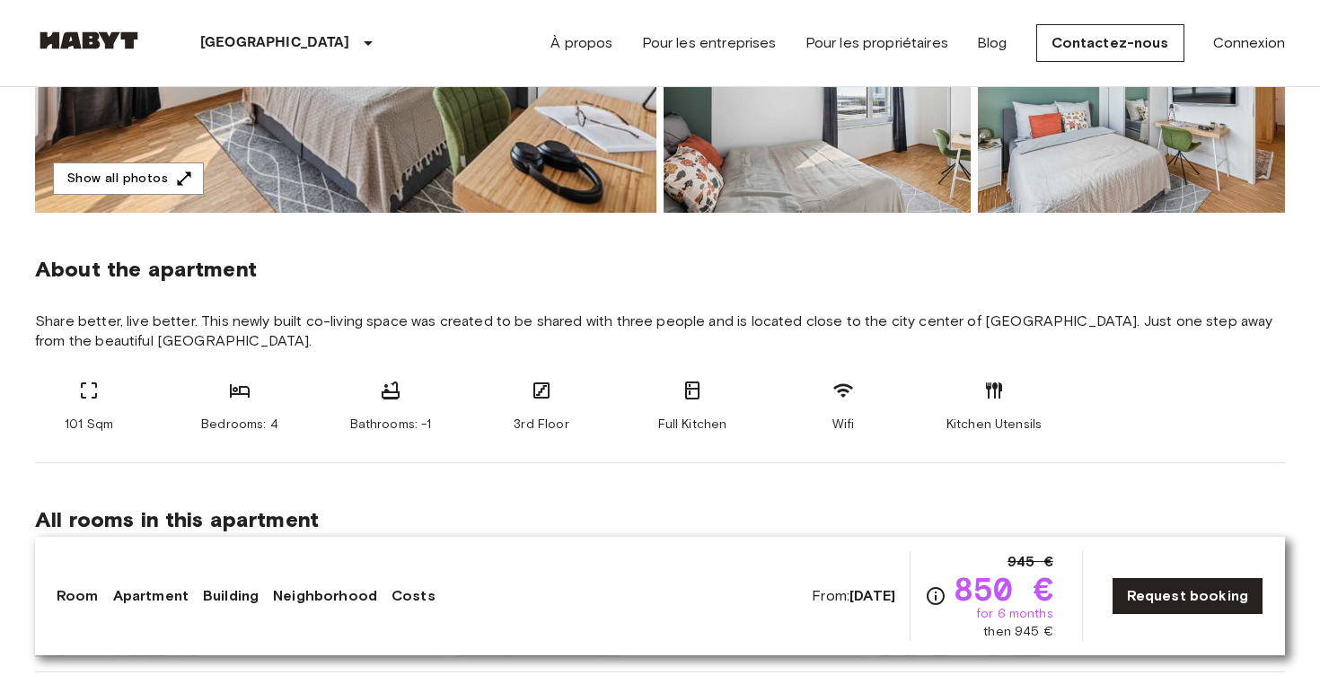
scroll to position [515, 0]
click at [170, 172] on button "Show all photos" at bounding box center [128, 179] width 151 height 33
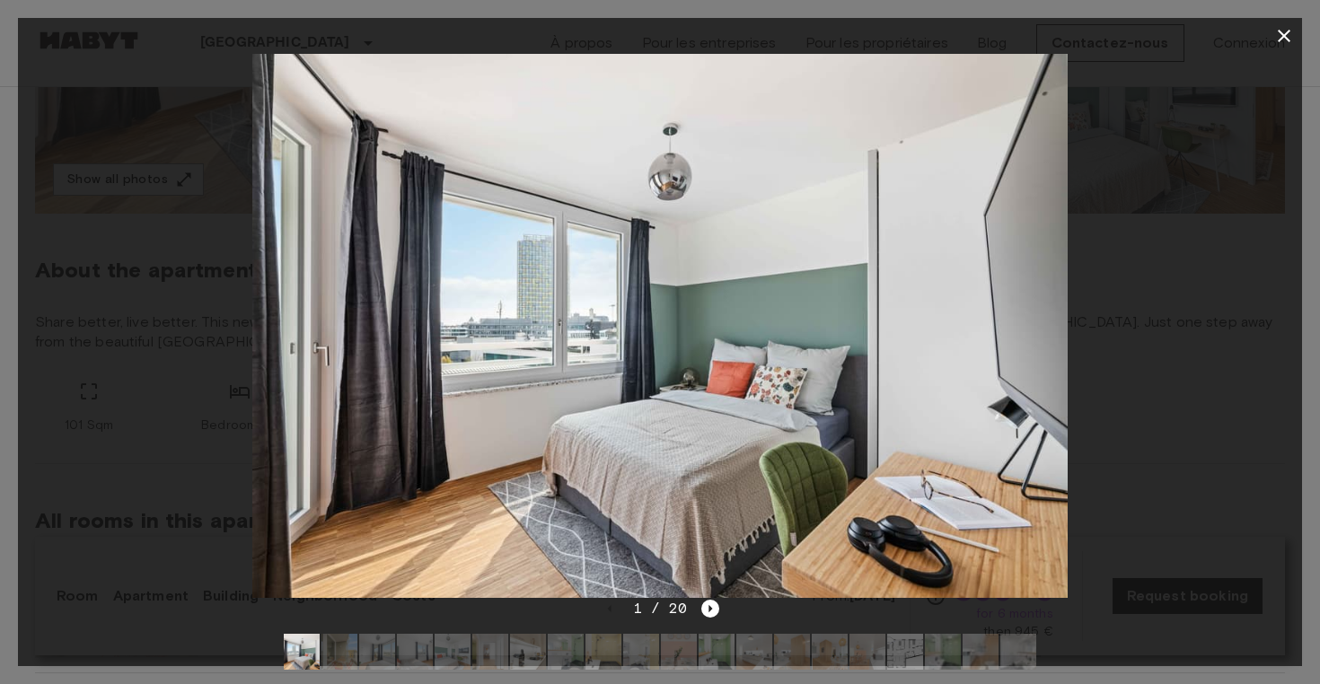
click at [907, 644] on img at bounding box center [905, 652] width 36 height 36
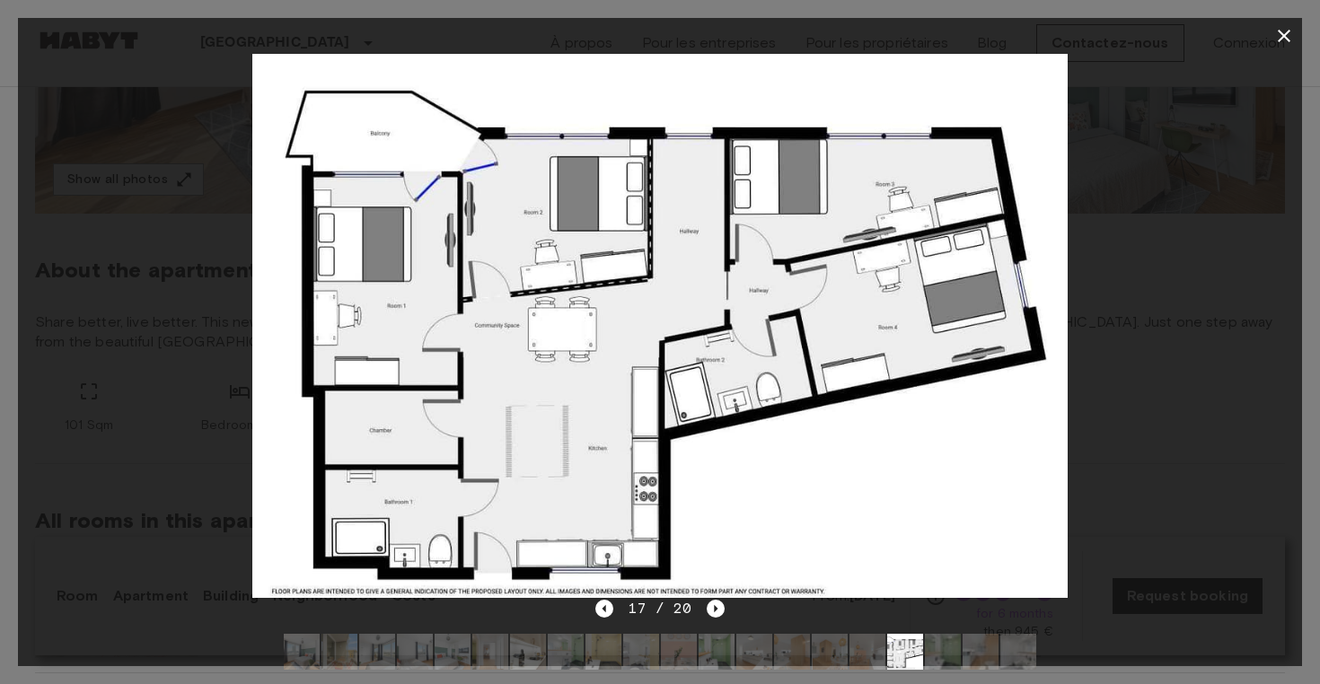
click at [1290, 44] on icon "button" at bounding box center [1284, 36] width 22 height 22
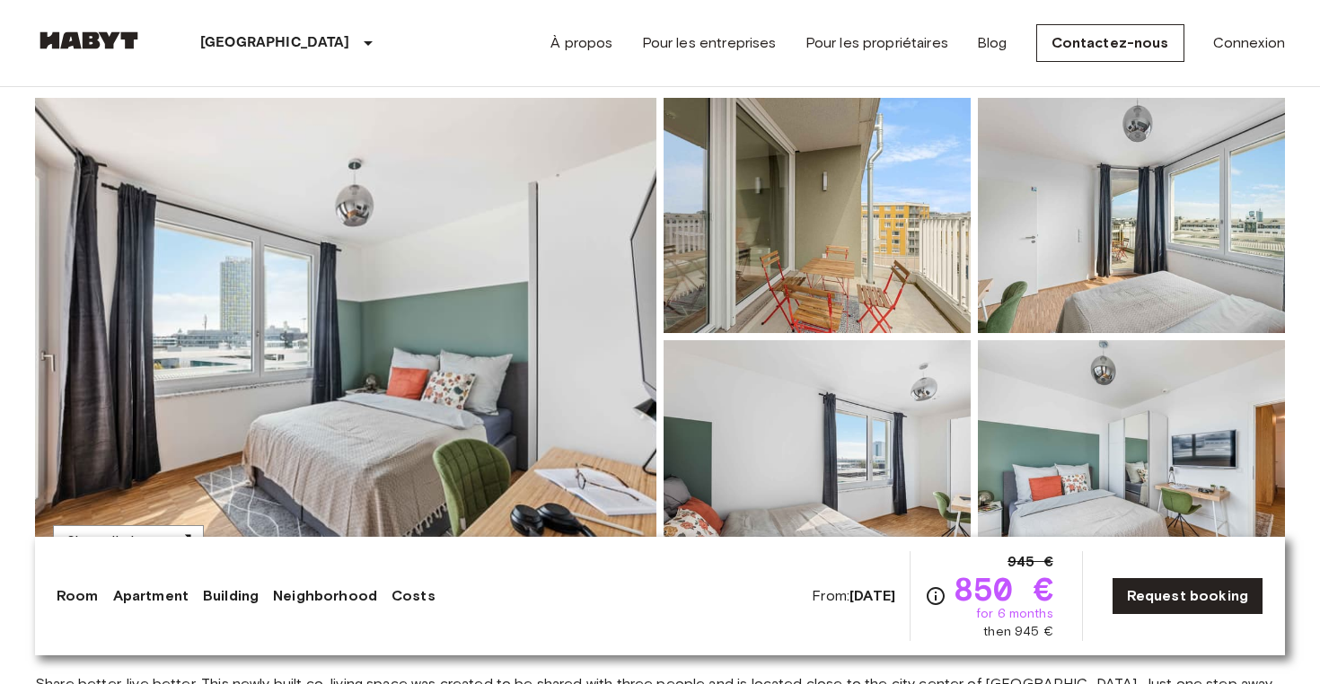
scroll to position [0, 0]
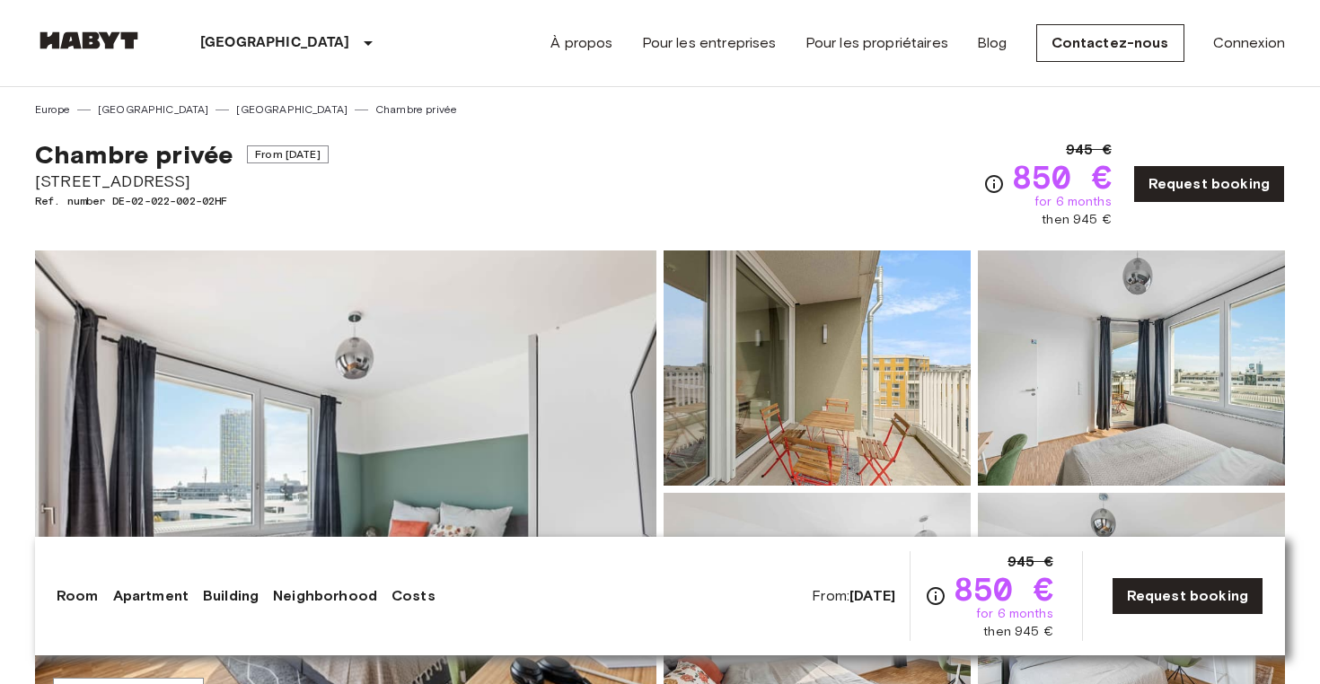
click at [881, 595] on b "[DATE]" at bounding box center [873, 595] width 46 height 17
click at [854, 591] on b "[DATE]" at bounding box center [873, 595] width 46 height 17
click at [1170, 598] on link "Request booking" at bounding box center [1188, 596] width 152 height 38
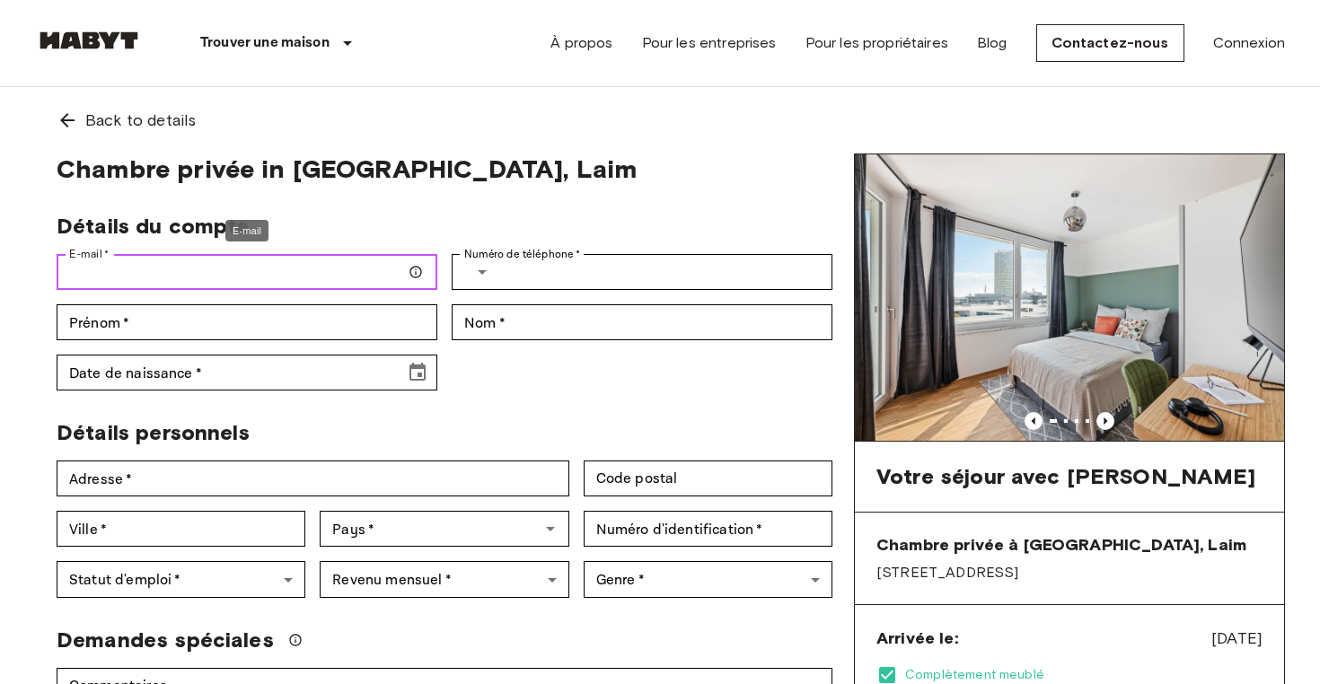
click at [314, 272] on input "E-mail   *" at bounding box center [247, 272] width 381 height 36
type input "**********"
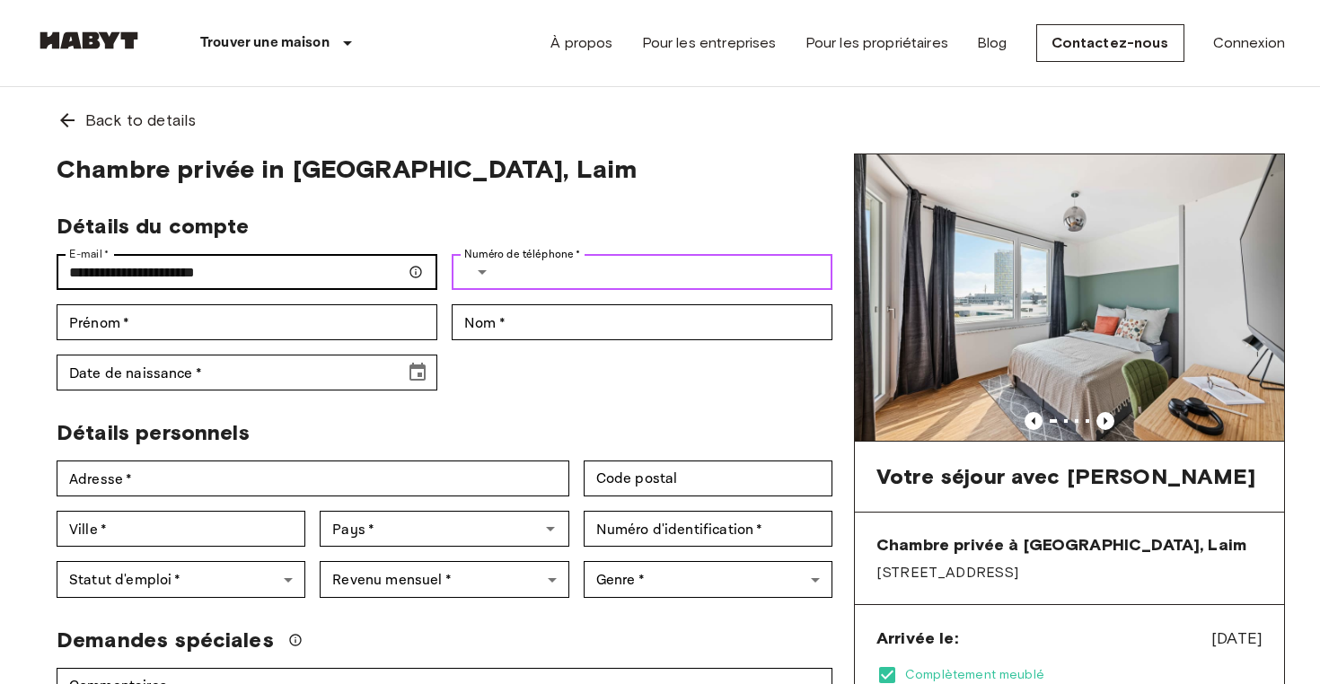
type input "**********"
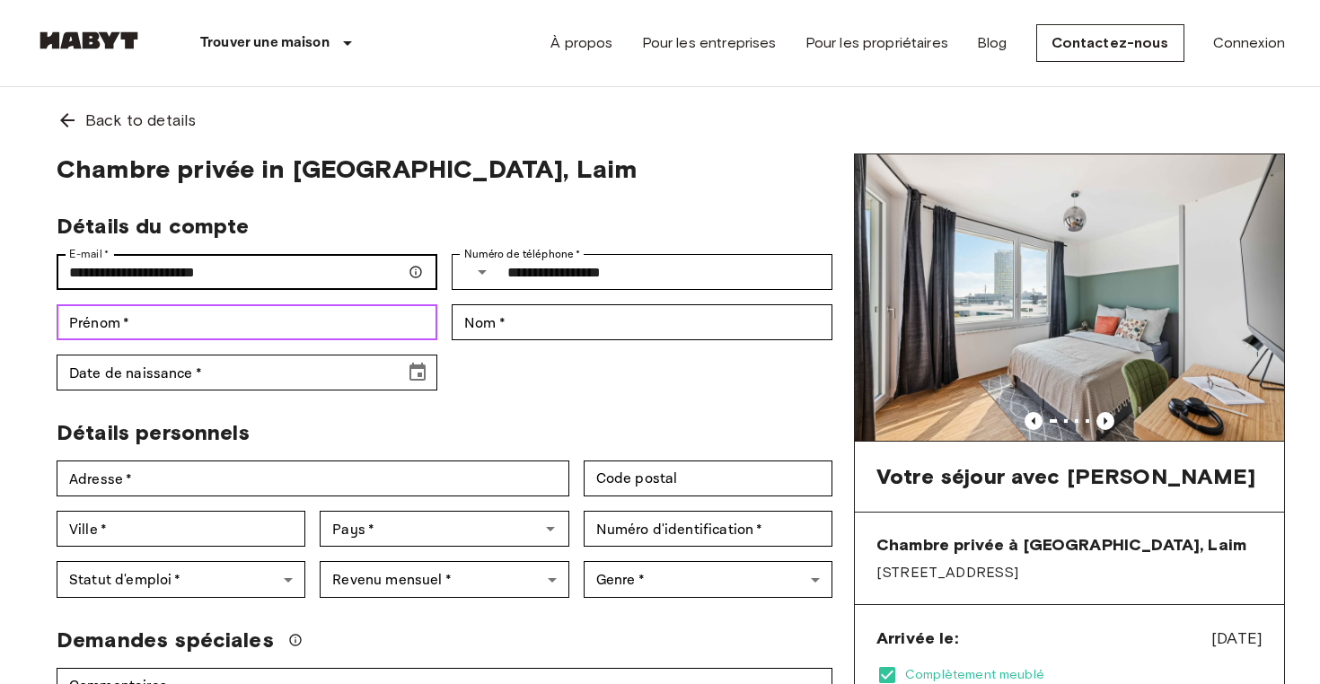
type input "******"
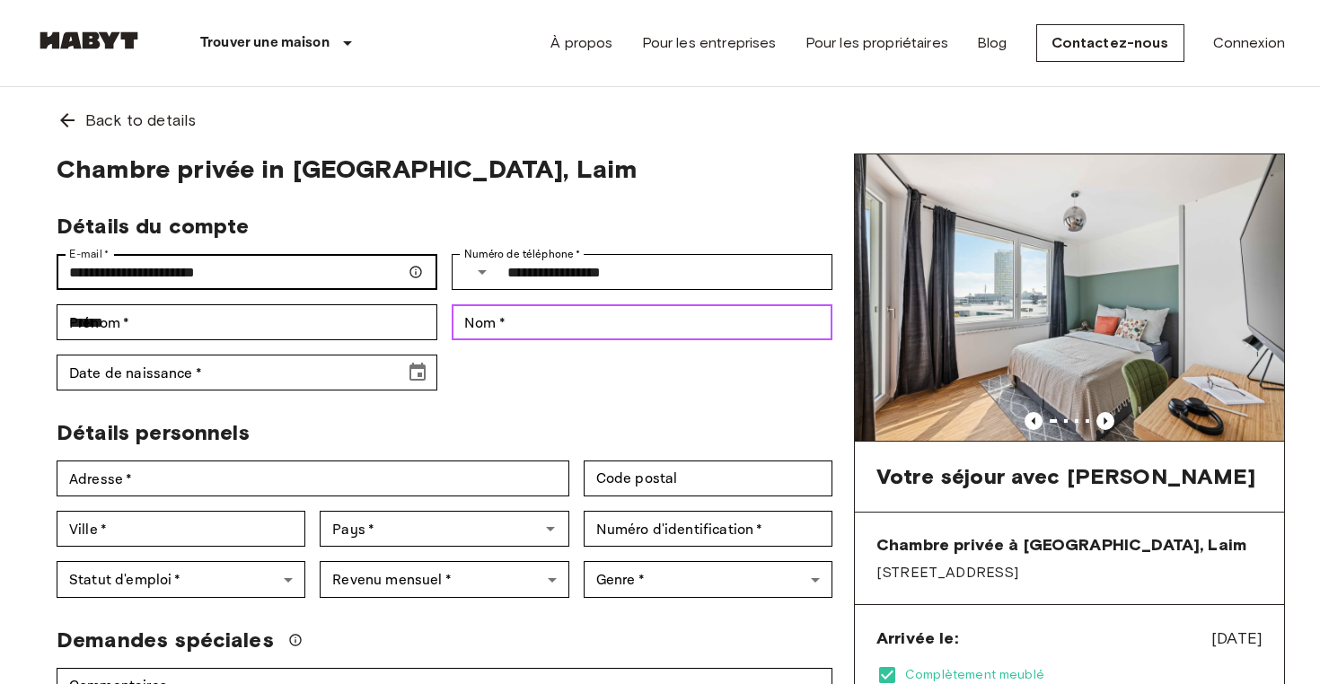
type input "*******"
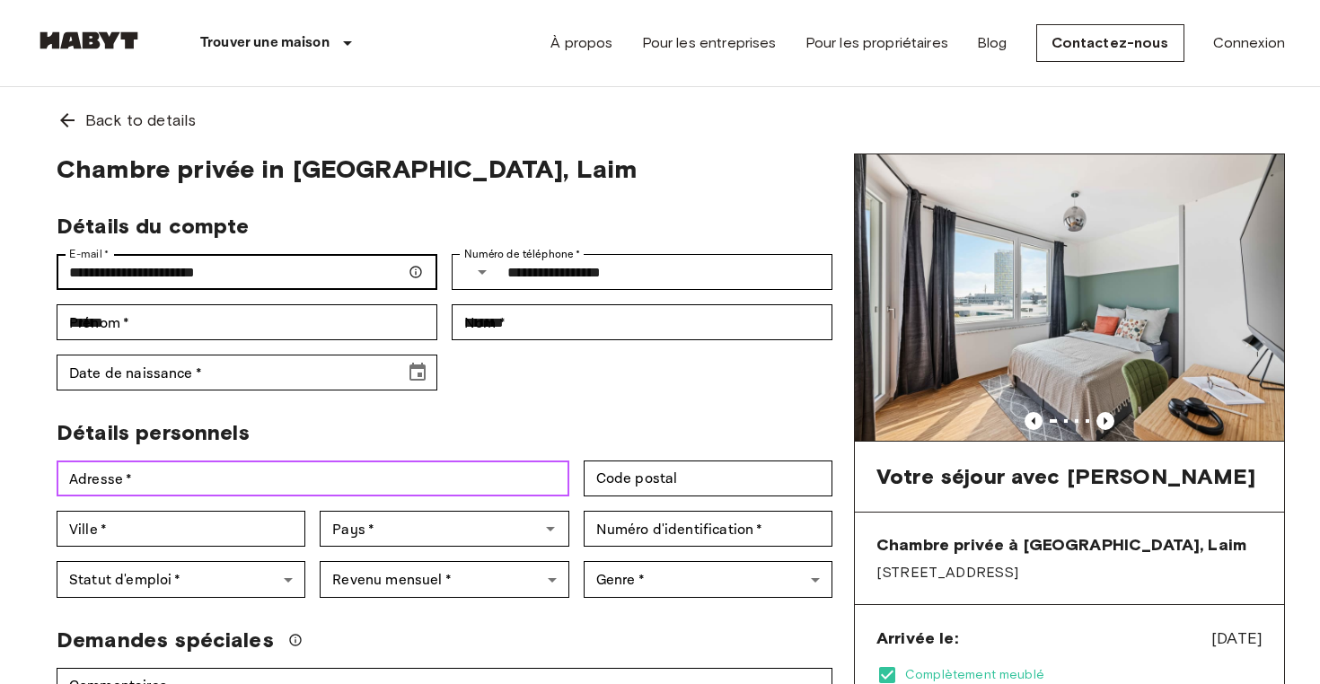
type input "**********"
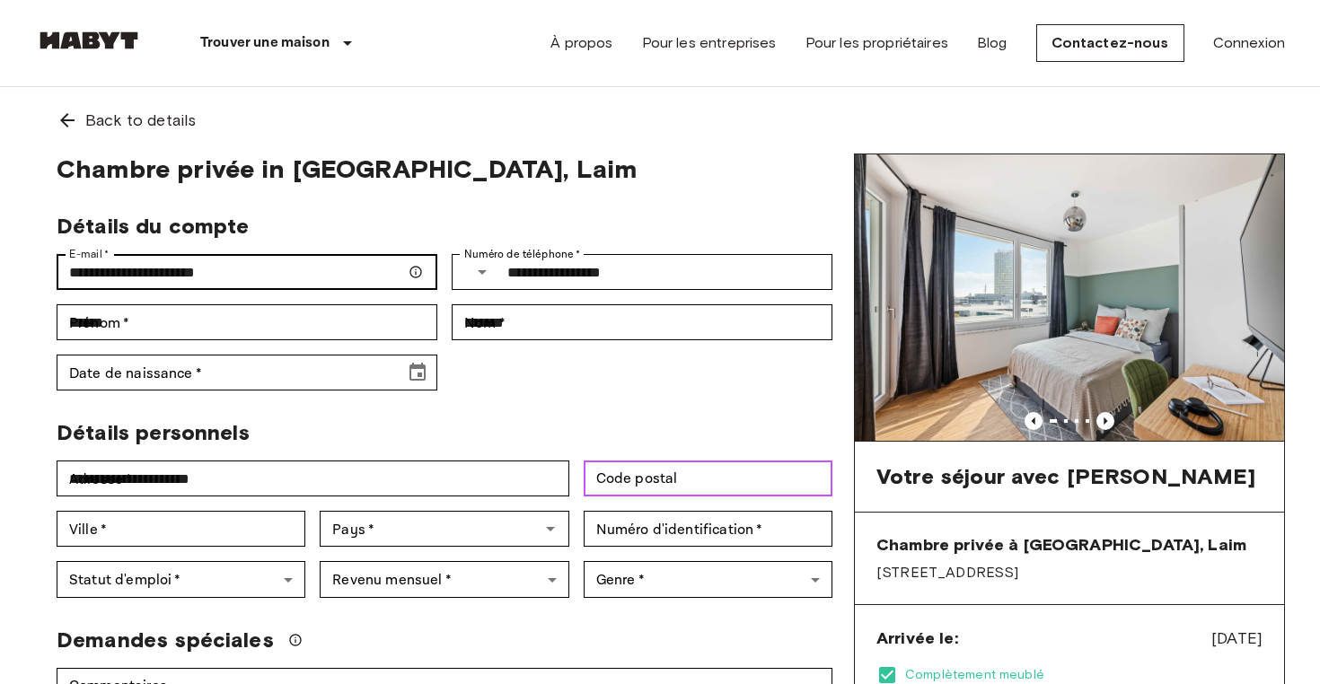
type input "*****"
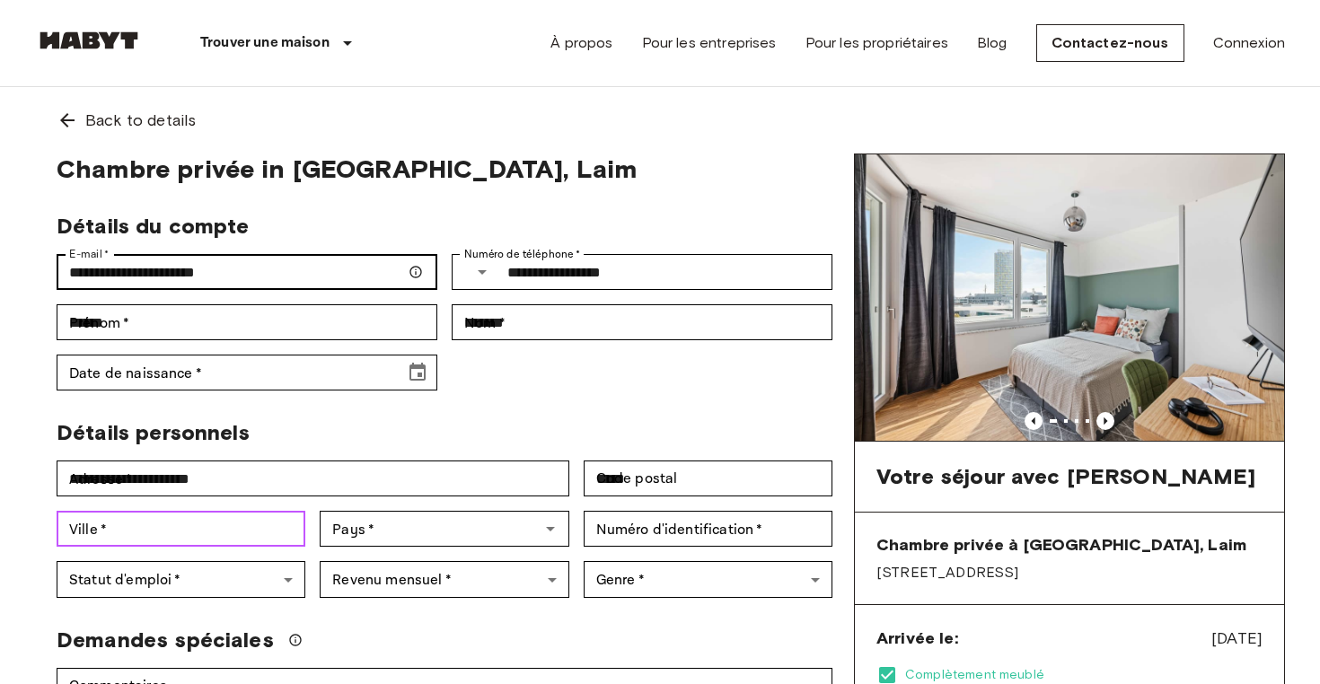
type input "**********"
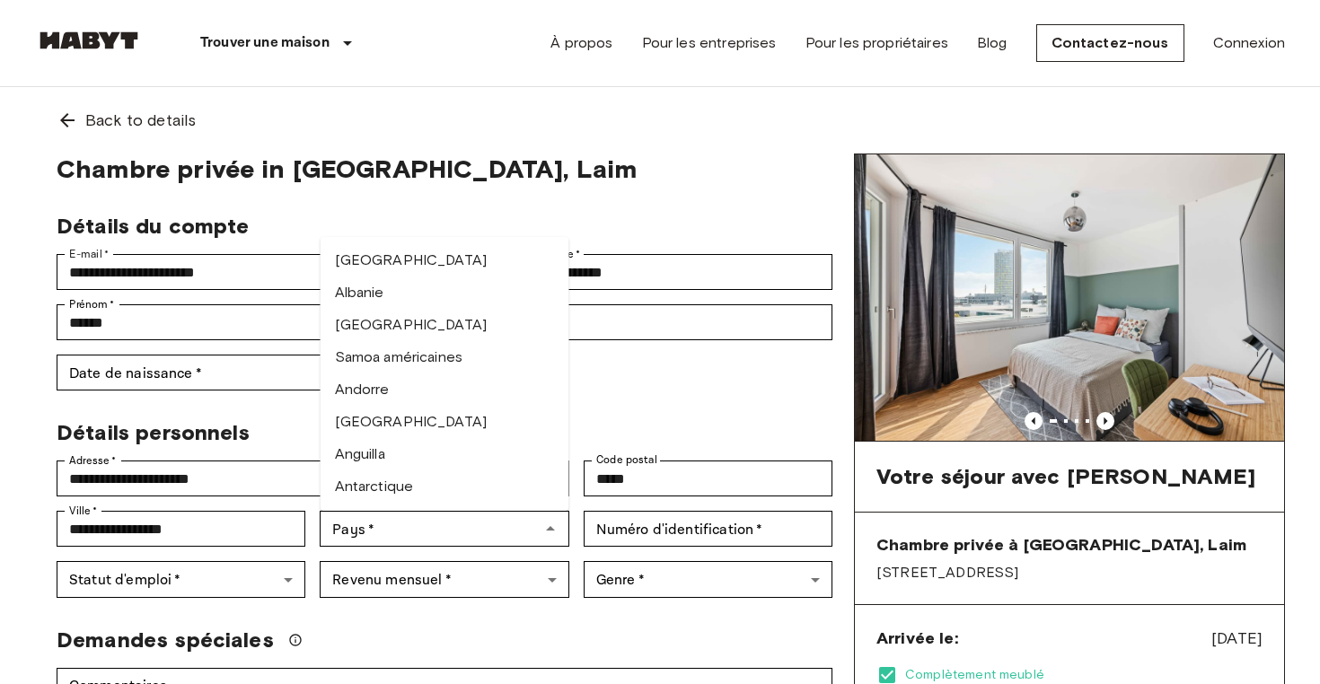
click at [686, 375] on div "**********" at bounding box center [437, 294] width 790 height 192
click at [513, 162] on span "Chambre privée in Munich, Laim" at bounding box center [445, 169] width 776 height 31
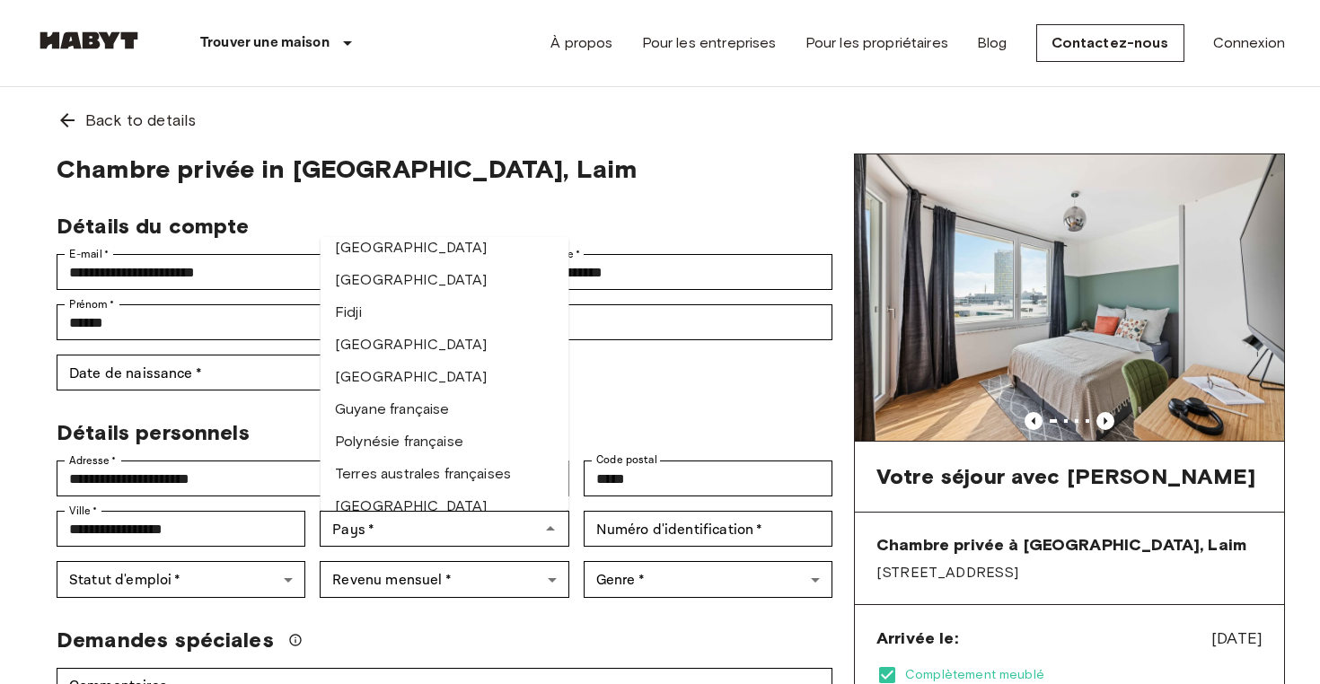
scroll to position [2206, 0]
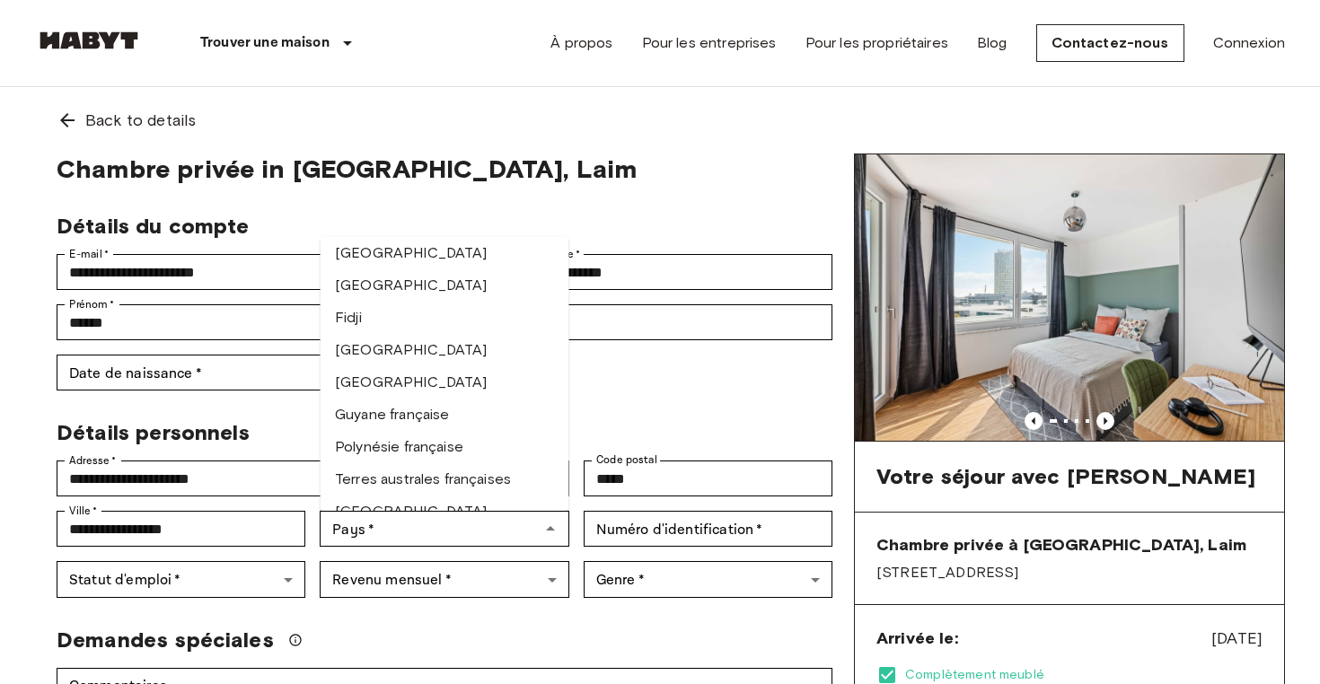
click at [371, 398] on li "France" at bounding box center [445, 382] width 249 height 32
type input "******"
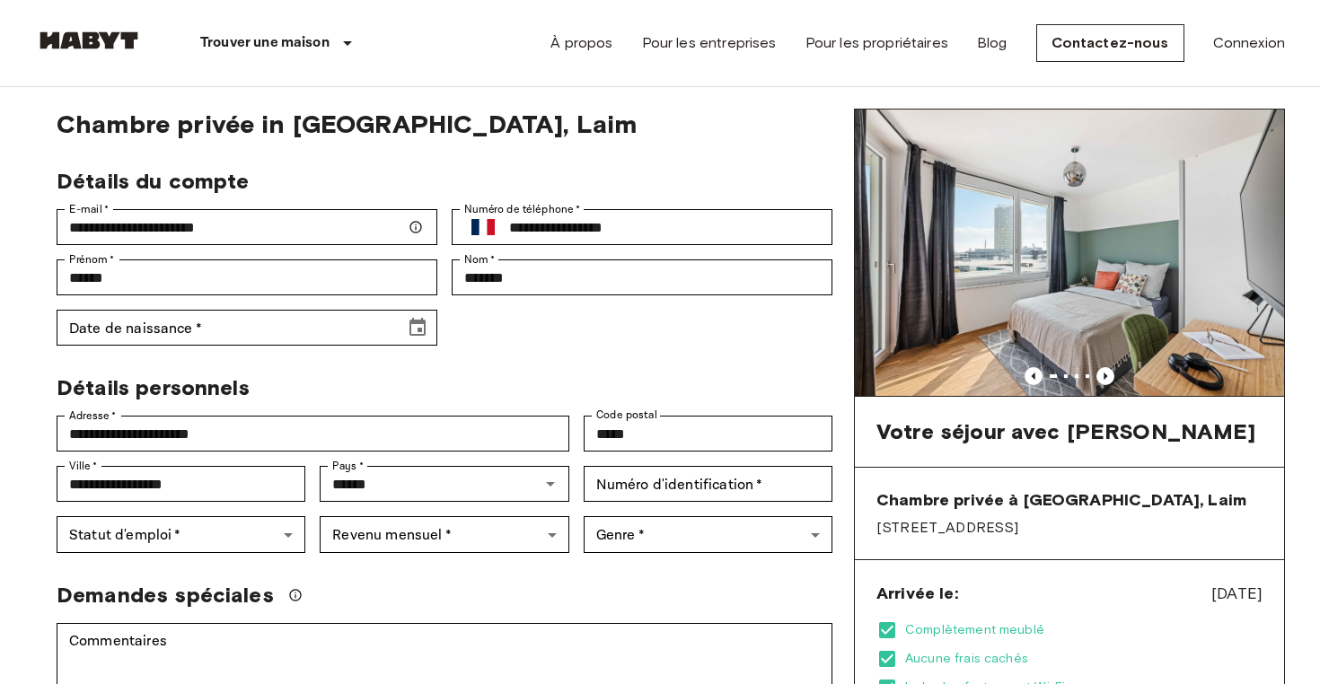
scroll to position [50, 0]
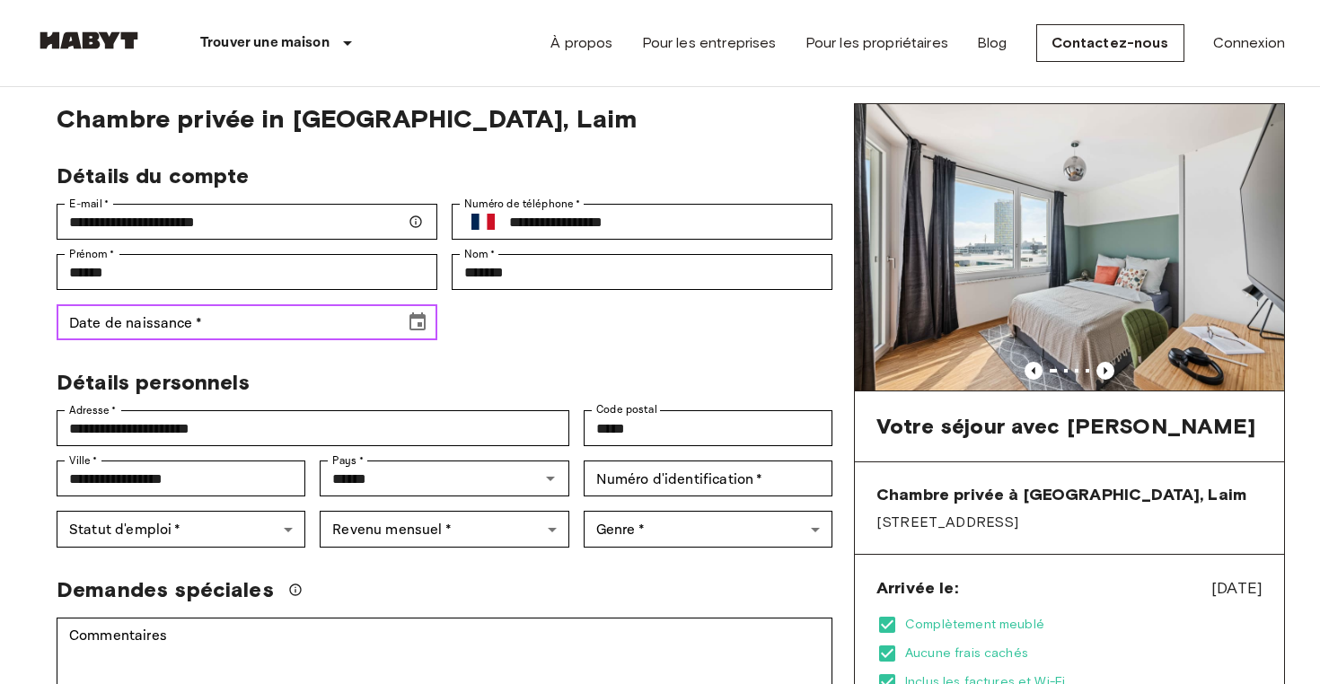
click at [411, 317] on icon "Choose date" at bounding box center [418, 322] width 16 height 18
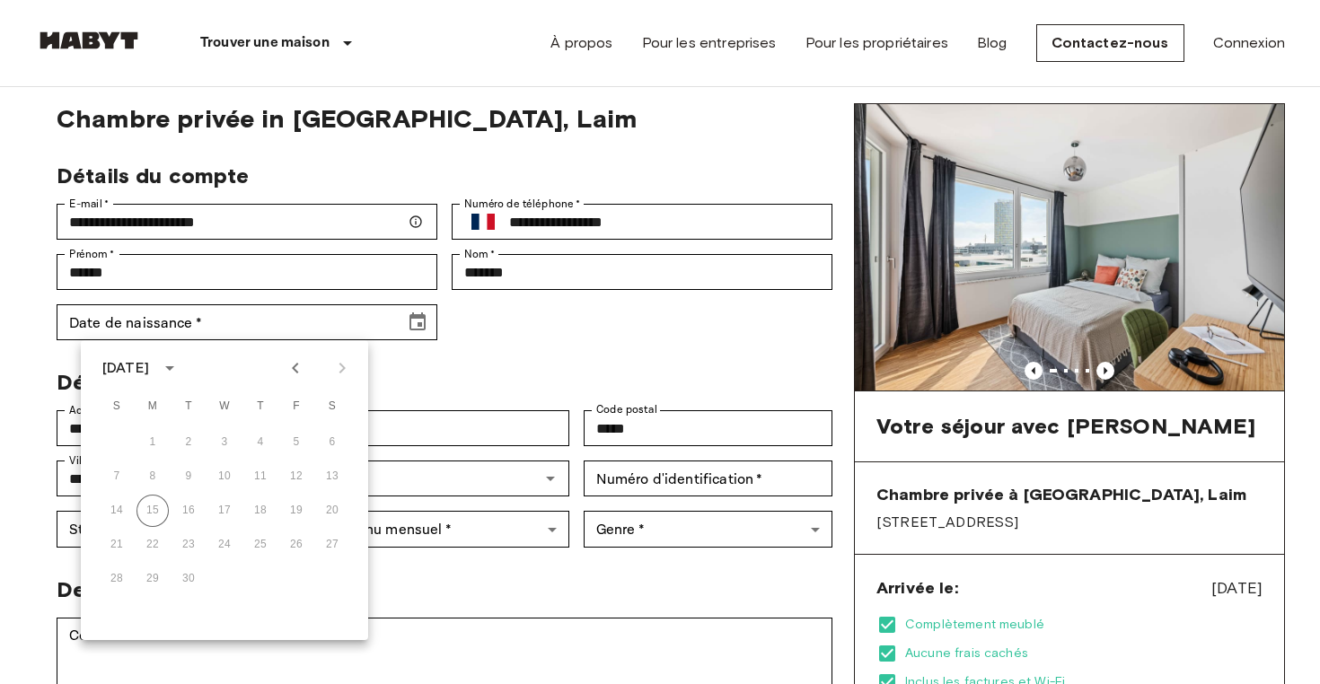
click at [154, 366] on div "September 2025" at bounding box center [128, 368] width 52 height 22
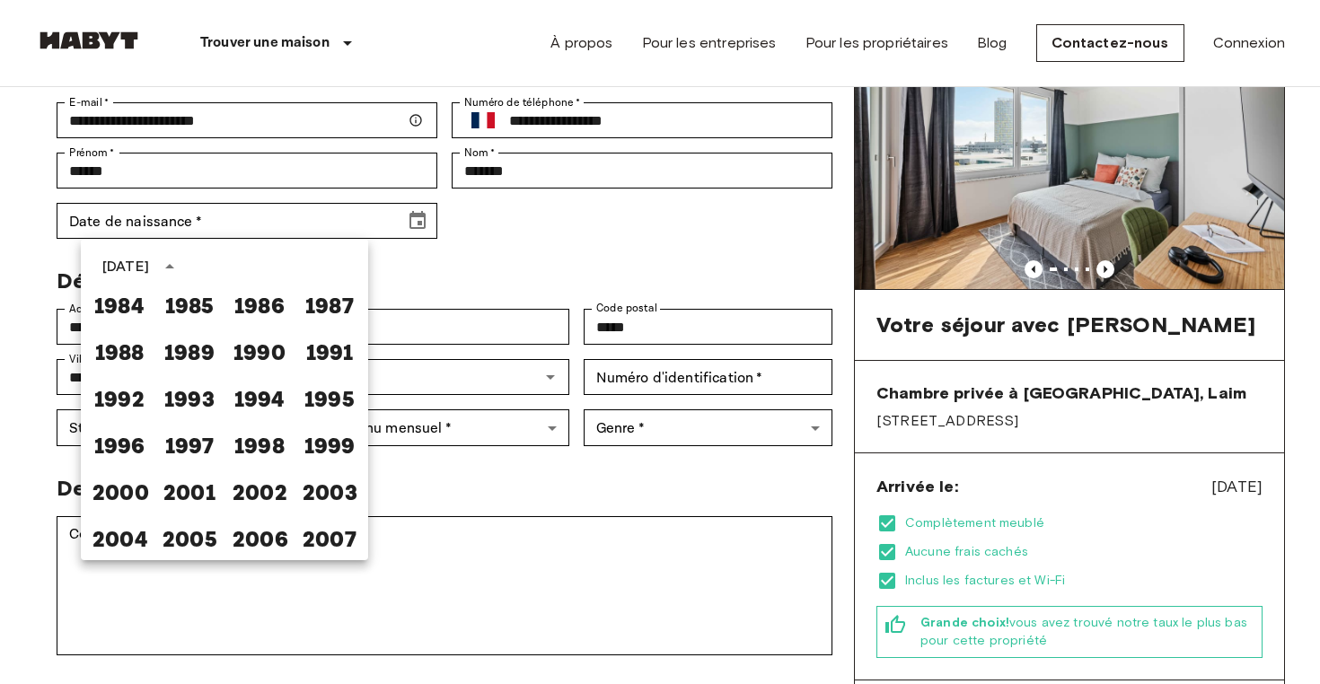
scroll to position [168, 0]
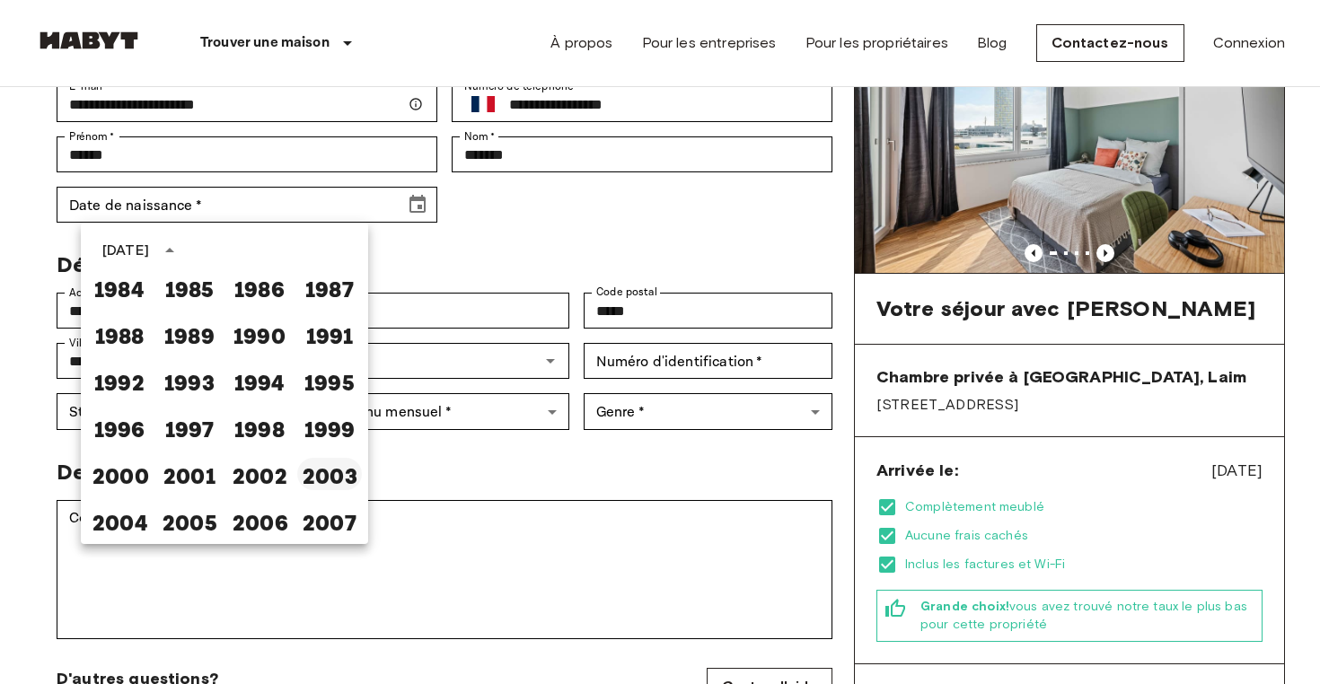
click at [333, 469] on button "2003" at bounding box center [329, 474] width 65 height 32
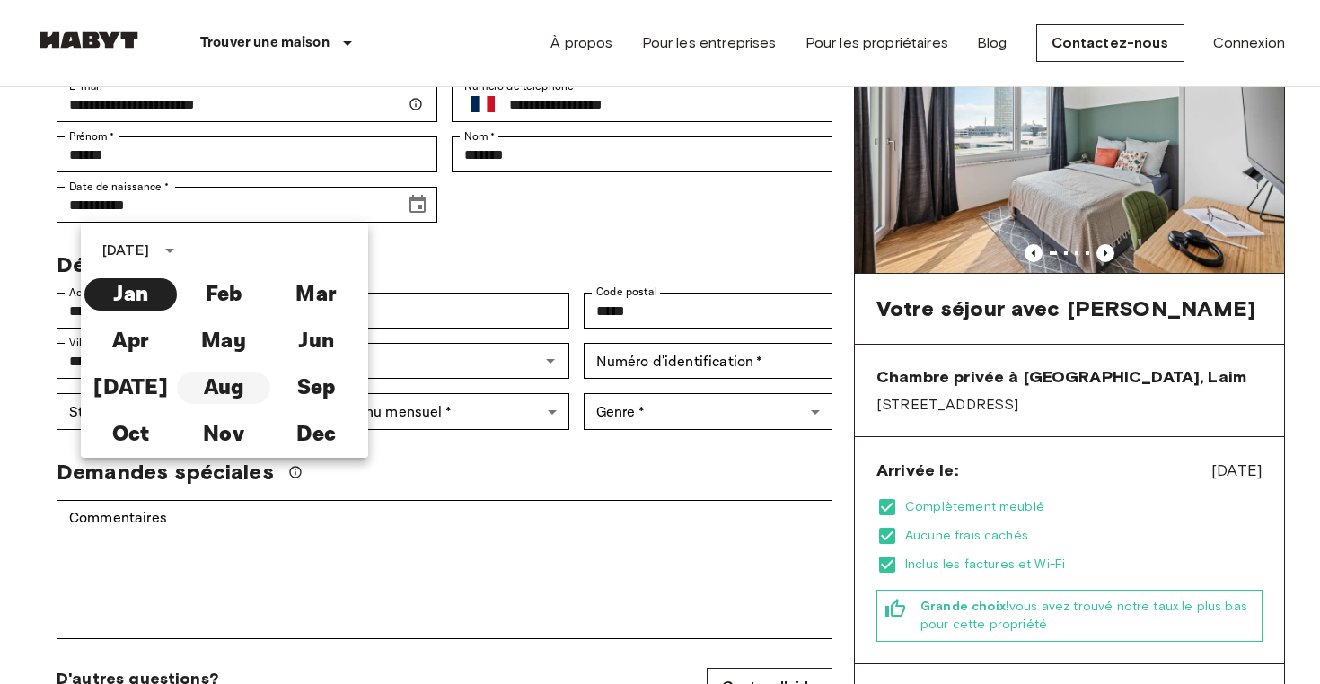
click at [233, 390] on button "Aug" at bounding box center [223, 388] width 92 height 32
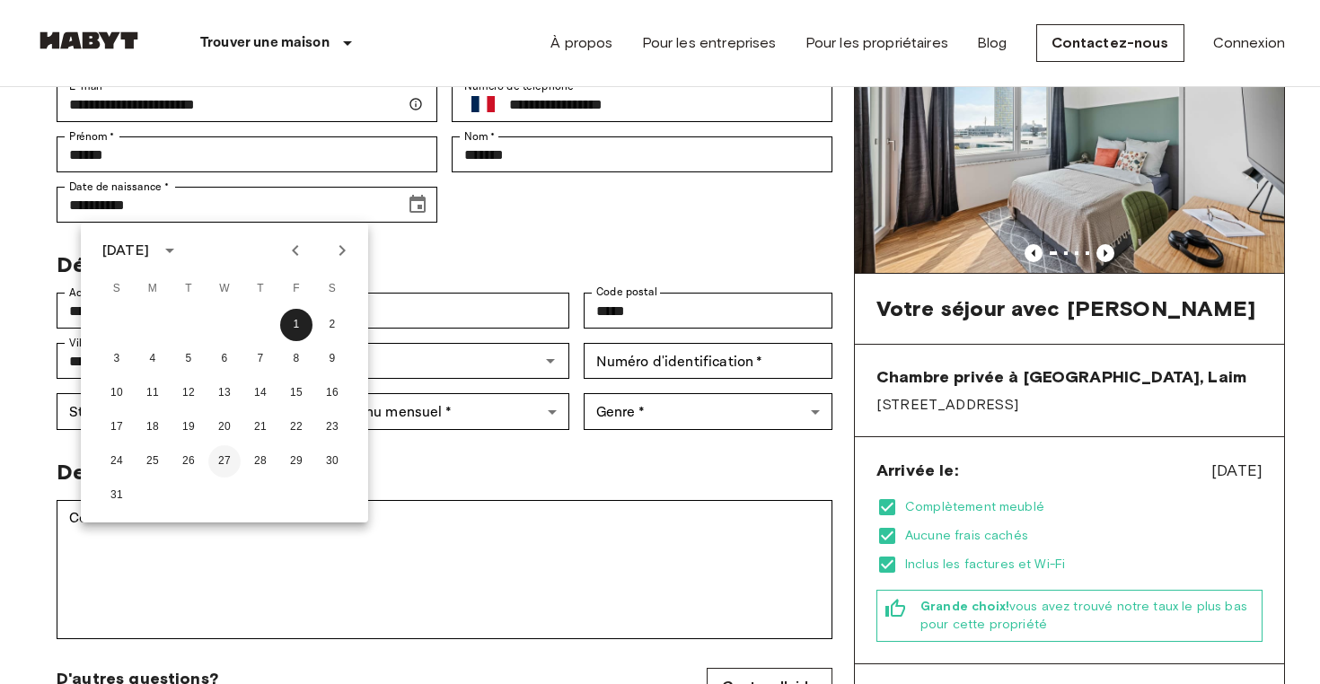
click at [225, 462] on button "27" at bounding box center [224, 461] width 32 height 32
type input "**********"
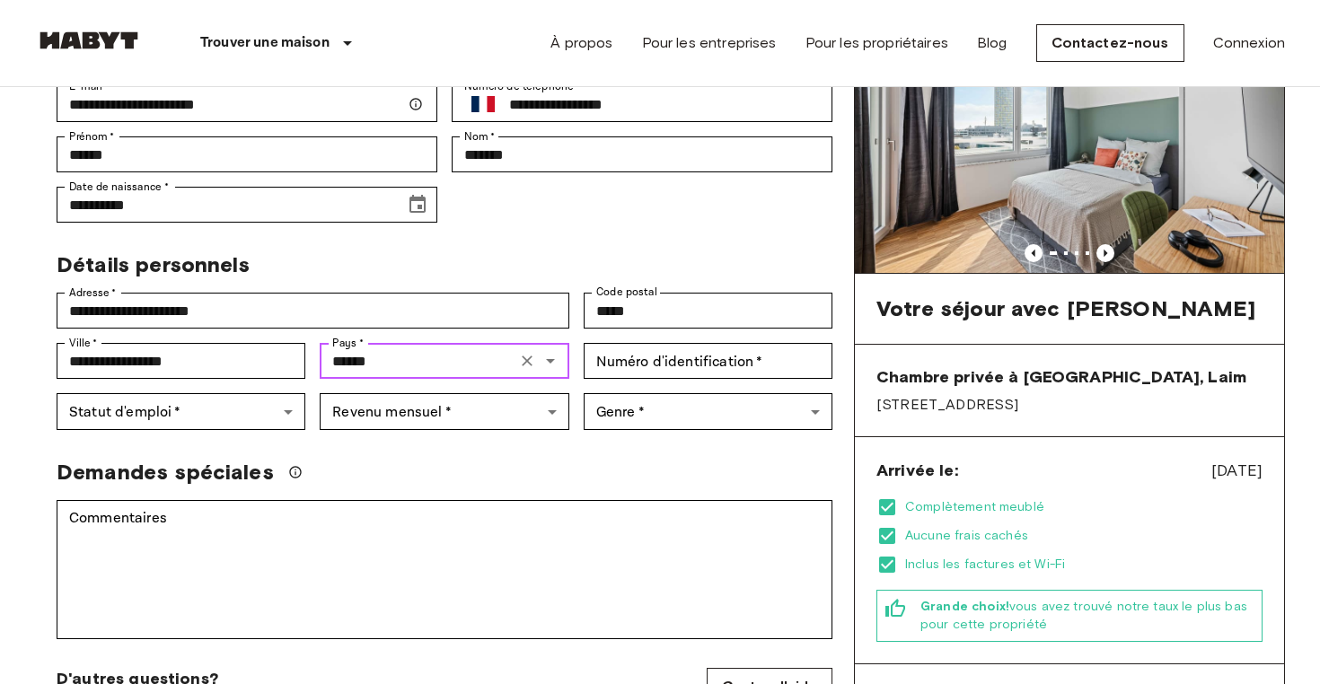
click at [417, 363] on input "******" at bounding box center [417, 360] width 185 height 25
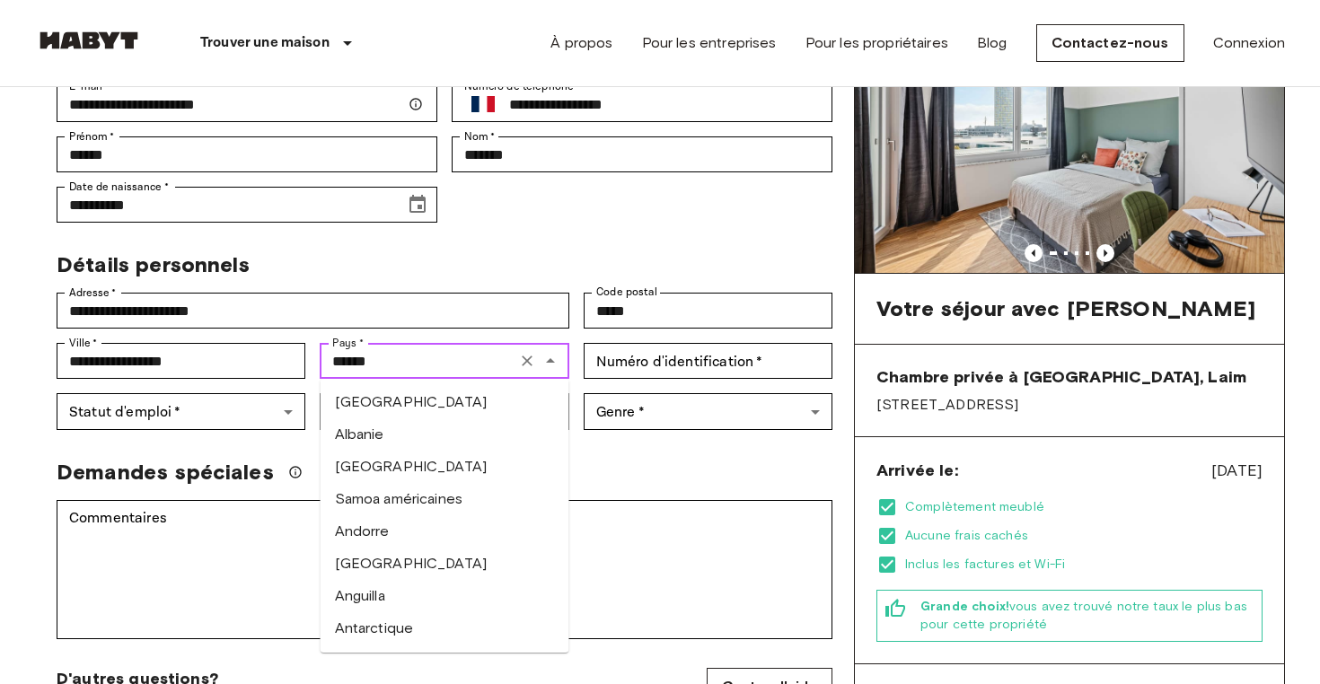
scroll to position [2115, 0]
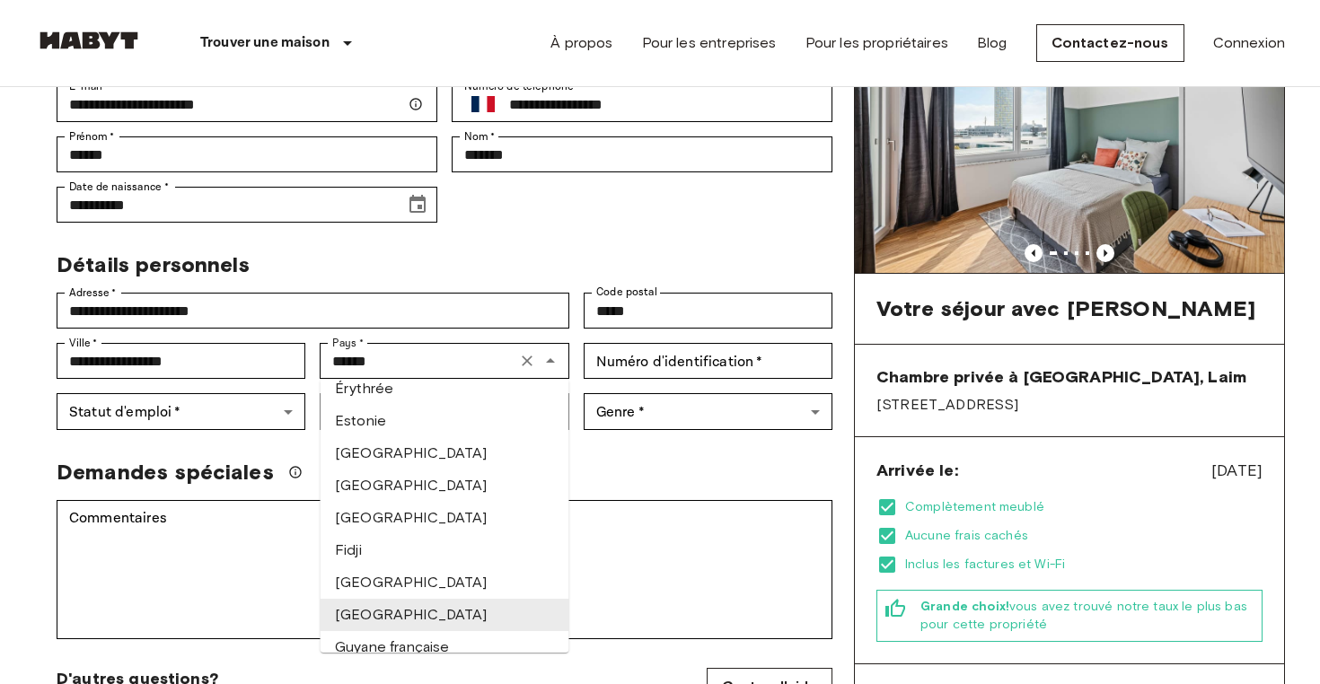
click at [653, 237] on div "Détails personnels" at bounding box center [437, 257] width 790 height 41
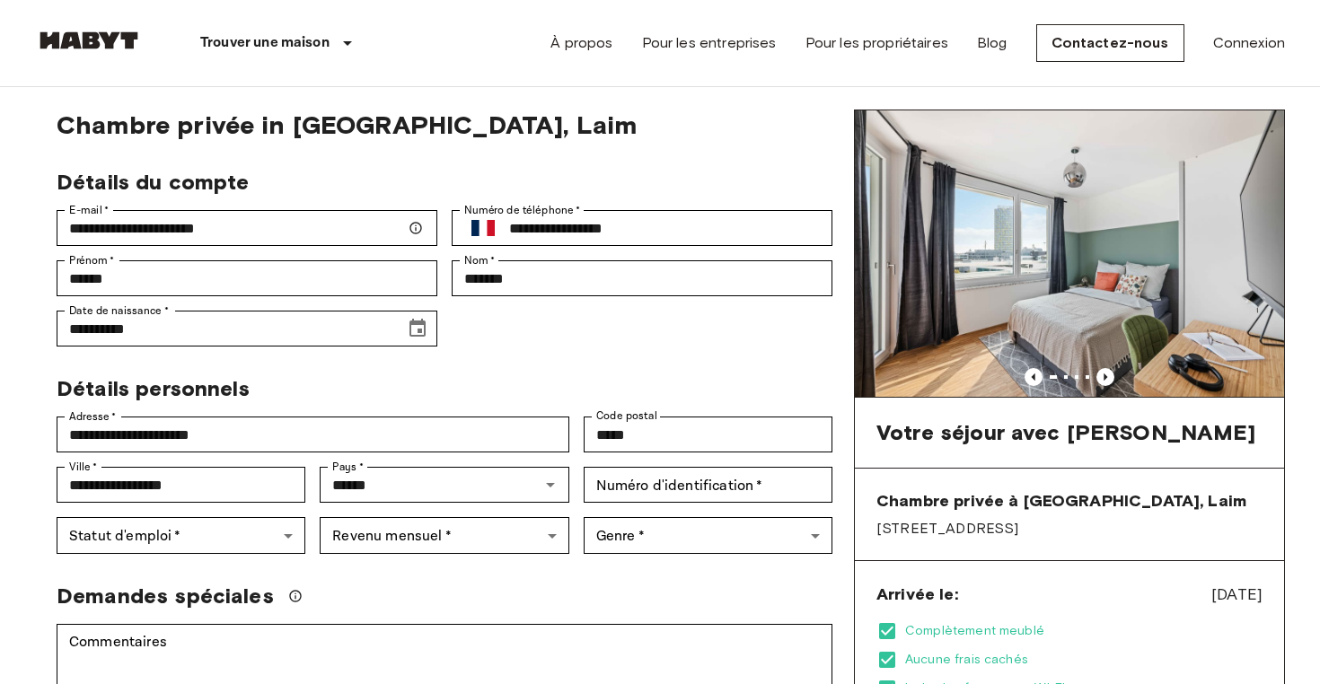
scroll to position [0, 0]
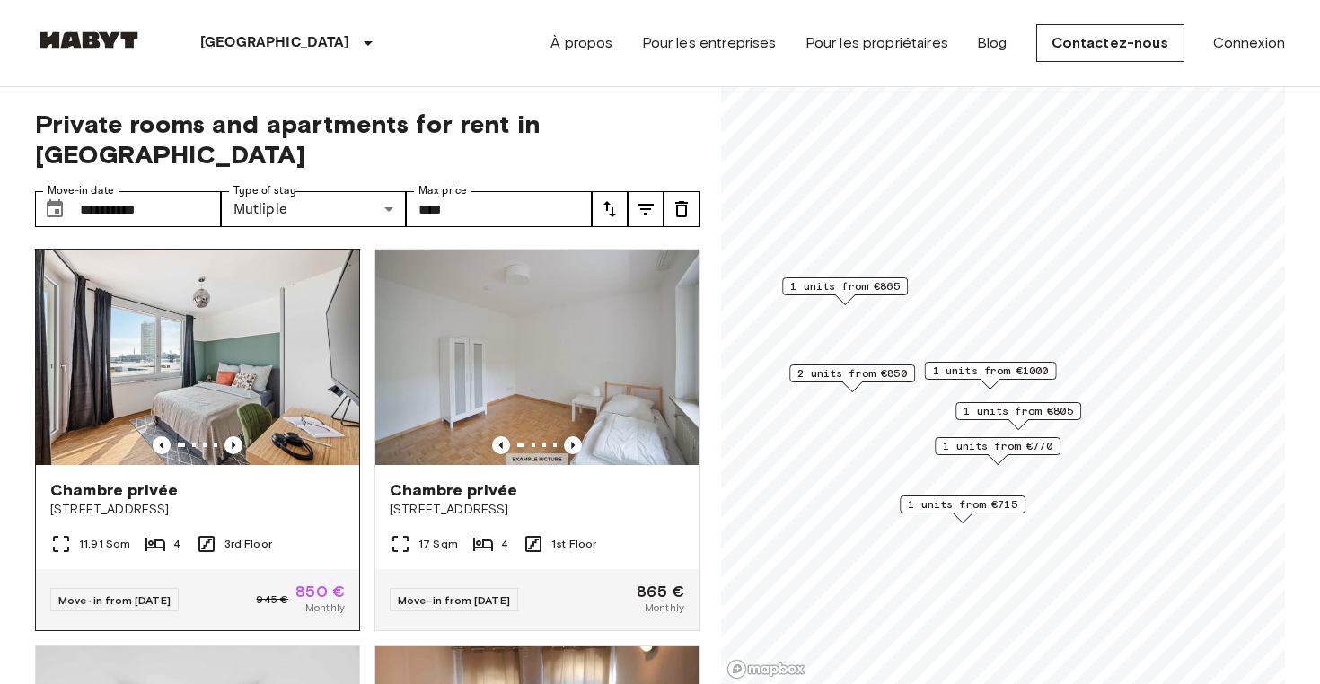
click at [267, 360] on img at bounding box center [197, 358] width 323 height 216
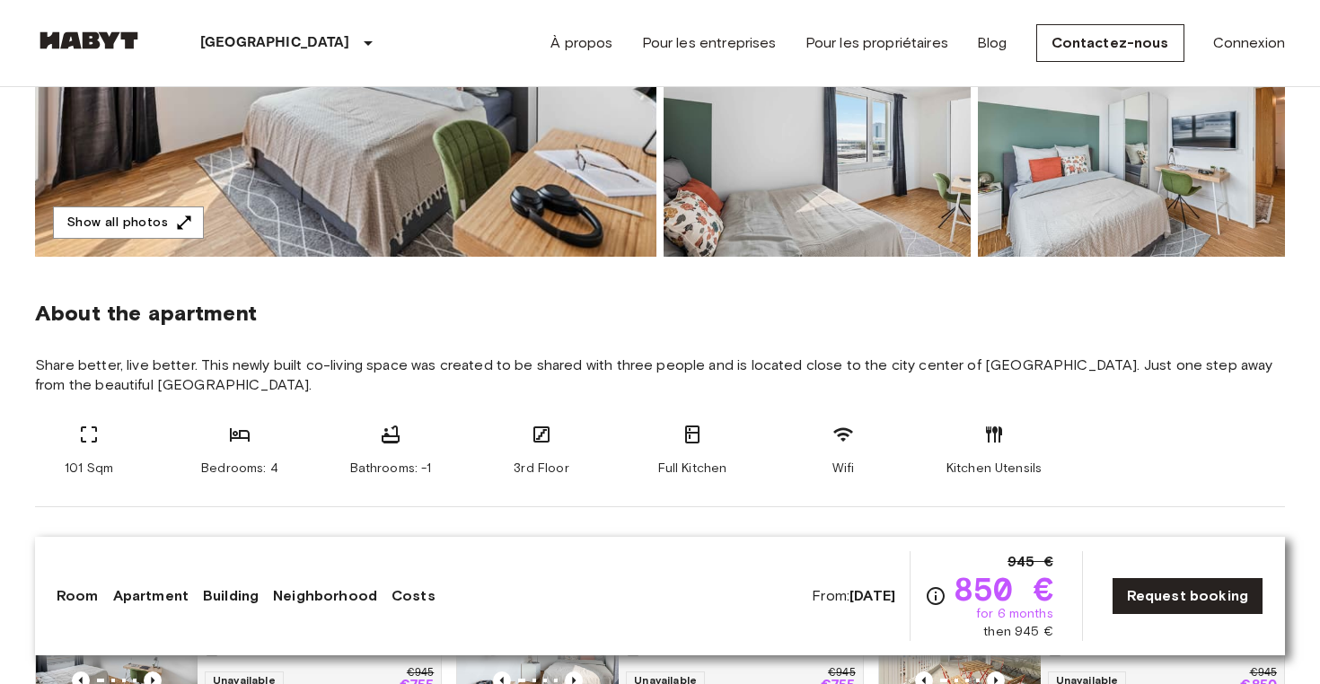
scroll to position [475, 0]
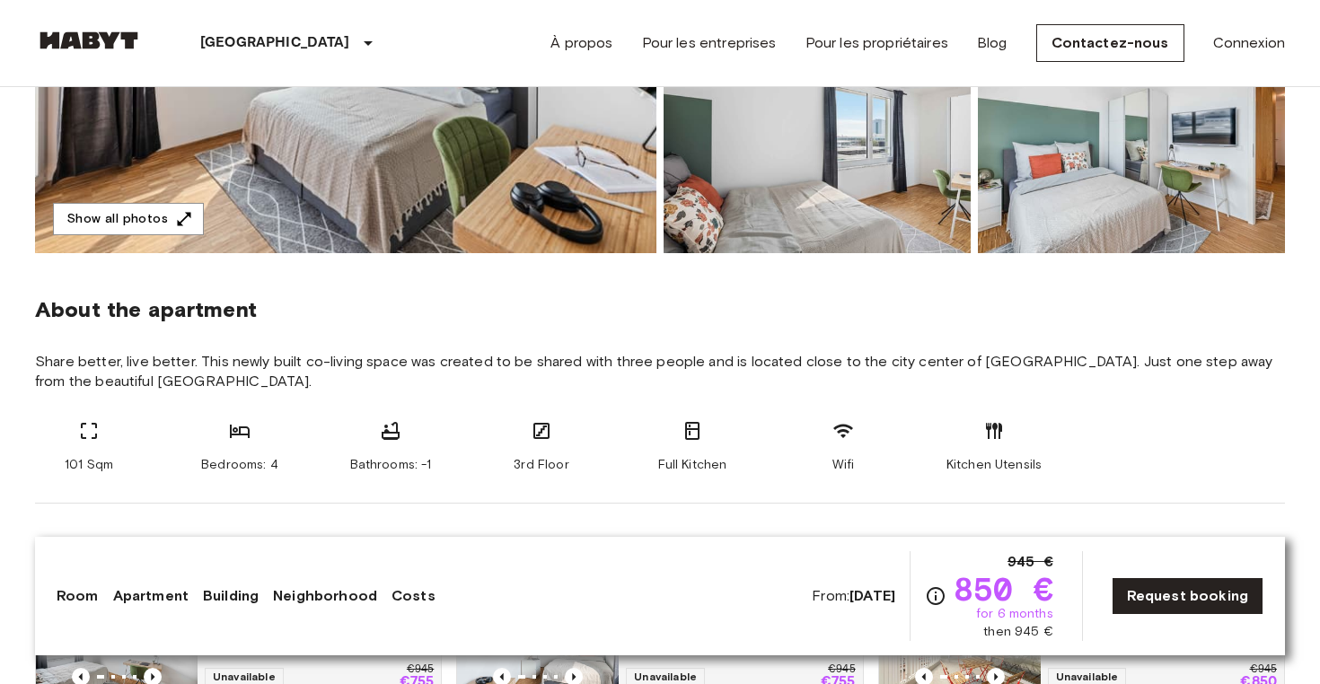
click at [864, 590] on b "[DATE]" at bounding box center [873, 595] width 46 height 17
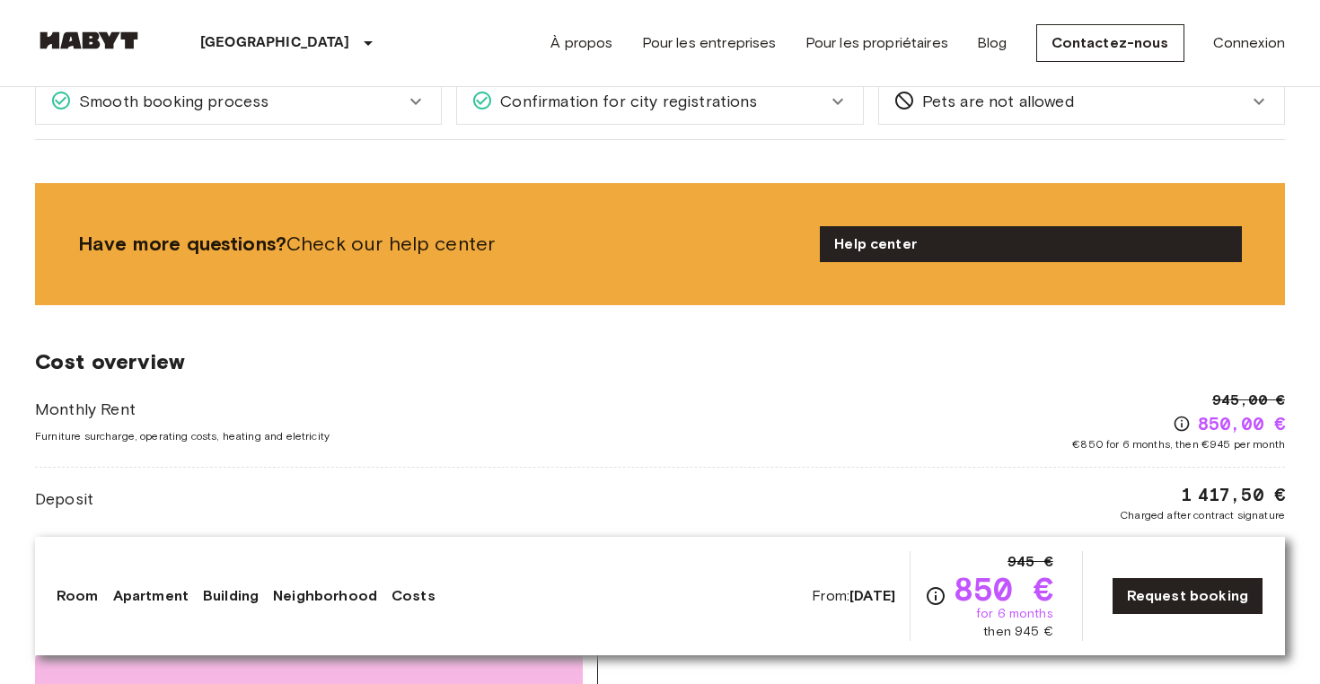
scroll to position [1665, 0]
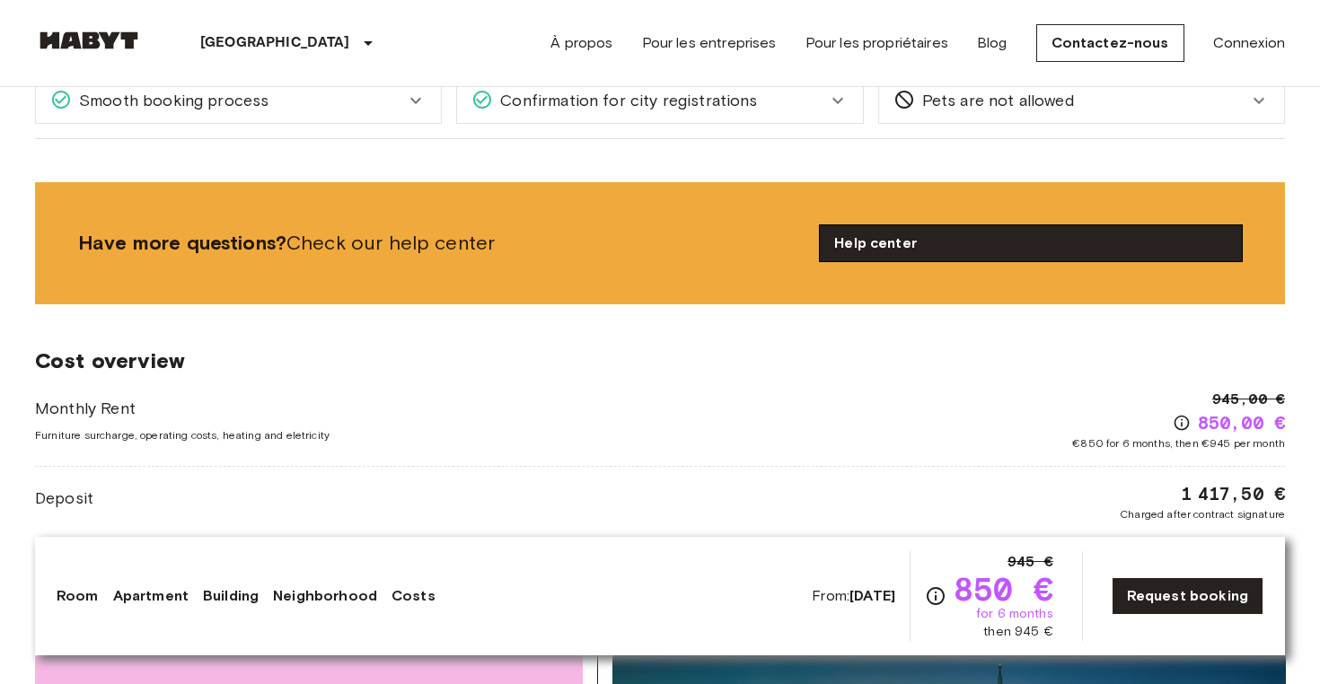
click at [926, 251] on link "Help center" at bounding box center [1031, 243] width 422 height 36
